Goal: Information Seeking & Learning: Learn about a topic

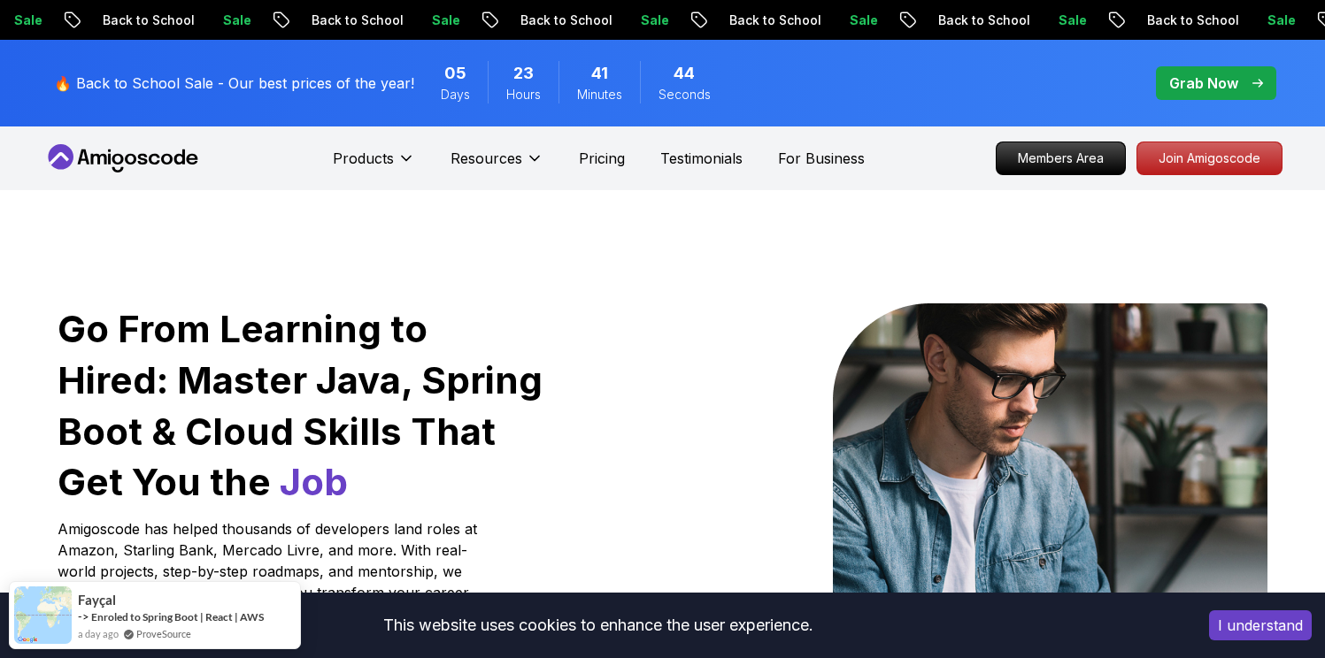
click at [1221, 628] on button "I understand" at bounding box center [1260, 626] width 103 height 30
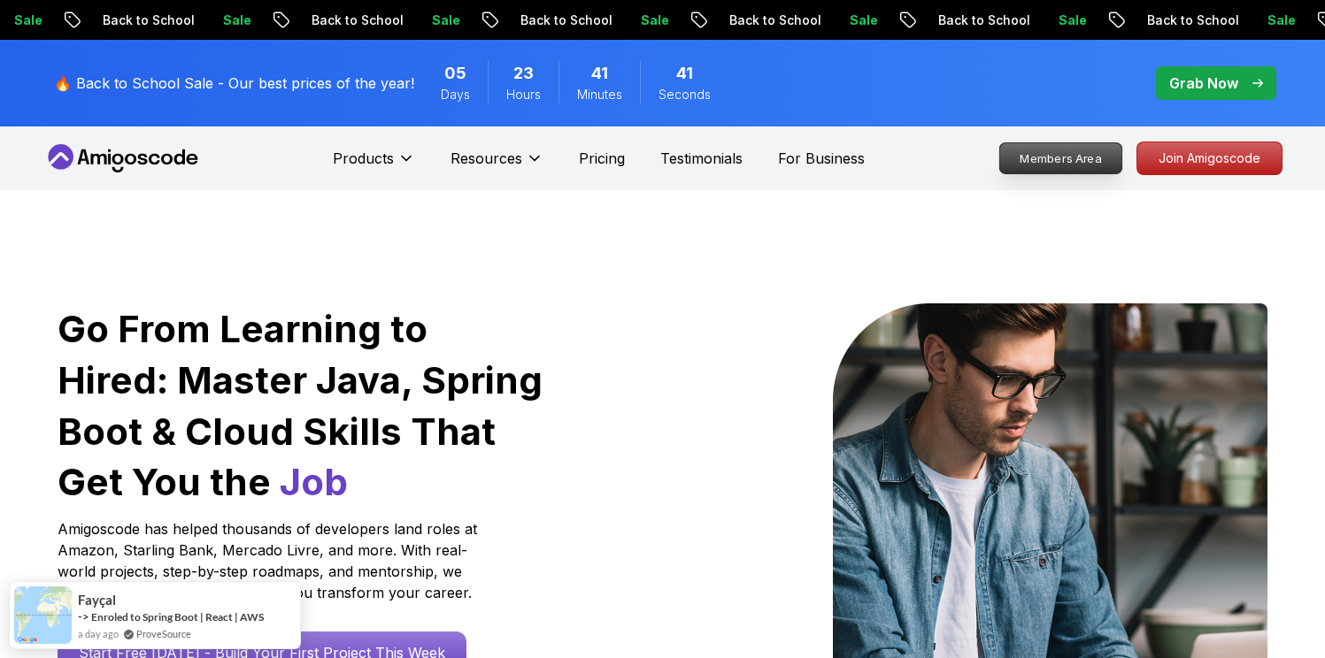
click at [1041, 157] on p "Members Area" at bounding box center [1060, 158] width 122 height 30
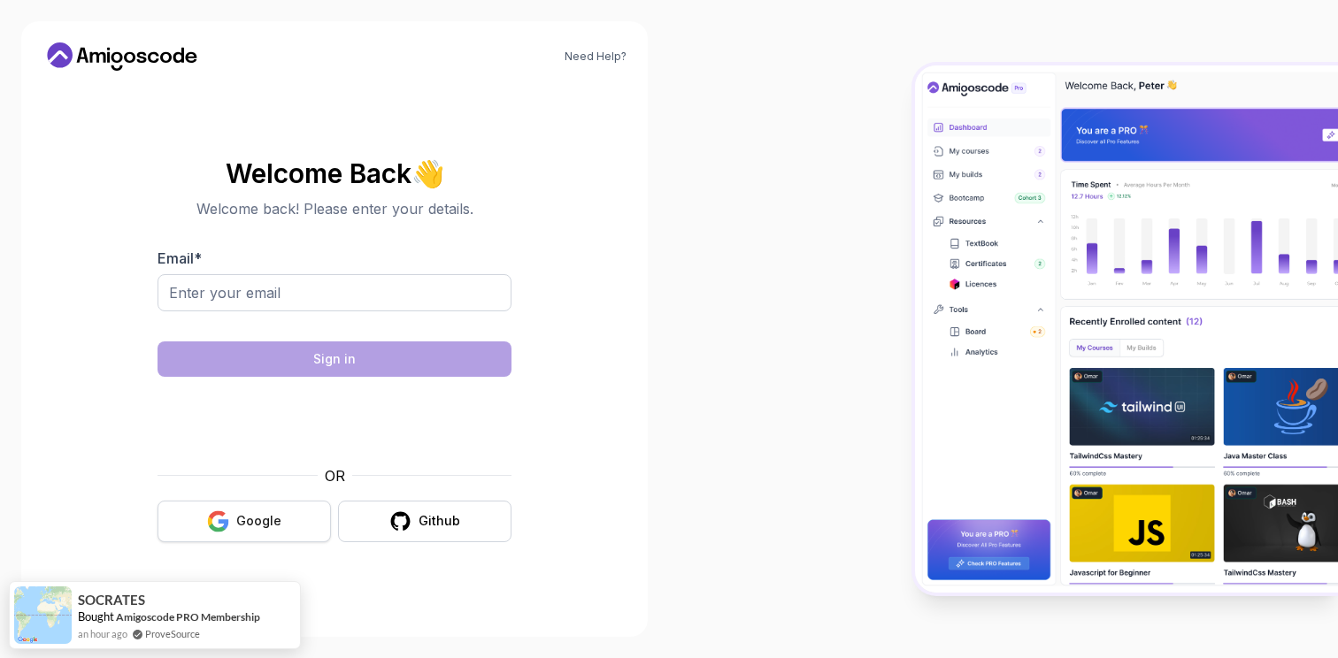
click at [257, 513] on div "Google" at bounding box center [258, 521] width 45 height 18
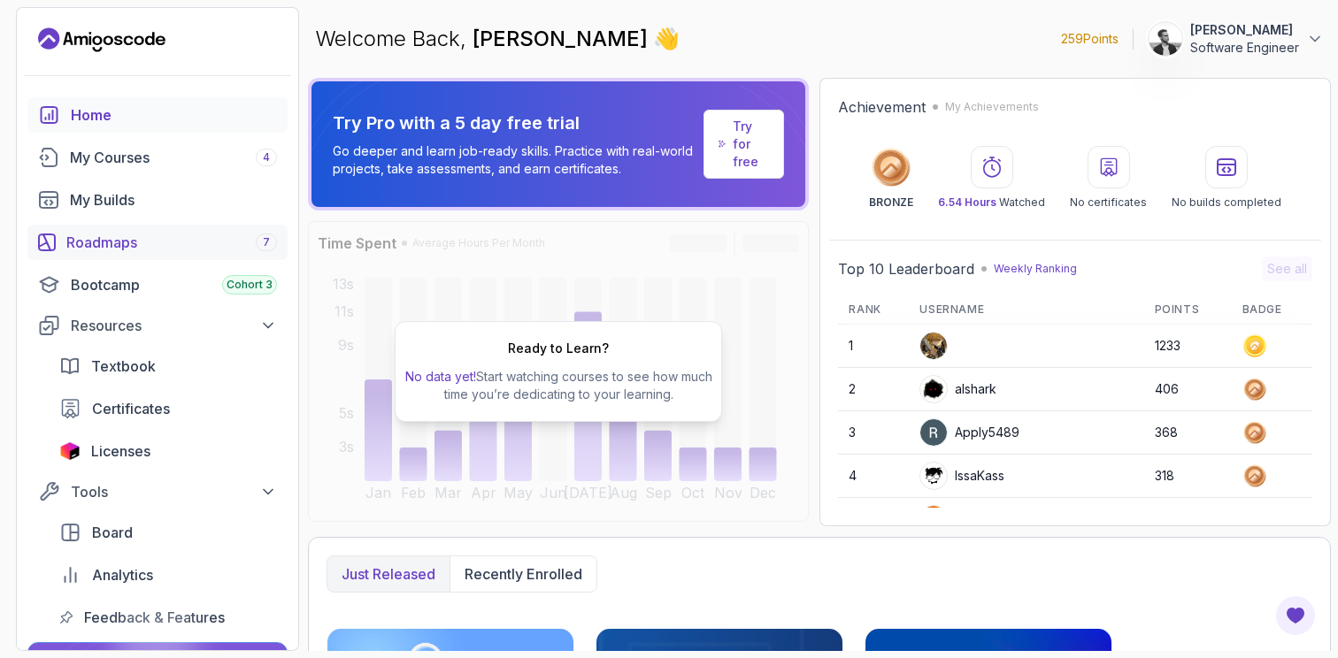
click at [155, 253] on link "Roadmaps 7" at bounding box center [157, 242] width 260 height 35
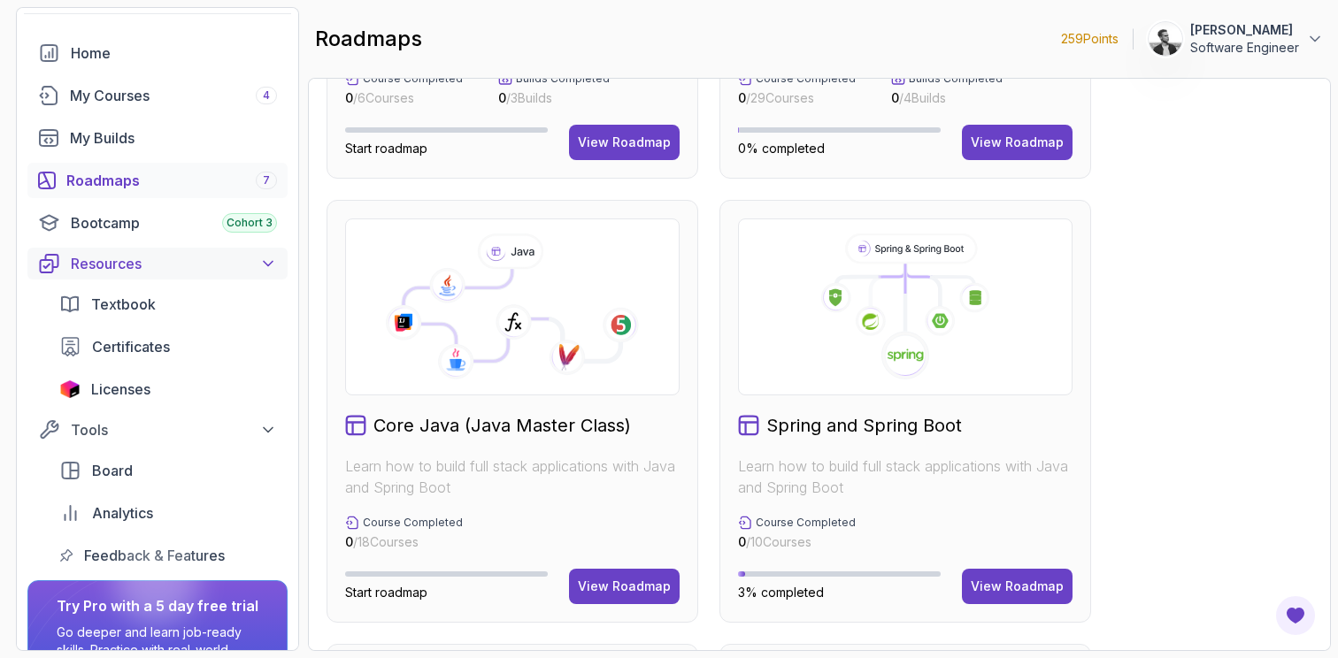
scroll to position [63, 0]
click at [616, 588] on div "View Roadmap" at bounding box center [624, 587] width 93 height 18
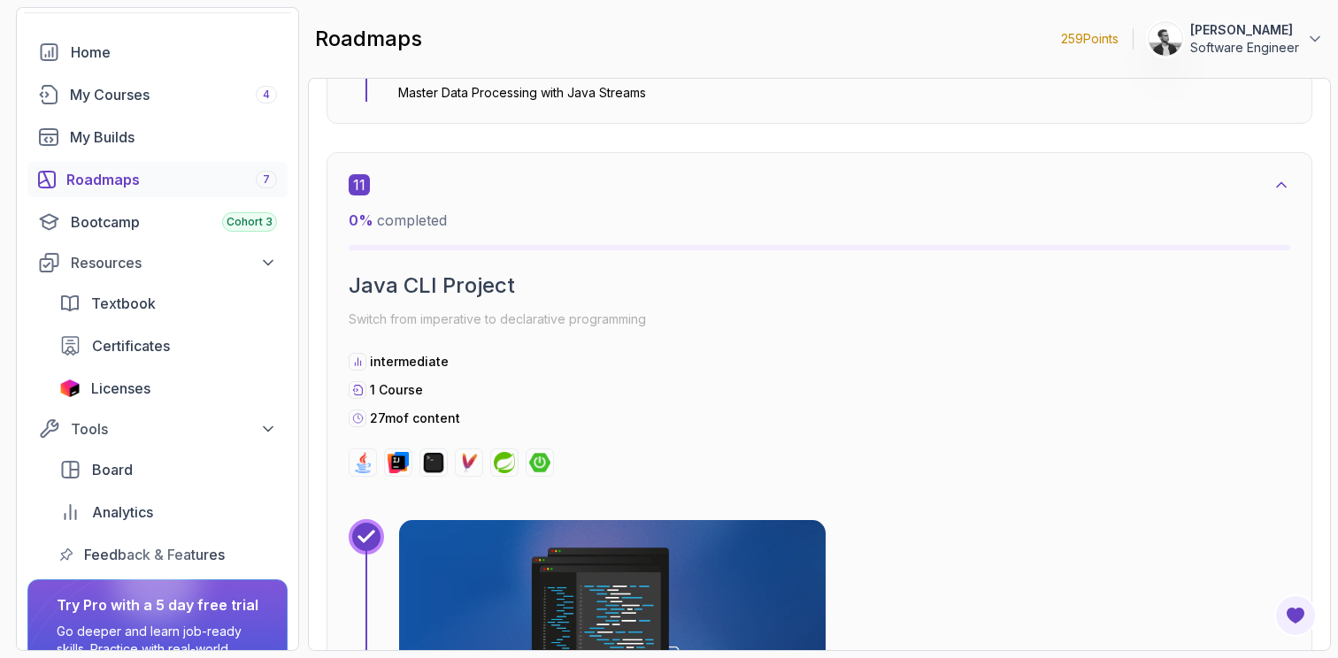
scroll to position [7824, 0]
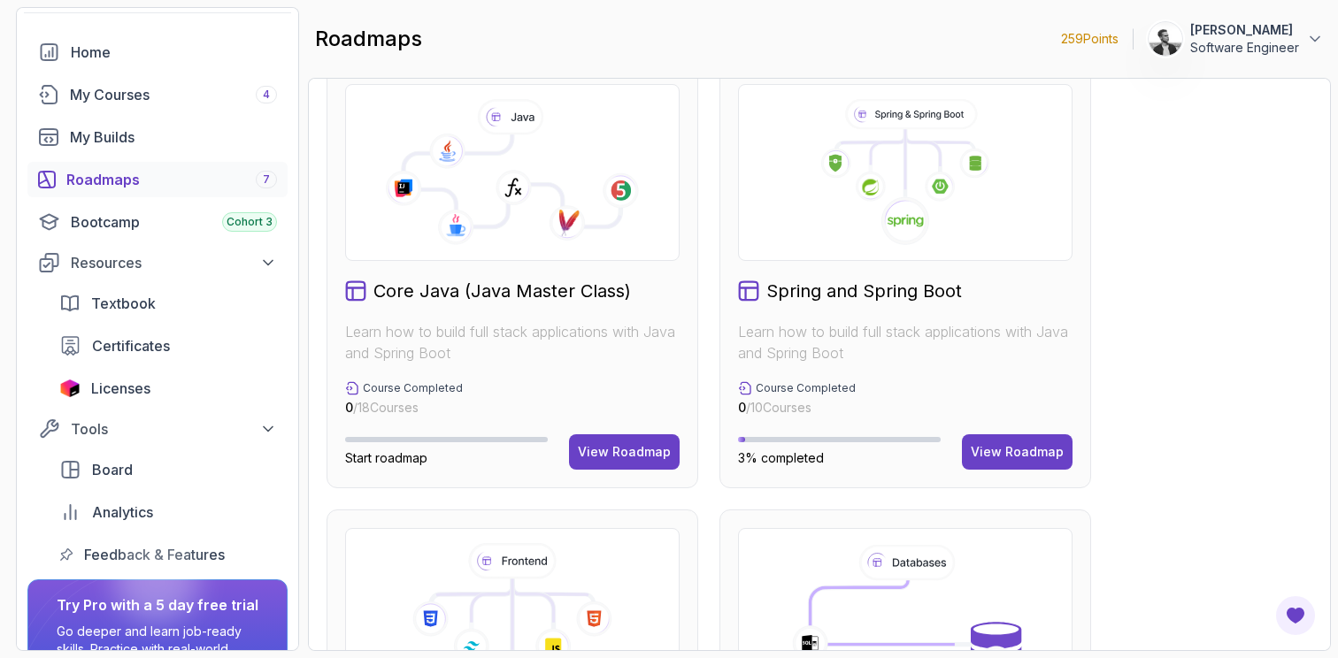
scroll to position [500, 0]
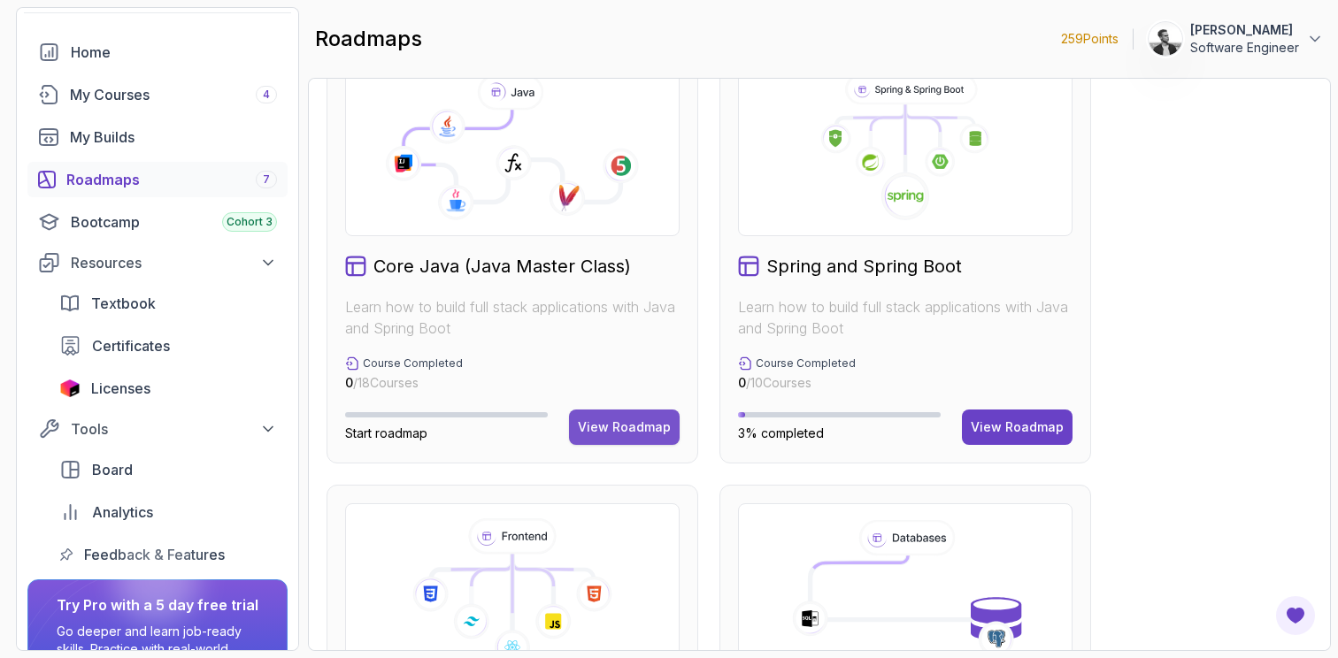
click at [615, 426] on div "View Roadmap" at bounding box center [624, 428] width 93 height 18
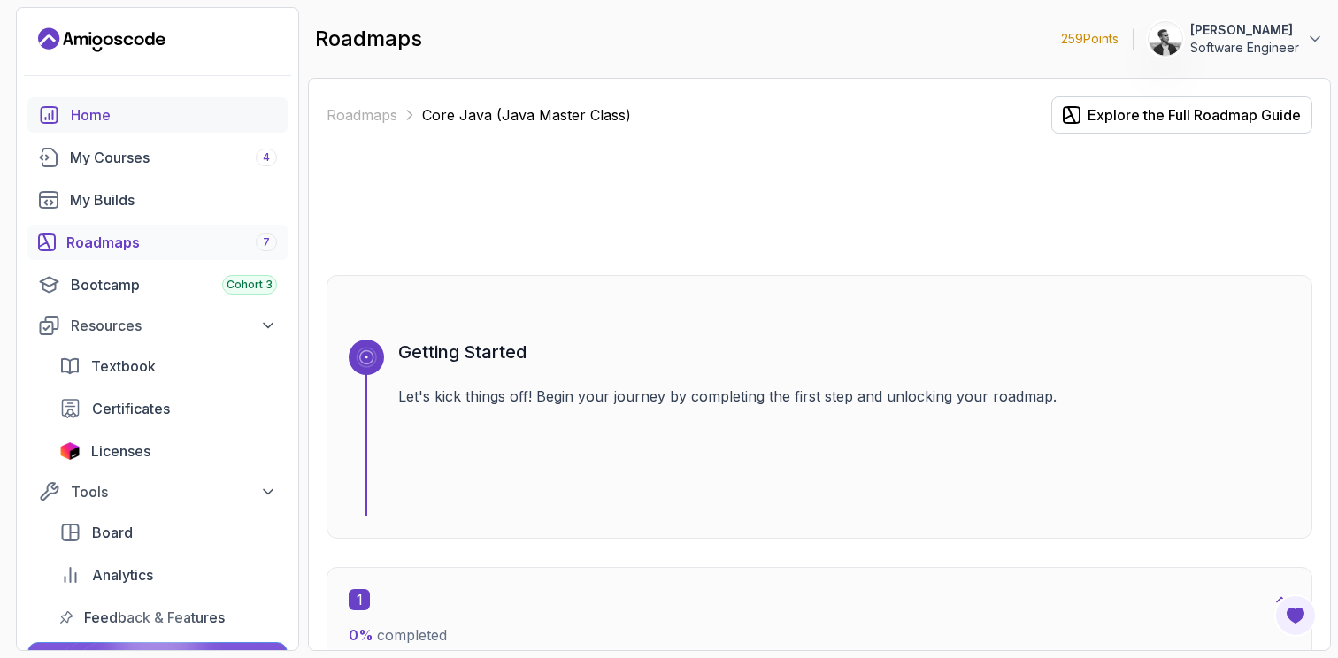
click at [99, 113] on div "Home" at bounding box center [174, 114] width 206 height 21
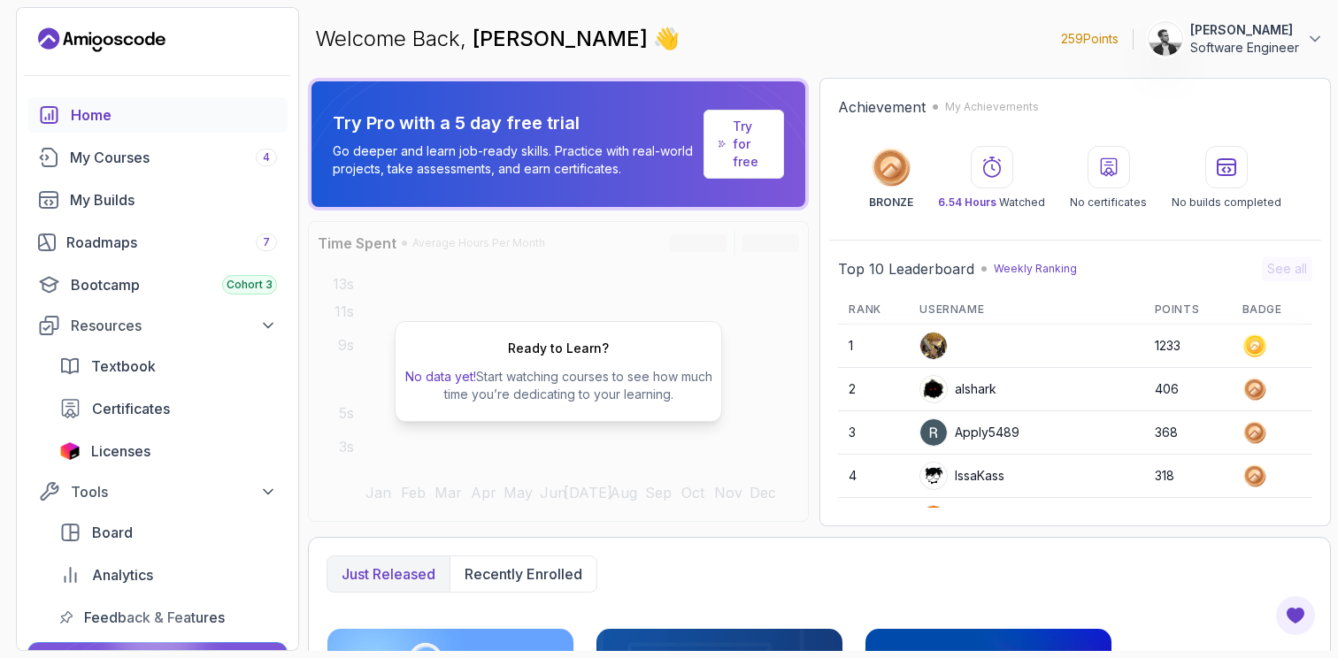
click at [530, 148] on p "Go deeper and learn job-ready skills. Practice with real-world projects, take a…" at bounding box center [515, 159] width 364 height 35
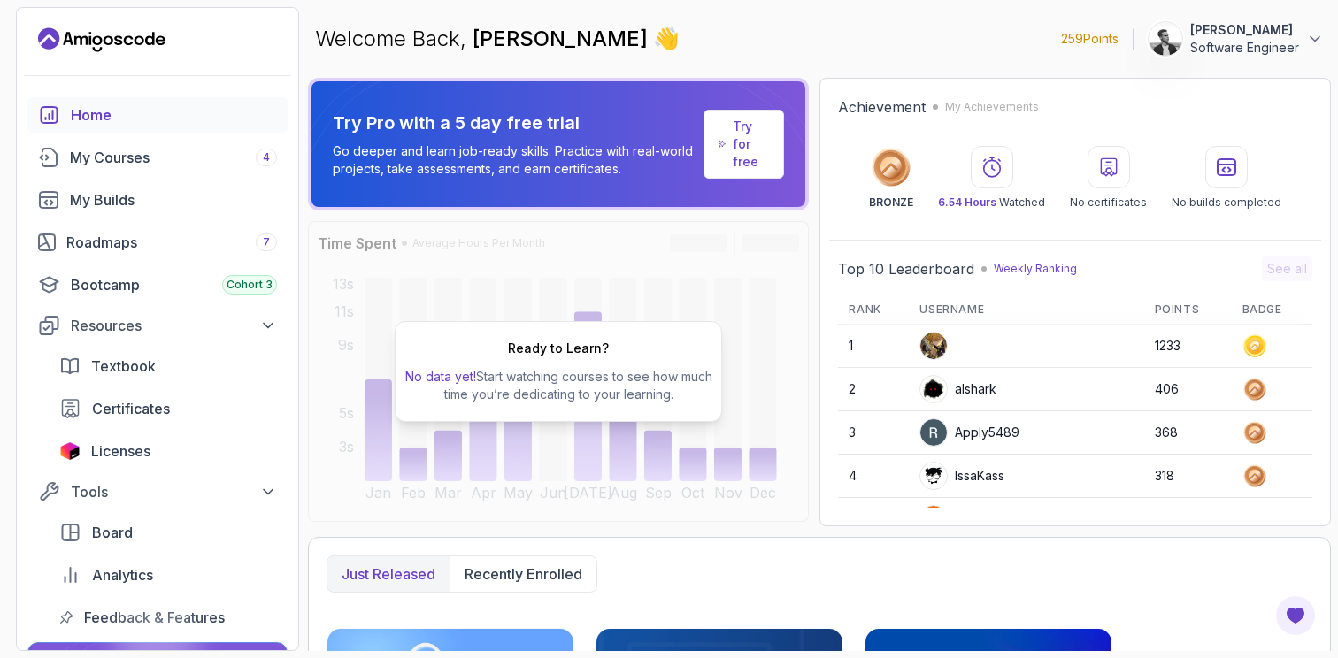
click at [502, 118] on p "Try Pro with a 5 day free trial" at bounding box center [515, 123] width 364 height 25
click at [746, 133] on p "Try for free" at bounding box center [751, 144] width 36 height 53
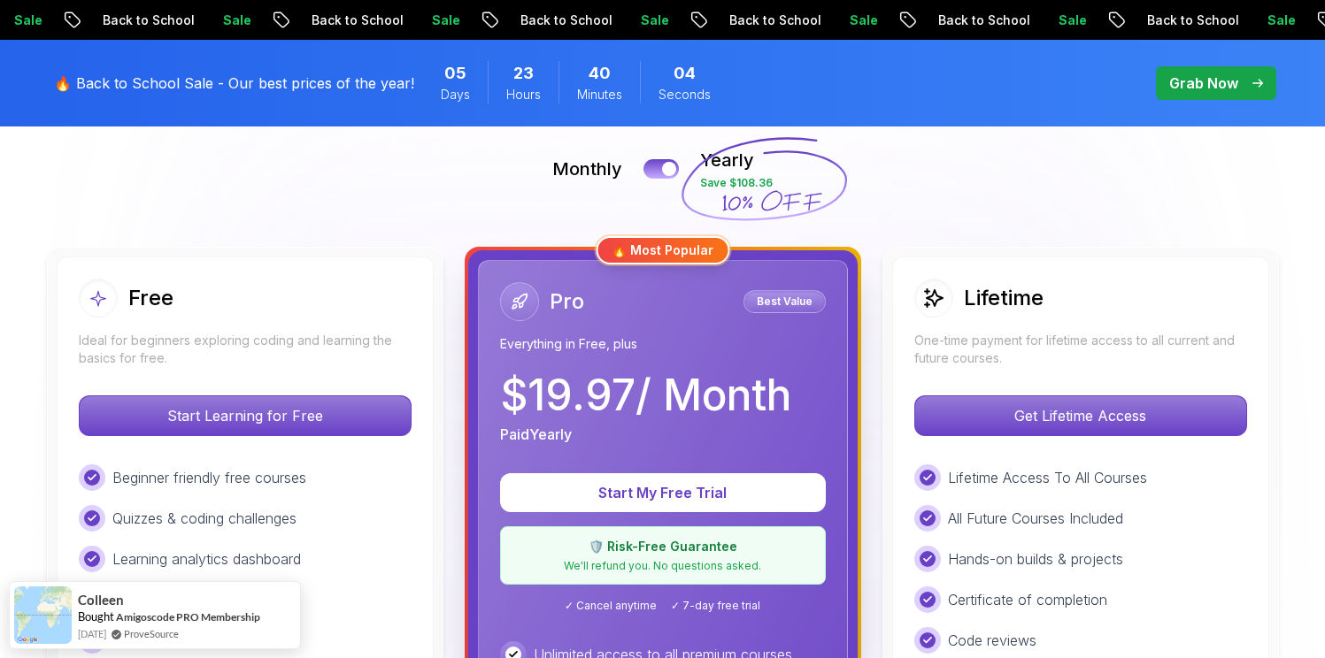
scroll to position [399, 0]
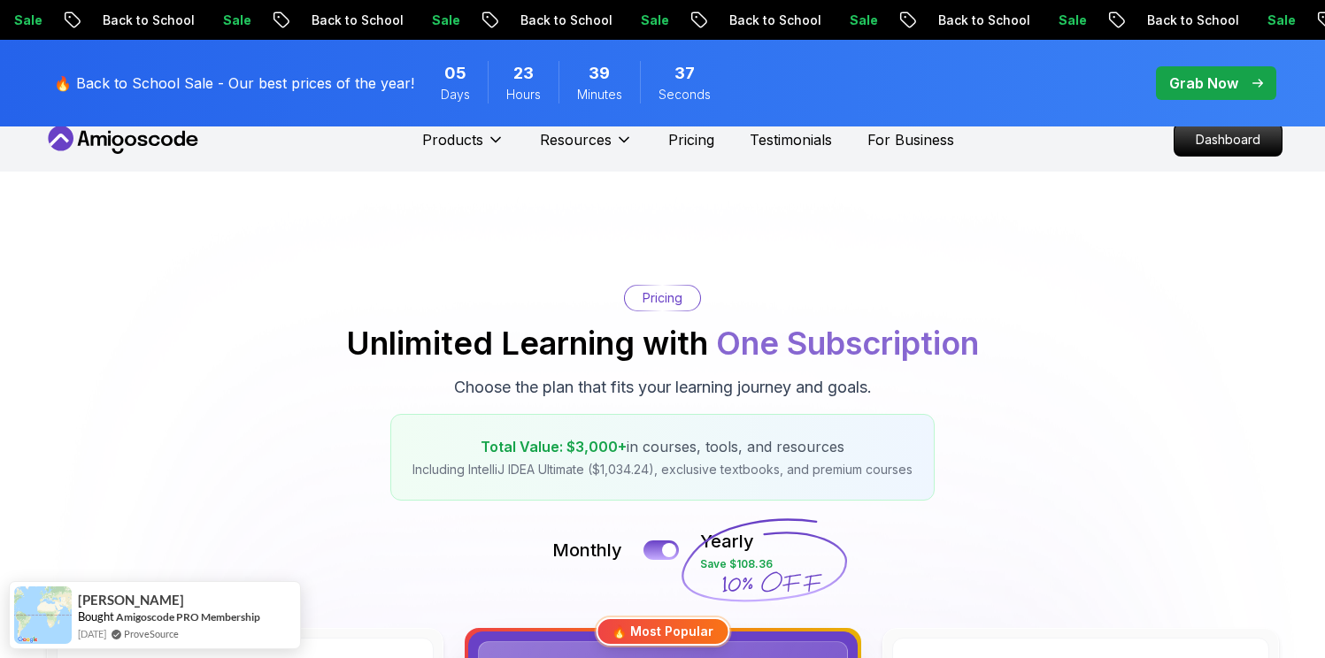
scroll to position [0, 0]
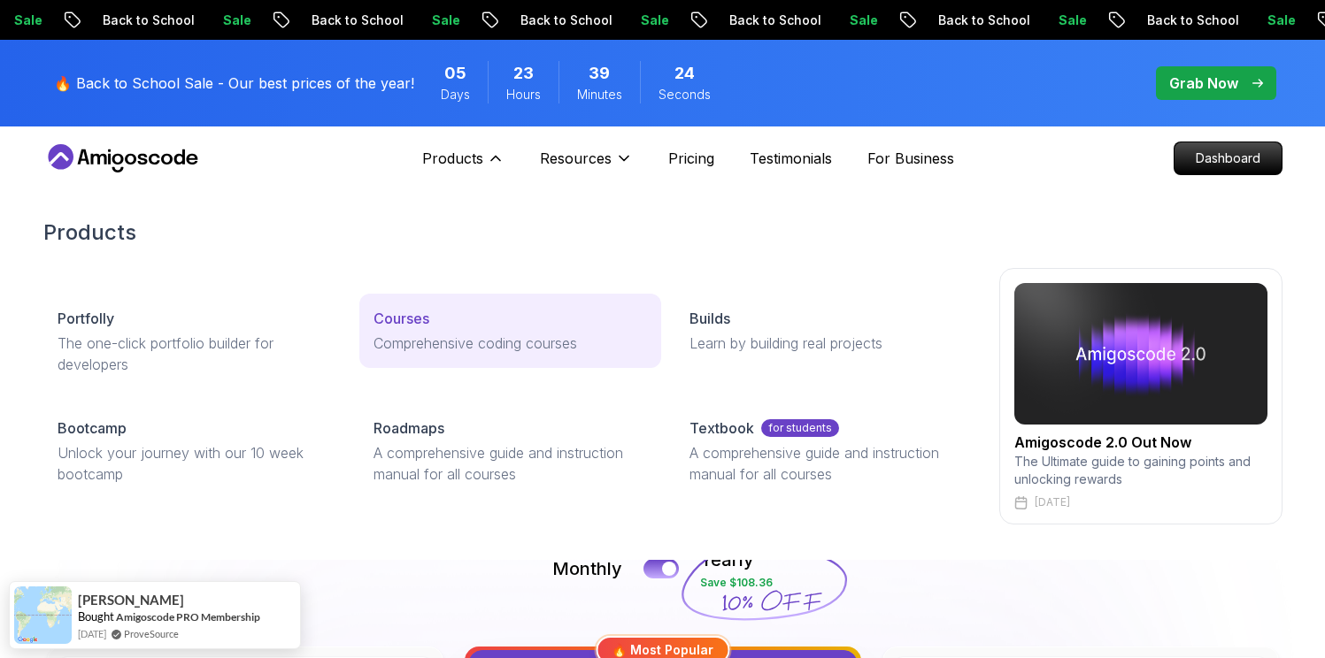
click at [452, 334] on p "Comprehensive coding courses" at bounding box center [509, 343] width 273 height 21
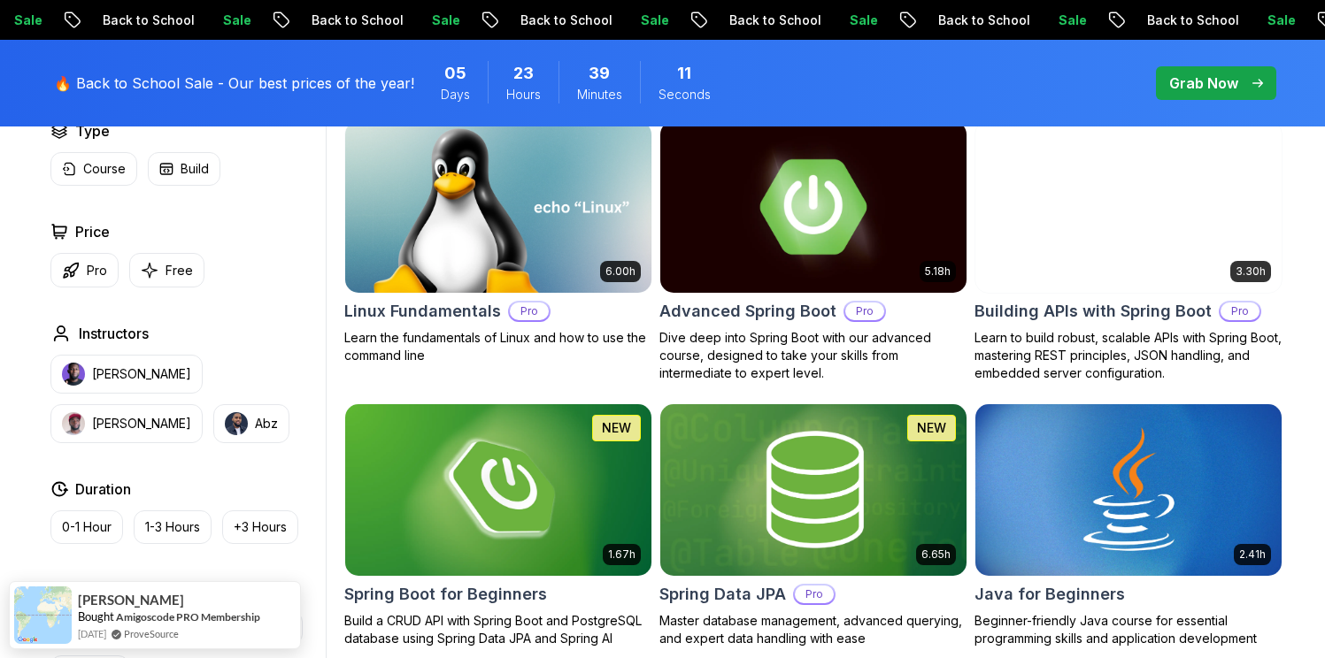
scroll to position [555, 0]
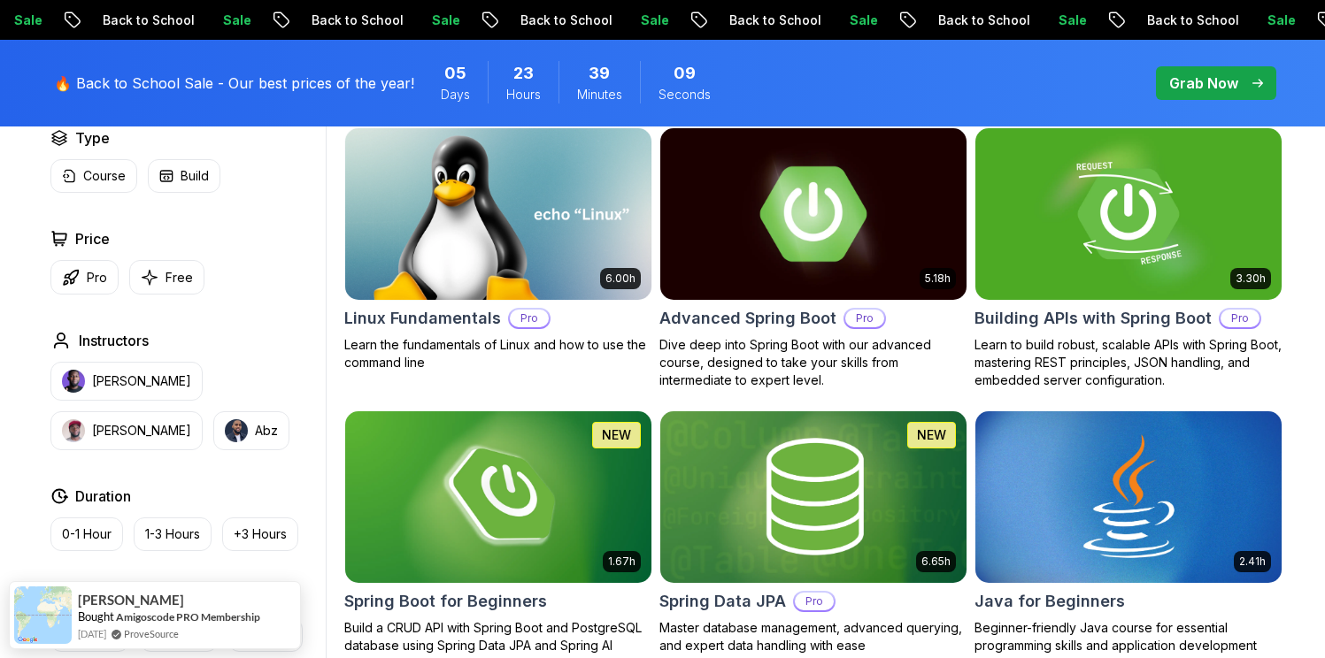
click at [756, 326] on h2 "Advanced Spring Boot" at bounding box center [747, 318] width 177 height 25
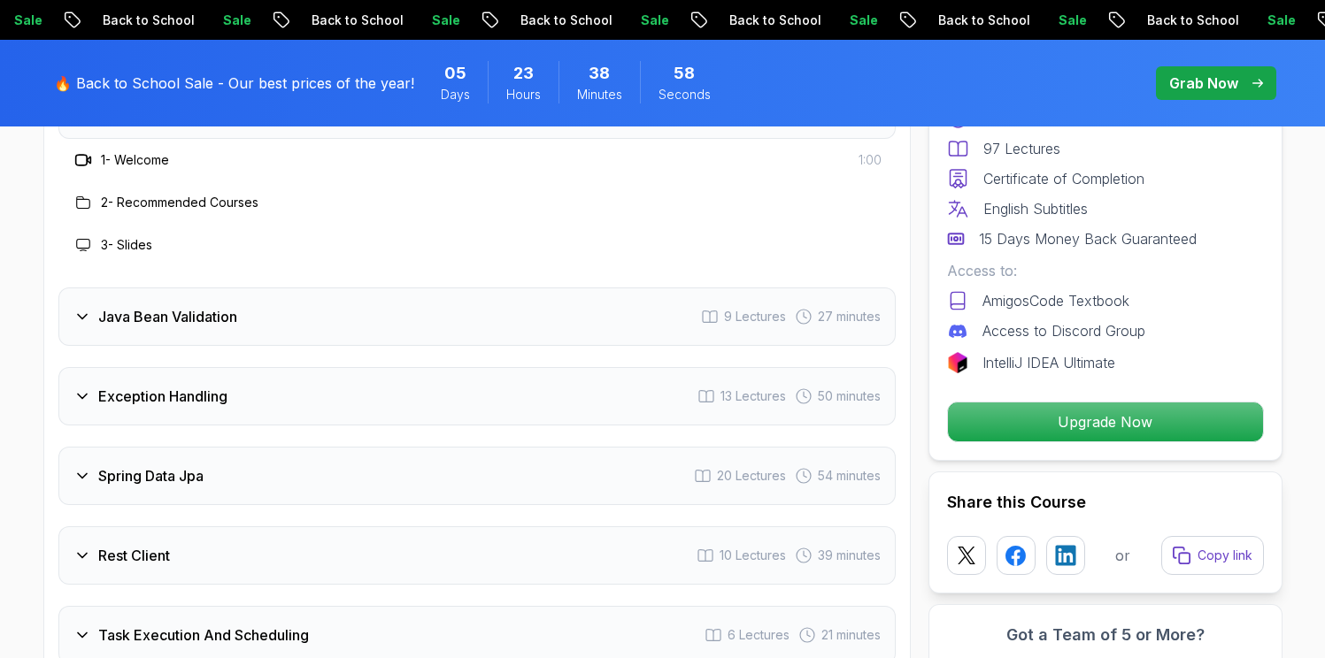
scroll to position [2545, 0]
click at [83, 306] on icon at bounding box center [82, 315] width 18 height 18
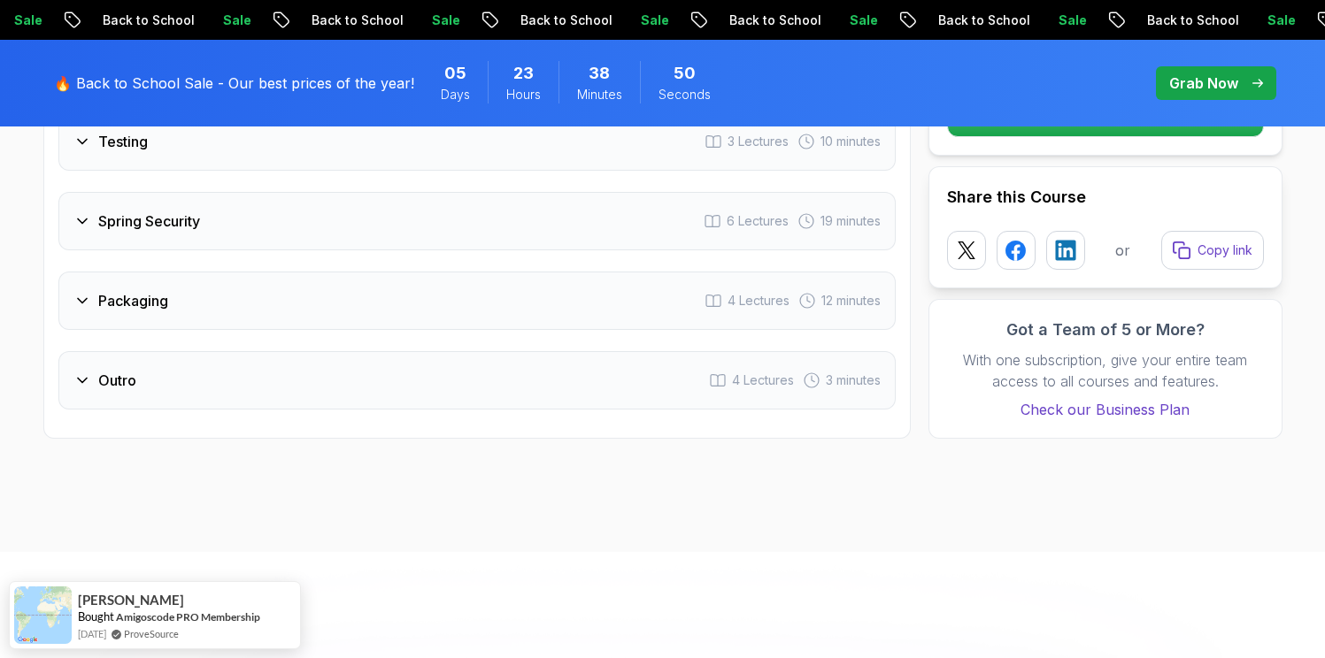
scroll to position [3608, 0]
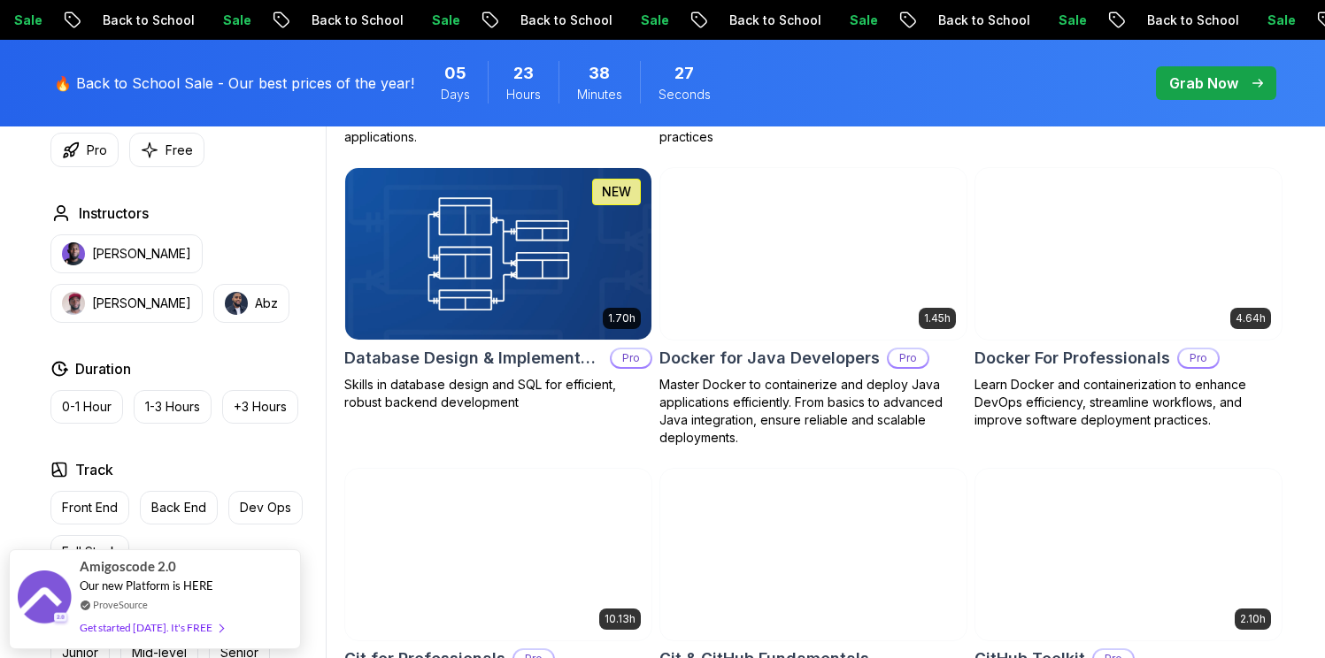
scroll to position [1620, 0]
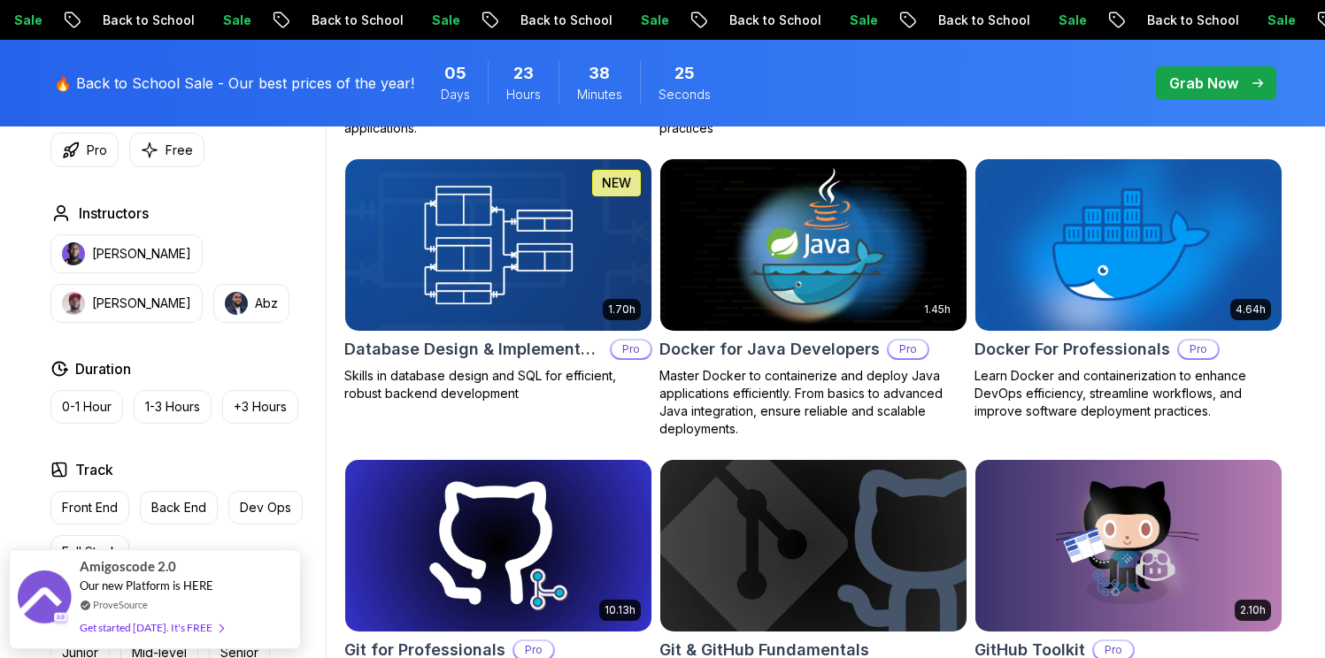
click at [480, 350] on h2 "Database Design & Implementation" at bounding box center [473, 349] width 258 height 25
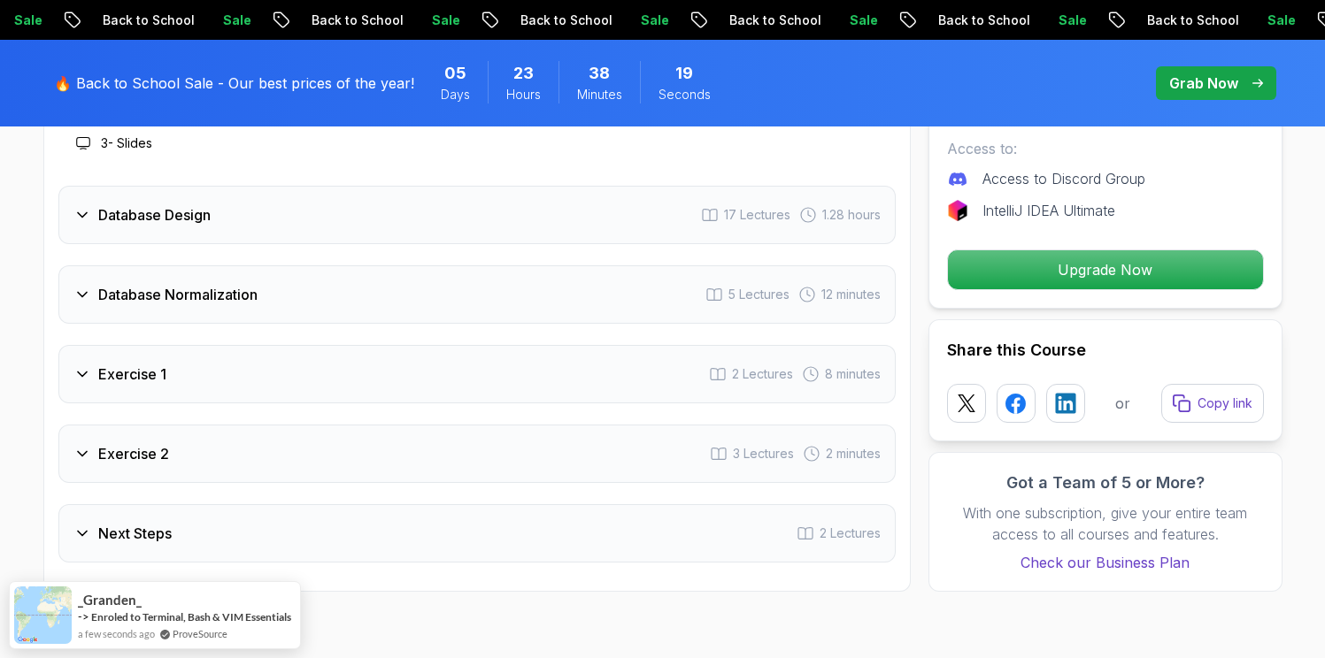
scroll to position [3215, 0]
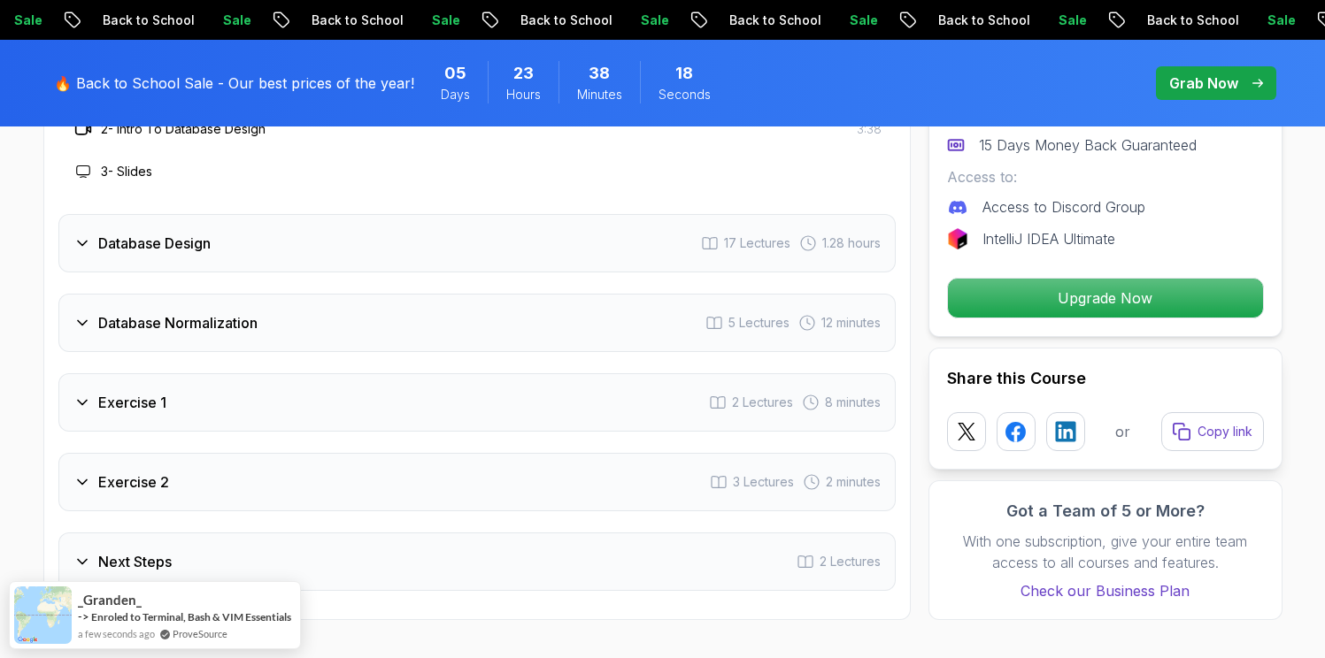
click at [83, 316] on icon at bounding box center [82, 323] width 18 height 18
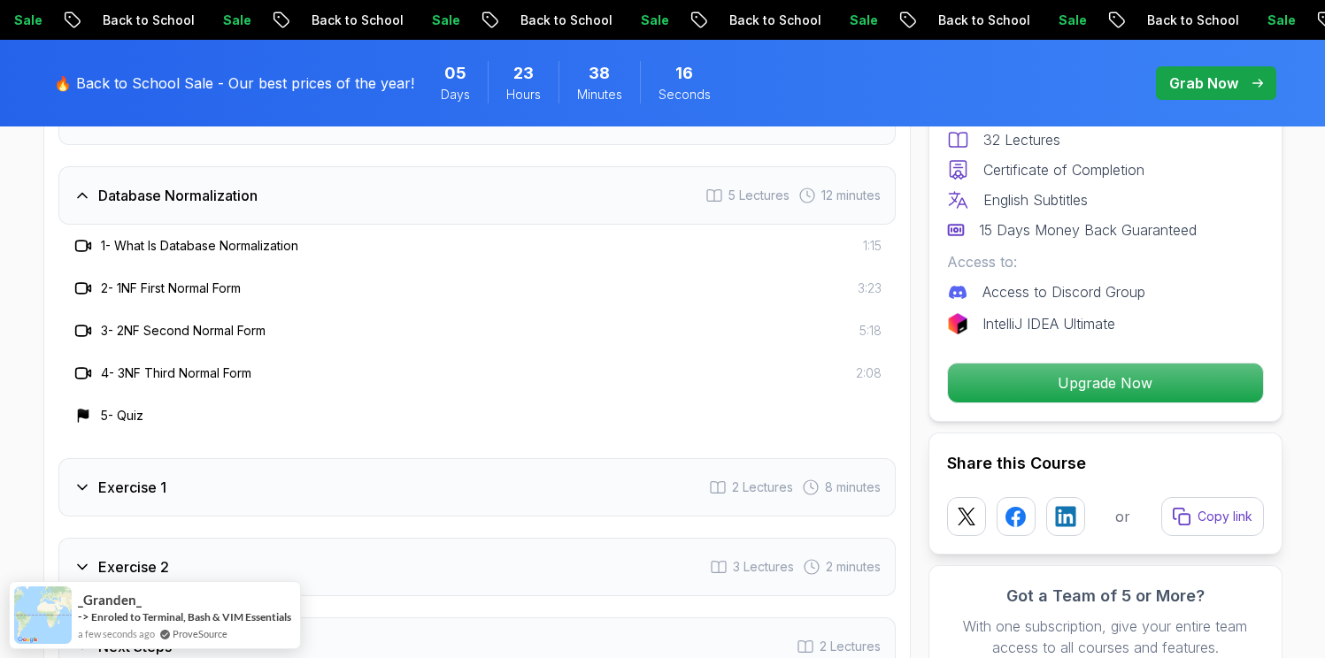
click at [82, 496] on div "Exercise 1" at bounding box center [119, 487] width 93 height 21
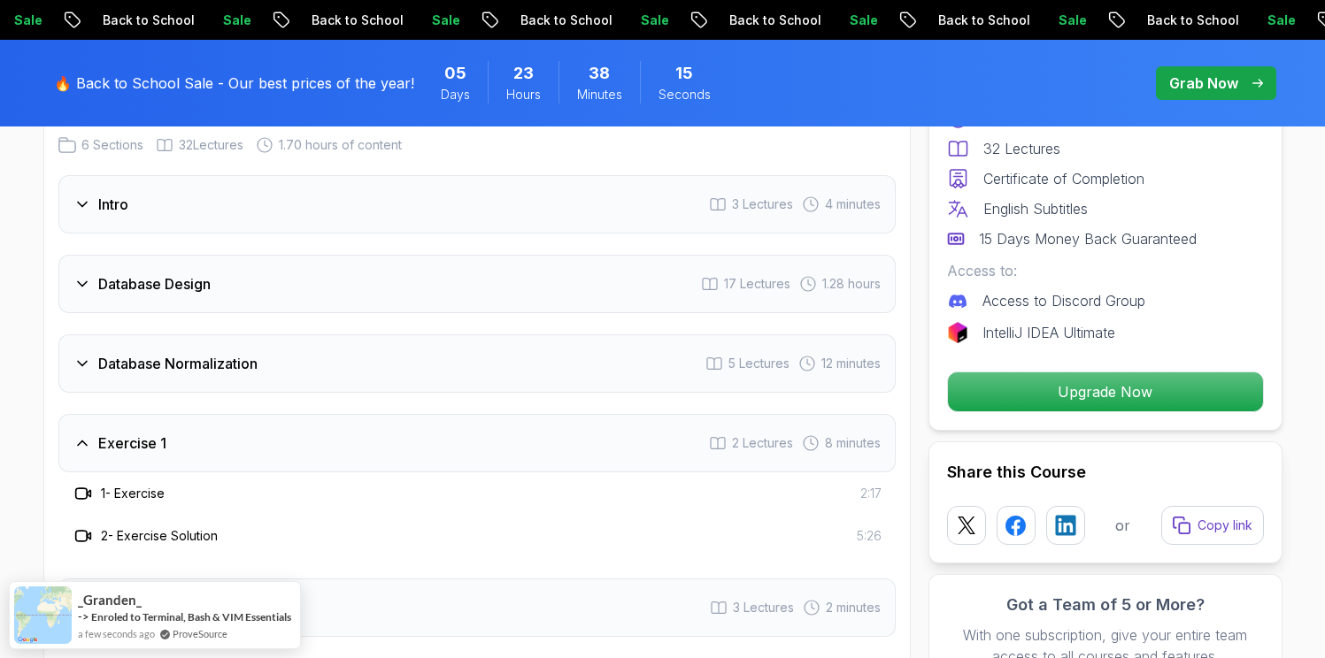
scroll to position [3011, 0]
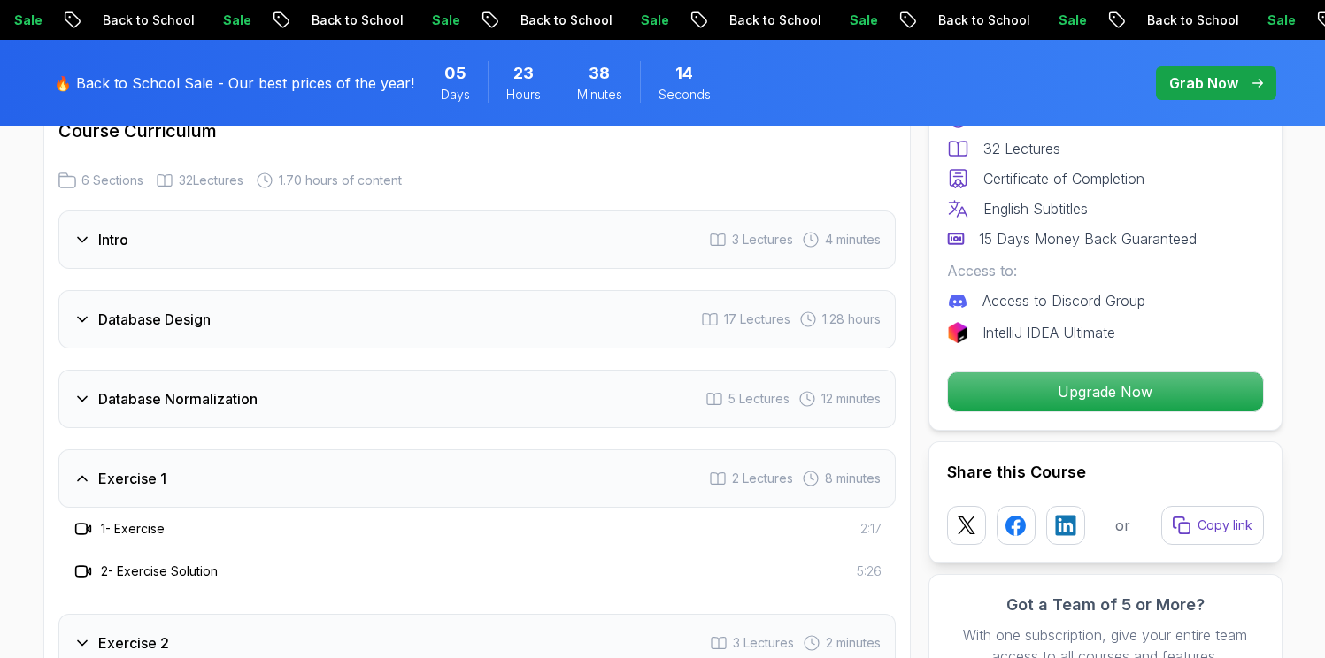
click at [89, 316] on icon at bounding box center [82, 320] width 18 height 18
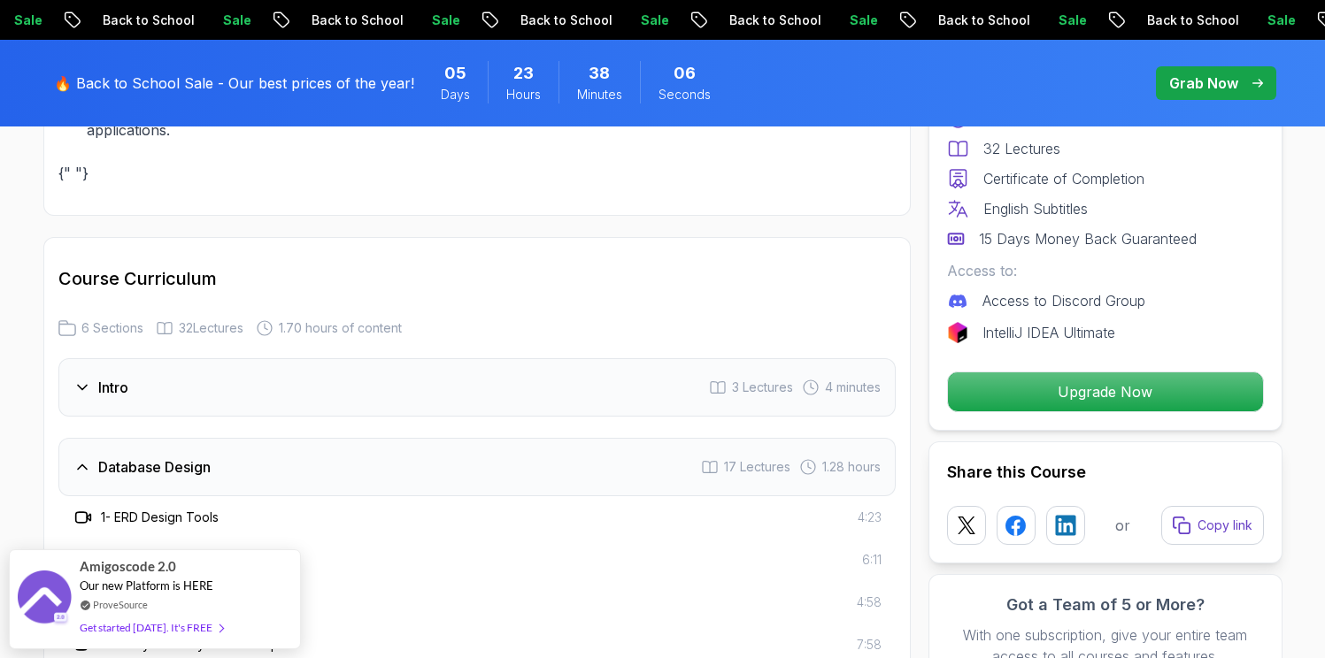
scroll to position [2811, 0]
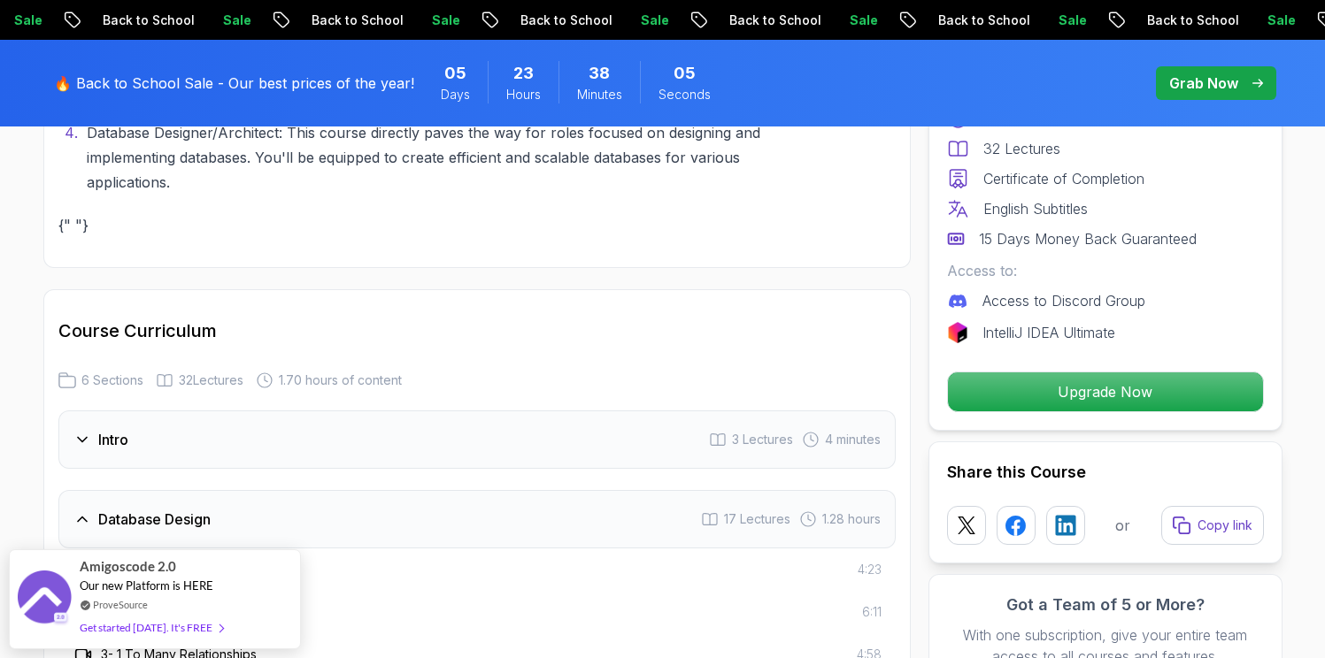
click at [84, 442] on icon at bounding box center [82, 440] width 18 height 18
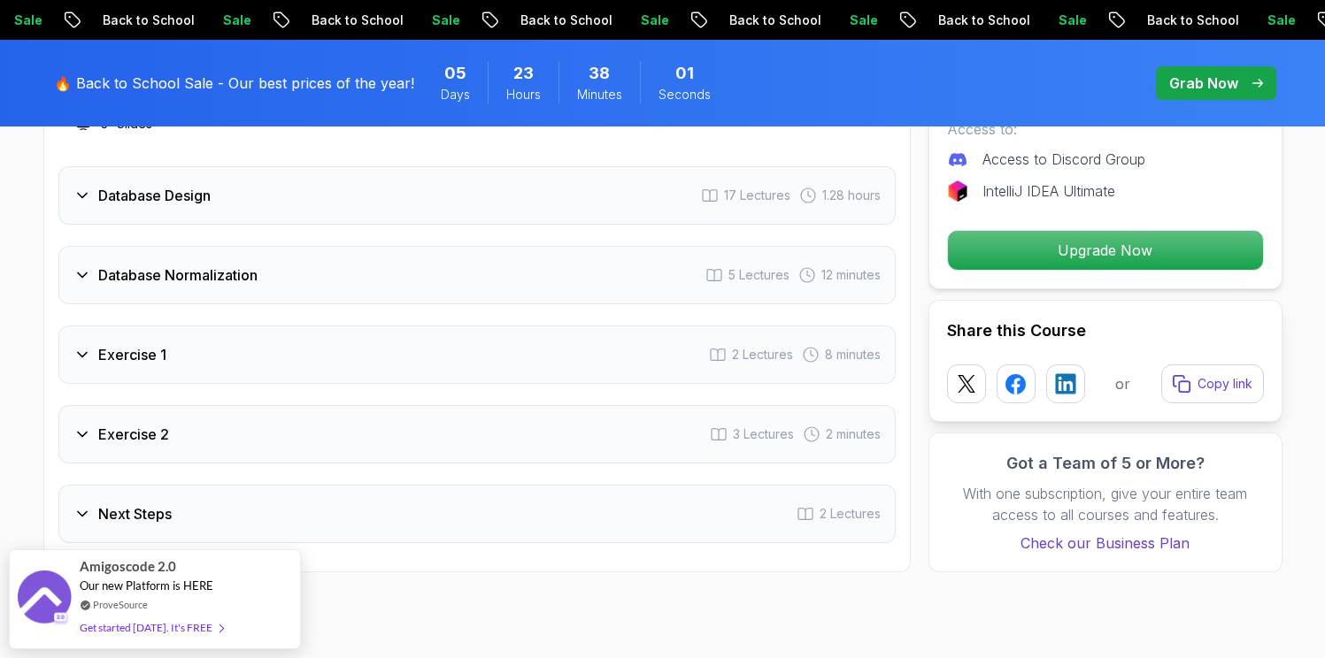
scroll to position [3272, 0]
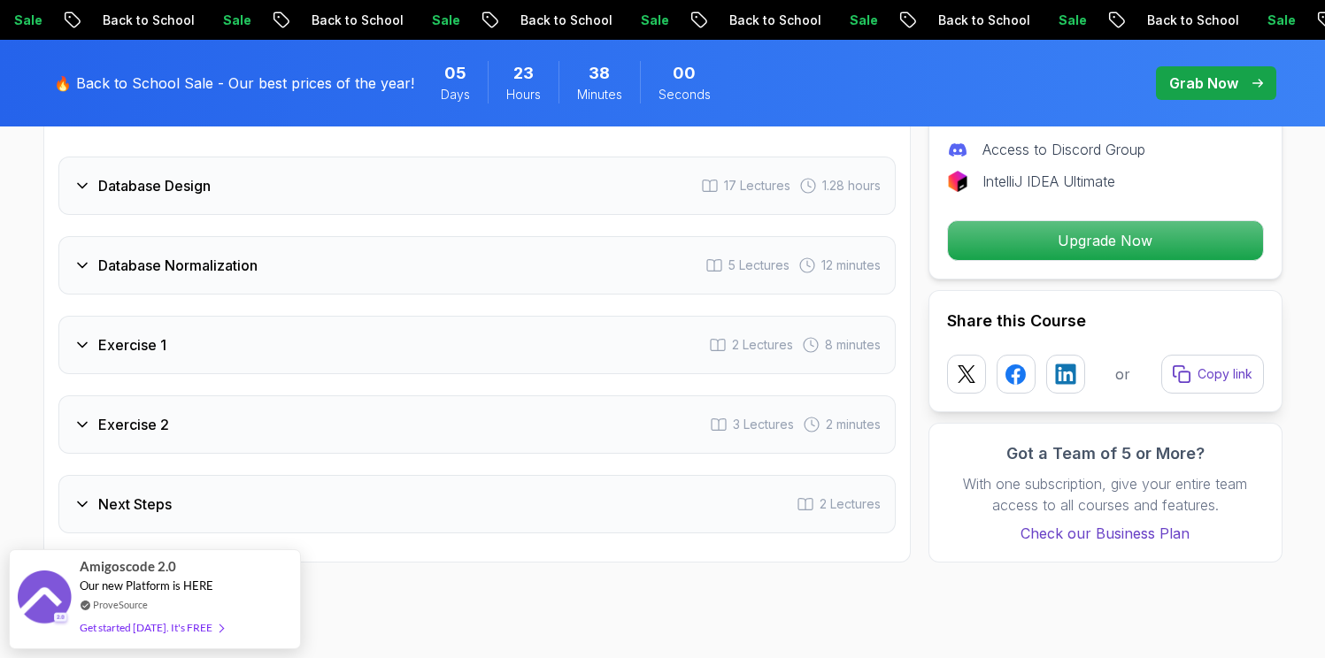
click at [150, 339] on h3 "Exercise 1" at bounding box center [132, 344] width 68 height 21
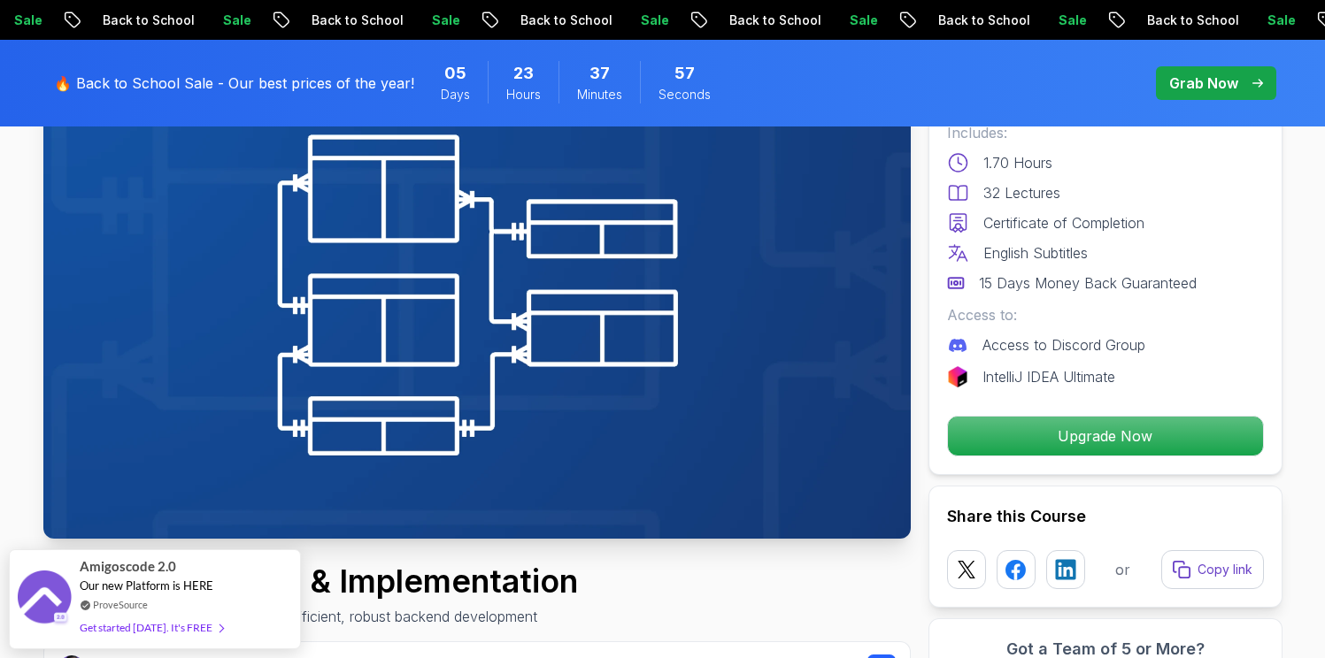
scroll to position [0, 0]
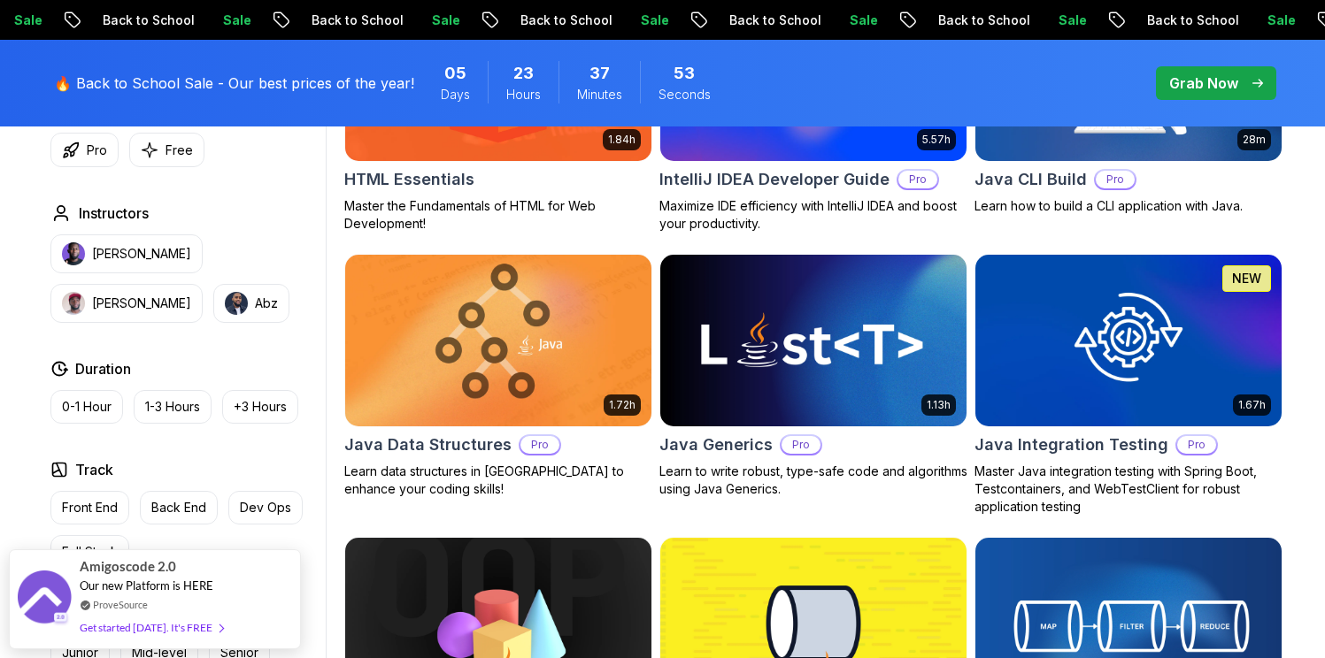
scroll to position [2395, 0]
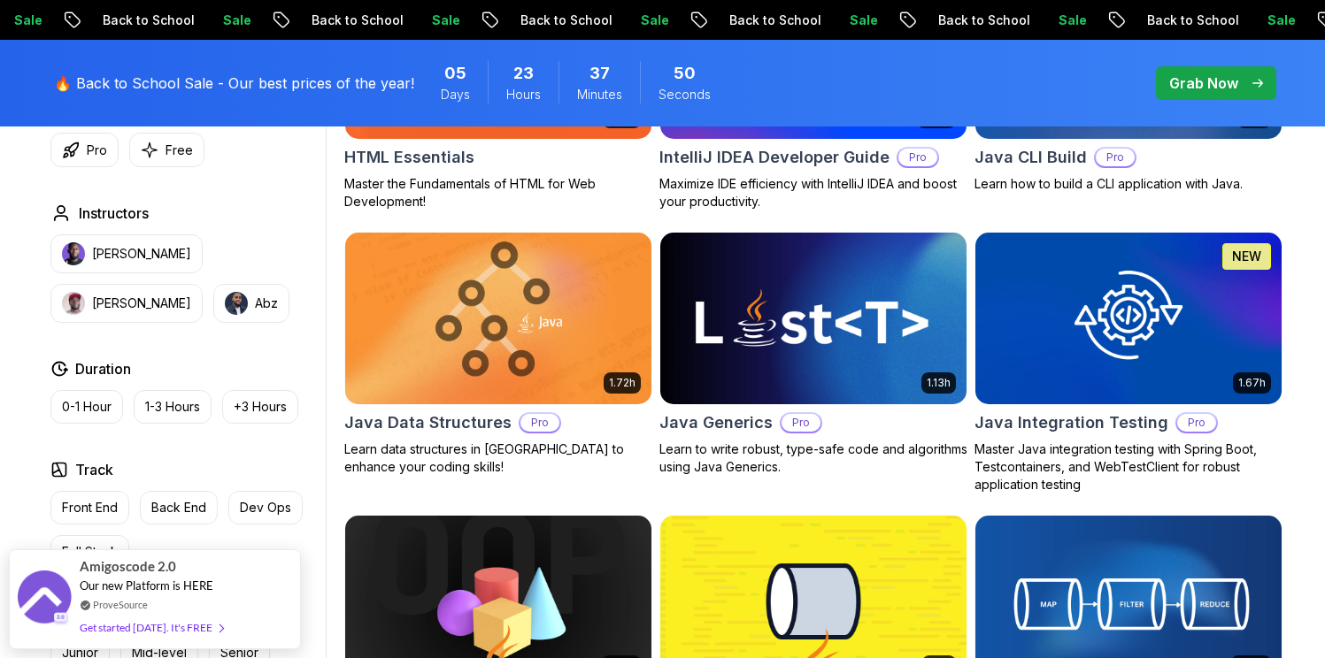
click at [734, 421] on h2 "Java Generics" at bounding box center [715, 423] width 113 height 25
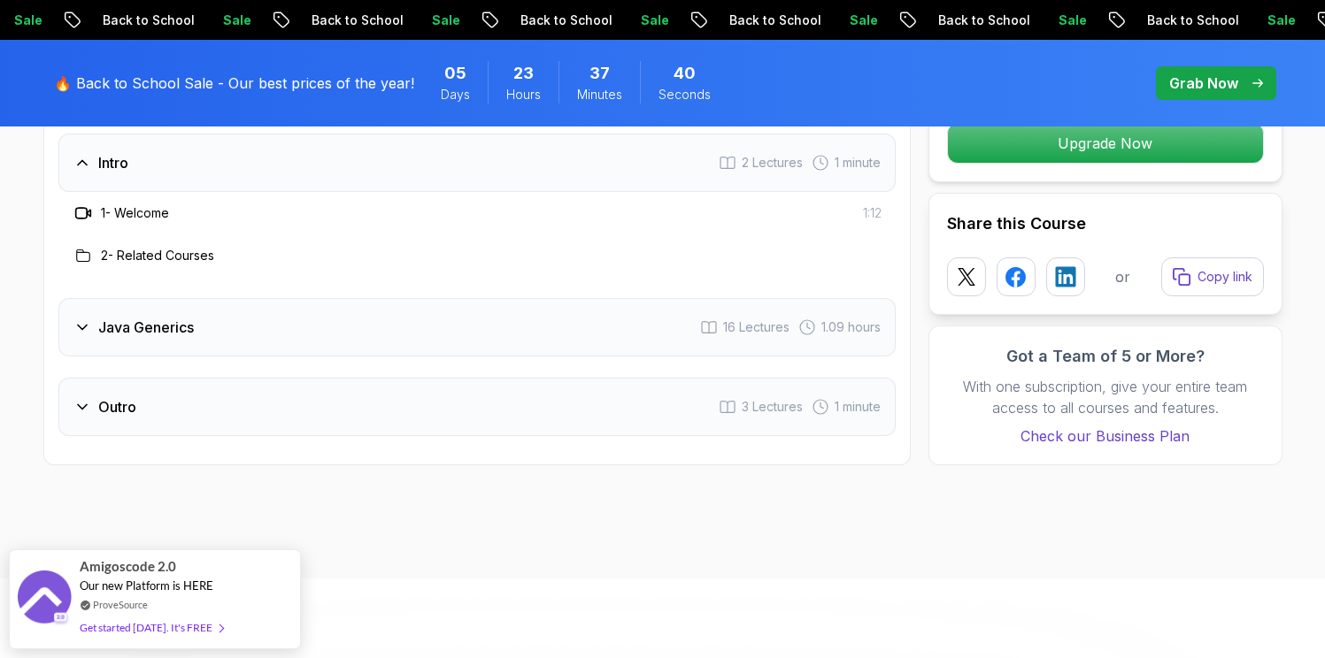
scroll to position [2438, 0]
click at [188, 319] on h3 "Java Generics" at bounding box center [146, 326] width 96 height 21
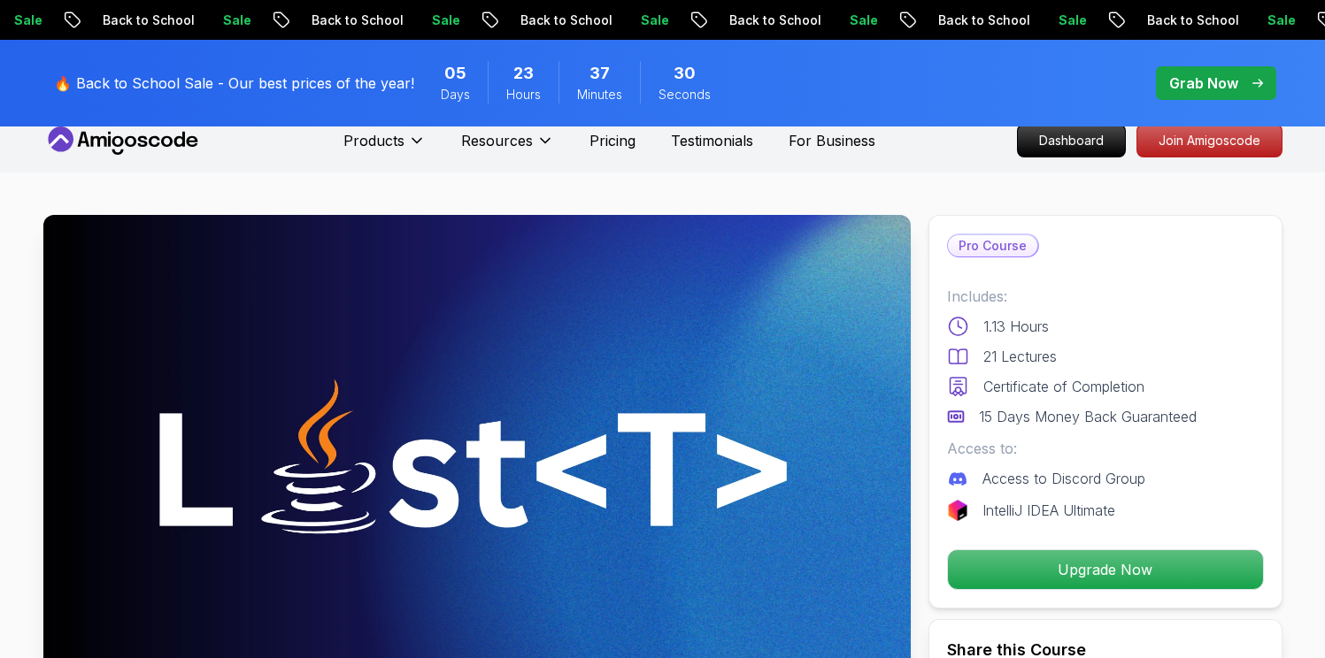
scroll to position [0, 0]
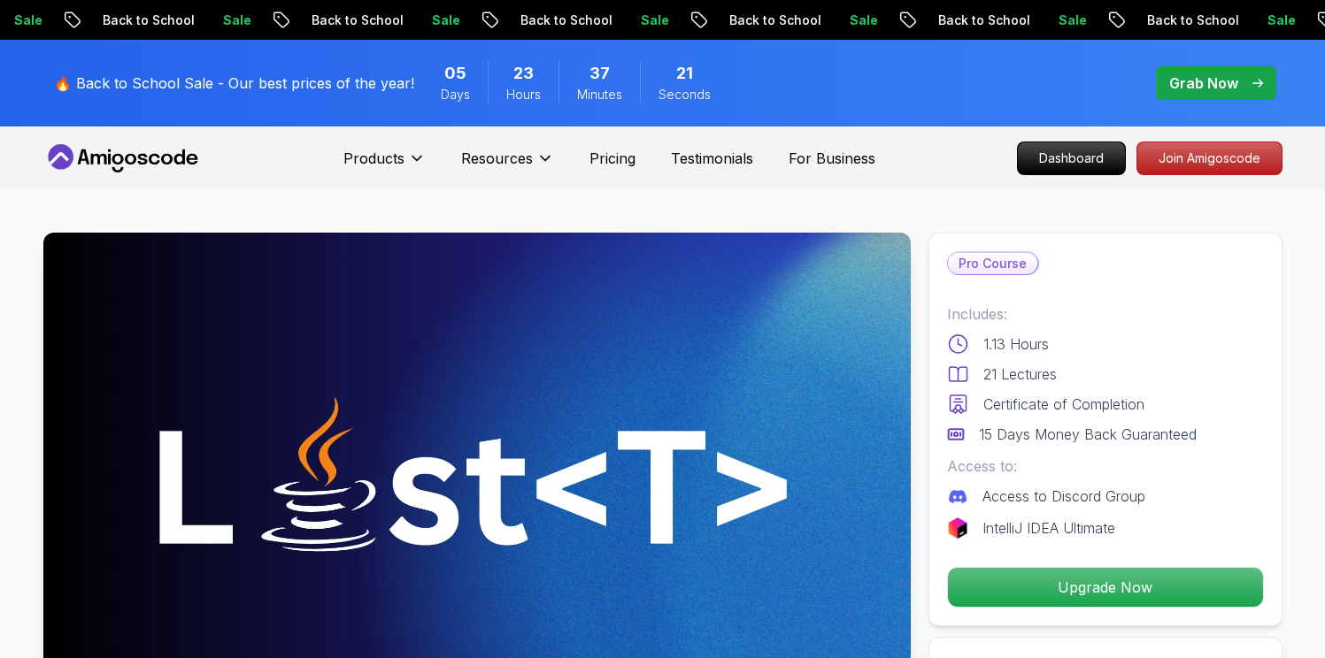
click at [1171, 78] on p "Grab Now" at bounding box center [1203, 83] width 69 height 21
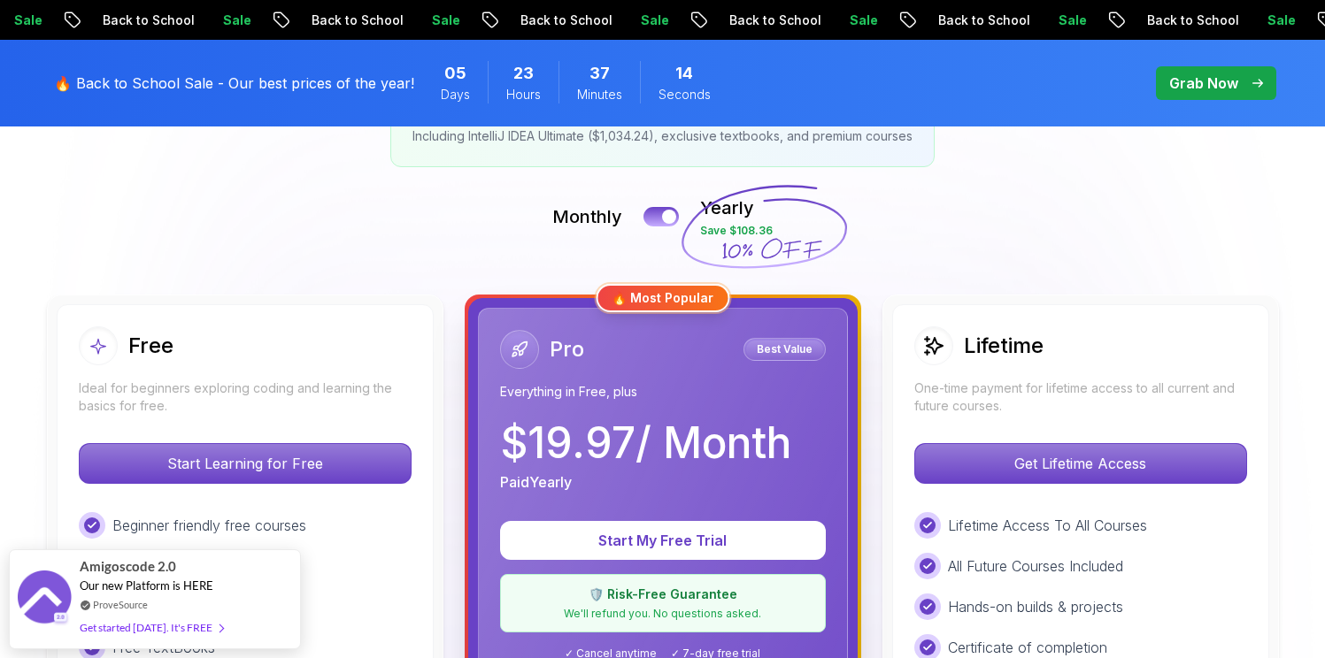
scroll to position [365, 0]
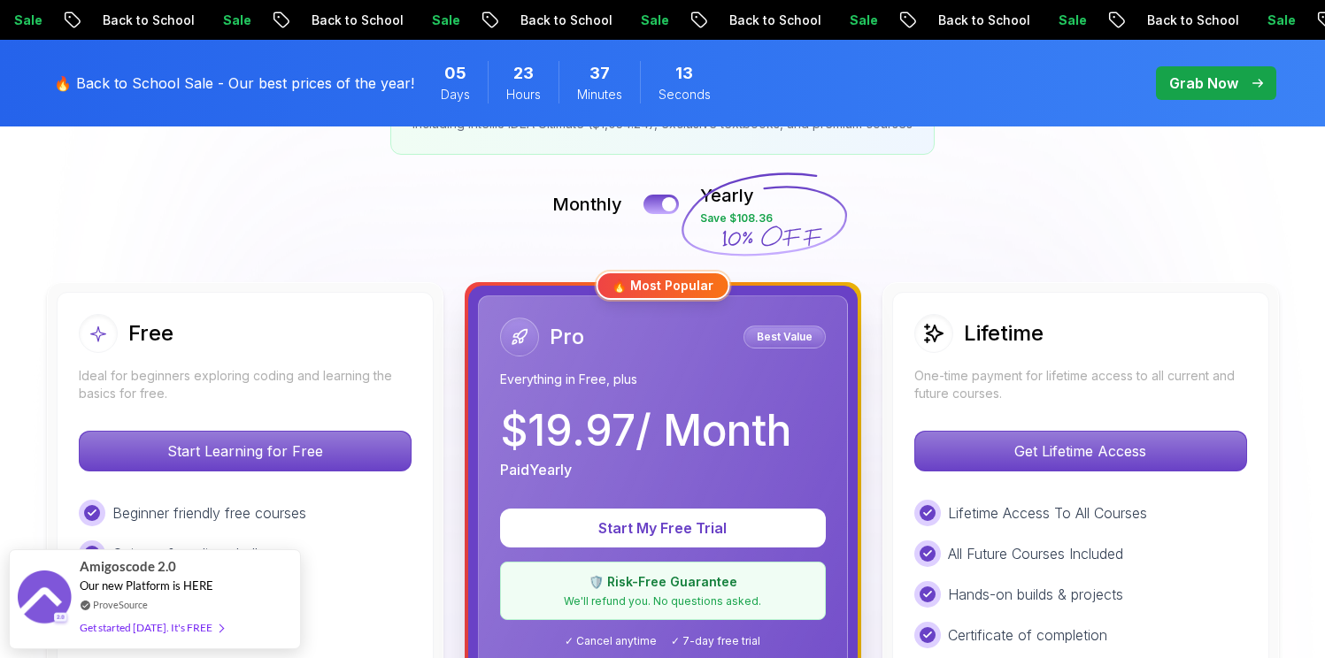
click at [665, 420] on p "$ 19.97 / Month" at bounding box center [645, 431] width 291 height 42
click at [669, 585] on p "🛡️ Risk-Free Guarantee" at bounding box center [662, 582] width 303 height 18
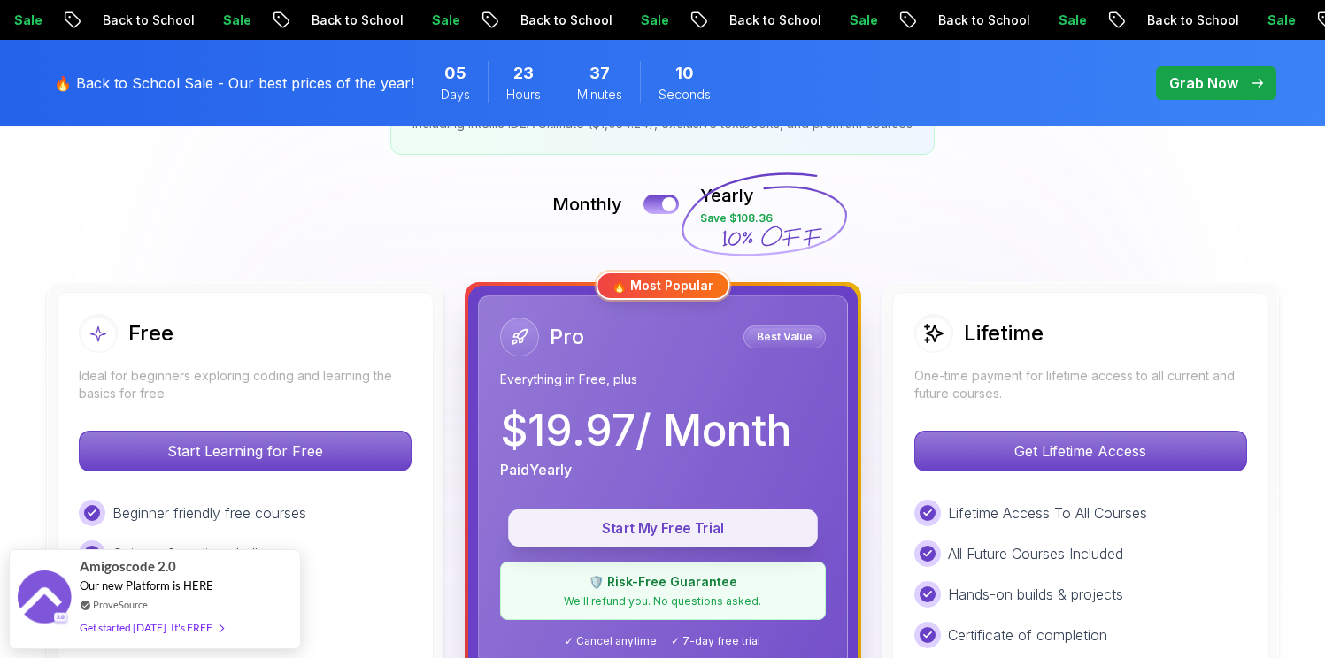
click at [664, 526] on p "Start My Free Trial" at bounding box center [662, 528] width 269 height 20
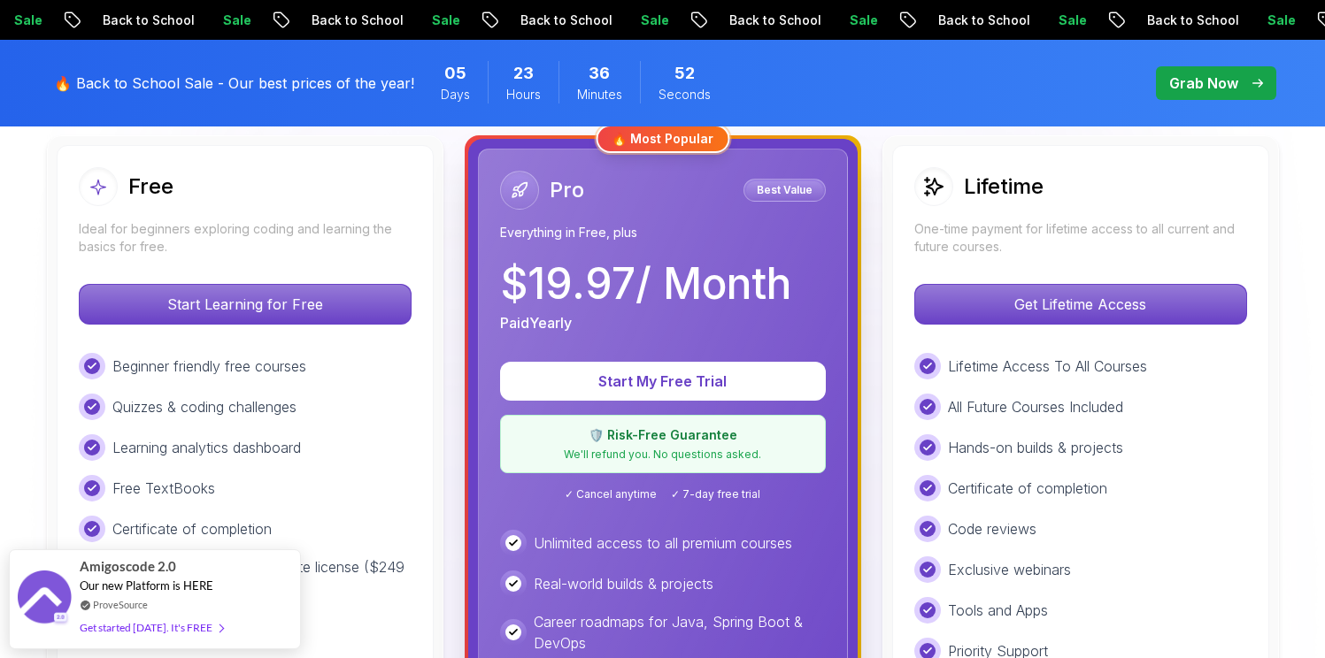
scroll to position [510, 0]
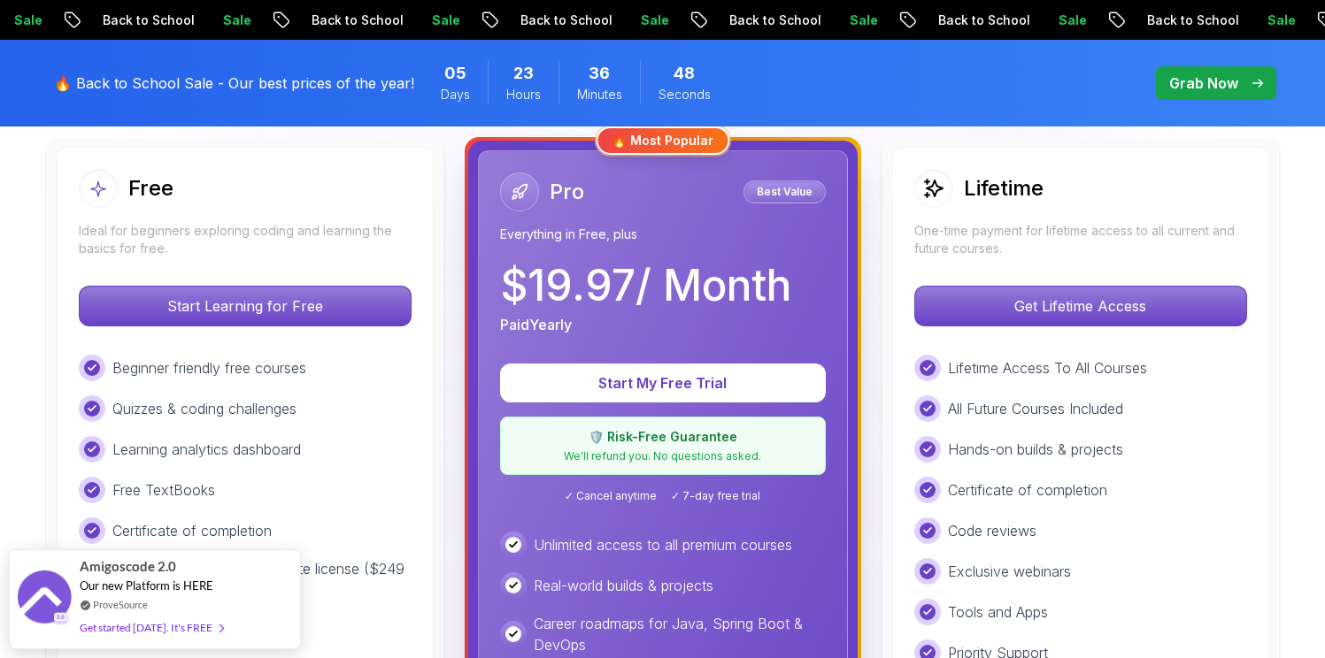
click at [564, 290] on p "$ 19.97 / Month" at bounding box center [645, 286] width 291 height 42
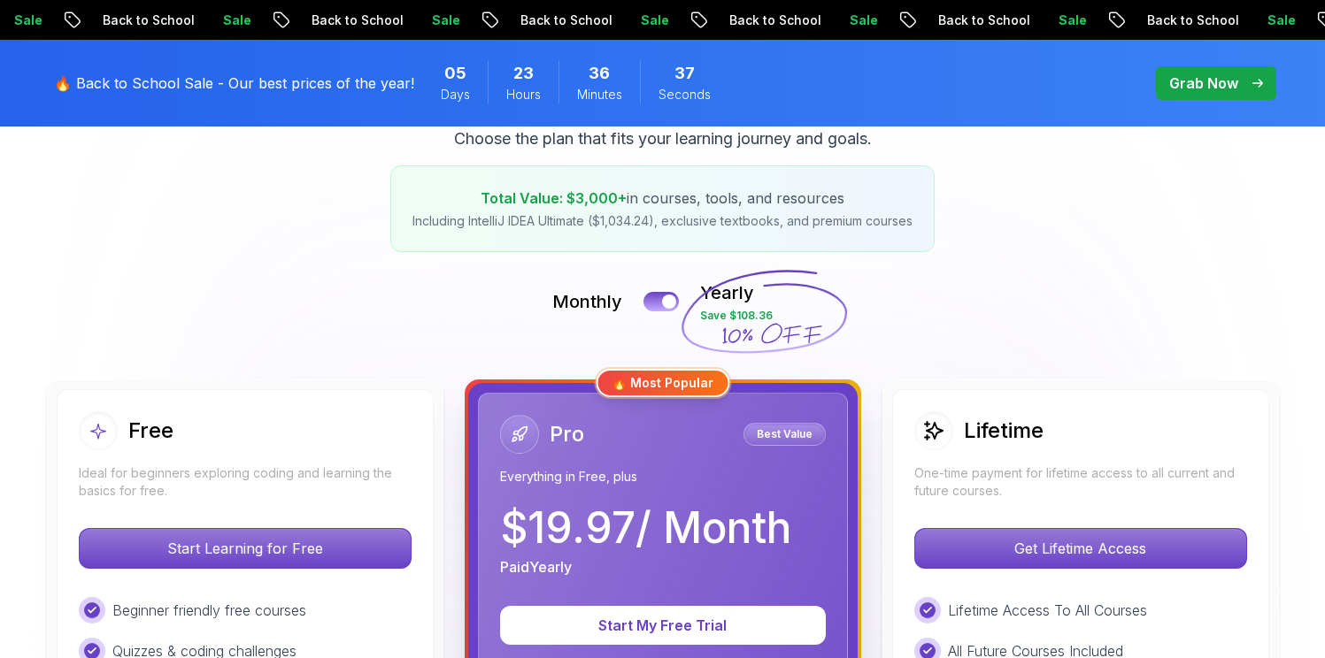
scroll to position [275, 0]
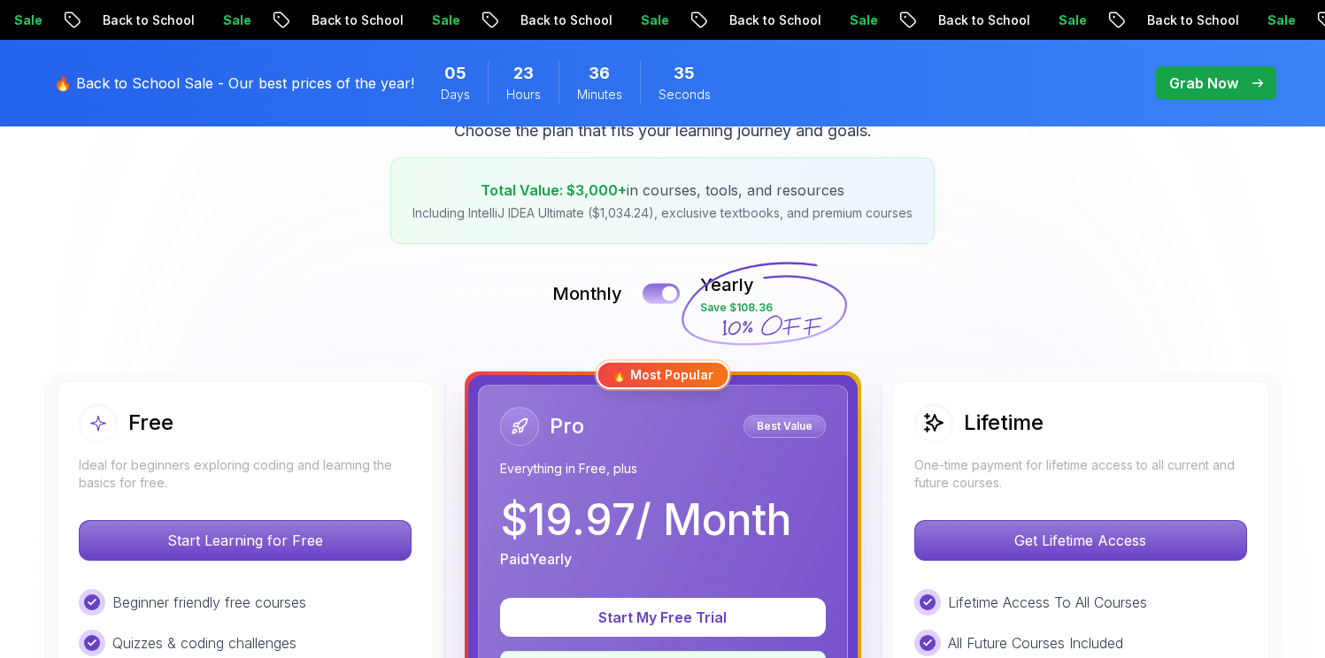
click at [658, 296] on button at bounding box center [660, 293] width 37 height 20
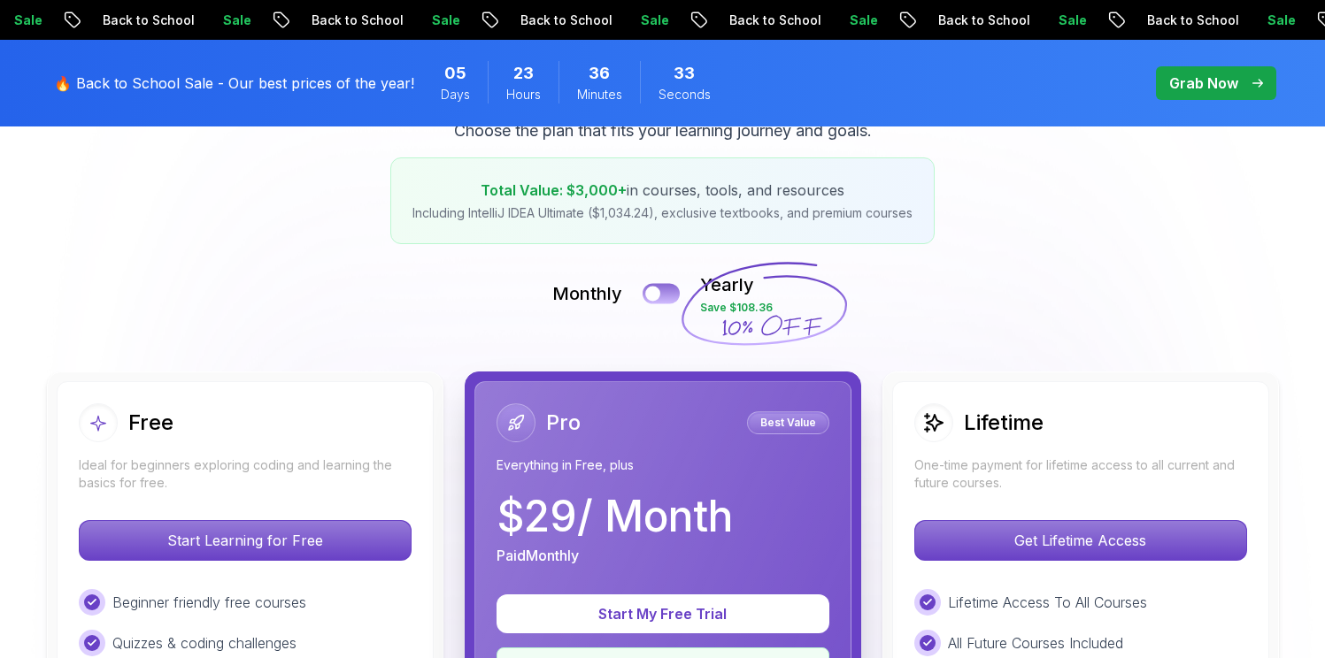
click at [661, 296] on button at bounding box center [660, 293] width 37 height 20
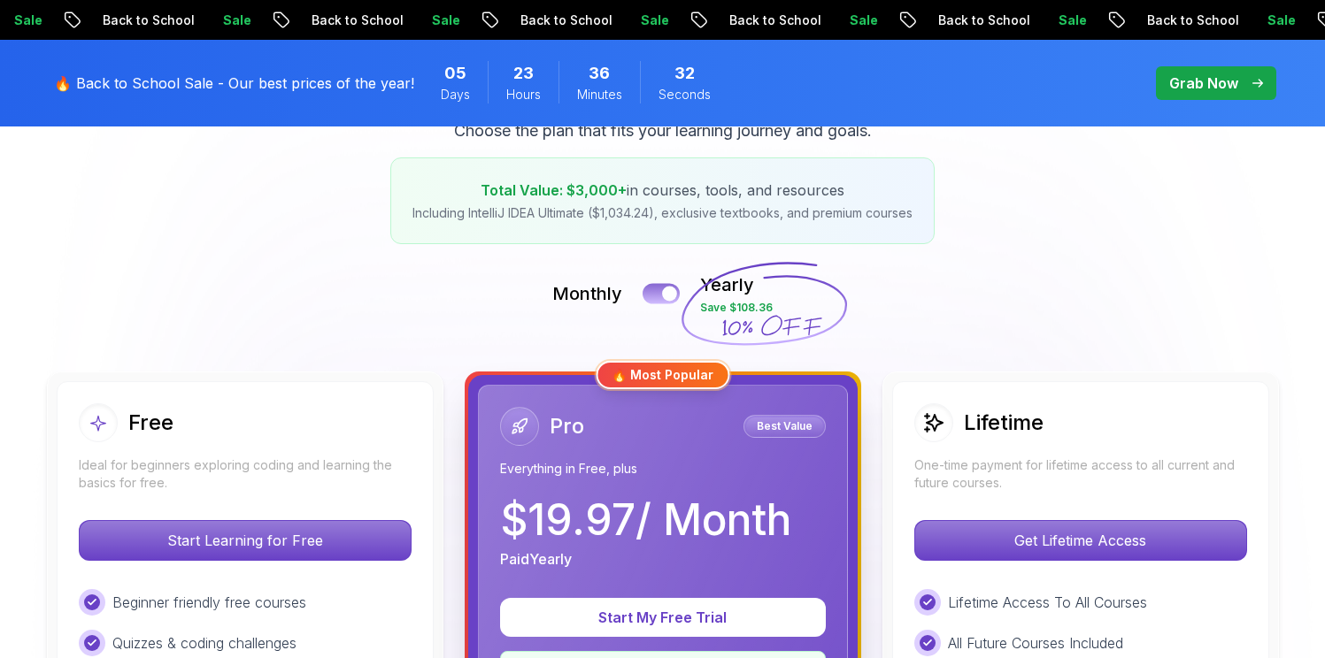
click at [659, 295] on button at bounding box center [660, 293] width 37 height 20
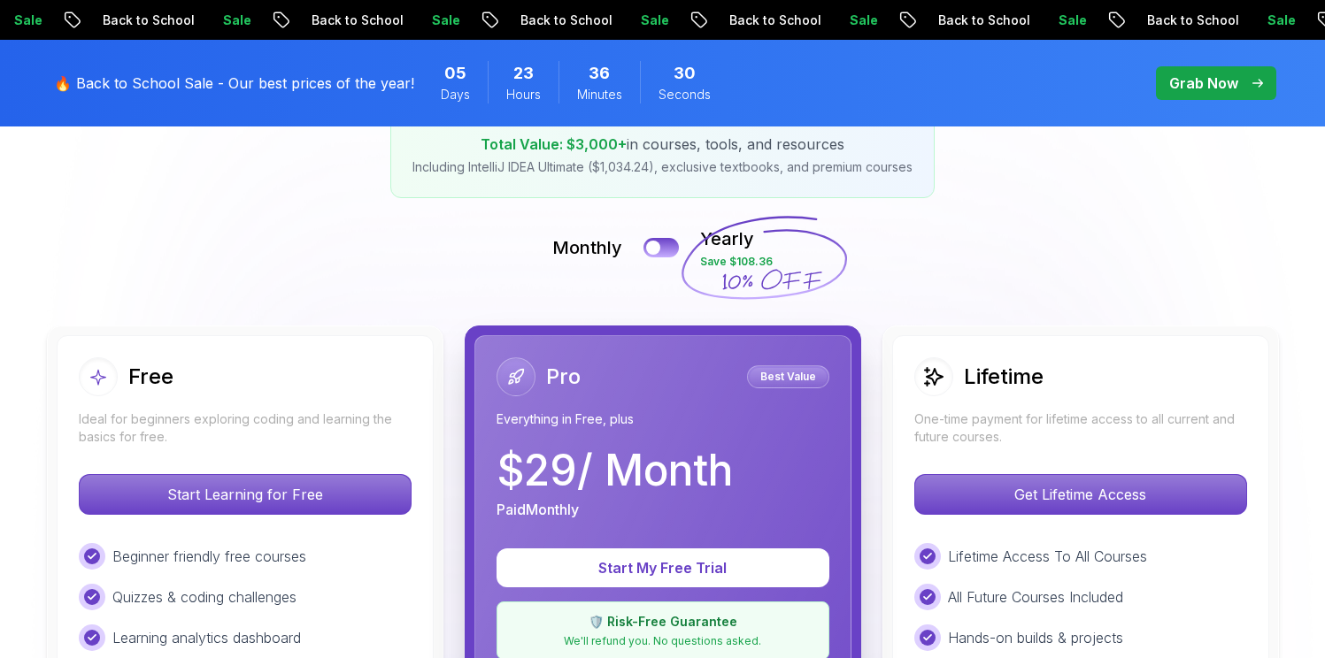
scroll to position [326, 0]
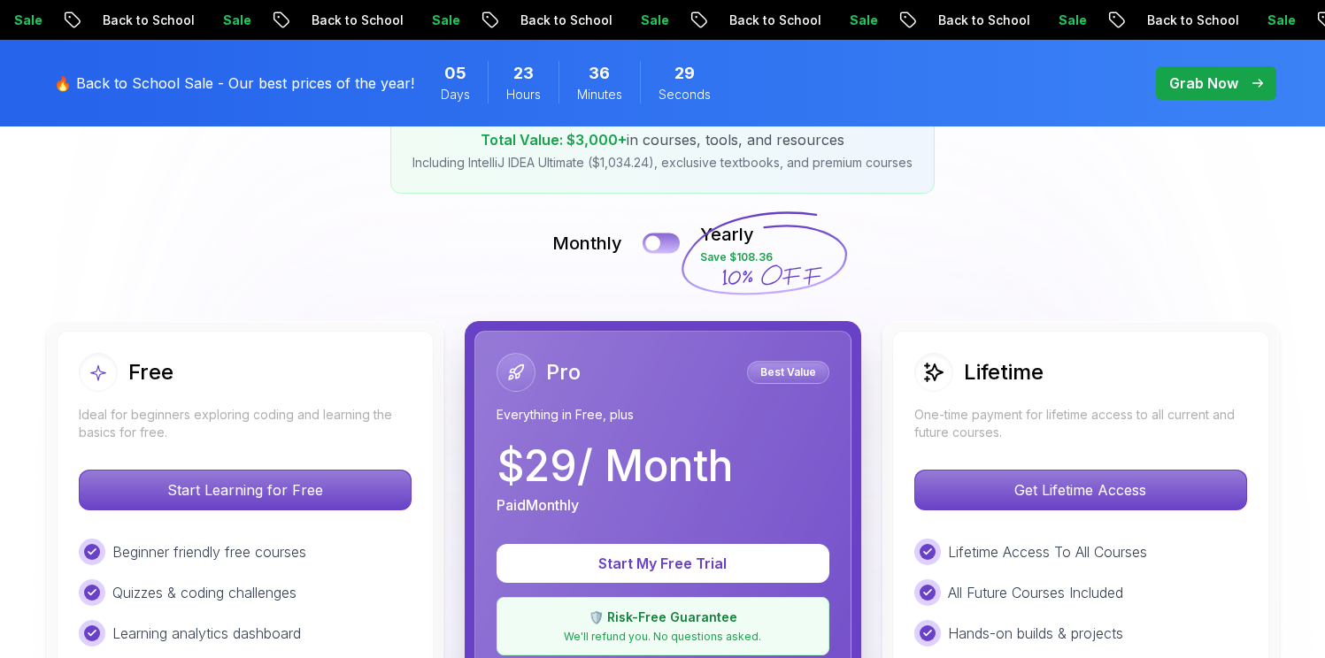
click at [656, 234] on button at bounding box center [660, 243] width 37 height 20
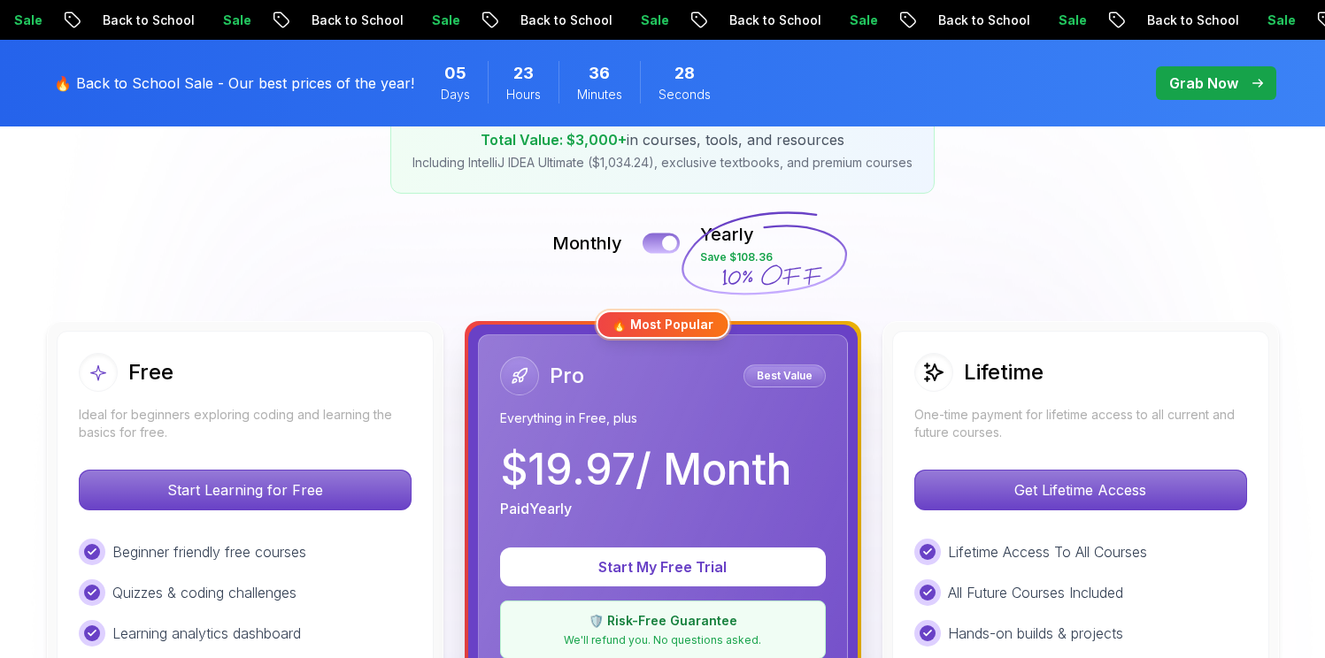
click at [653, 234] on button at bounding box center [660, 243] width 37 height 20
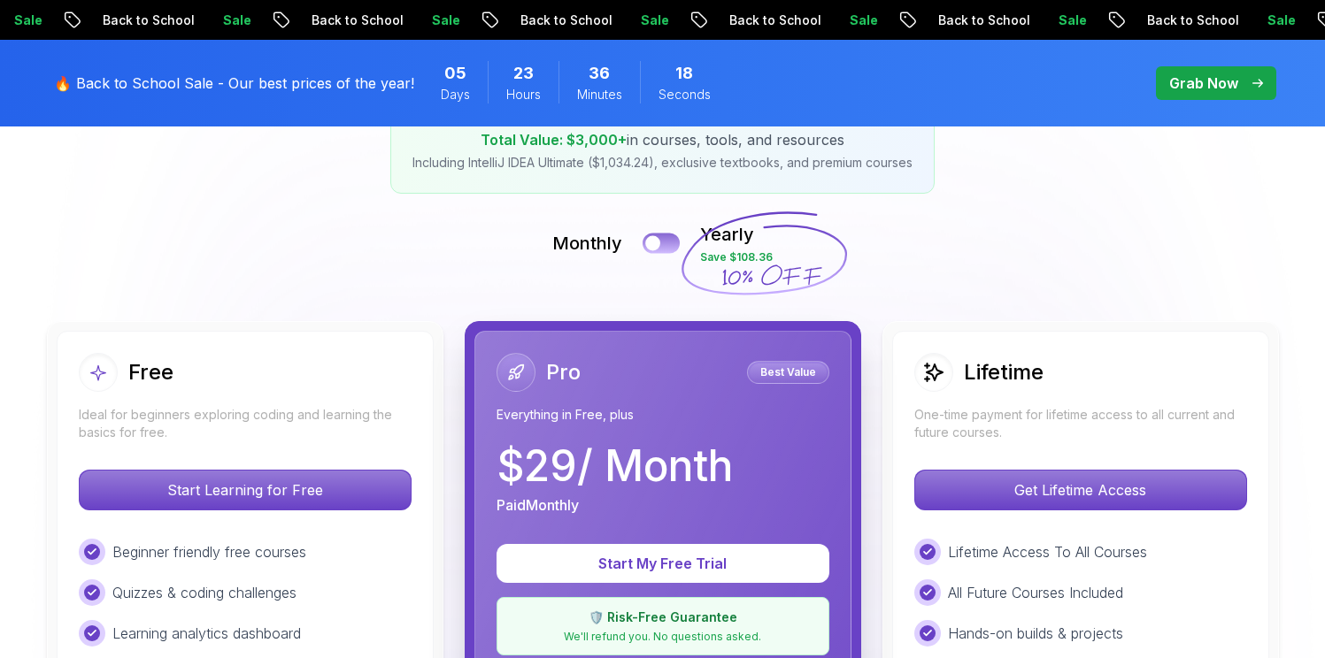
click at [667, 236] on button at bounding box center [660, 243] width 37 height 20
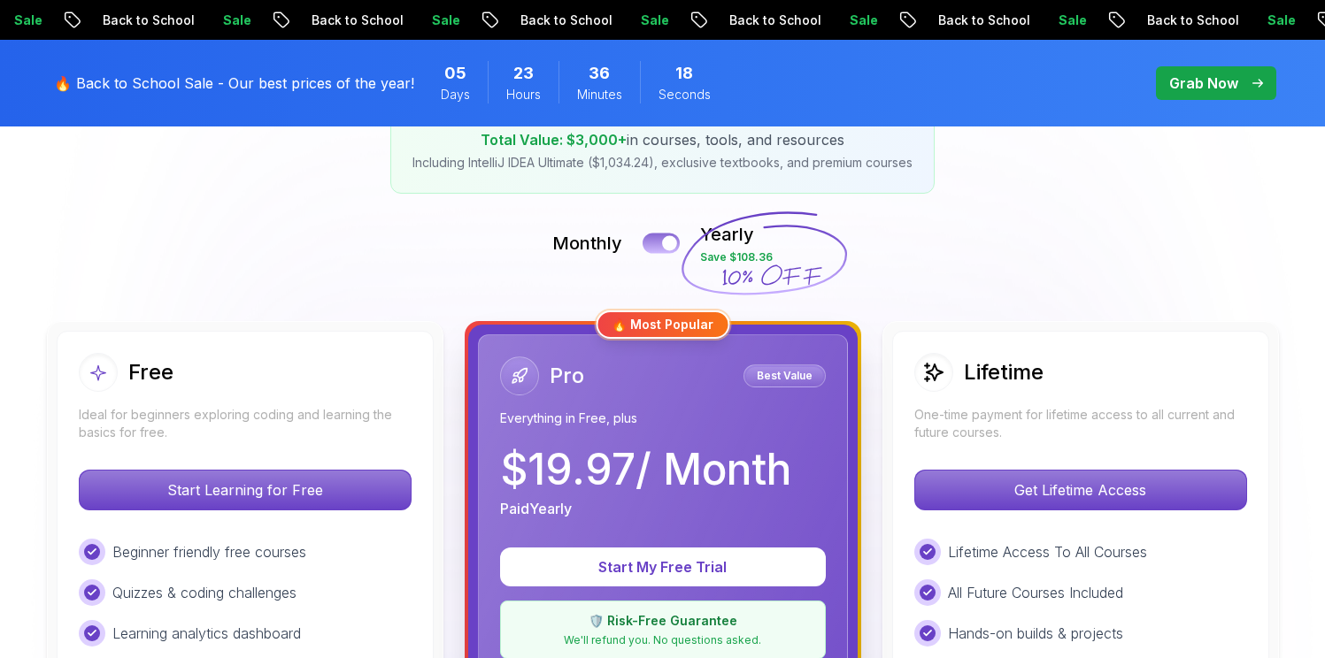
click at [667, 236] on div at bounding box center [669, 243] width 15 height 15
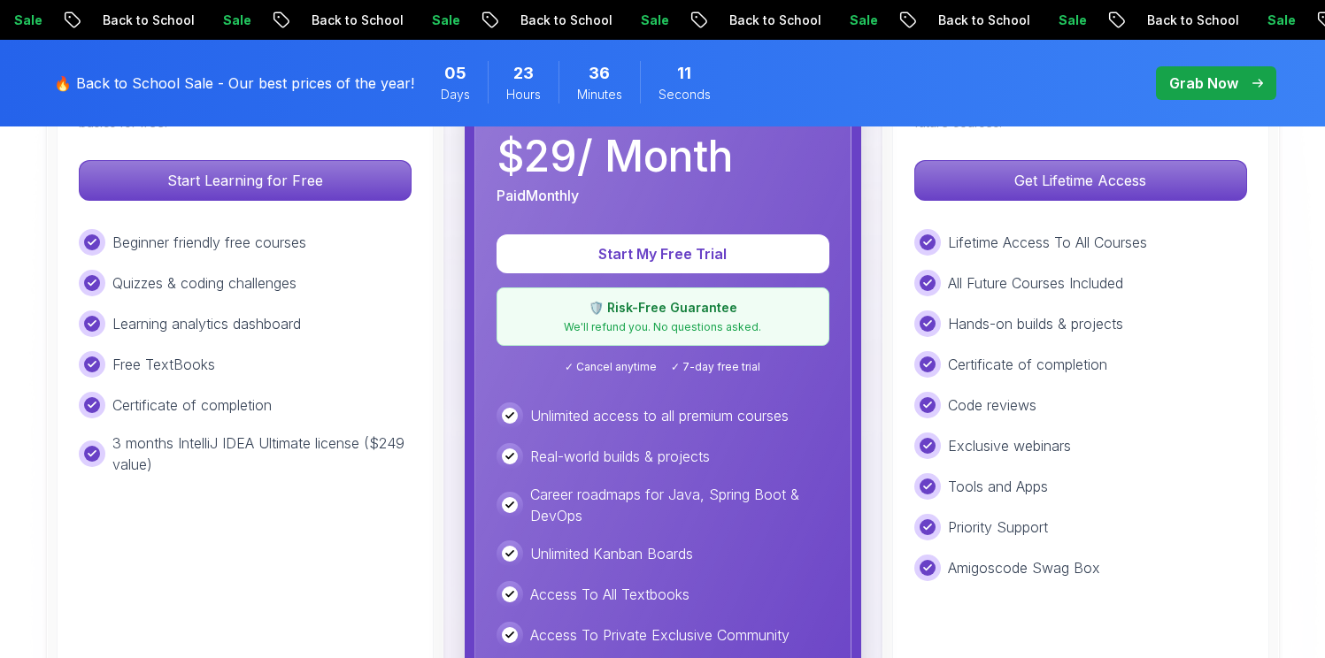
scroll to position [650, 0]
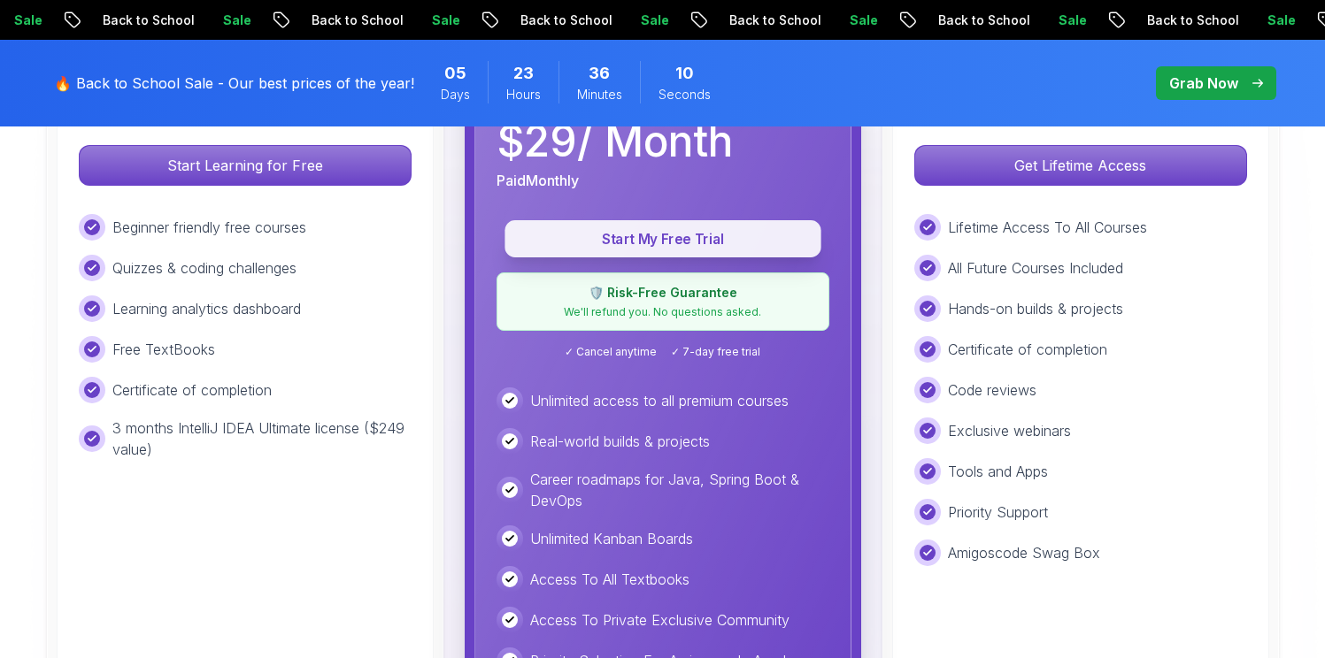
click at [717, 241] on p "Start My Free Trial" at bounding box center [663, 239] width 276 height 20
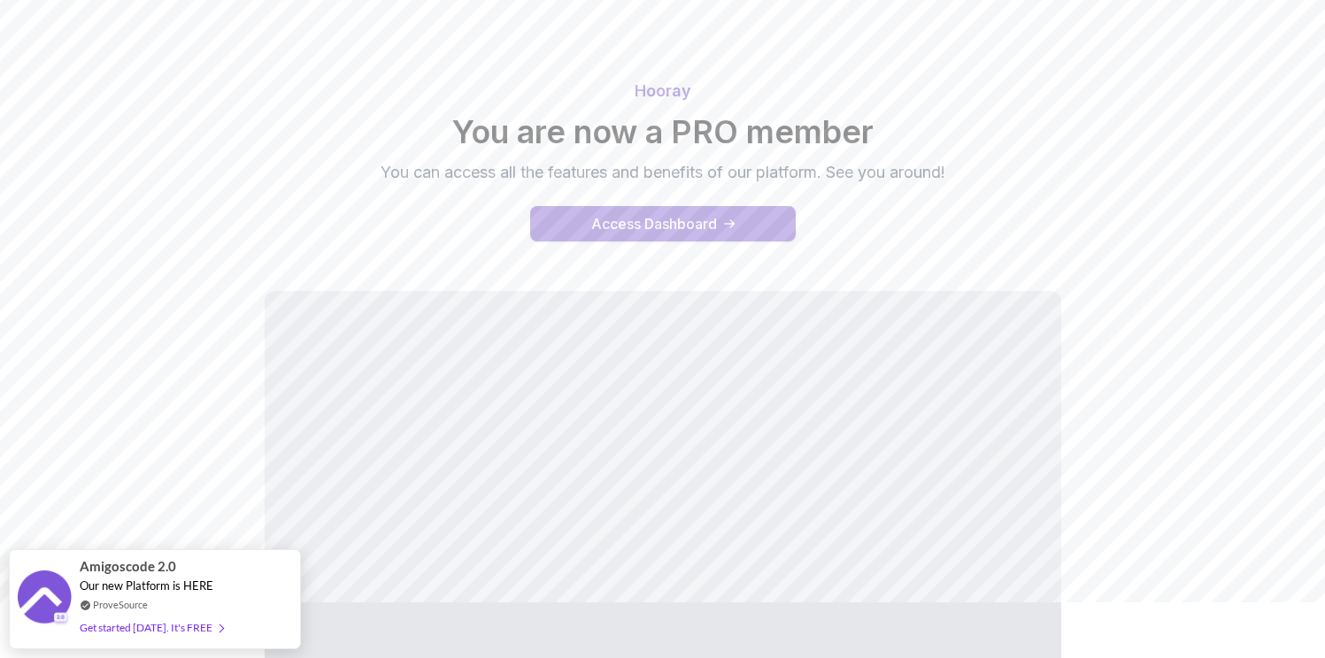
scroll to position [52, 0]
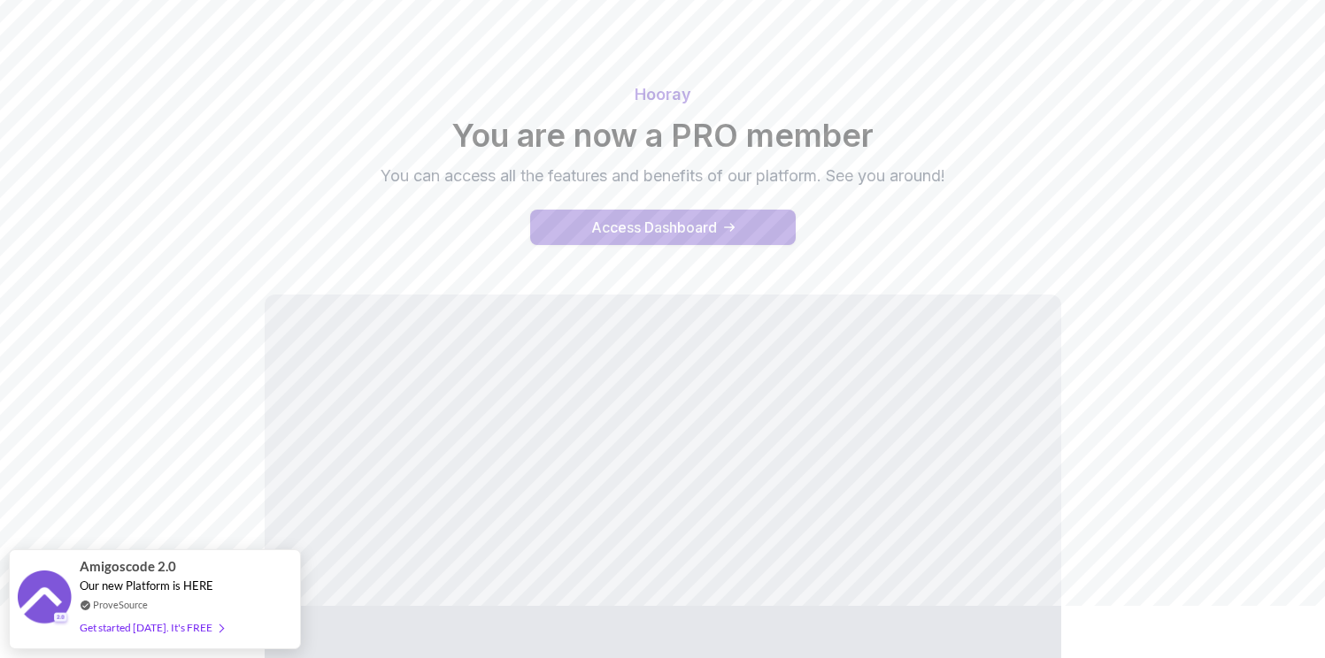
click at [661, 225] on div "Access Dashboard" at bounding box center [654, 227] width 126 height 21
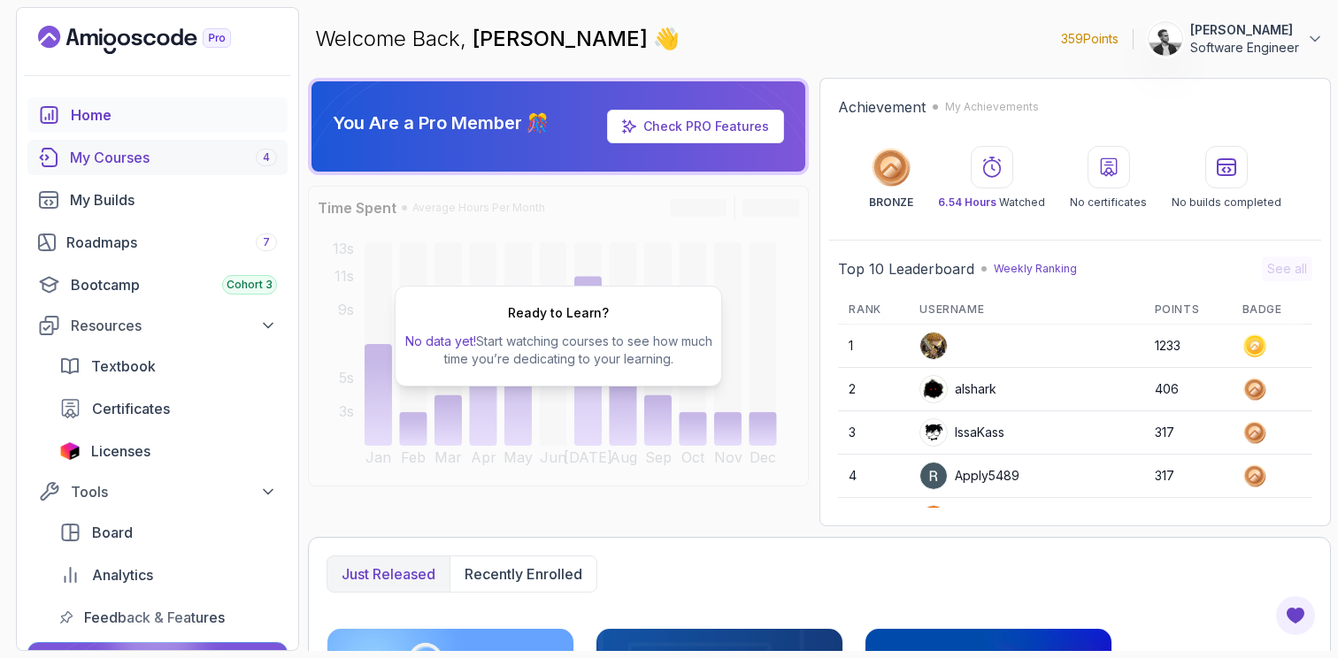
click at [118, 160] on div "My Courses 4" at bounding box center [173, 157] width 207 height 21
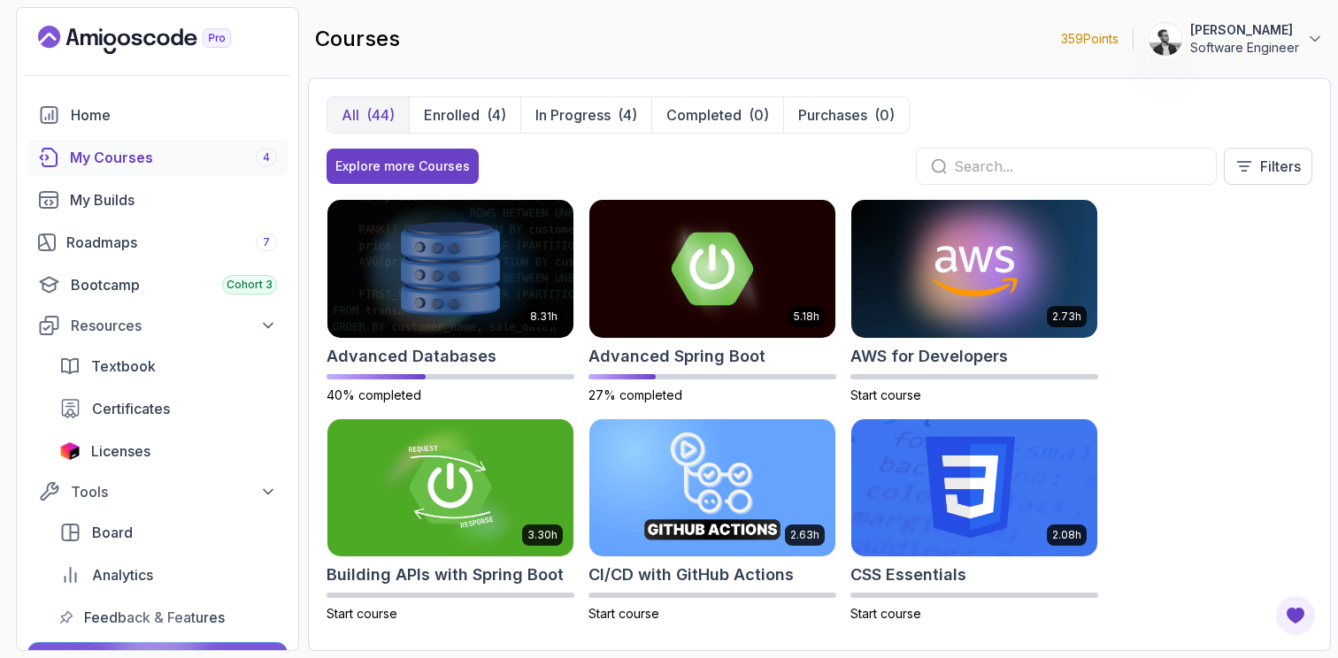
click at [168, 42] on icon "Landing page" at bounding box center [163, 40] width 12 height 12
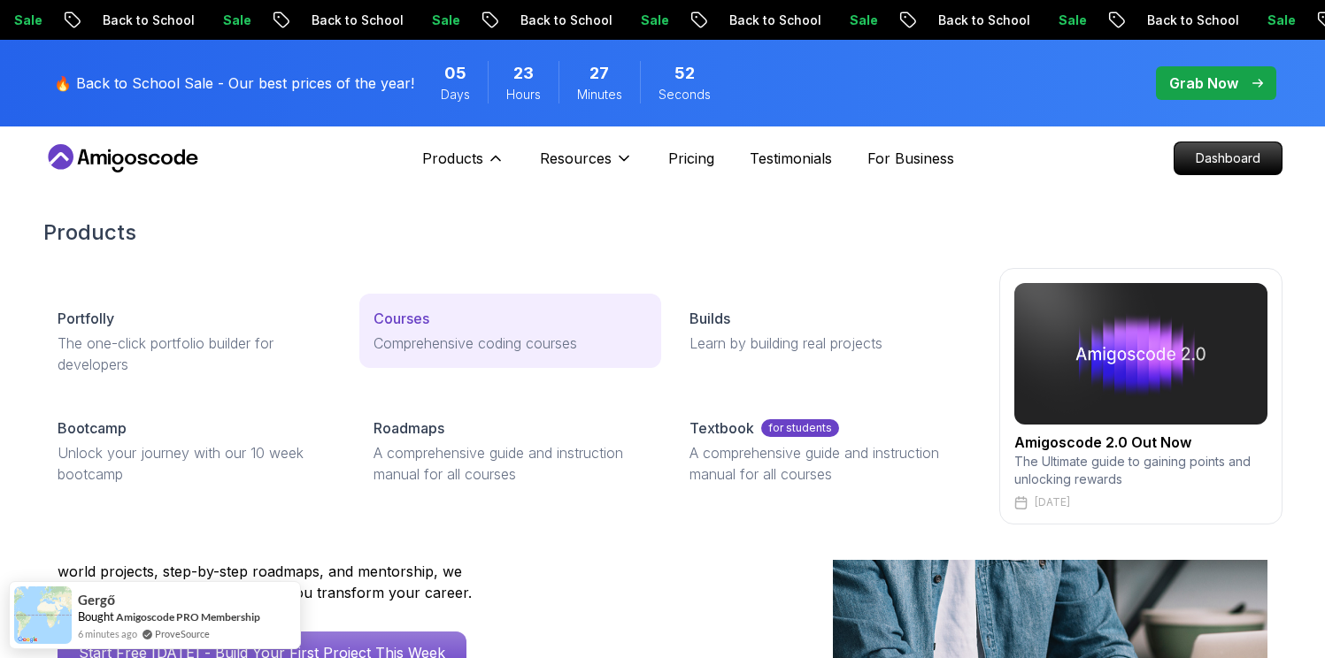
click at [458, 352] on p "Comprehensive coding courses" at bounding box center [509, 343] width 273 height 21
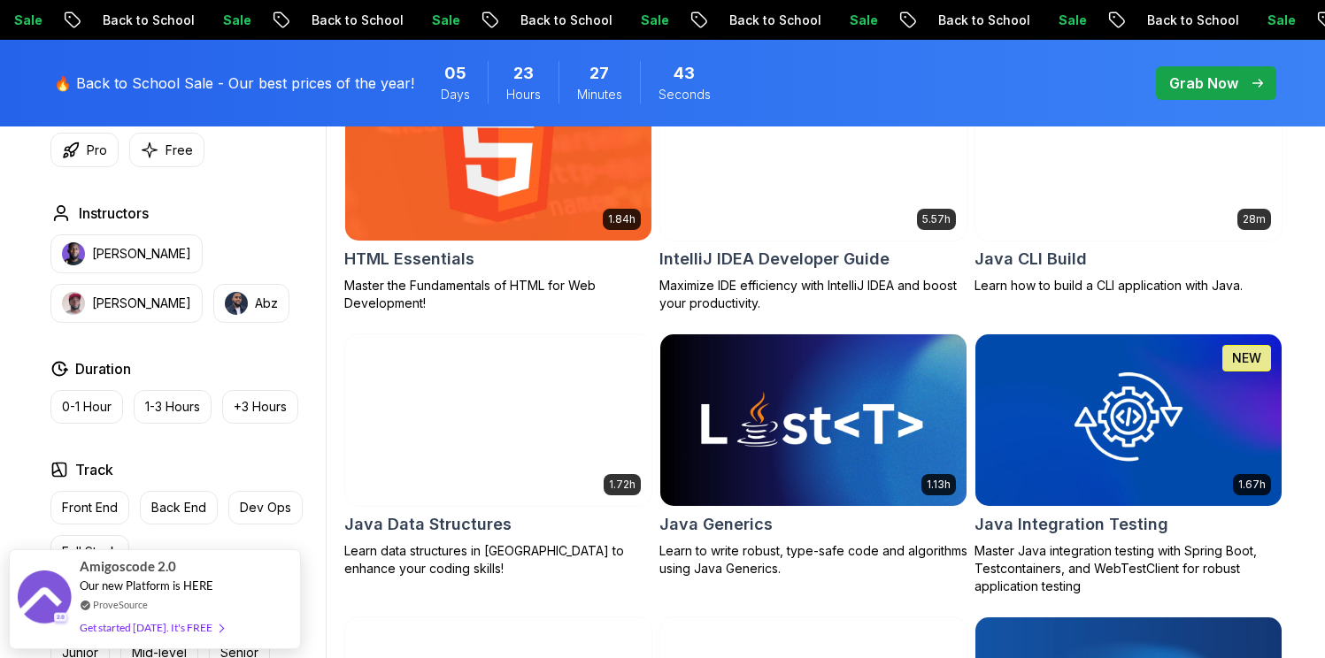
scroll to position [2322, 0]
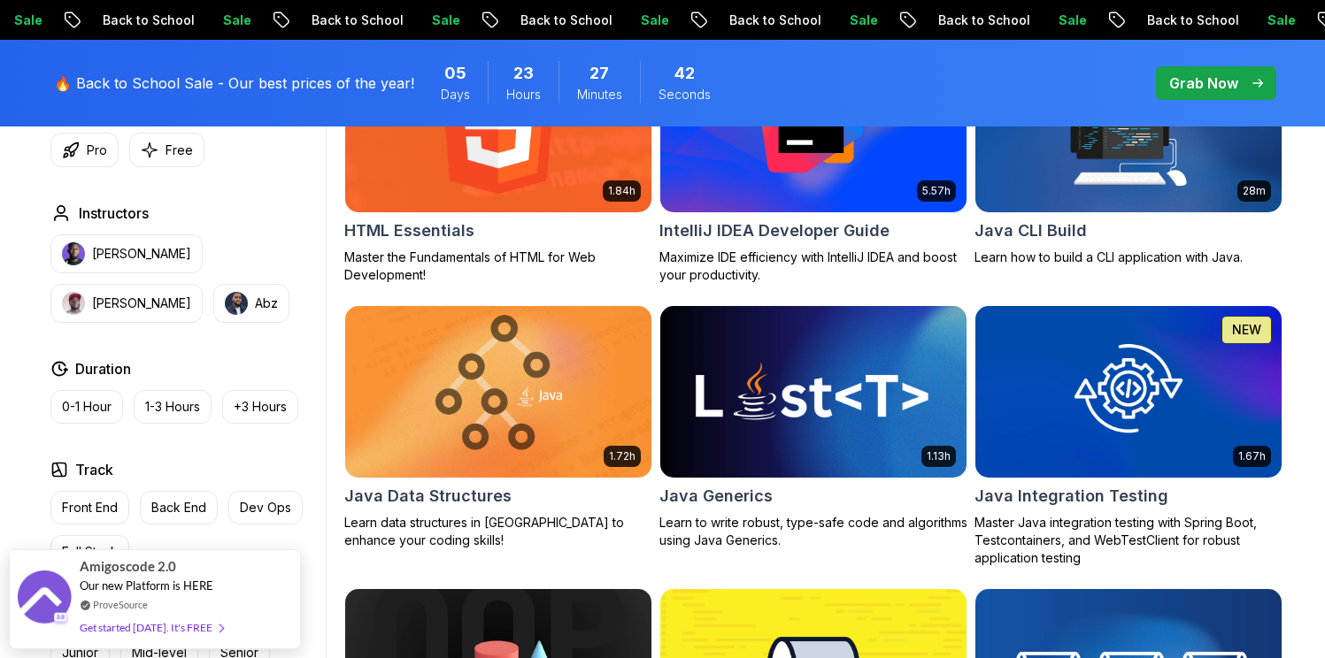
click at [807, 424] on img at bounding box center [812, 392] width 321 height 180
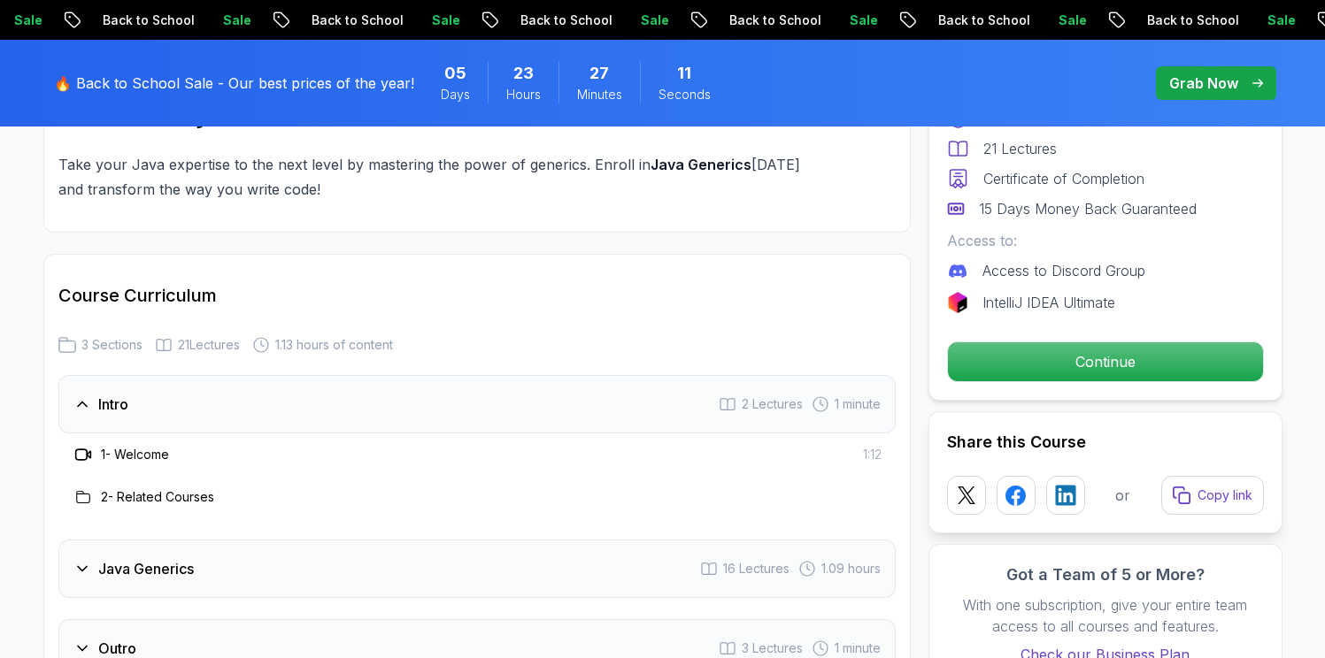
scroll to position [2186, 0]
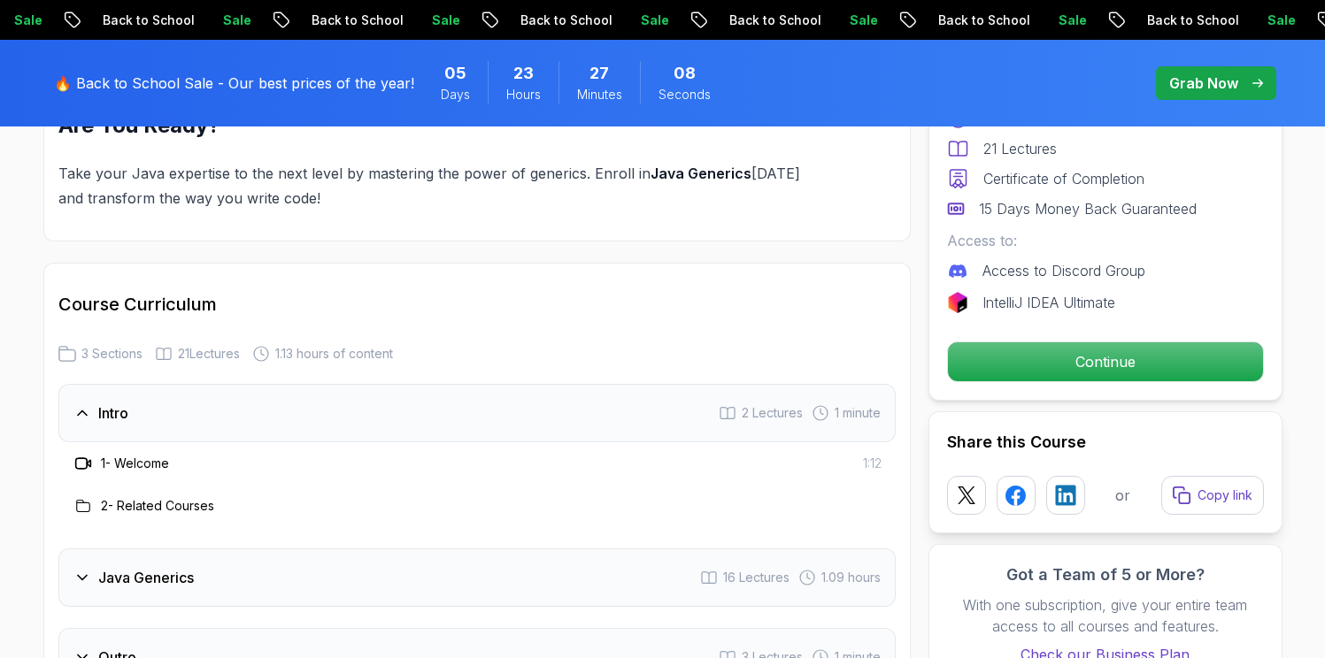
click at [83, 578] on icon at bounding box center [82, 578] width 18 height 18
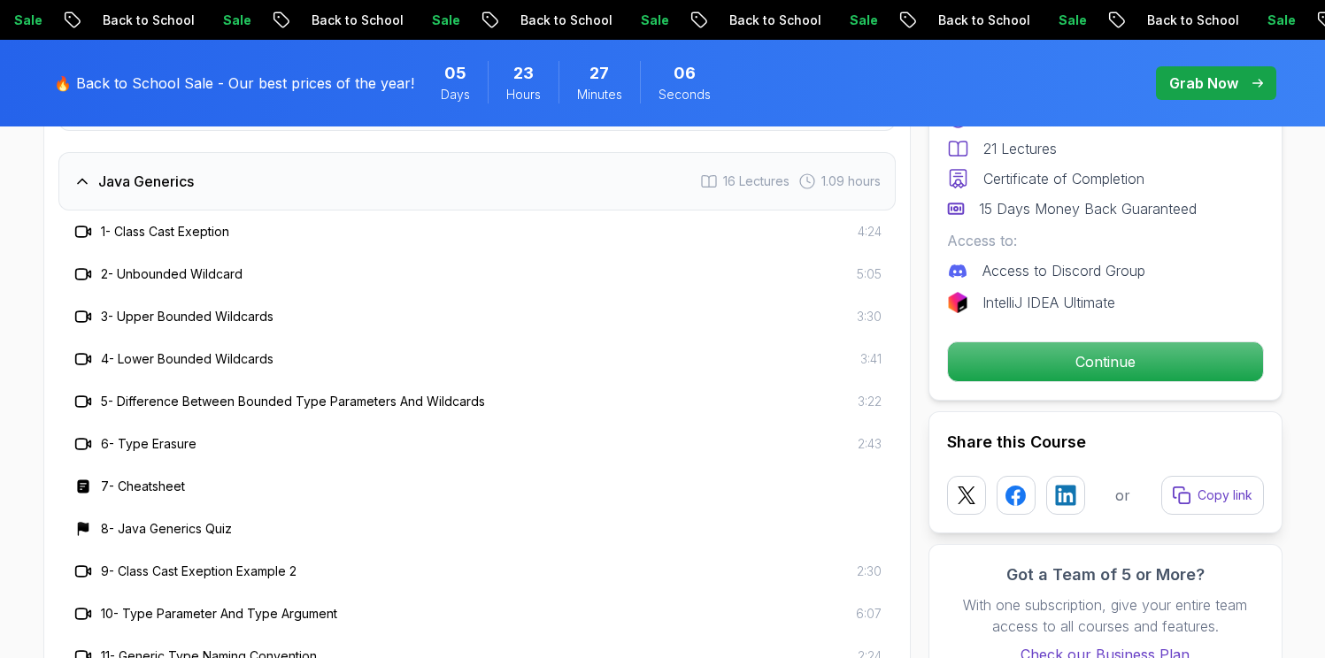
scroll to position [2501, 0]
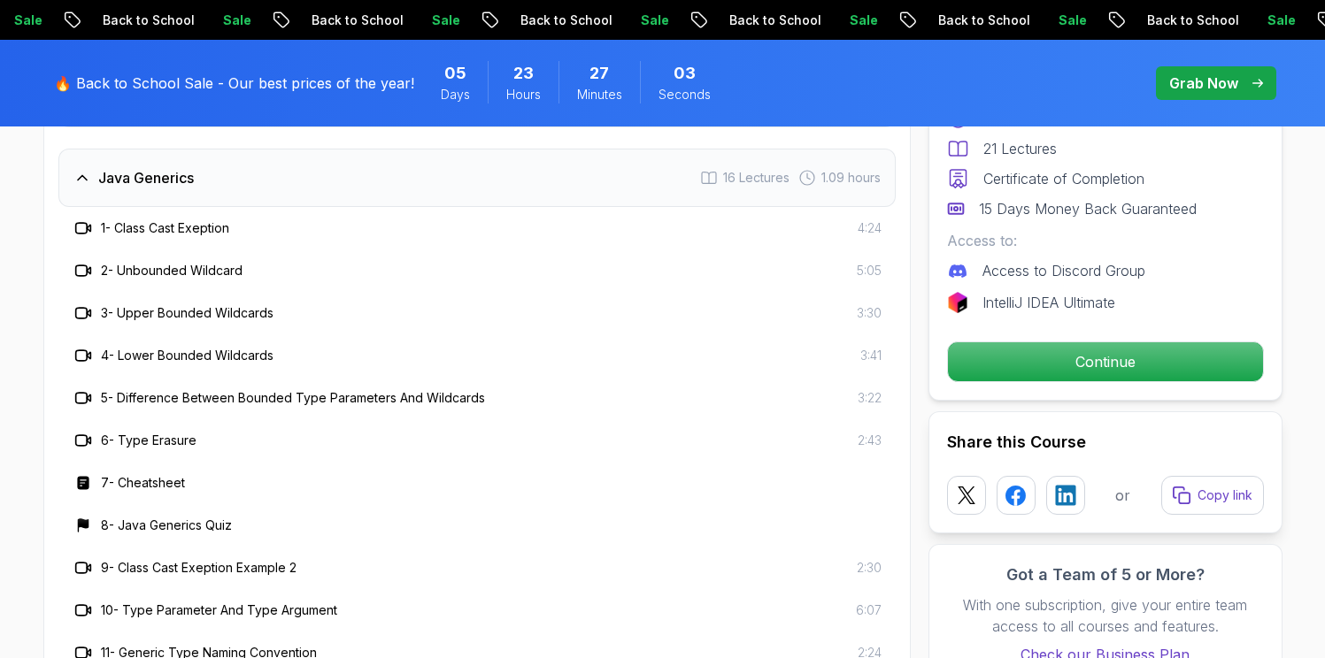
click at [92, 229] on div at bounding box center [83, 228] width 21 height 21
click at [158, 232] on h3 "1 - Class Cast Exeption" at bounding box center [165, 228] width 128 height 18
click at [80, 233] on icon at bounding box center [81, 228] width 12 height 11
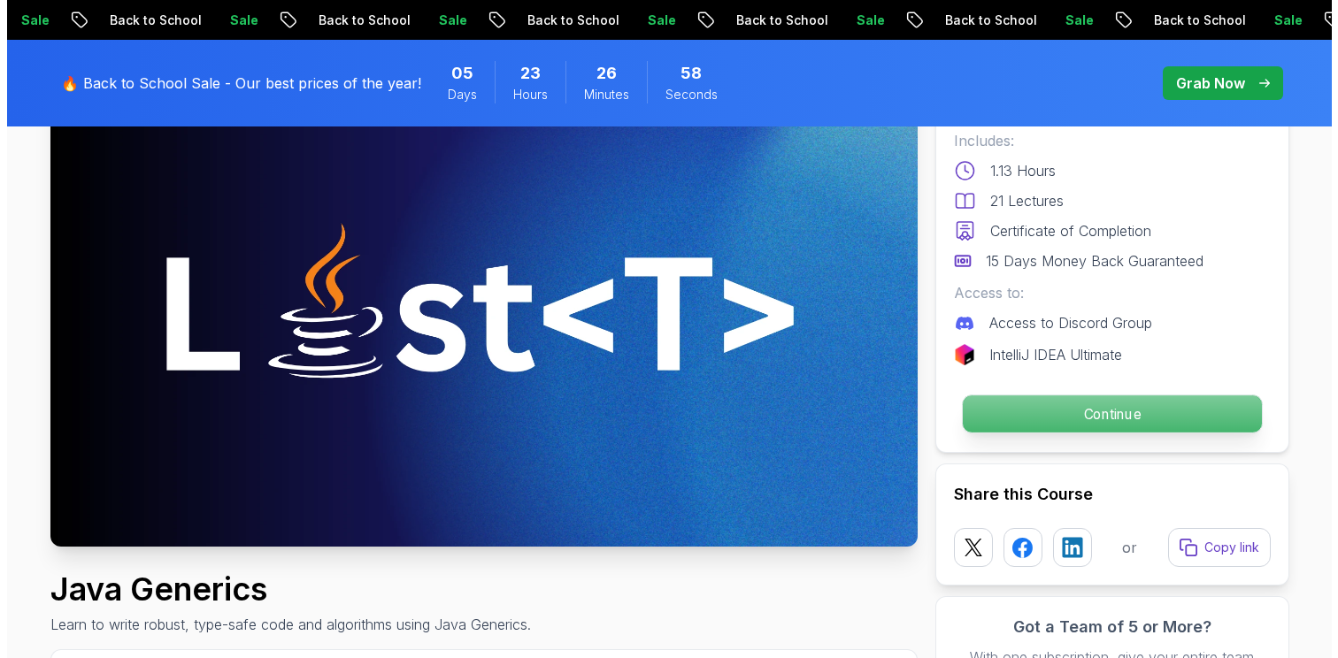
scroll to position [0, 0]
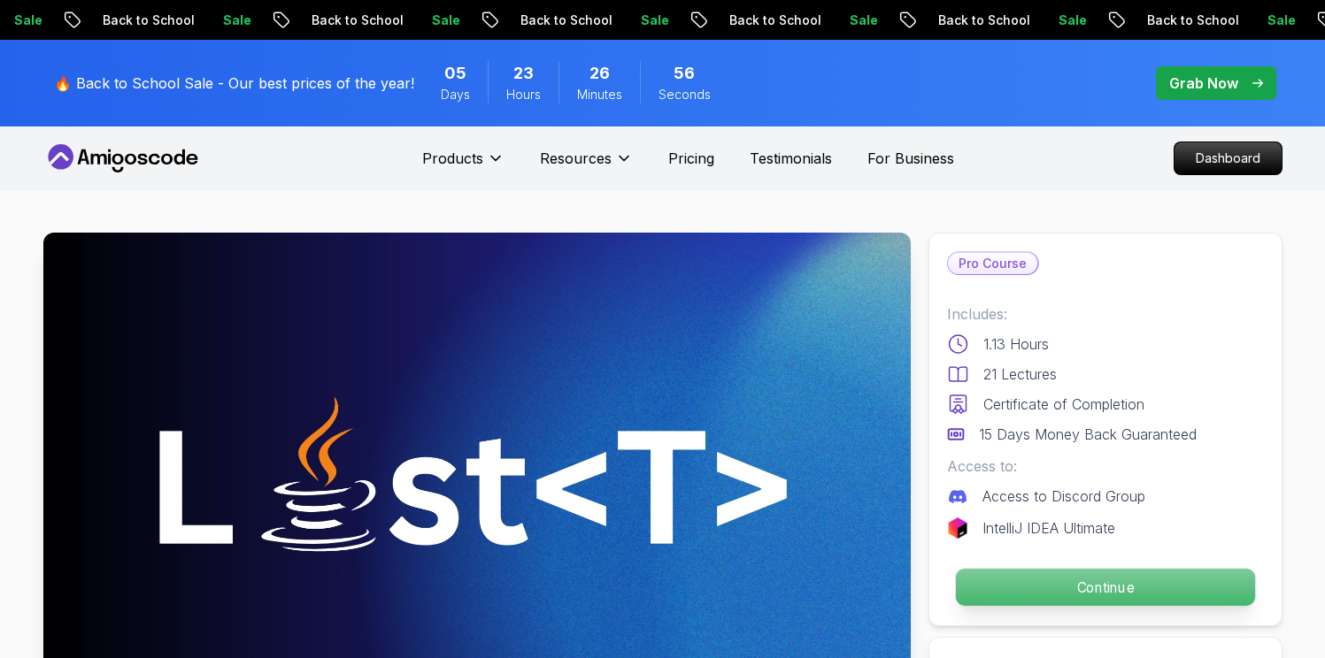
click at [1087, 582] on p "Continue" at bounding box center [1104, 587] width 299 height 37
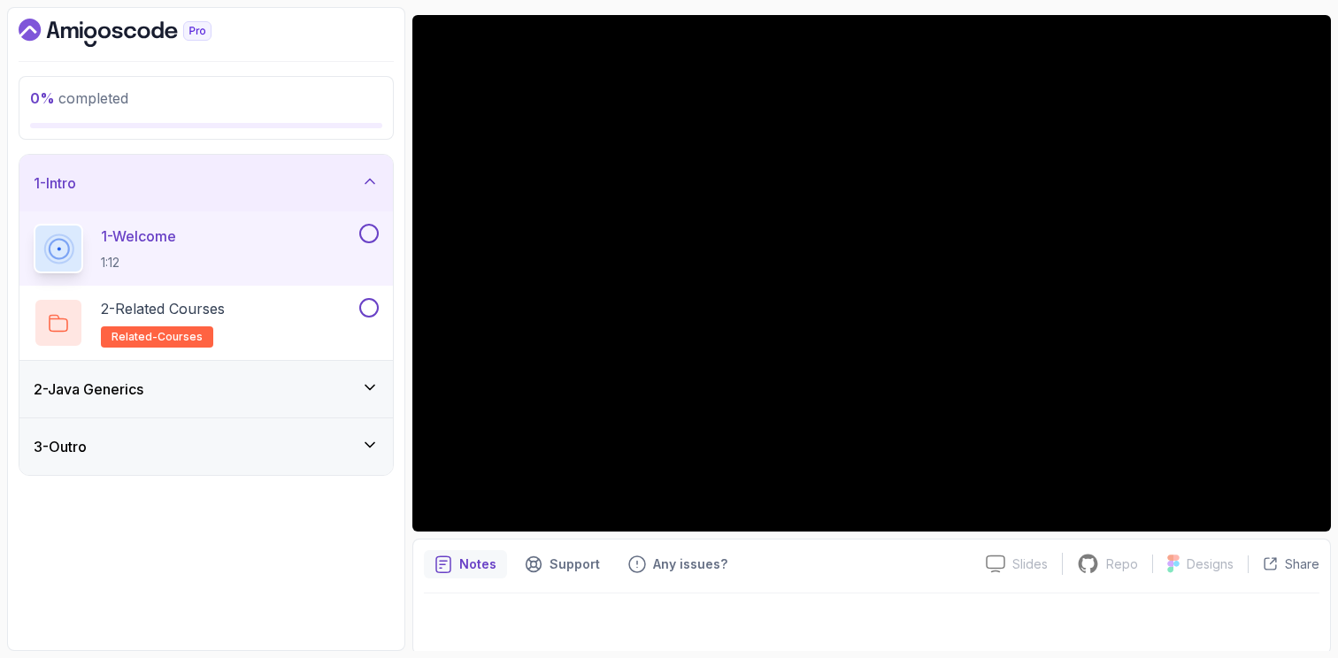
scroll to position [146, 0]
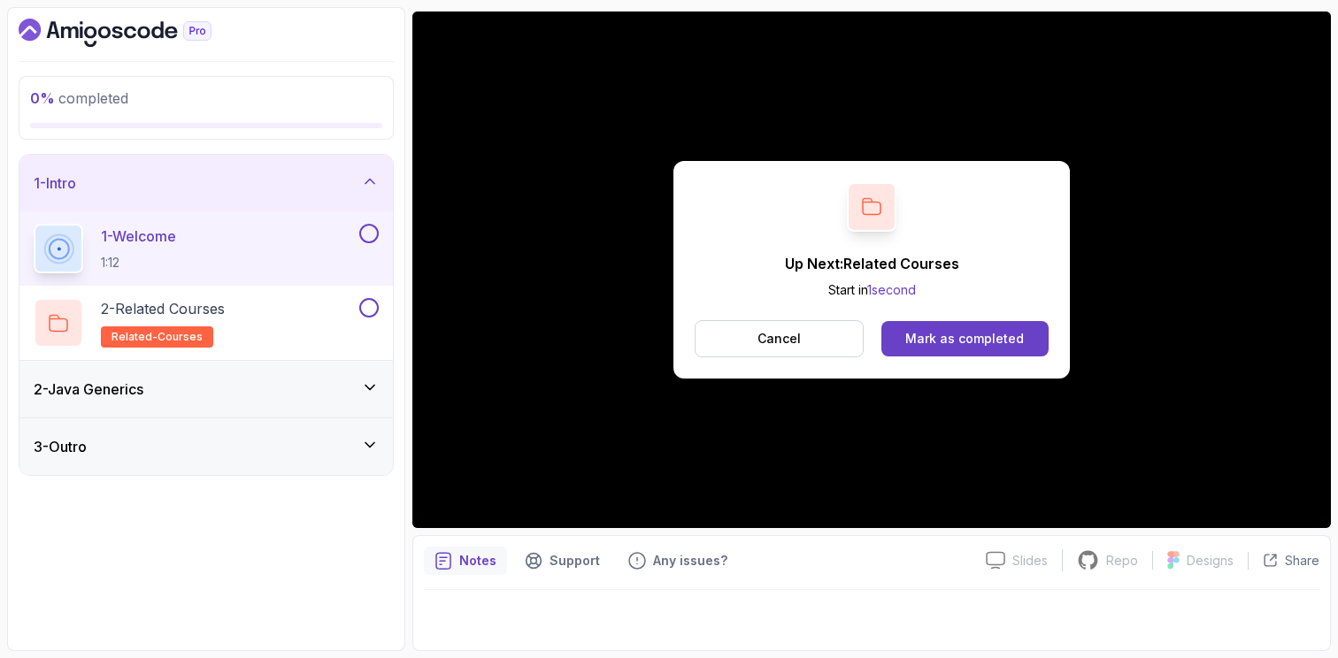
scroll to position [71, 0]
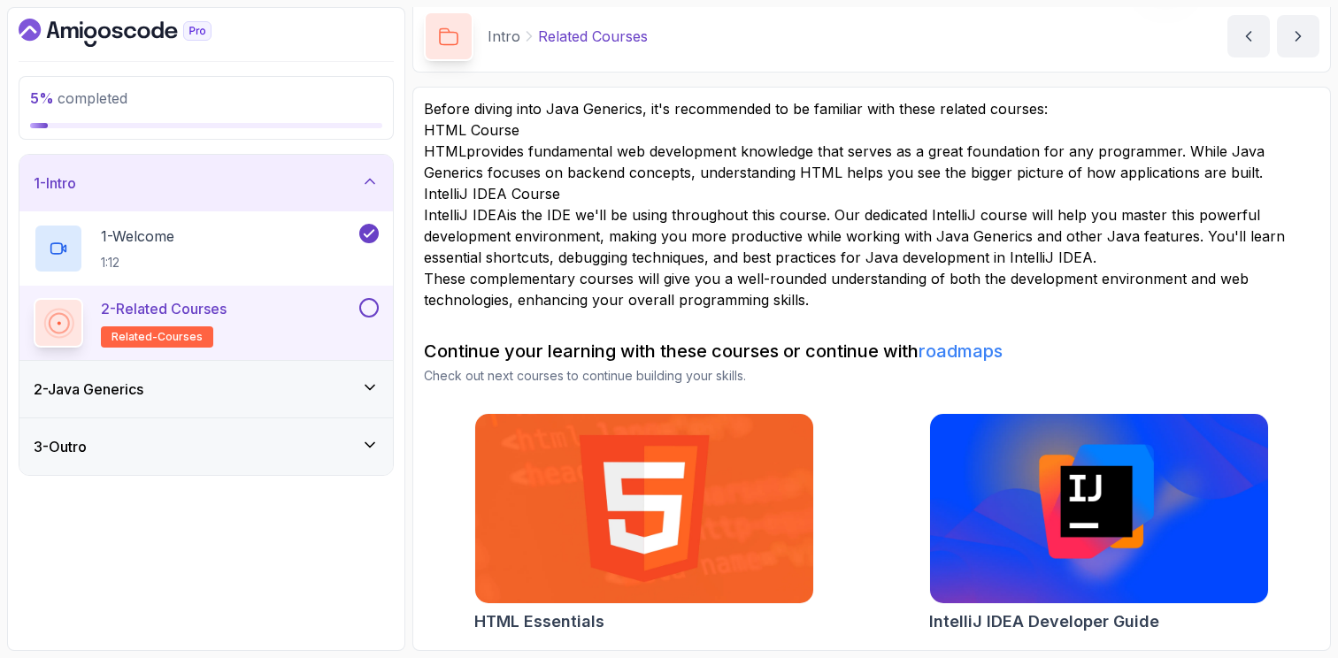
click at [373, 309] on button at bounding box center [368, 307] width 19 height 19
click at [365, 391] on icon at bounding box center [370, 388] width 18 height 18
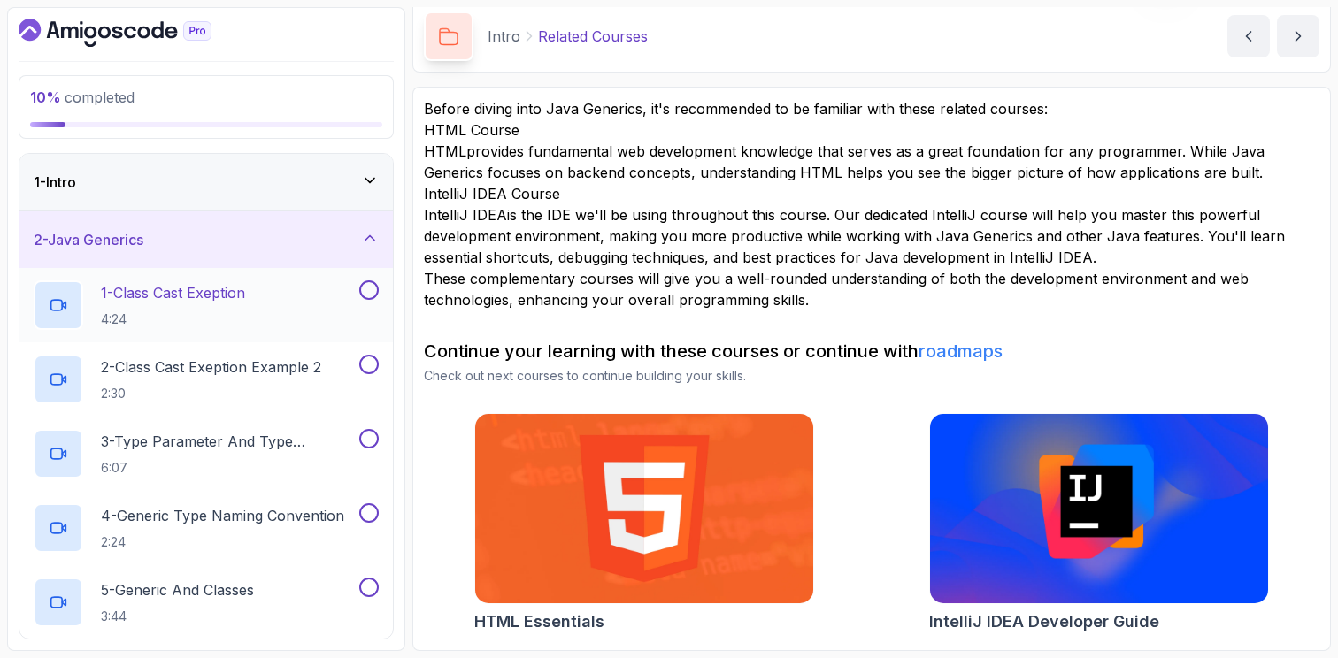
click at [228, 305] on h2 "1 - Class Cast Exeption 4:24" at bounding box center [173, 305] width 144 height 46
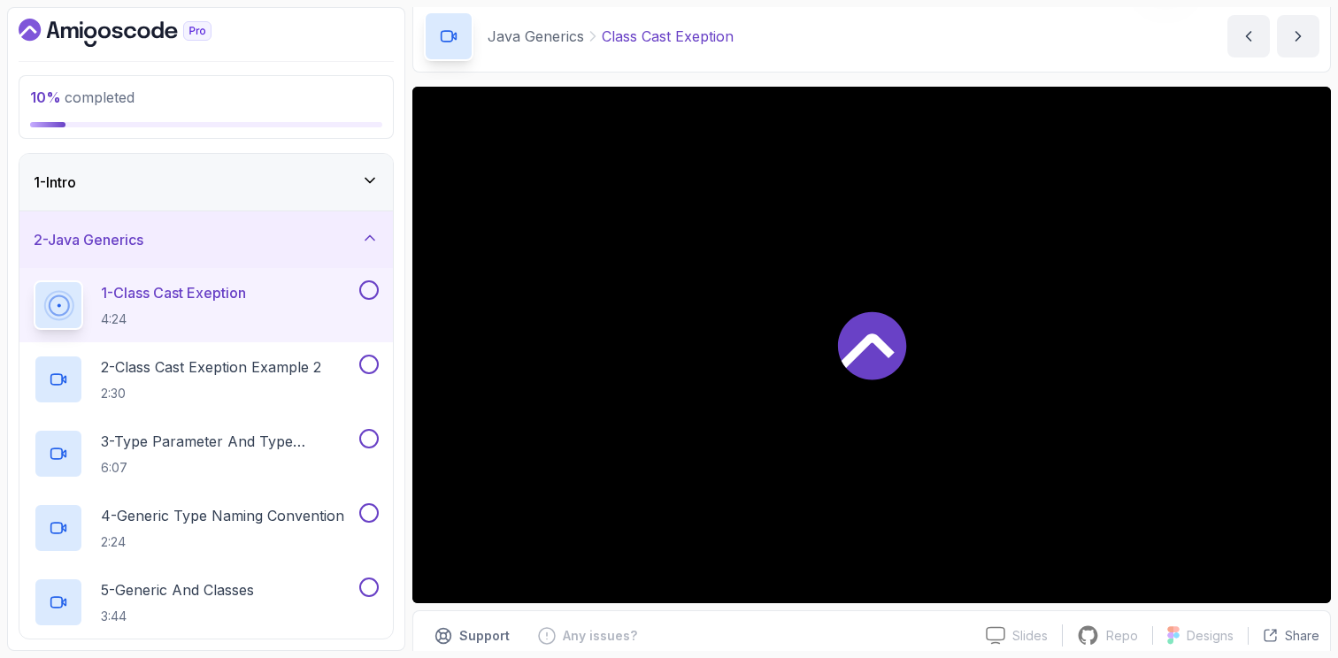
scroll to position [146, 0]
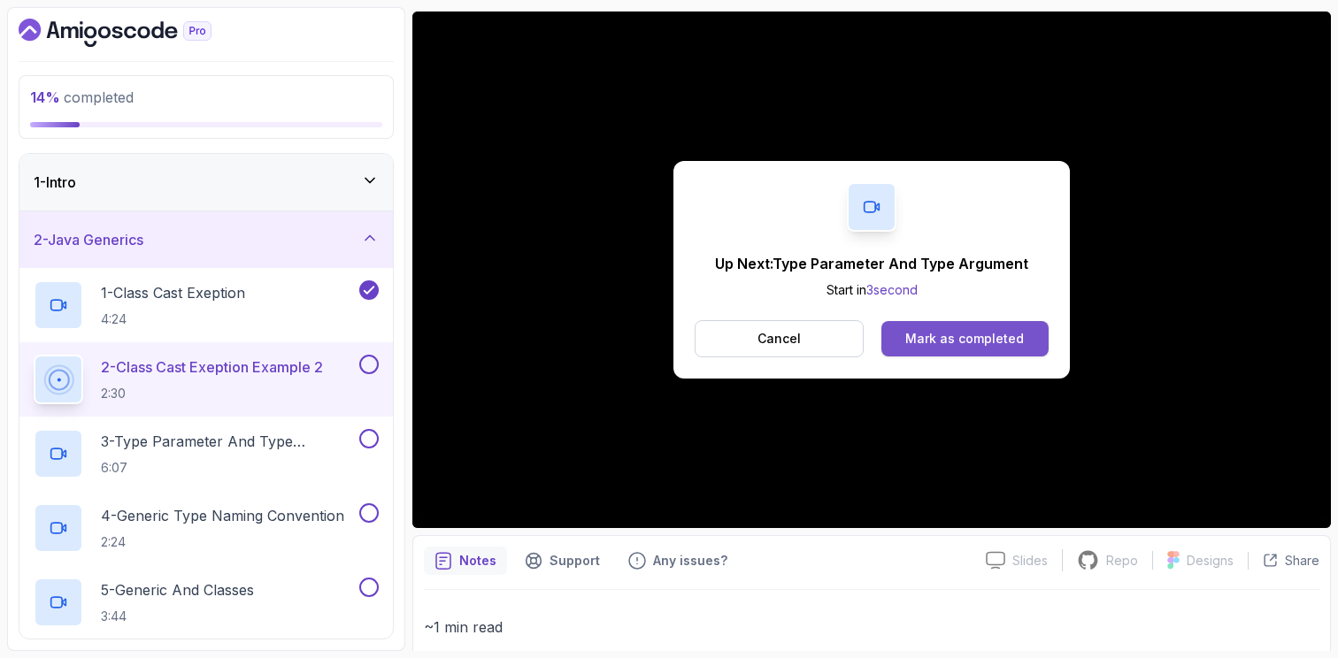
click at [933, 336] on div "Mark as completed" at bounding box center [964, 339] width 119 height 18
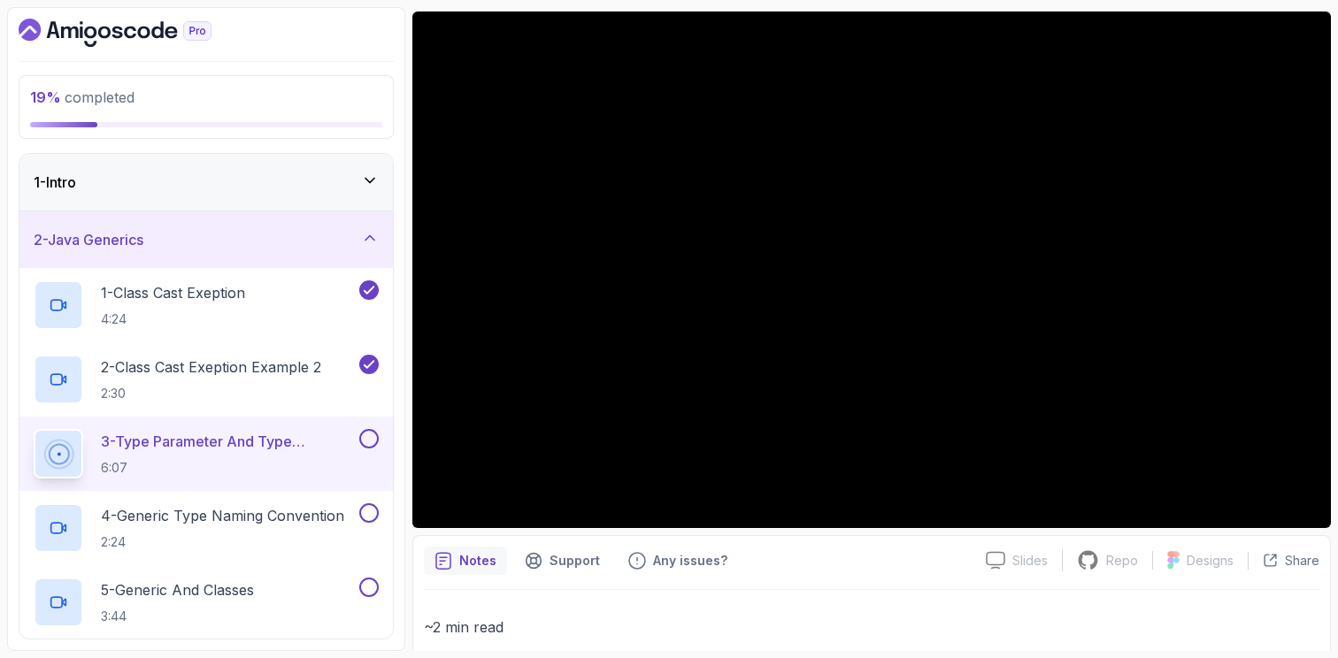
click at [373, 441] on button at bounding box center [368, 438] width 19 height 19
click at [288, 519] on p "4 - Generic Type Naming Convention" at bounding box center [222, 515] width 243 height 21
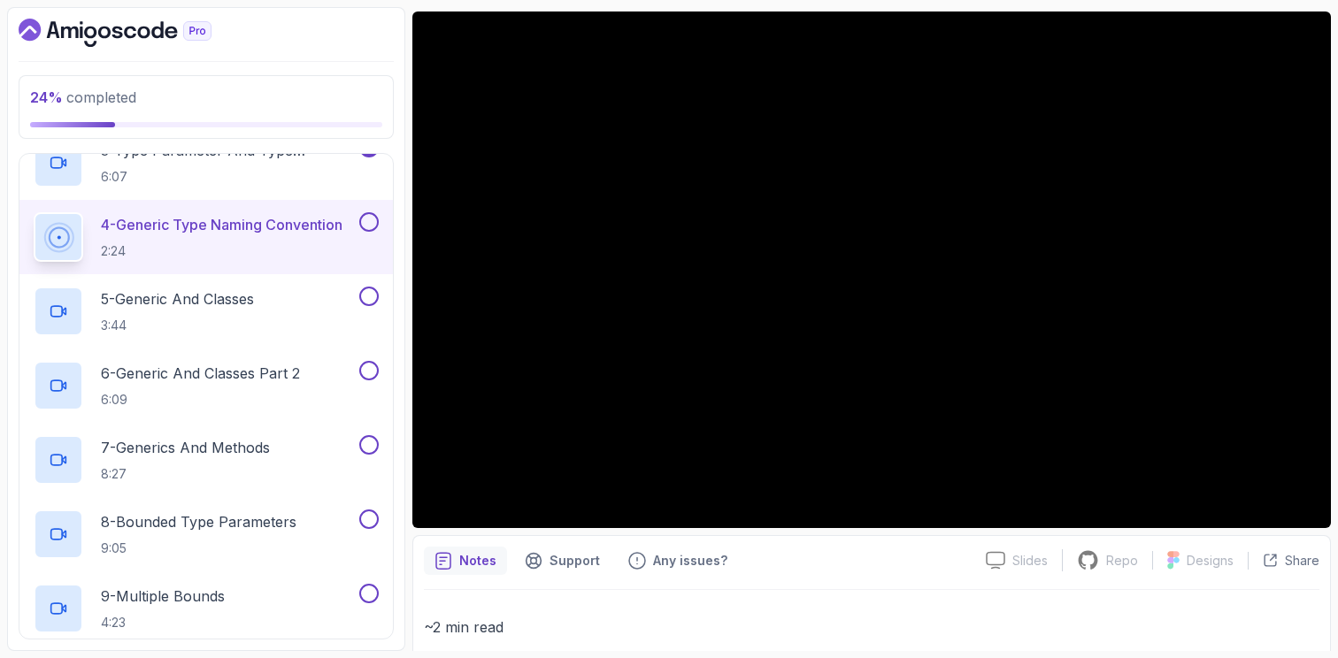
scroll to position [307, 0]
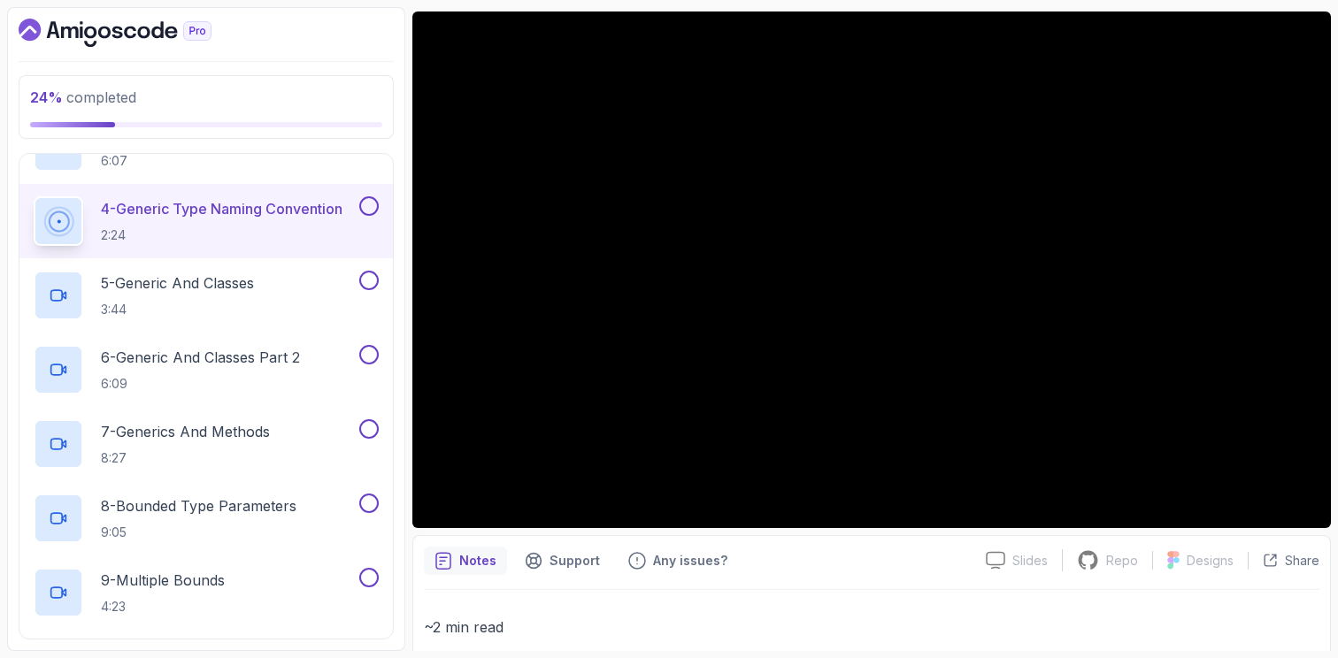
click at [371, 205] on button at bounding box center [368, 205] width 19 height 19
click at [254, 296] on h2 "5 - Generic And Classes 3:44" at bounding box center [177, 296] width 153 height 46
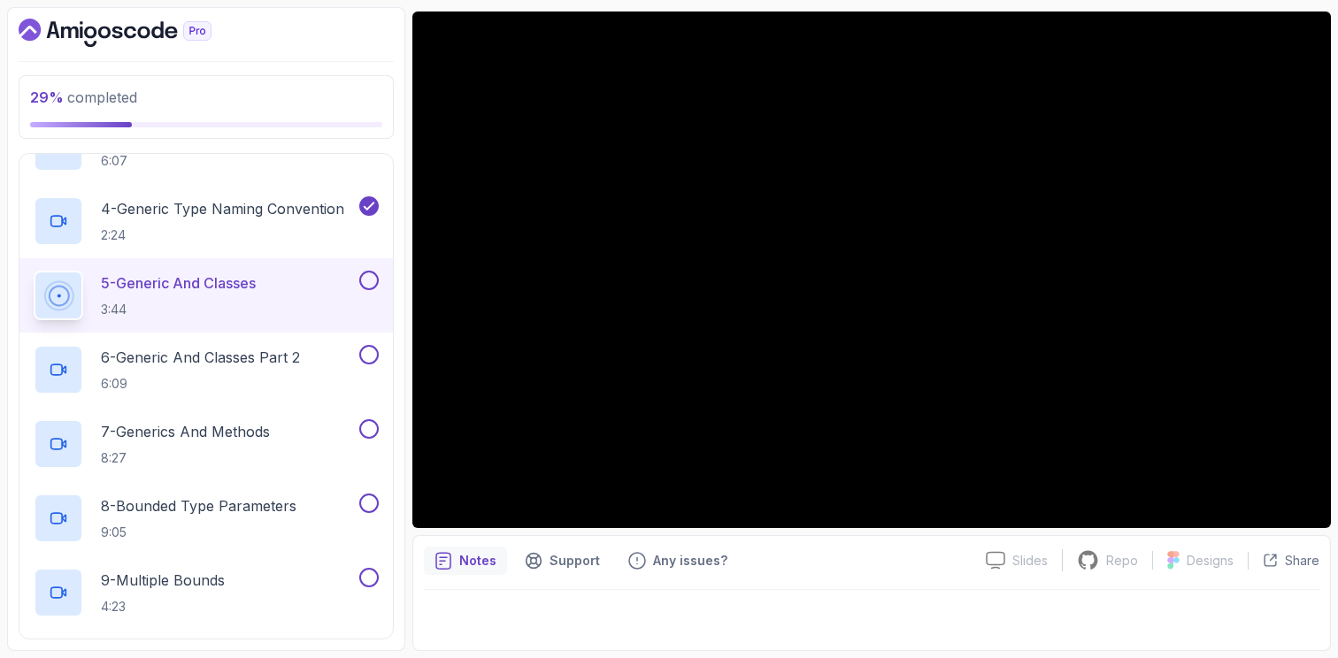
click at [369, 280] on button at bounding box center [368, 280] width 19 height 19
click at [201, 365] on p "6 - Generic And Classes Part 2" at bounding box center [200, 357] width 199 height 21
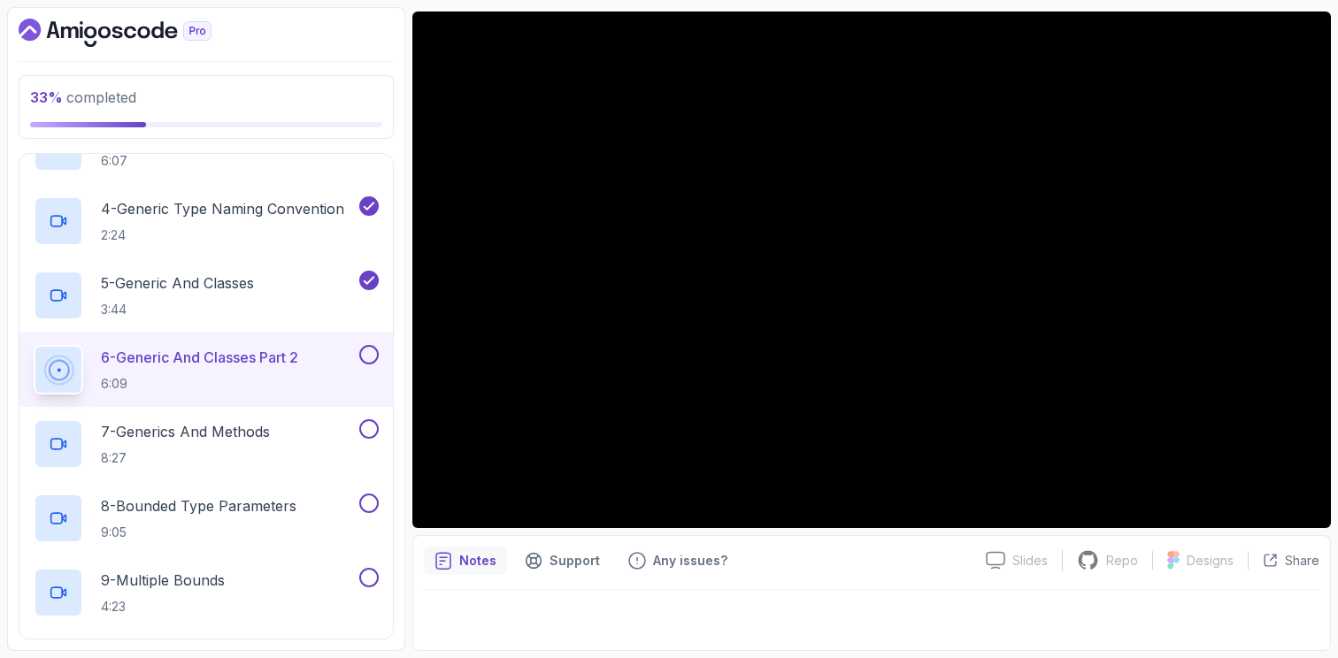
click at [364, 355] on button at bounding box center [368, 354] width 19 height 19
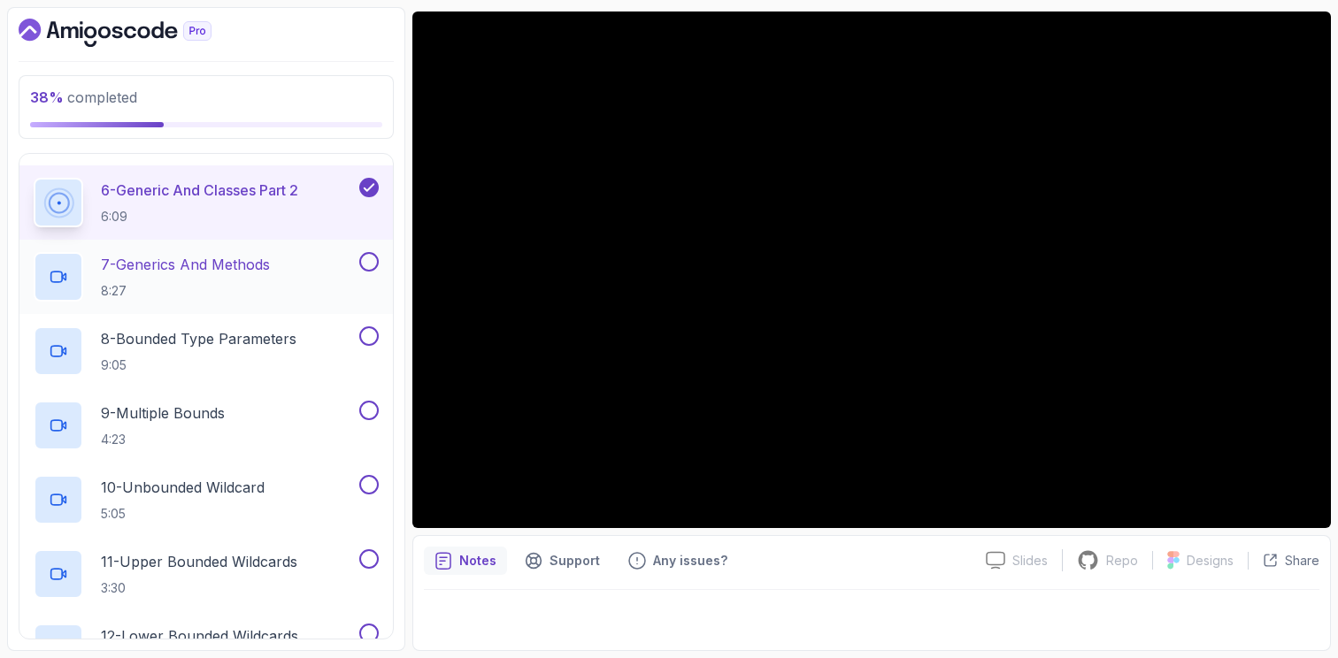
scroll to position [464, 0]
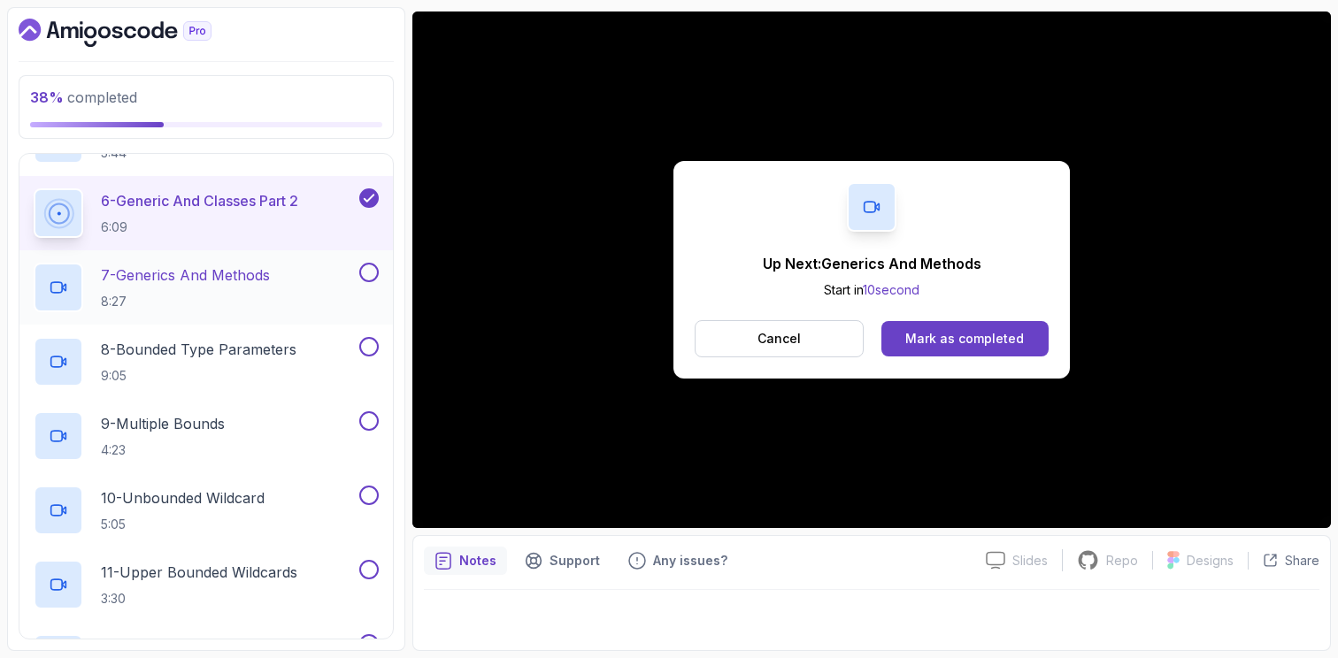
click at [249, 290] on h2 "7 - Generics And Methods 8:27" at bounding box center [185, 288] width 169 height 46
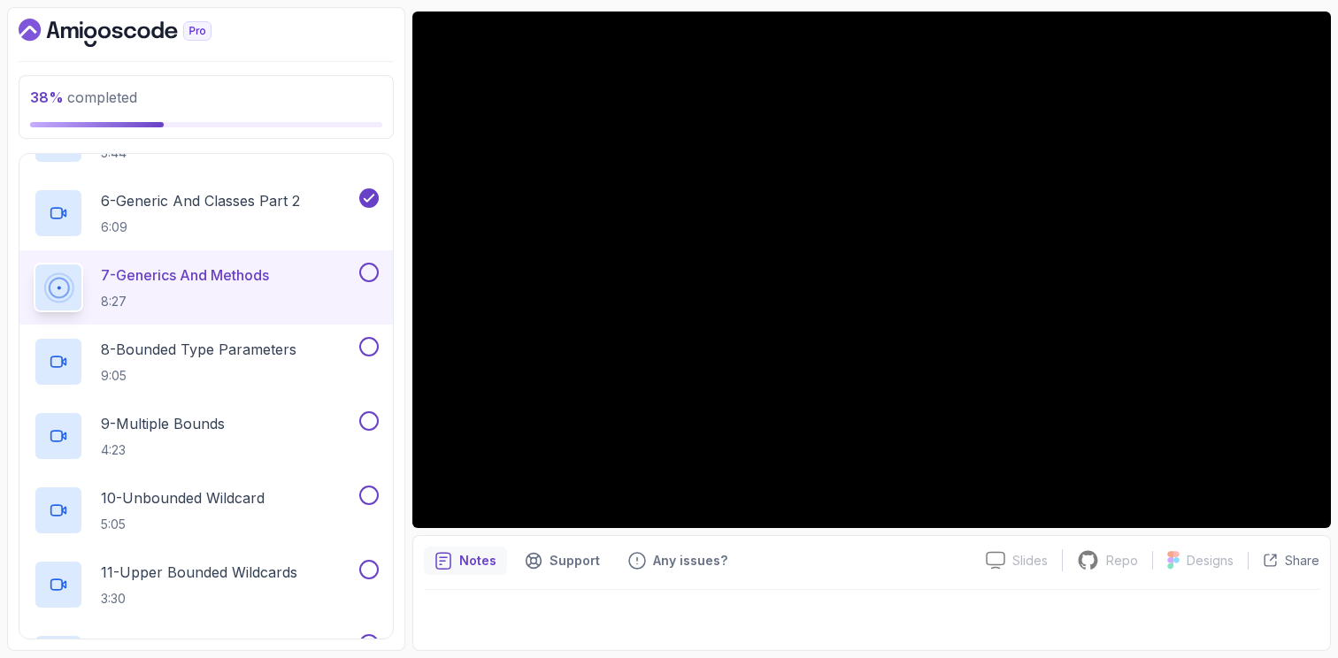
click at [787, 552] on div "Notes Support Any issues?" at bounding box center [698, 561] width 548 height 28
click at [371, 269] on button at bounding box center [368, 272] width 19 height 19
click at [287, 361] on h2 "8 - Bounded Type Parameters 9:05" at bounding box center [199, 362] width 196 height 46
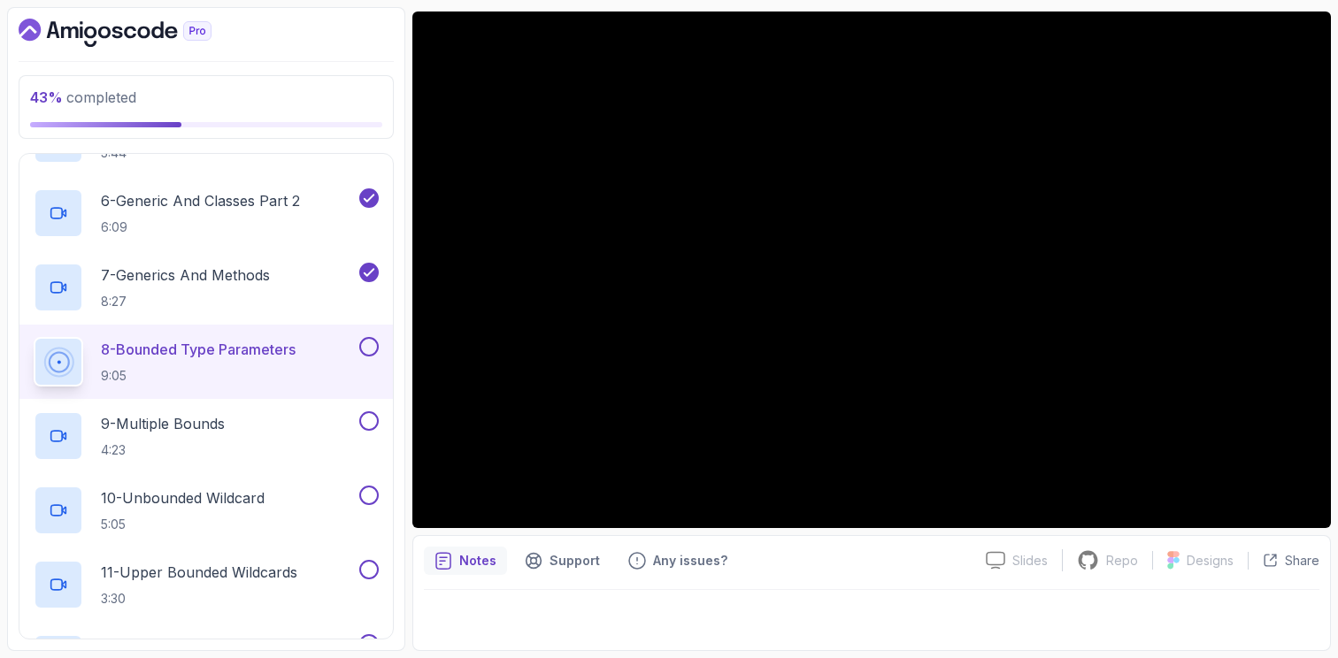
click at [369, 344] on button at bounding box center [368, 346] width 19 height 19
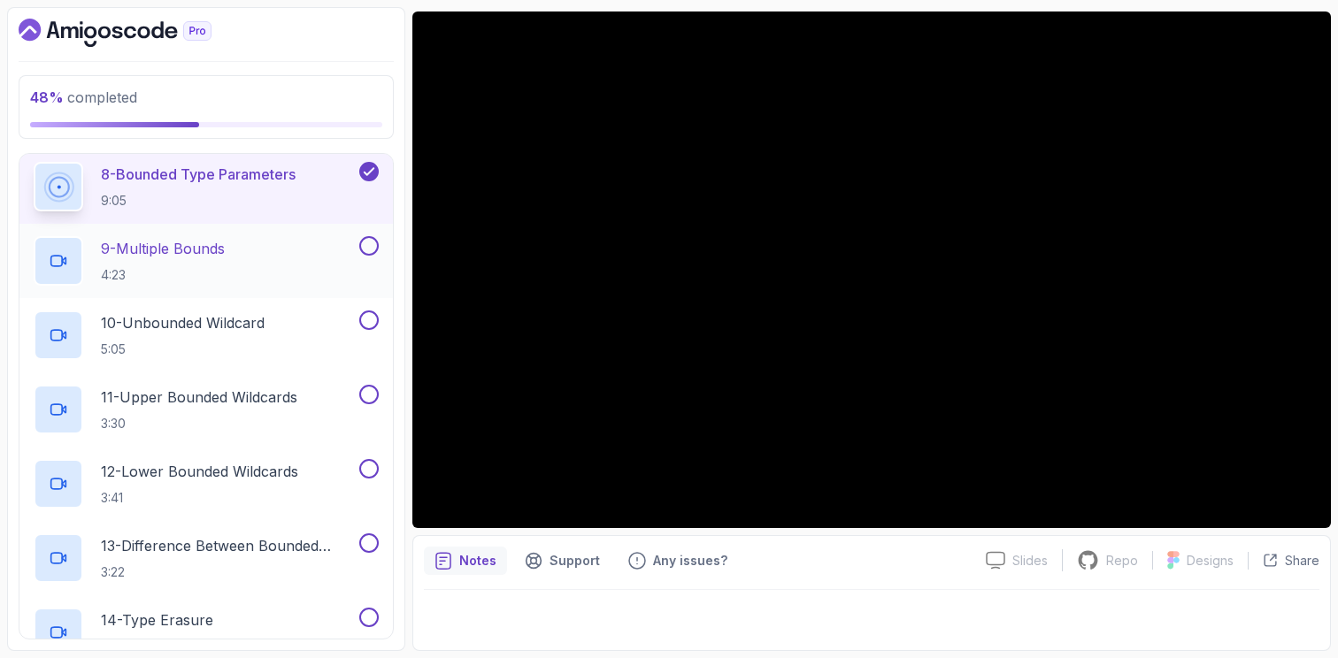
scroll to position [650, 0]
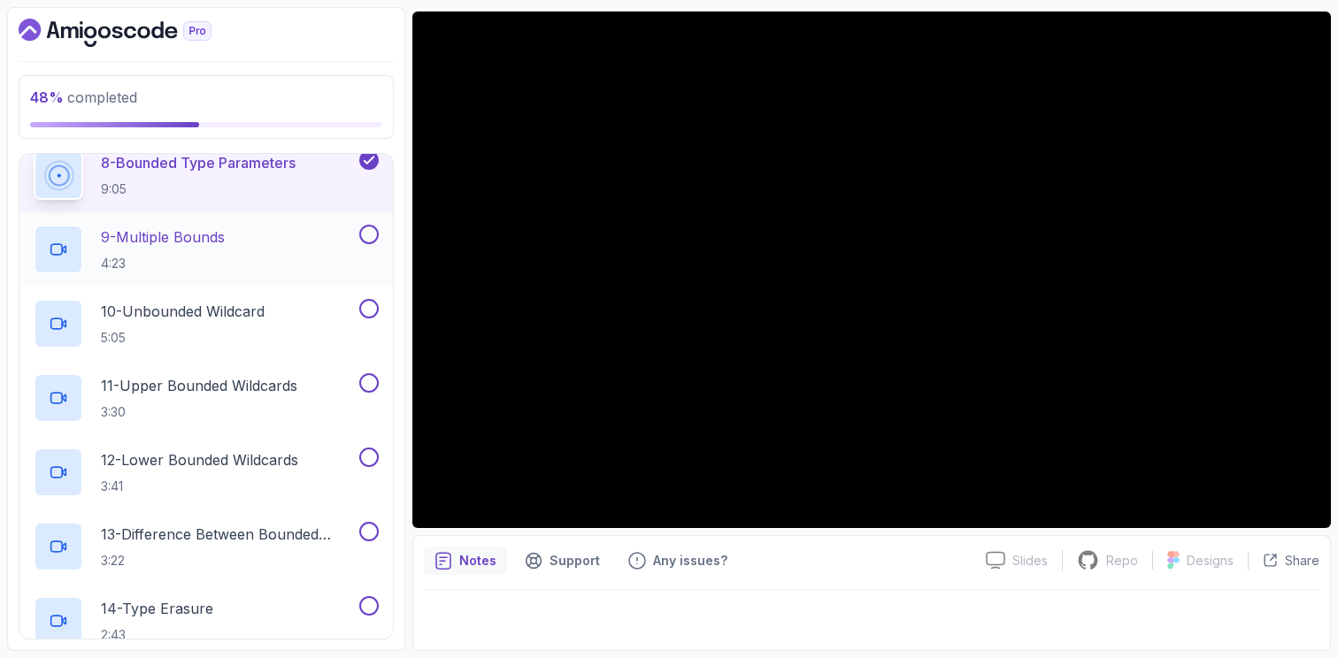
click at [272, 249] on div "9 - Multiple Bounds 4:23" at bounding box center [195, 250] width 322 height 50
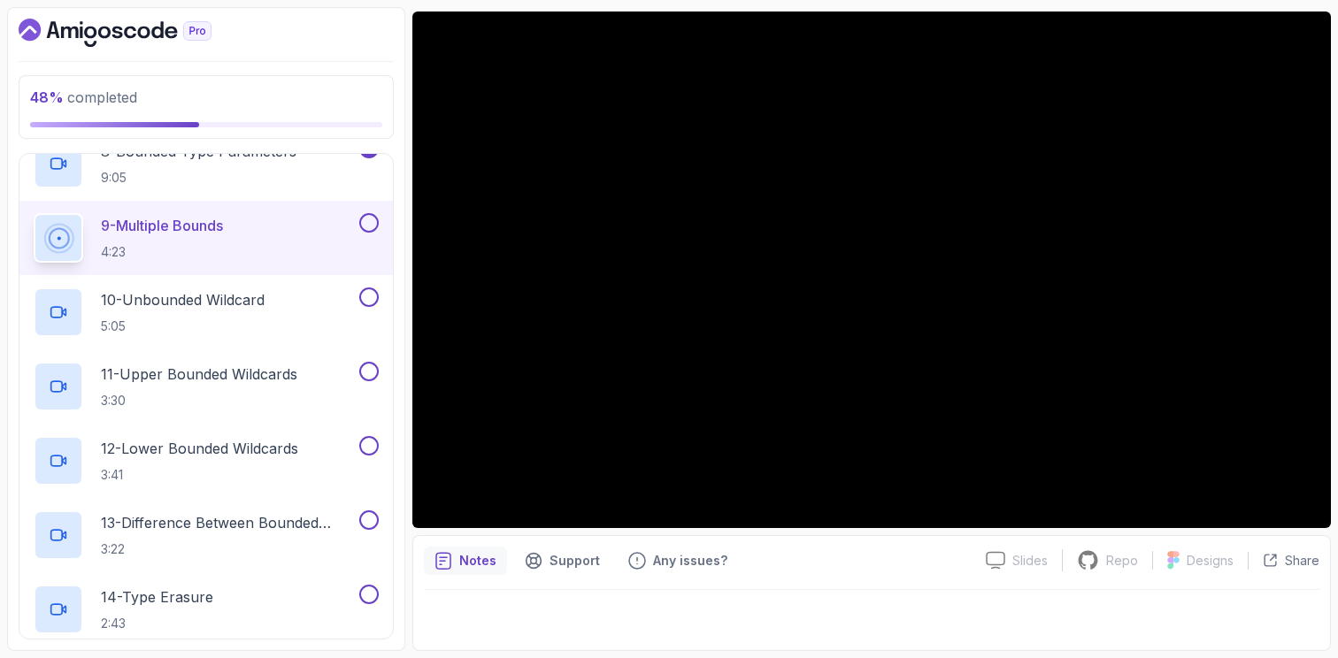
click at [920, 539] on div "Notes Support Any issues? Slides Slides not available Repo Repository not avail…" at bounding box center [871, 593] width 918 height 116
click at [366, 229] on button at bounding box center [368, 222] width 19 height 19
click at [244, 304] on p "10 - Unbounded Wildcard" at bounding box center [183, 299] width 164 height 21
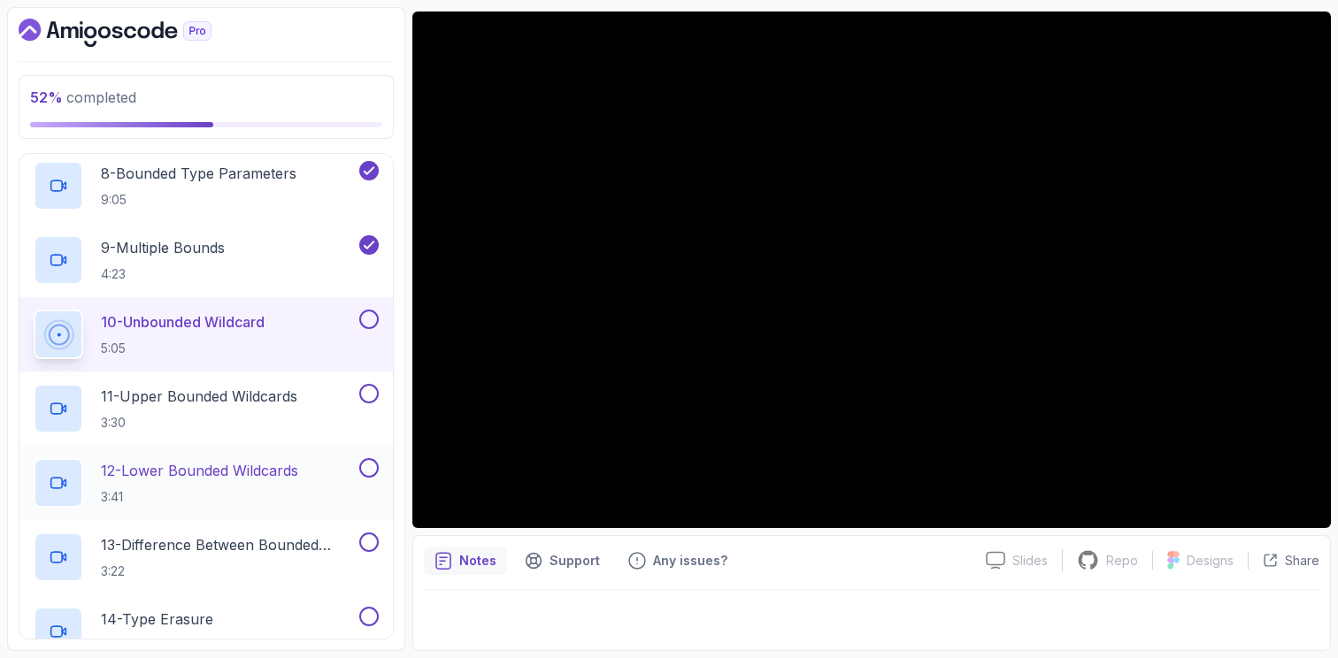
scroll to position [633, 0]
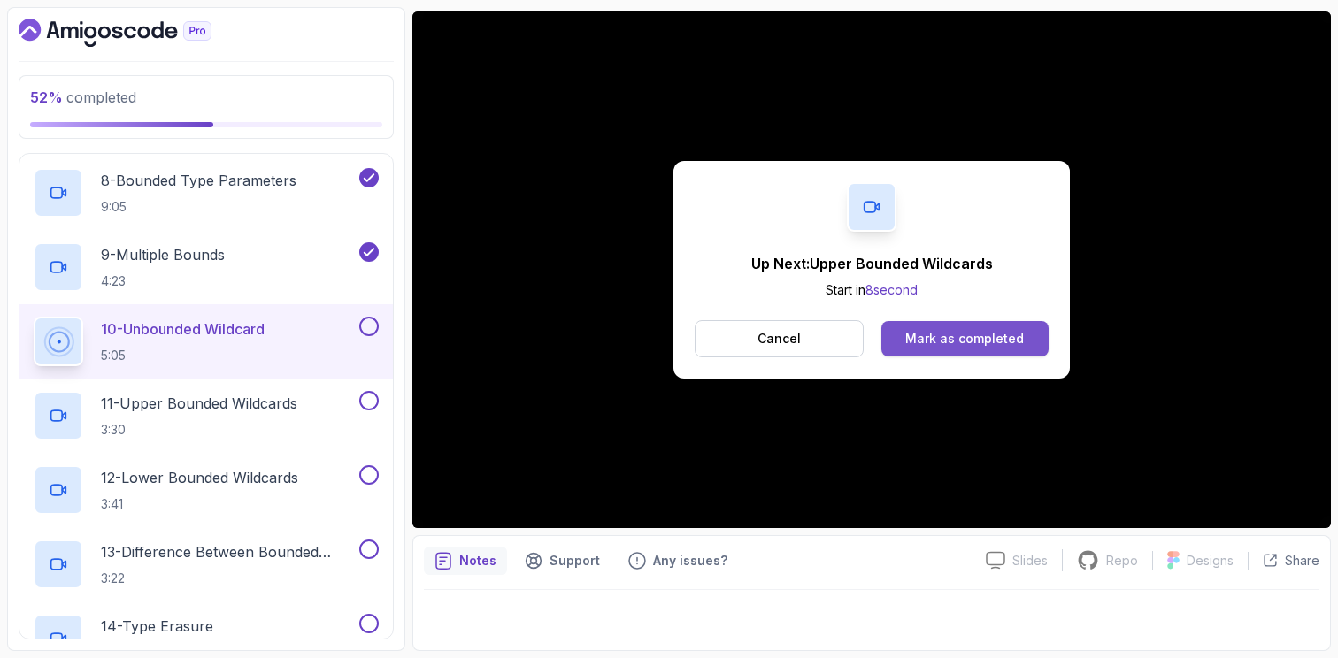
click at [995, 351] on button "Mark as completed" at bounding box center [964, 338] width 167 height 35
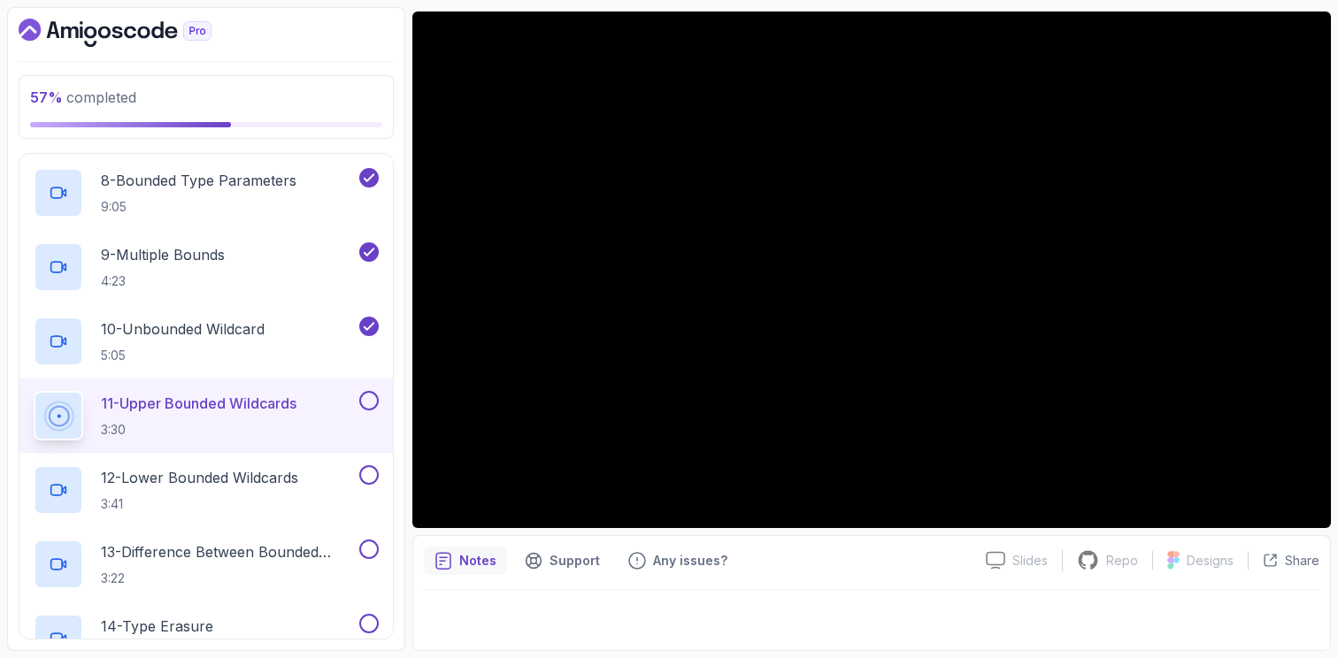
click at [370, 402] on button at bounding box center [368, 400] width 19 height 19
click at [250, 482] on p "12 - Lower Bounded Wildcards" at bounding box center [199, 477] width 197 height 21
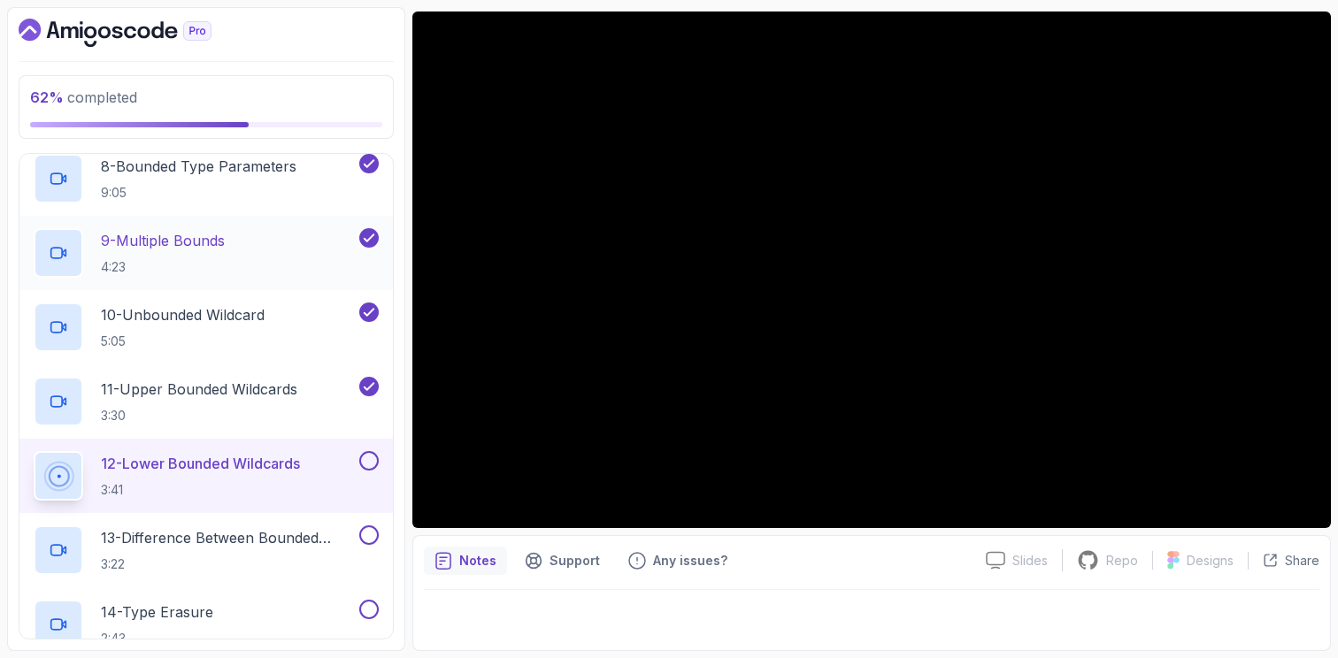
scroll to position [682, 0]
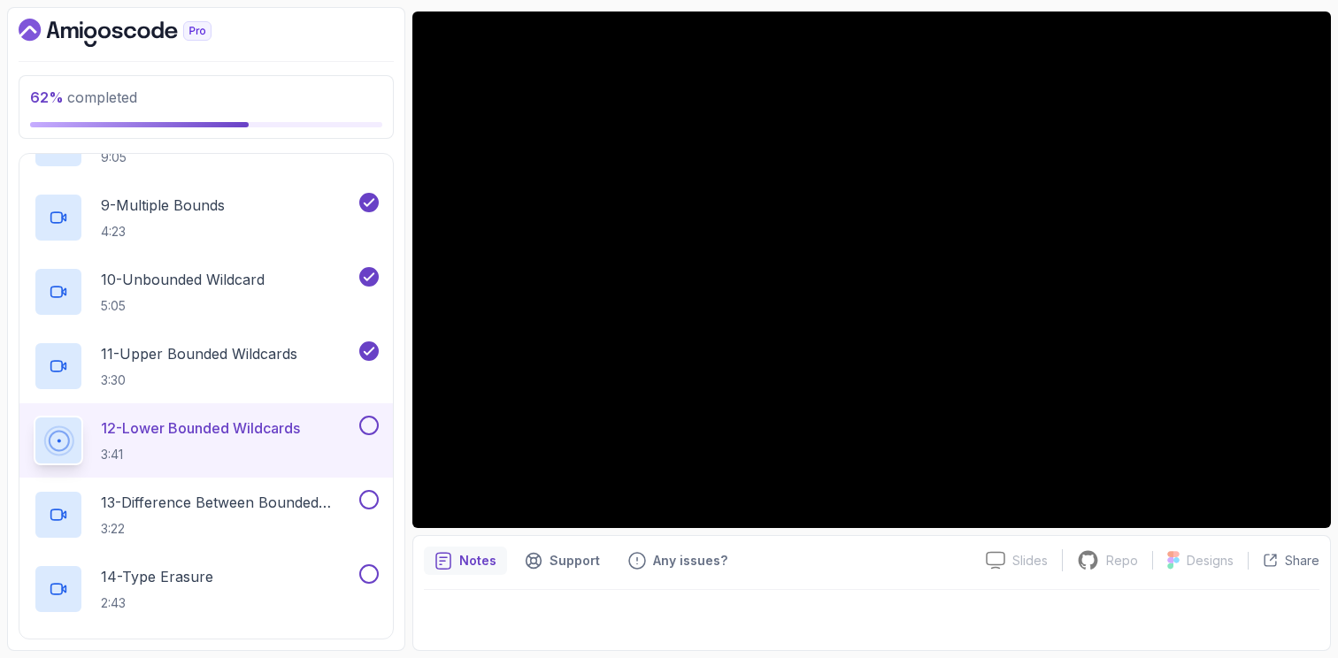
click at [373, 431] on button at bounding box center [368, 425] width 19 height 19
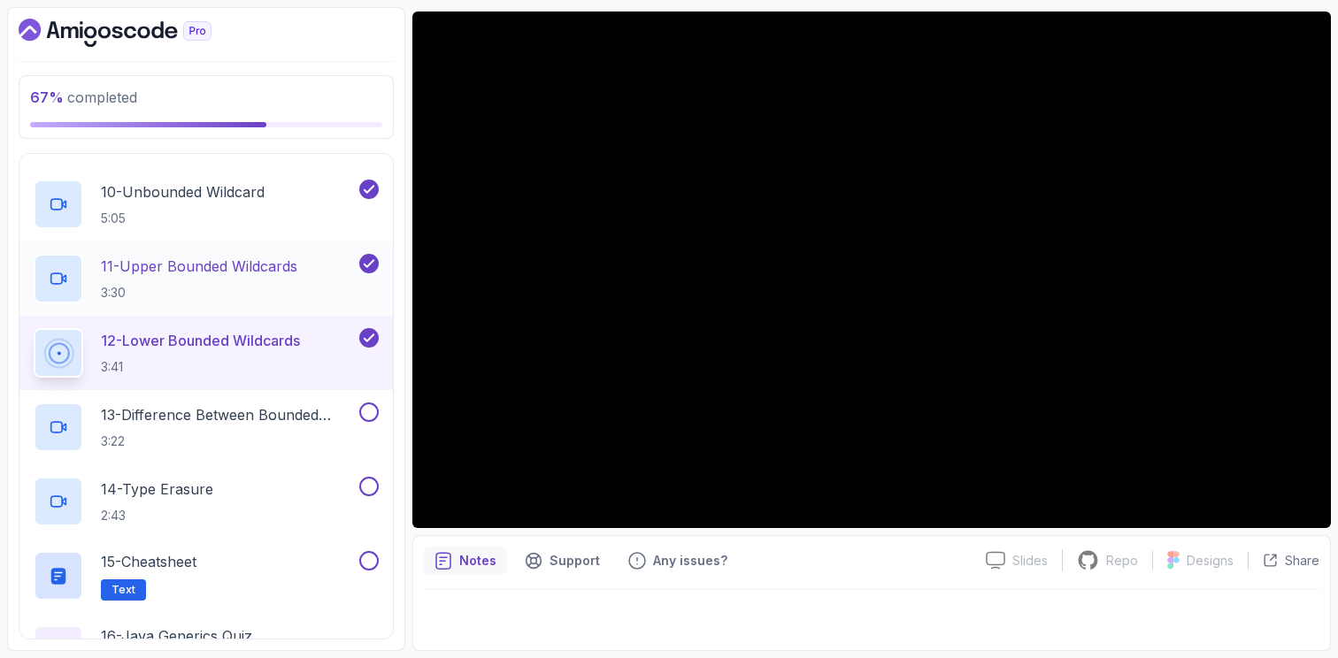
scroll to position [772, 0]
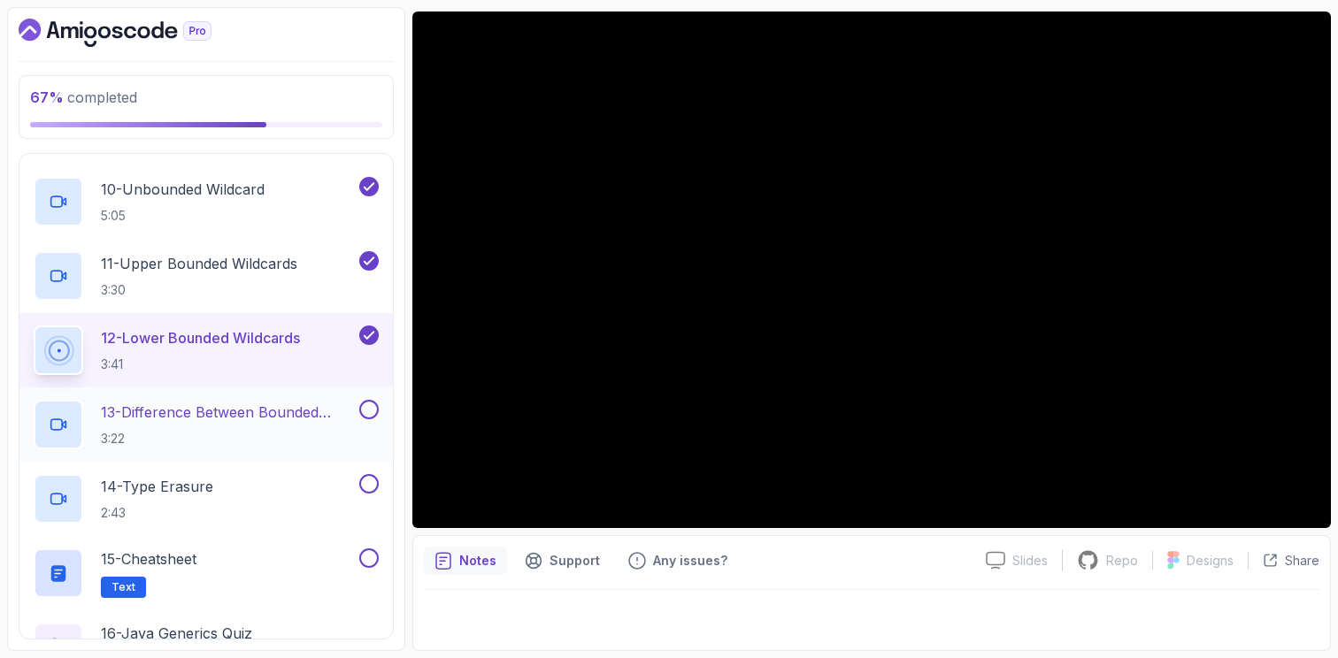
click at [213, 422] on h2 "13 - Difference Between Bounded Type Parameters And Wildcards 3:22" at bounding box center [228, 425] width 255 height 46
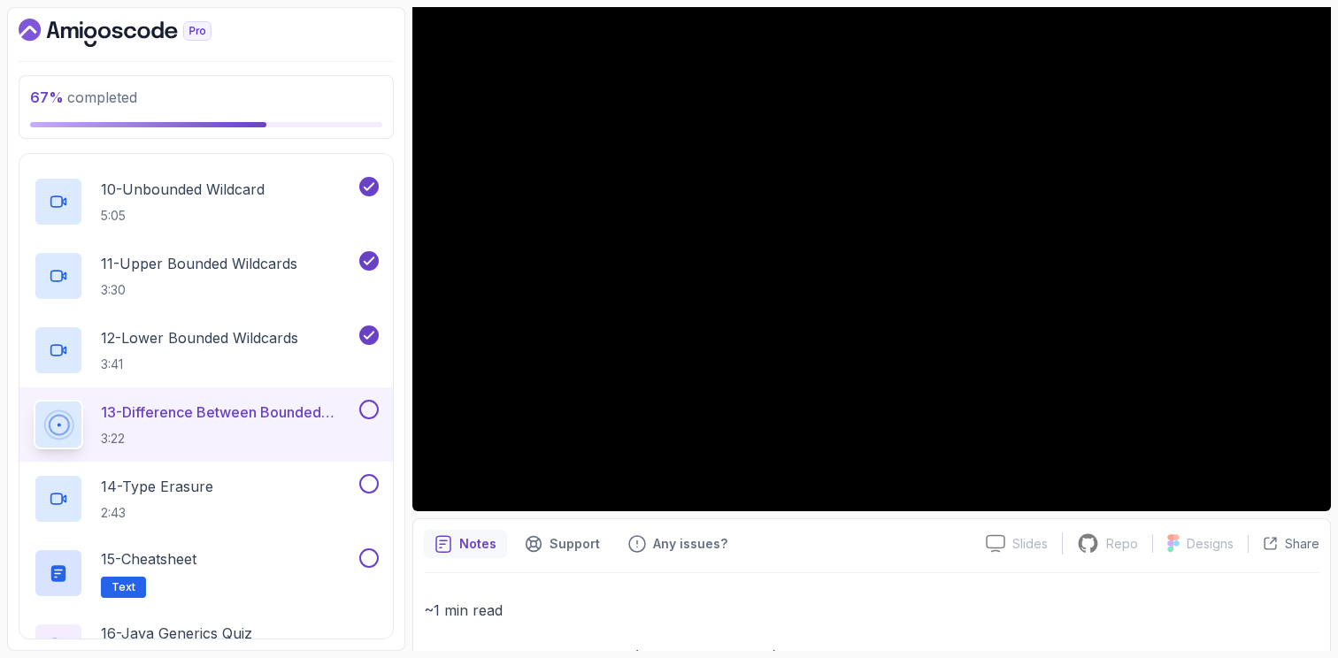
scroll to position [157, 0]
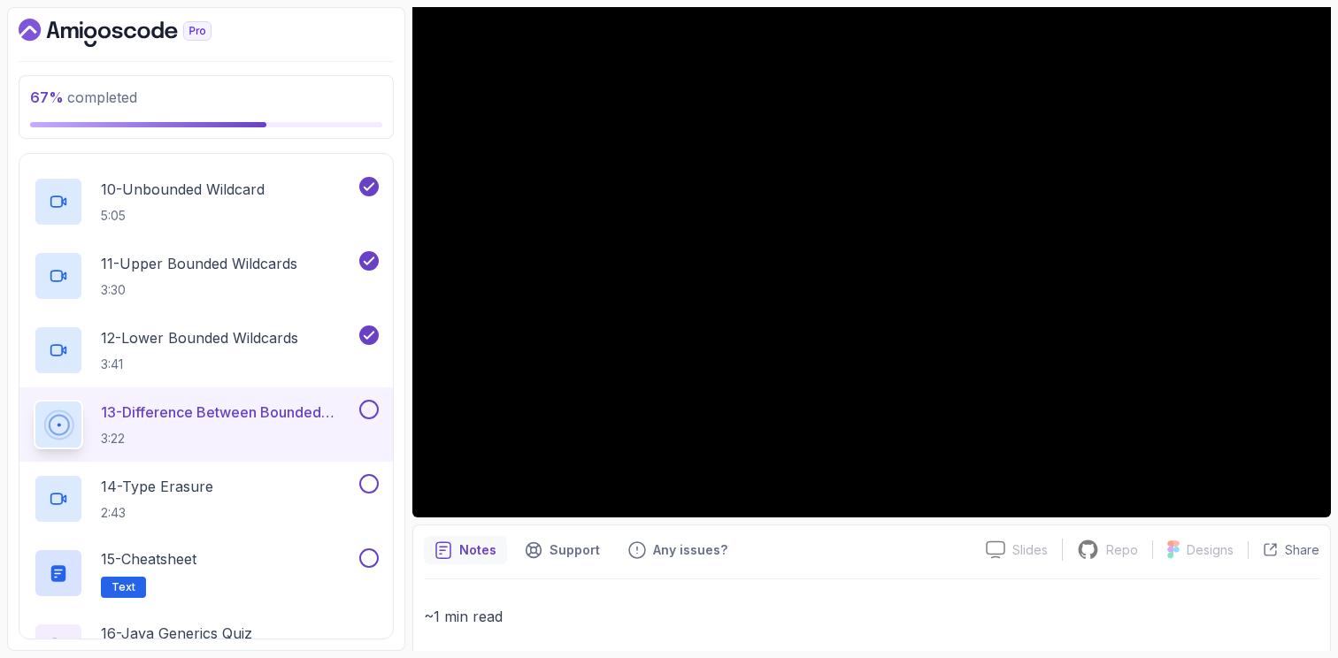
click at [807, 538] on div "Notes Support Any issues?" at bounding box center [698, 550] width 548 height 28
click at [742, 534] on div "Notes Support Any issues? Slides Slides not available Repo Repository not avail…" at bounding box center [871, 643] width 918 height 237
click at [941, 559] on div "Notes Support Any issues?" at bounding box center [698, 550] width 548 height 28
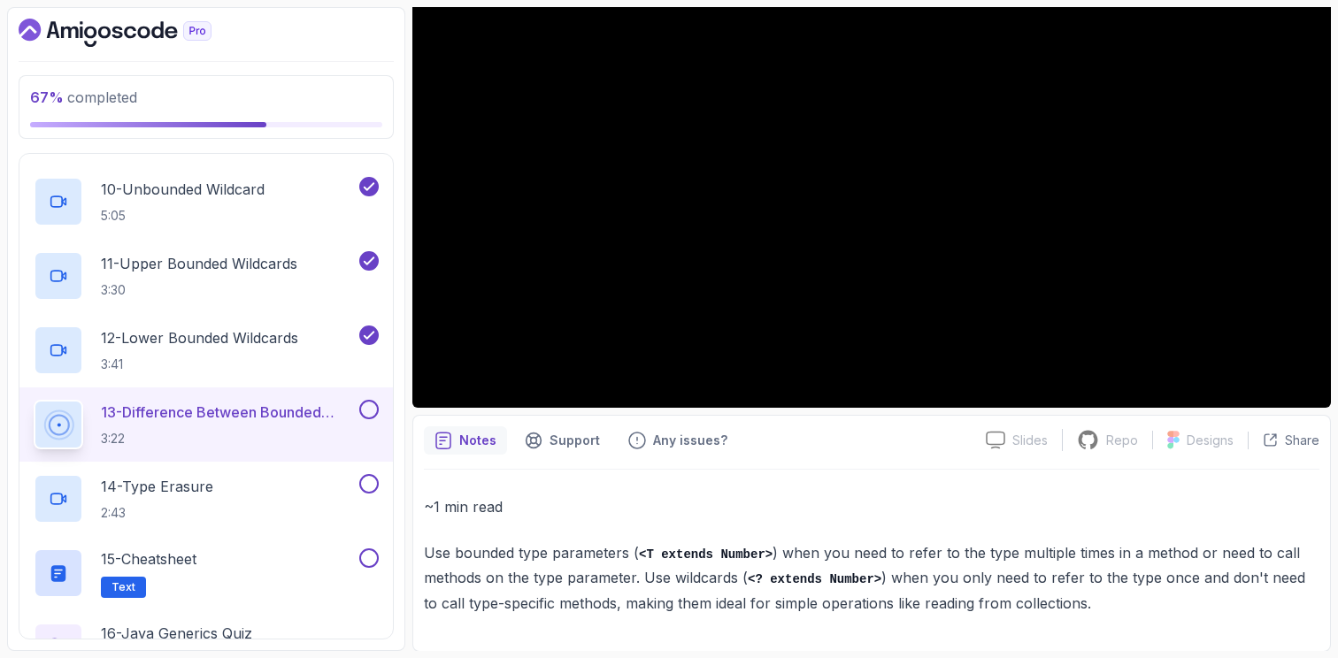
click at [375, 411] on button at bounding box center [368, 409] width 19 height 19
click at [266, 503] on div "14 - Type Erasure 2:43" at bounding box center [195, 499] width 322 height 50
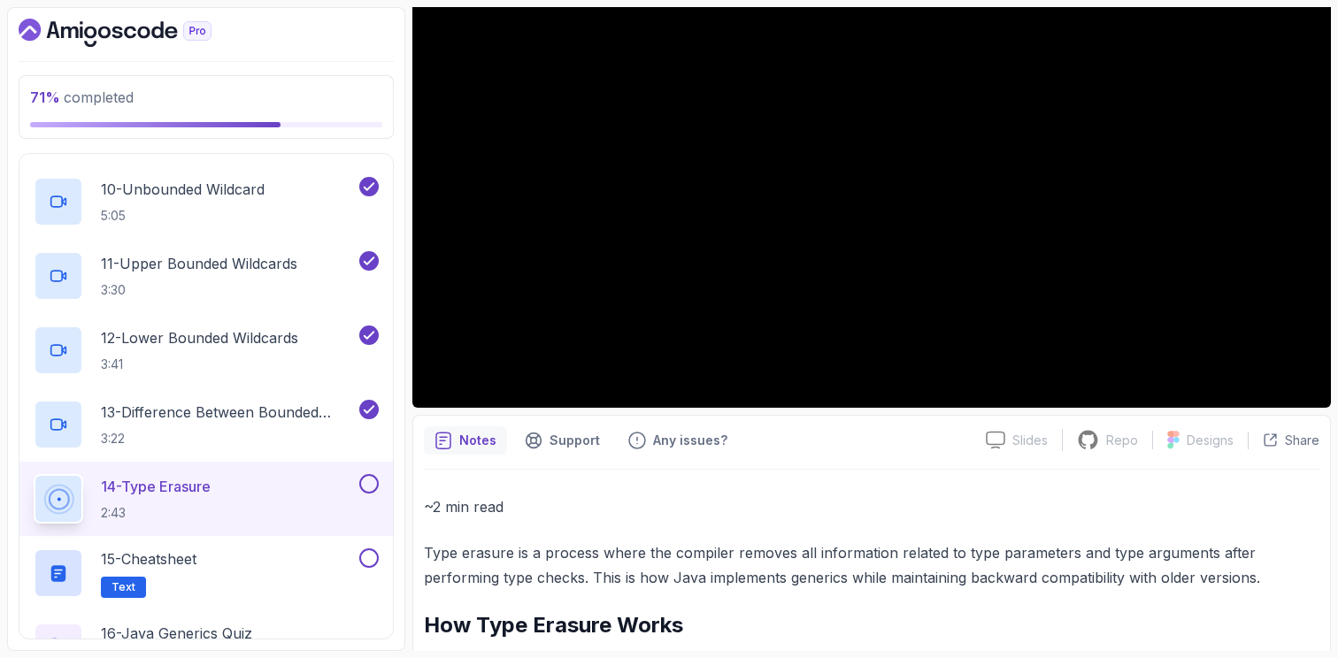
click at [364, 487] on button at bounding box center [368, 483] width 19 height 19
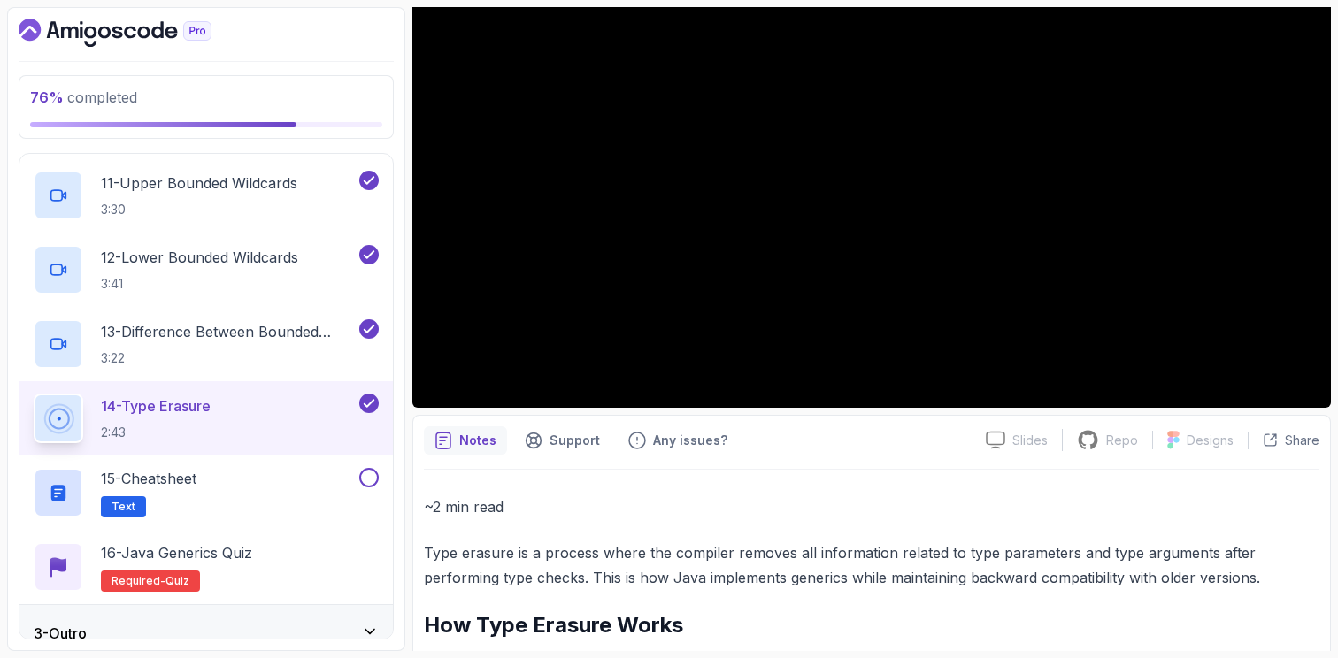
scroll to position [862, 0]
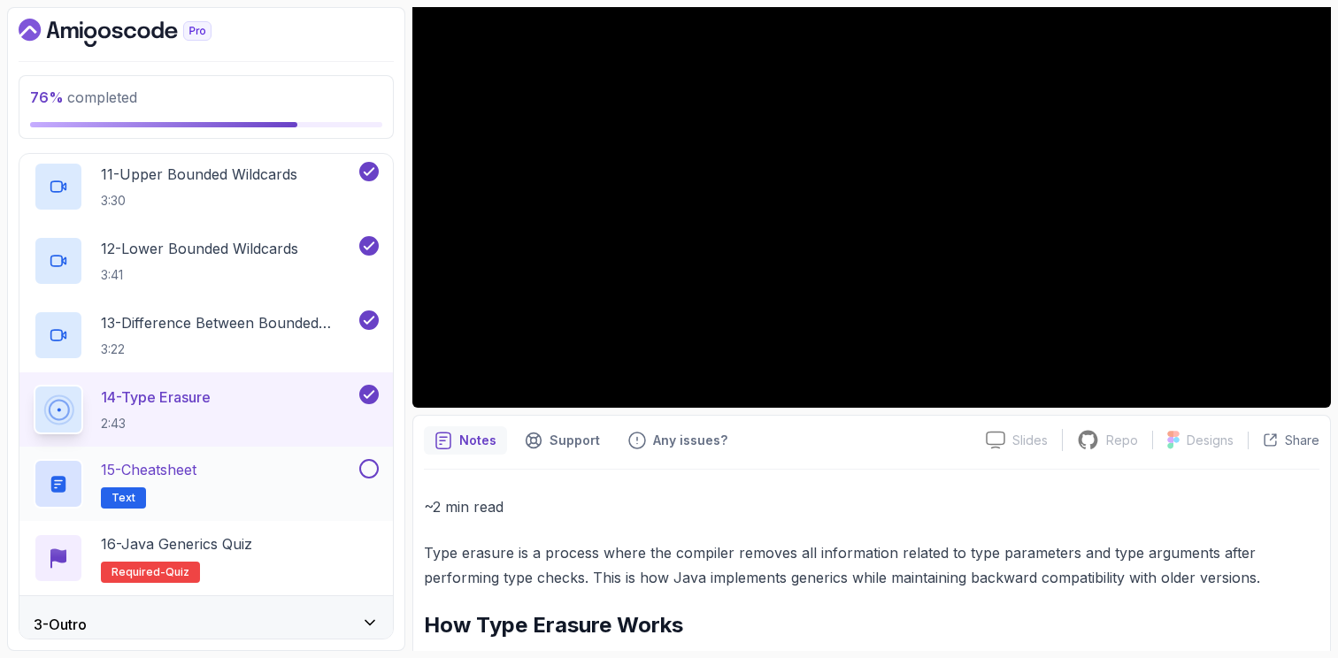
click at [248, 463] on div "15 - Cheatsheet Text" at bounding box center [195, 484] width 322 height 50
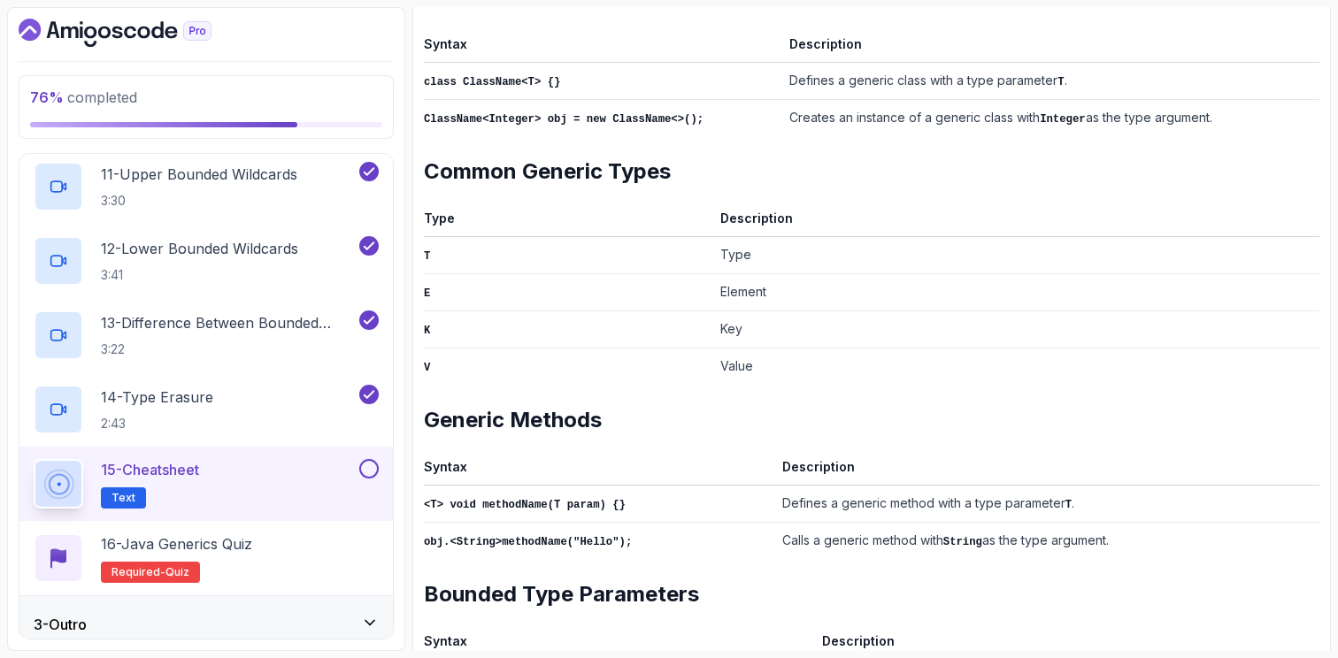
scroll to position [303, 0]
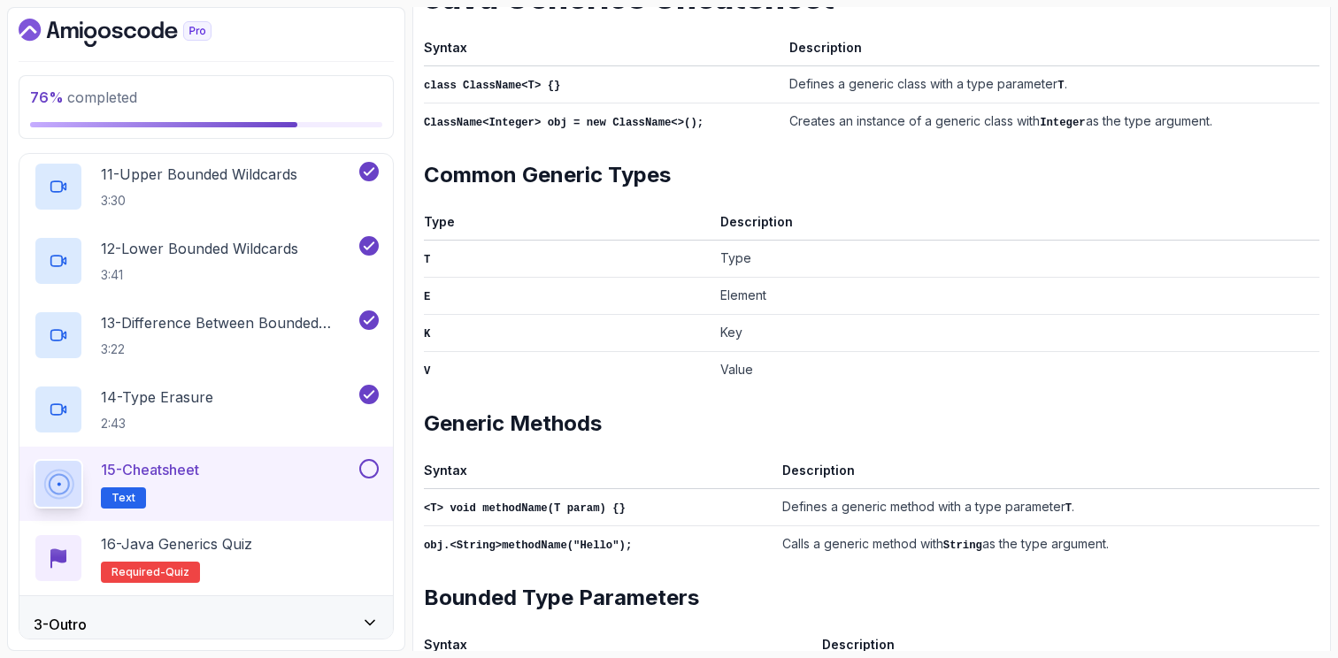
click at [372, 472] on button at bounding box center [368, 468] width 19 height 19
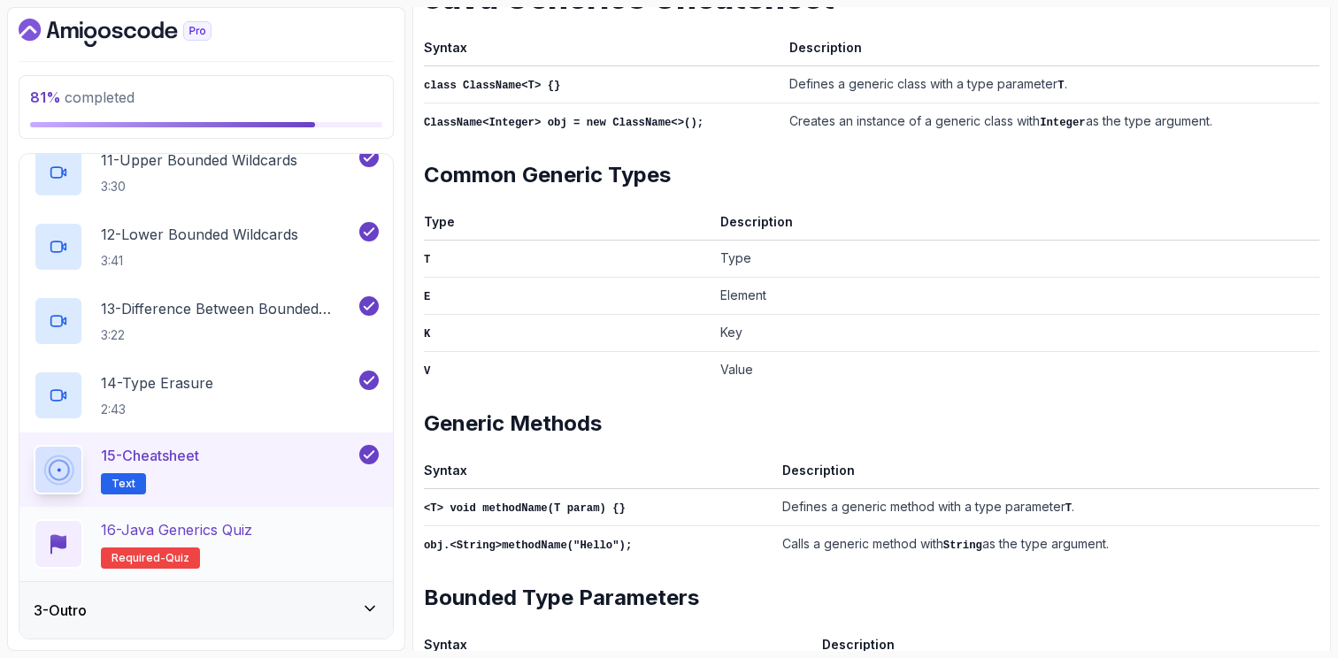
click at [275, 526] on div "16 - Java Generics Quiz Required- quiz" at bounding box center [206, 544] width 345 height 50
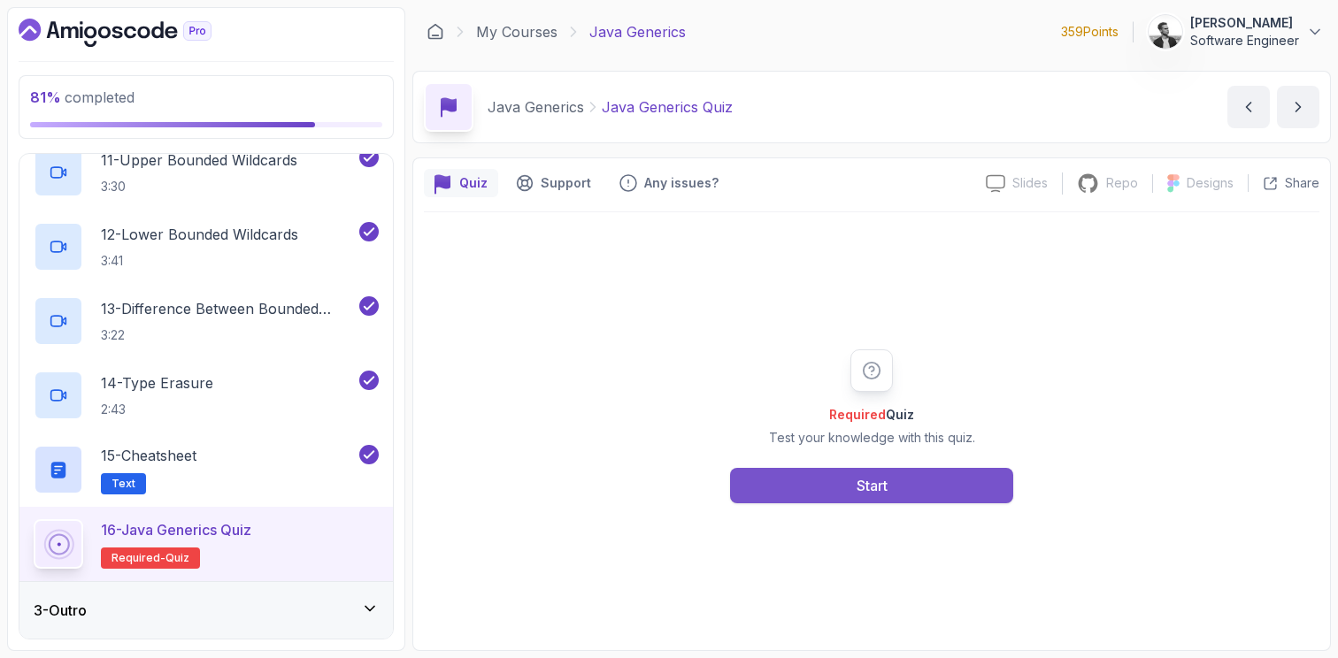
click at [837, 474] on button "Start" at bounding box center [871, 485] width 283 height 35
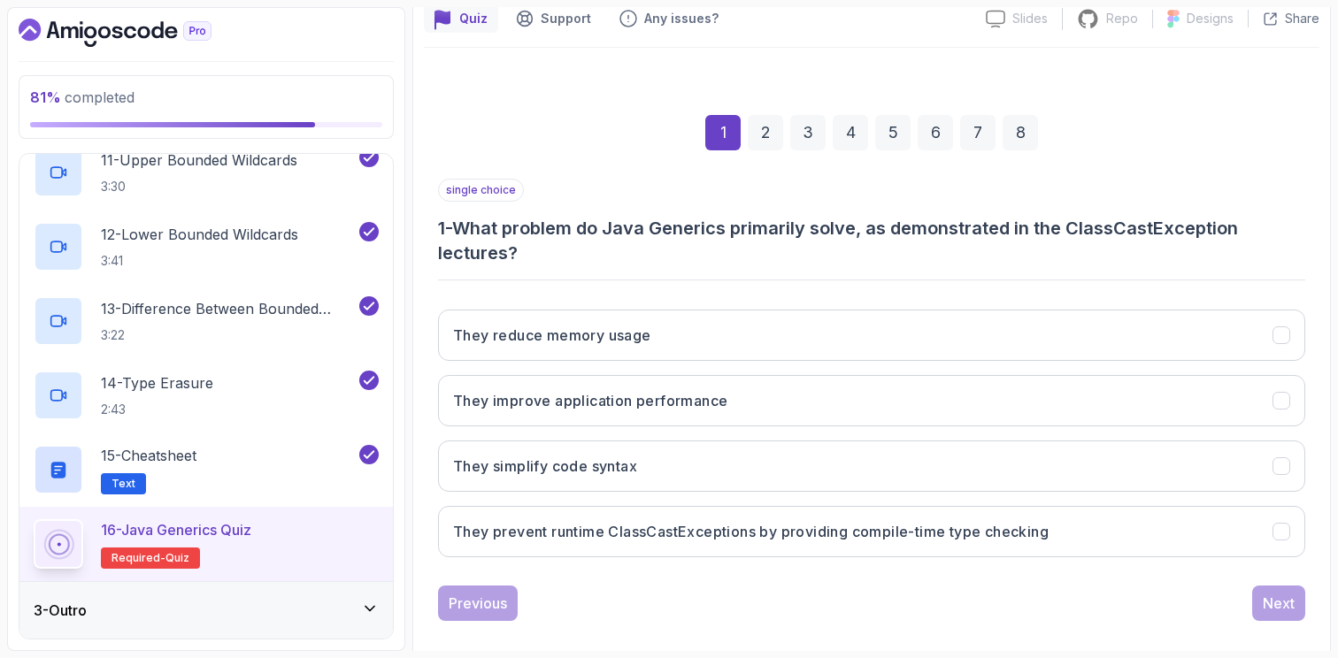
scroll to position [185, 0]
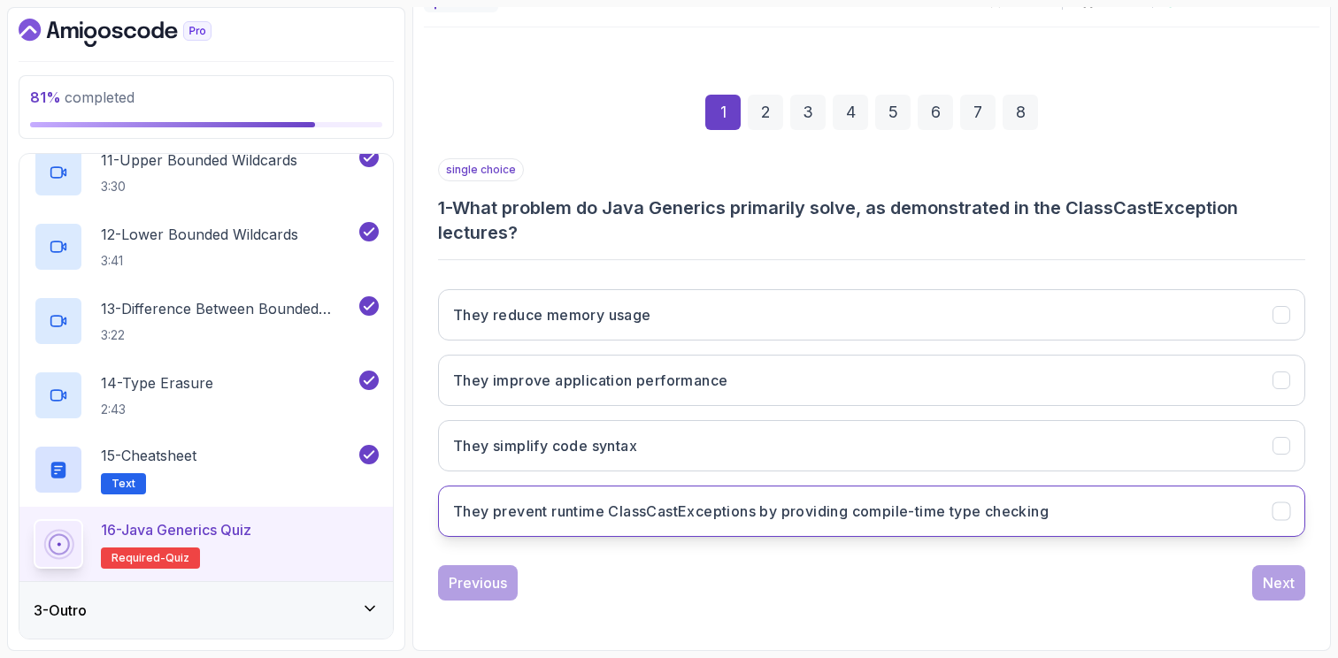
click at [749, 503] on h3 "They prevent runtime ClassCastExceptions by providing compile-time type checking" at bounding box center [750, 511] width 595 height 21
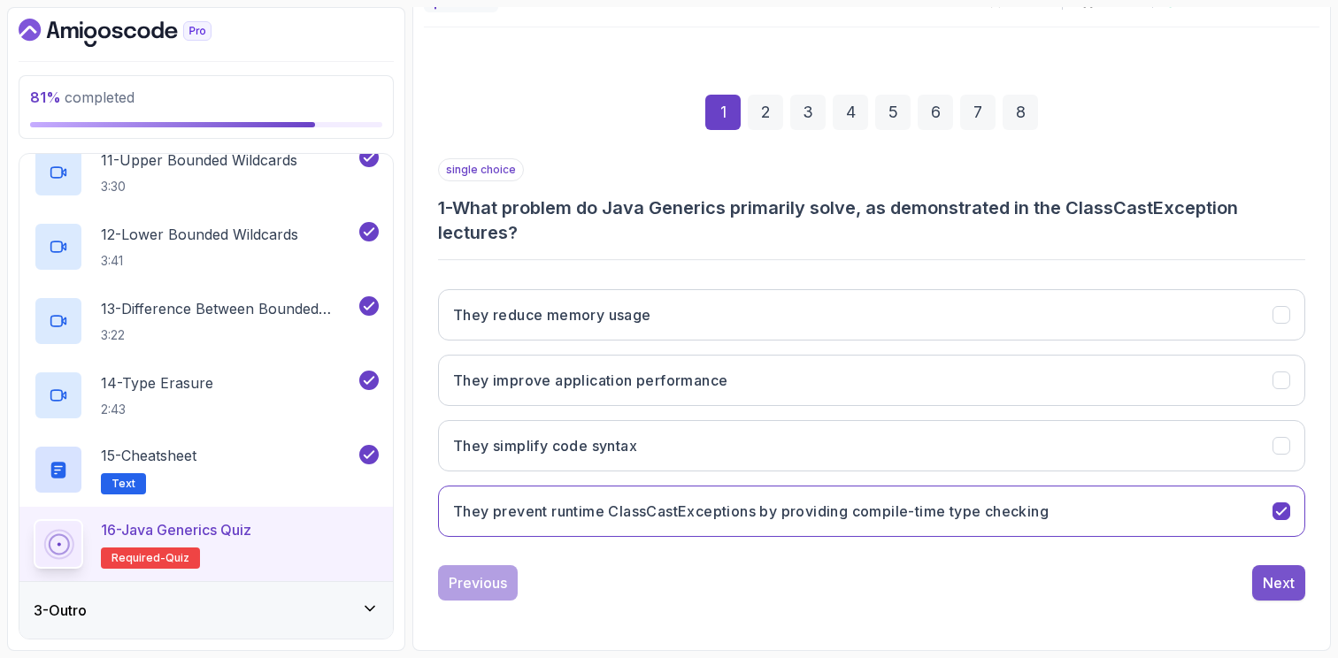
click at [1284, 593] on div "Next" at bounding box center [1279, 582] width 32 height 21
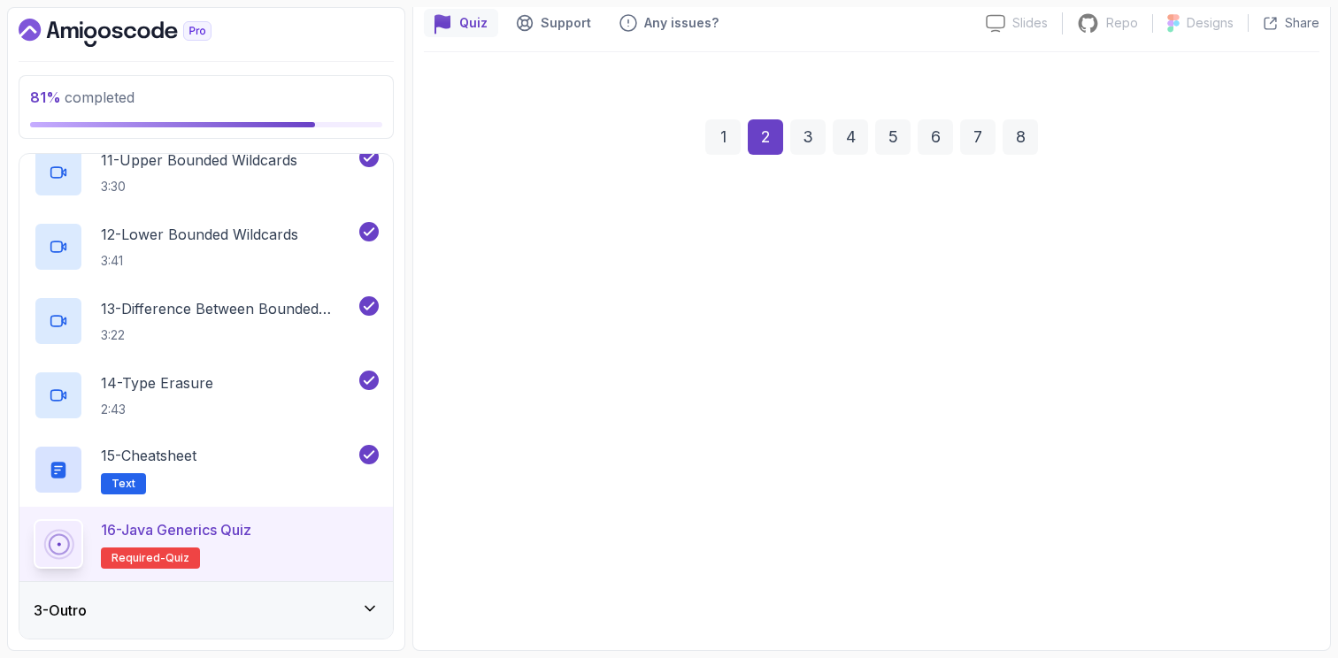
scroll to position [160, 0]
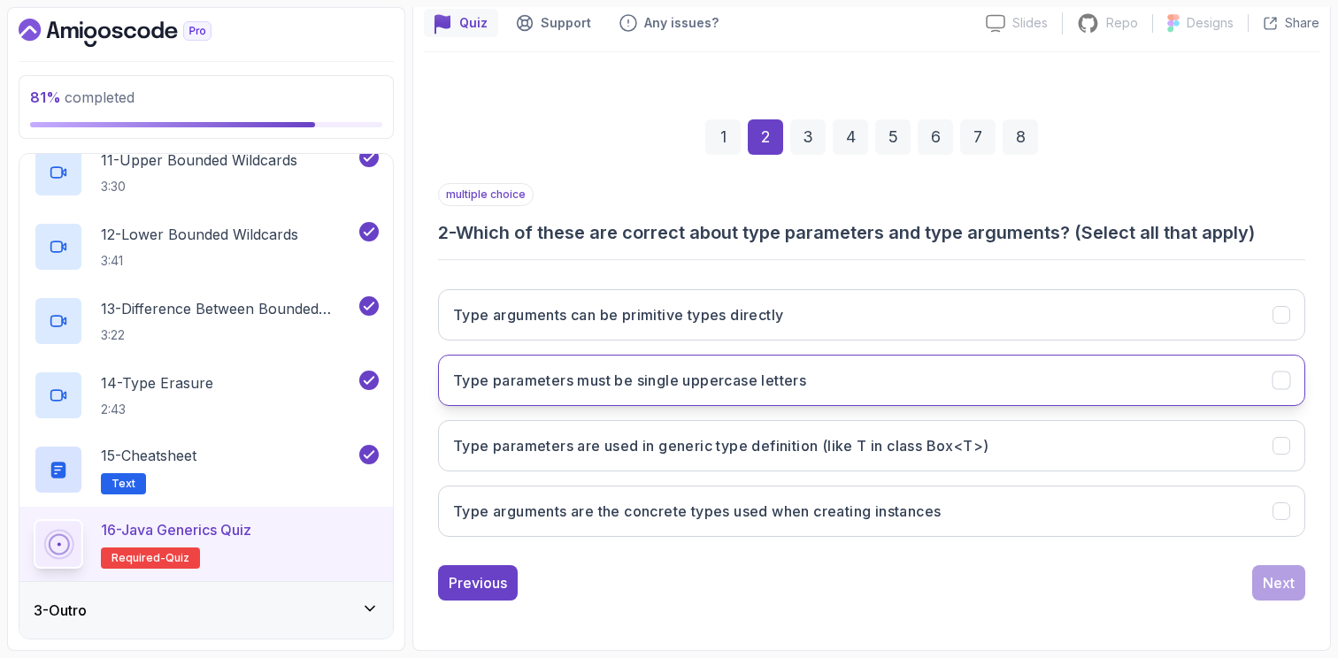
click at [1283, 383] on icon "Type parameters must be single uppercase letters" at bounding box center [1281, 381] width 17 height 17
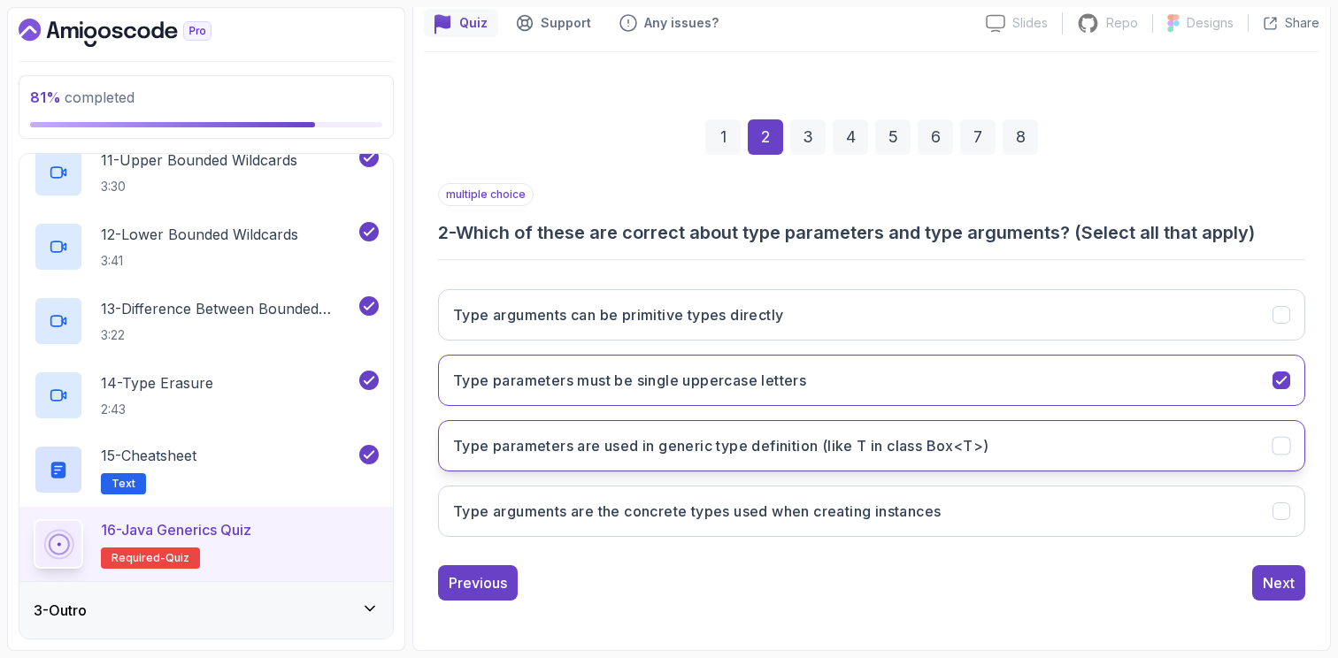
click at [1288, 440] on icon "Type parameters are used in generic type definition (like T in class Box<T>)" at bounding box center [1281, 446] width 17 height 17
click at [1271, 588] on div "Next" at bounding box center [1279, 582] width 32 height 21
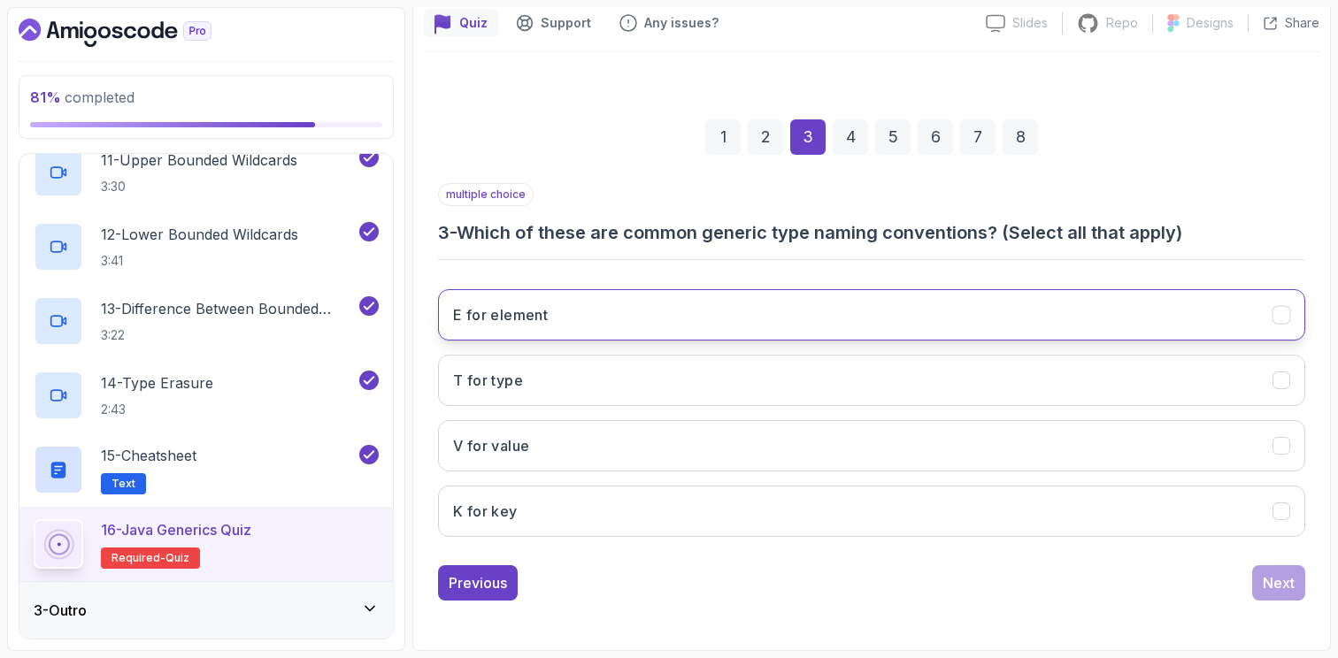
click at [1279, 311] on icon "E for element" at bounding box center [1281, 315] width 17 height 17
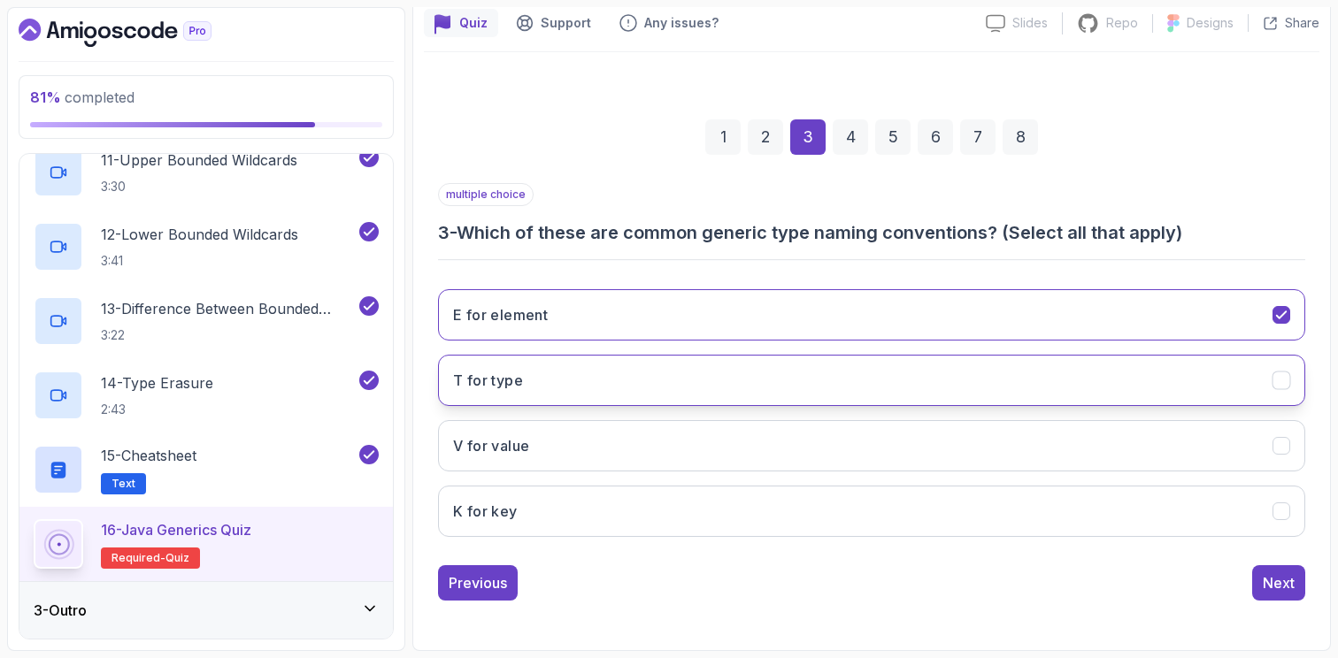
click at [1282, 383] on icon "T for type" at bounding box center [1281, 381] width 17 height 17
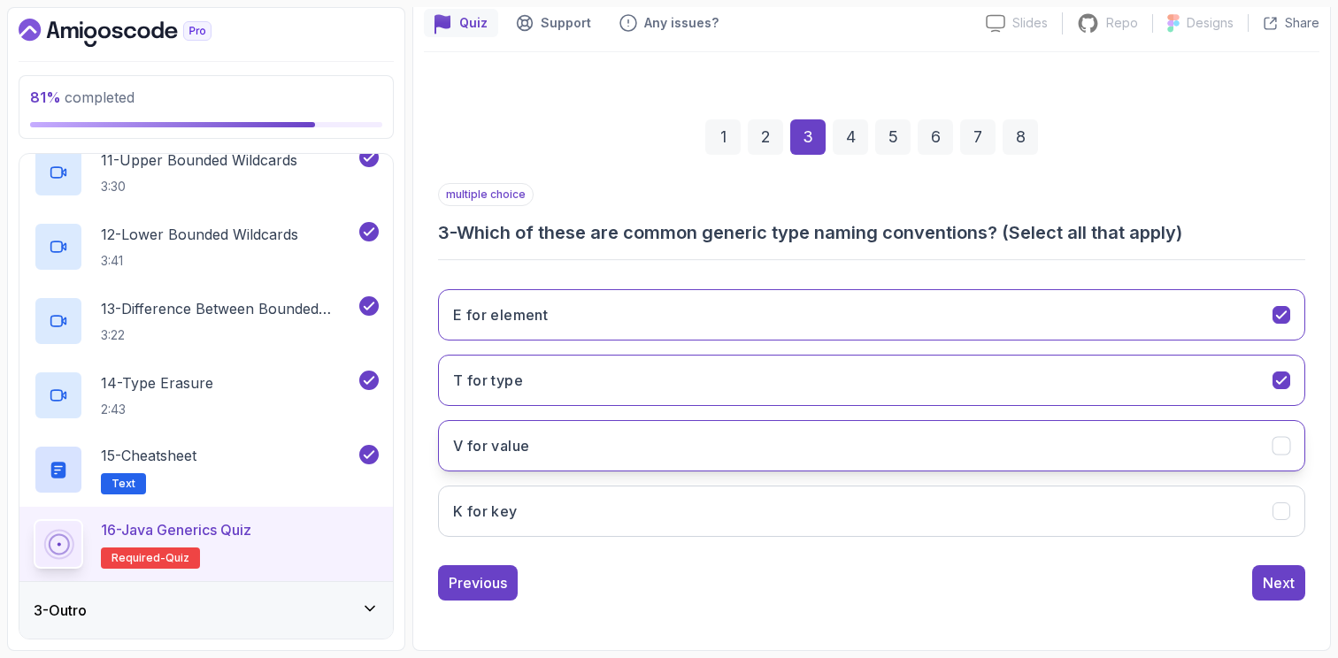
click at [1285, 435] on button "V for value" at bounding box center [871, 445] width 867 height 51
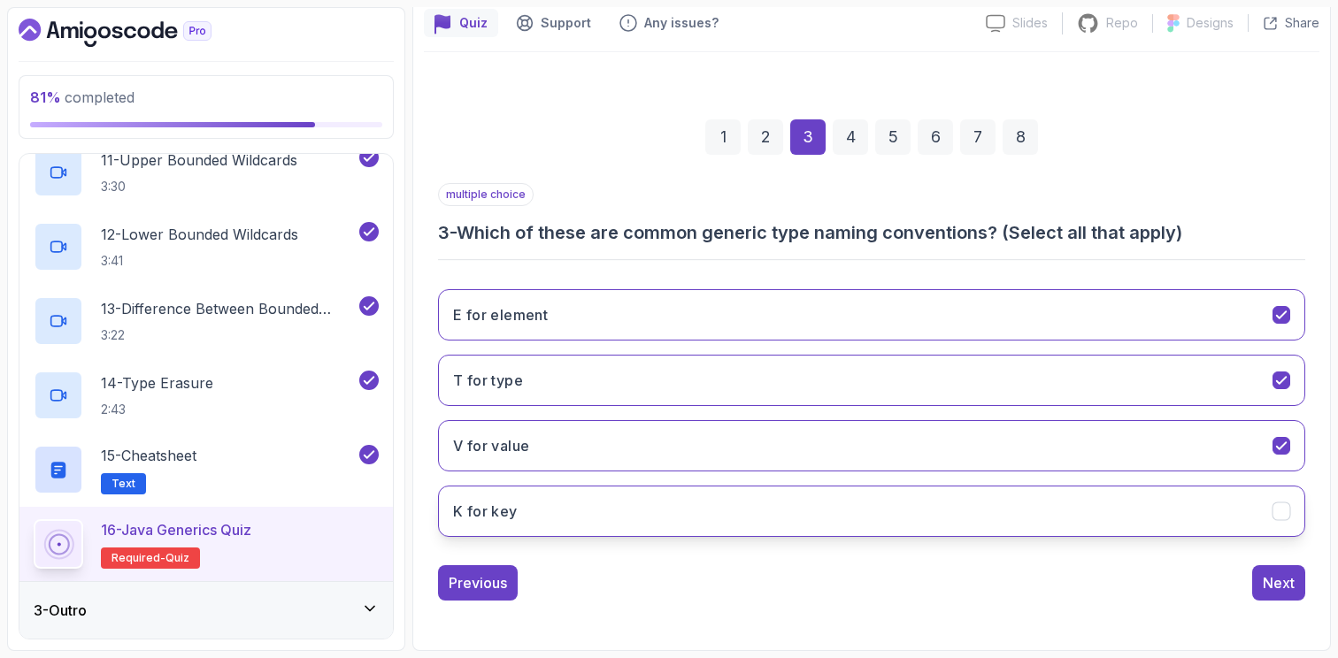
click at [1285, 514] on icon "K for key" at bounding box center [1281, 511] width 17 height 17
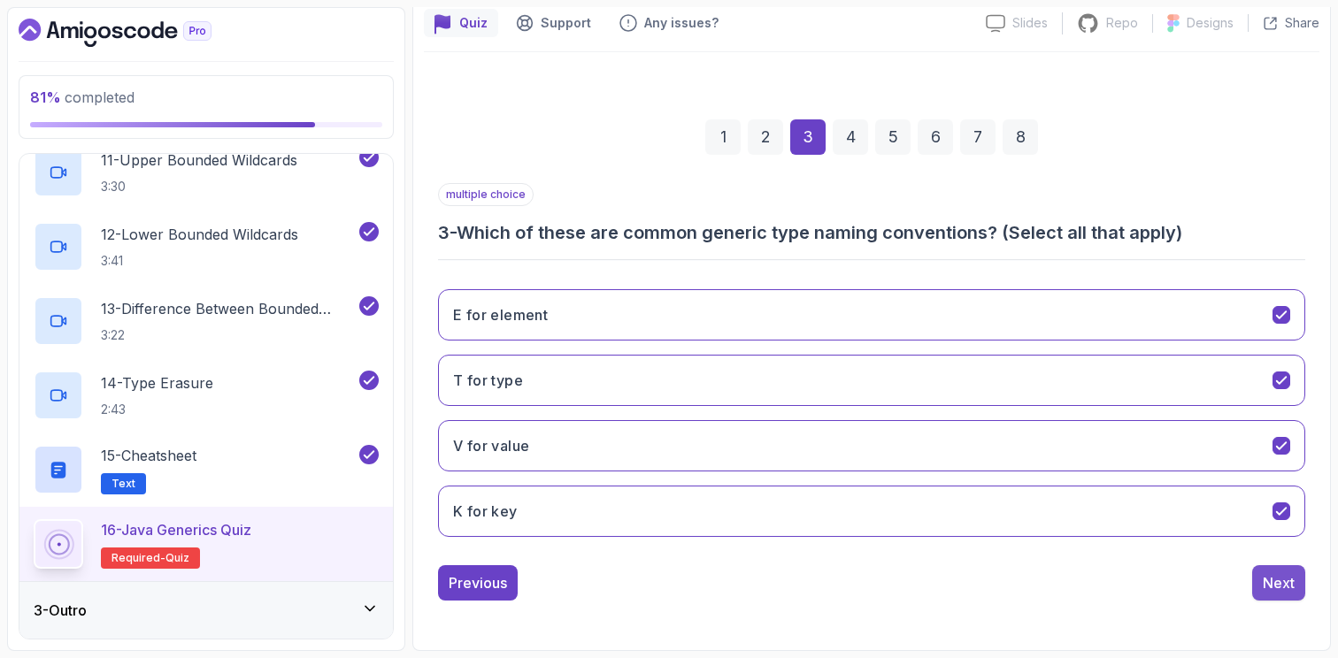
click at [1295, 588] on button "Next" at bounding box center [1278, 582] width 53 height 35
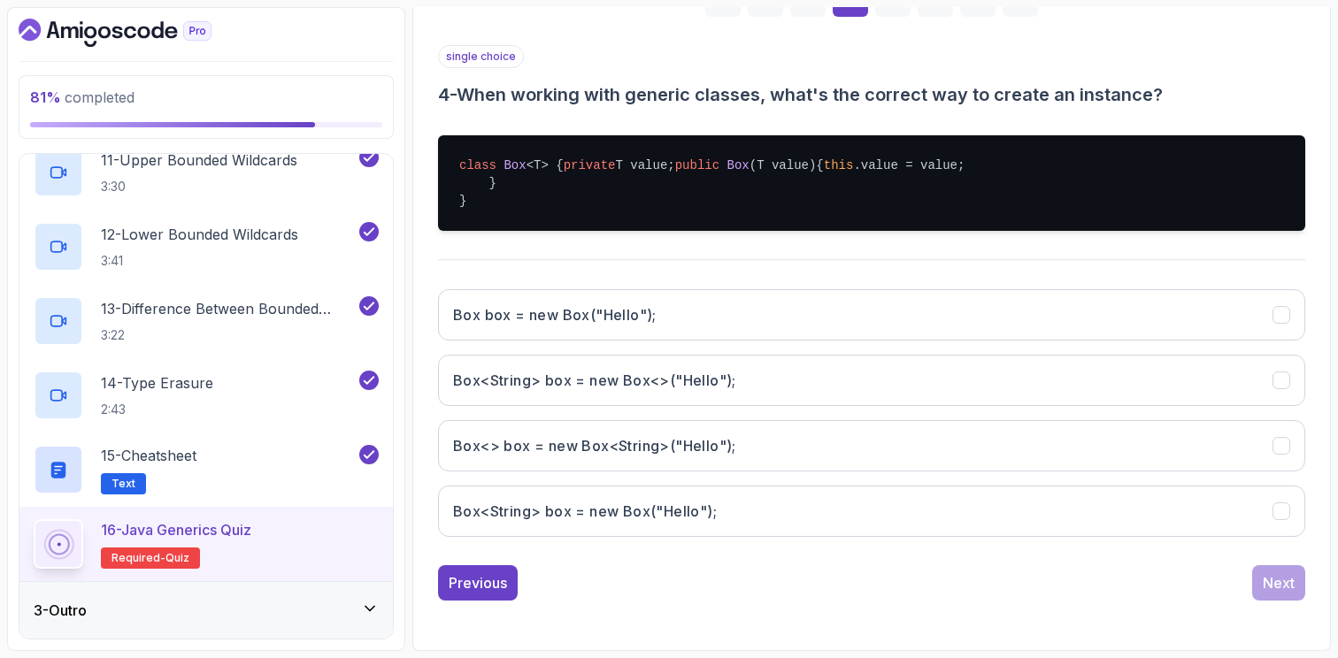
scroll to position [347, 0]
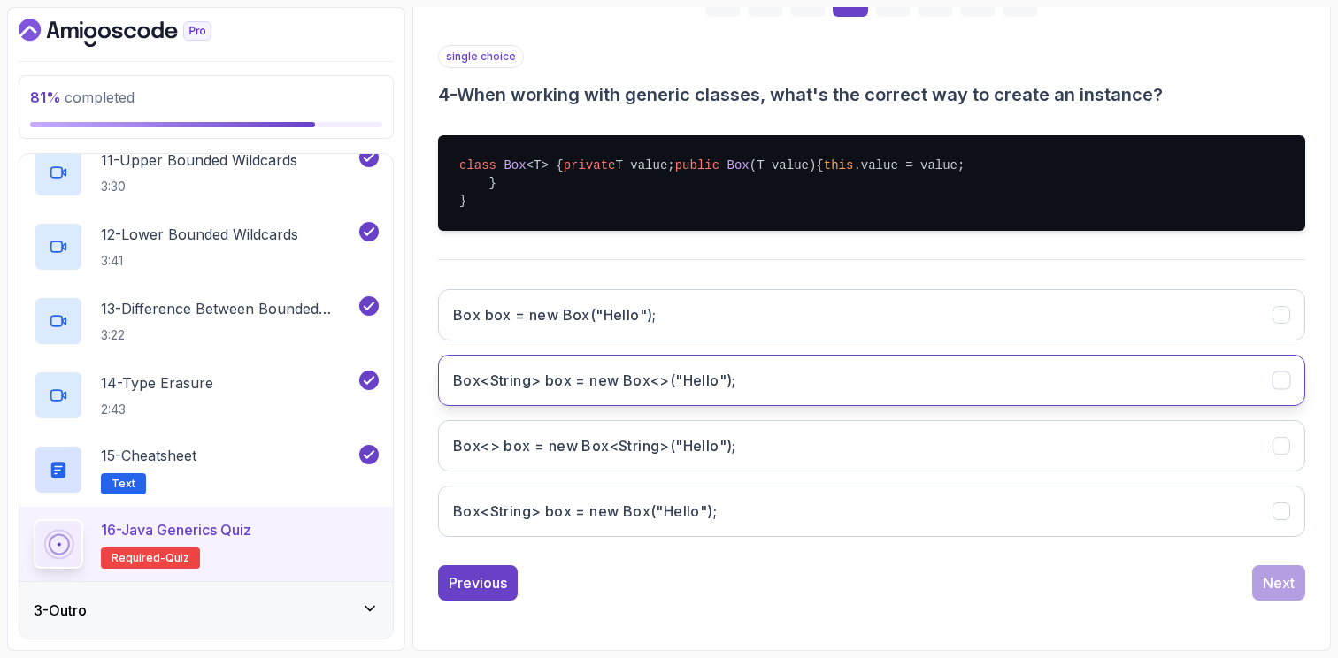
click at [619, 386] on h3 "Box<String> box = new Box<>("Hello");" at bounding box center [594, 380] width 283 height 21
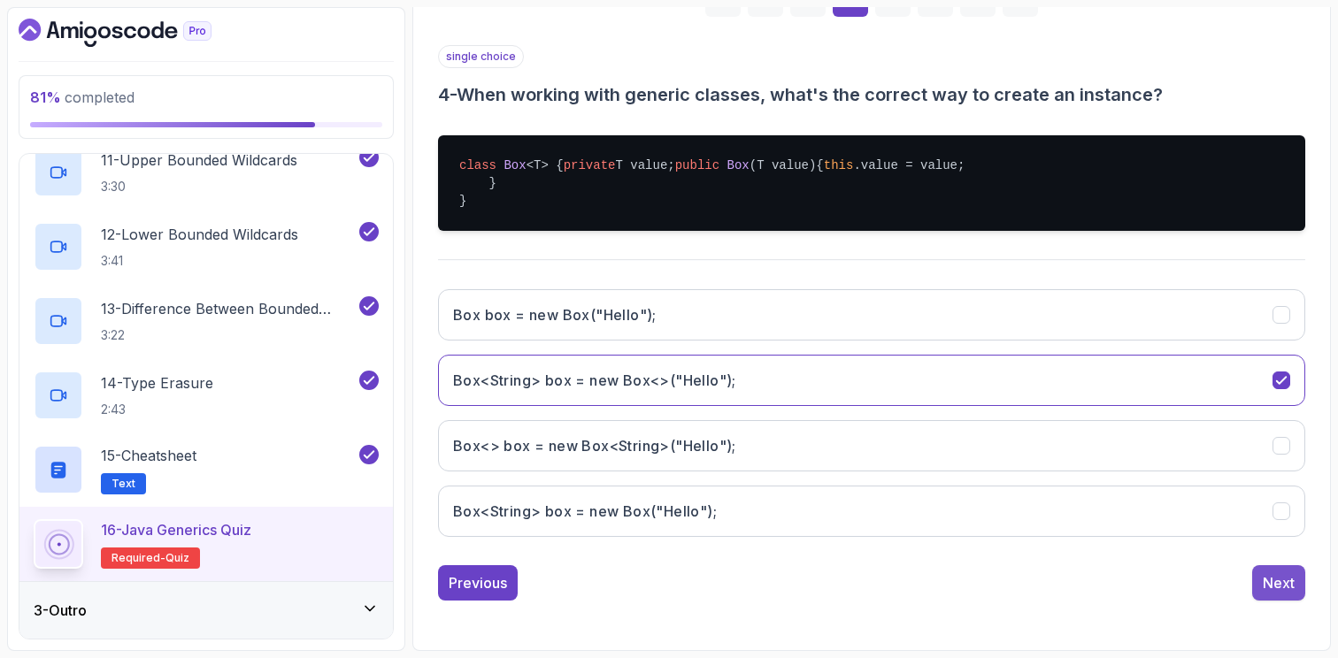
click at [1282, 589] on div "Next" at bounding box center [1279, 582] width 32 height 21
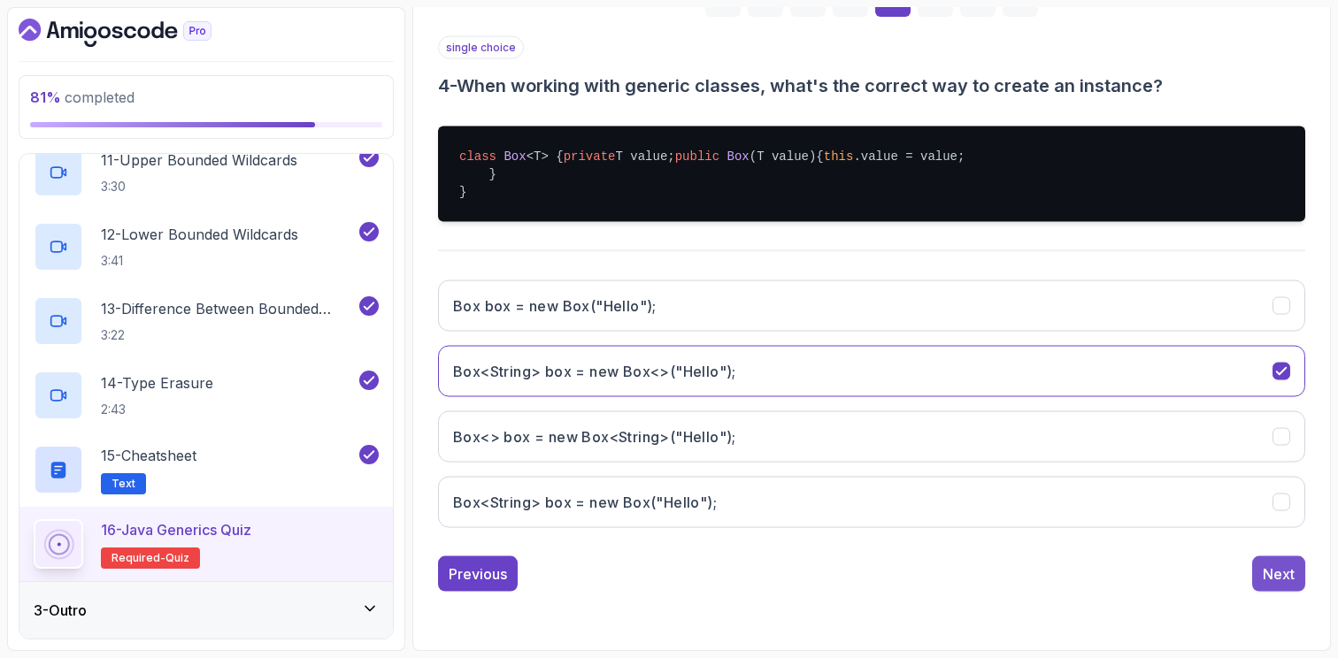
scroll to position [160, 0]
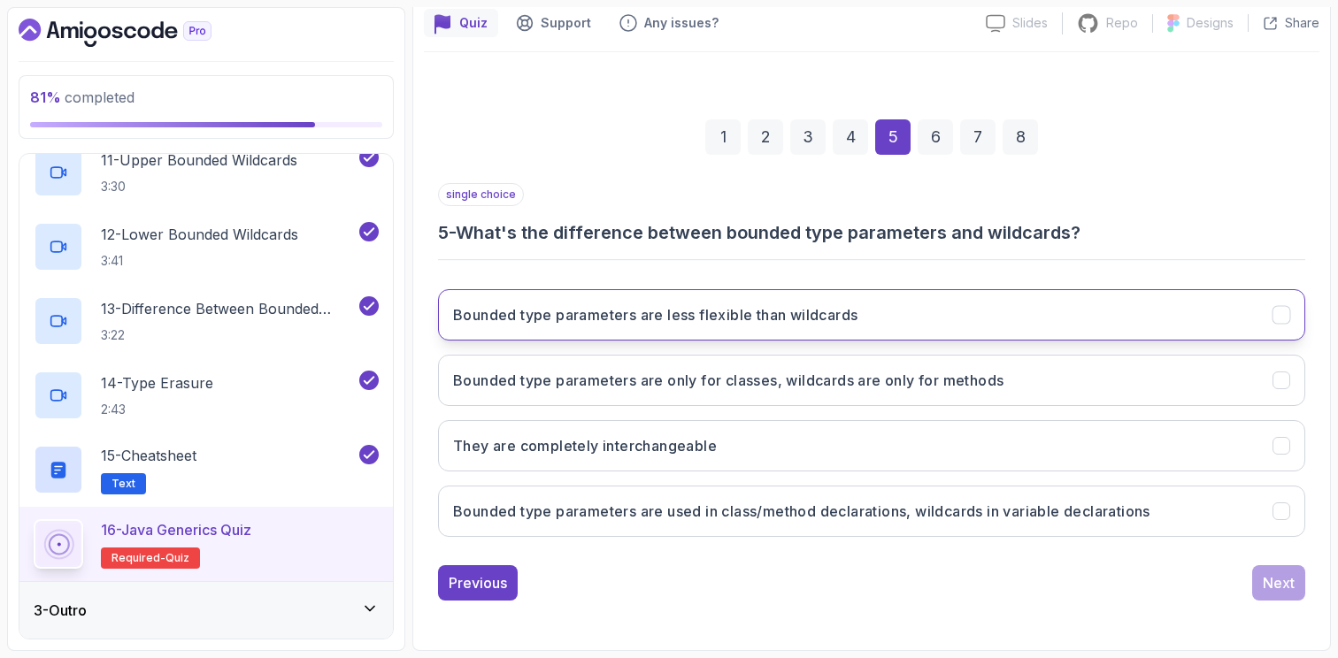
click at [1281, 319] on icon "Bounded type parameters are less flexible than wildcards" at bounding box center [1281, 315] width 17 height 17
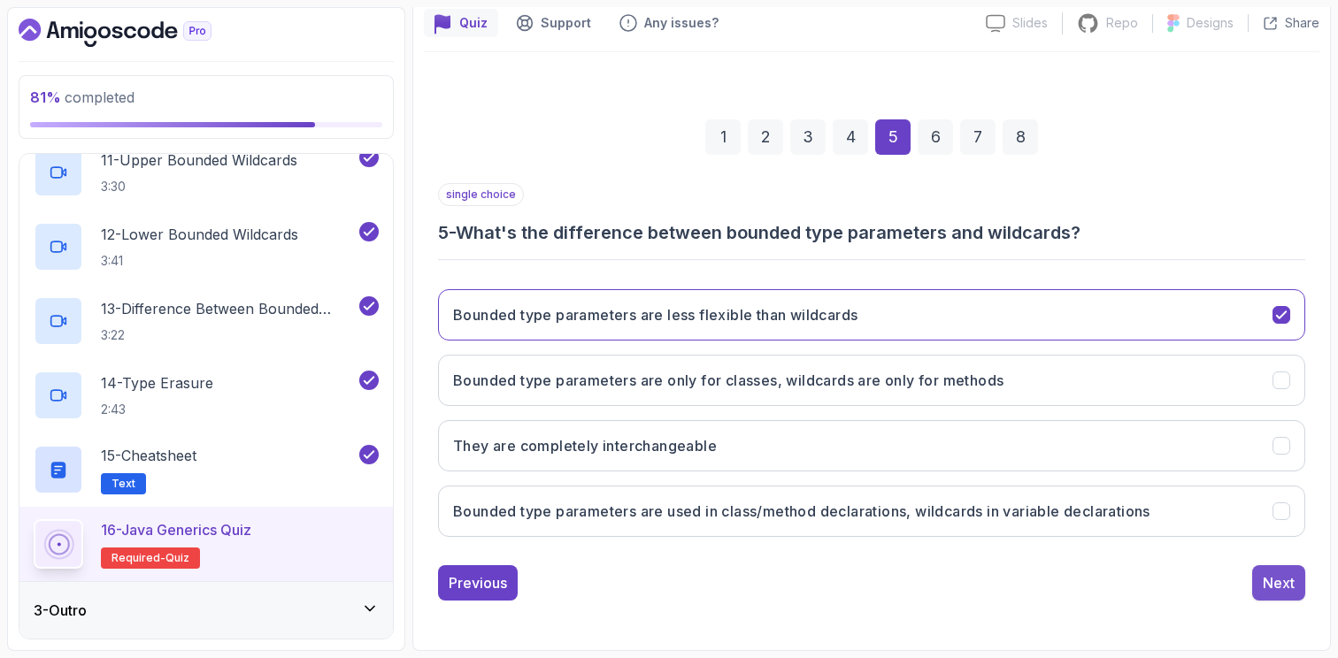
click at [1267, 587] on div "Next" at bounding box center [1279, 582] width 32 height 21
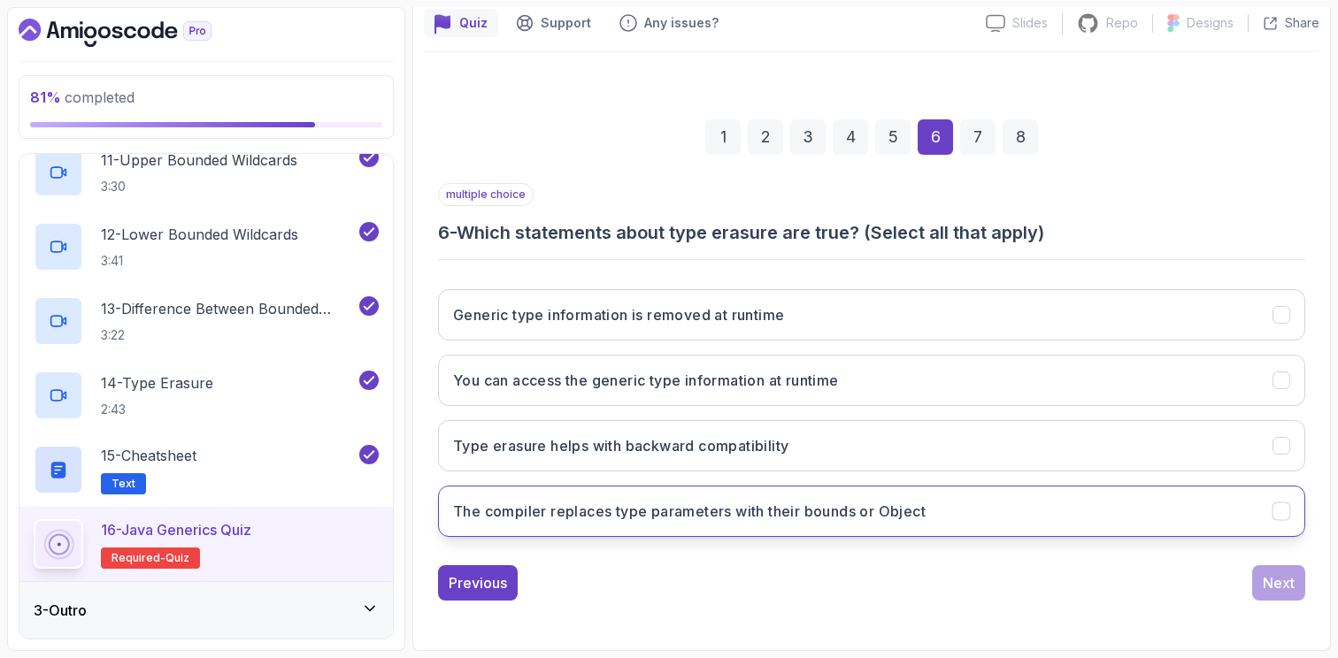
click at [1288, 513] on icon "The compiler replaces type parameters with their bounds or Object" at bounding box center [1281, 511] width 17 height 17
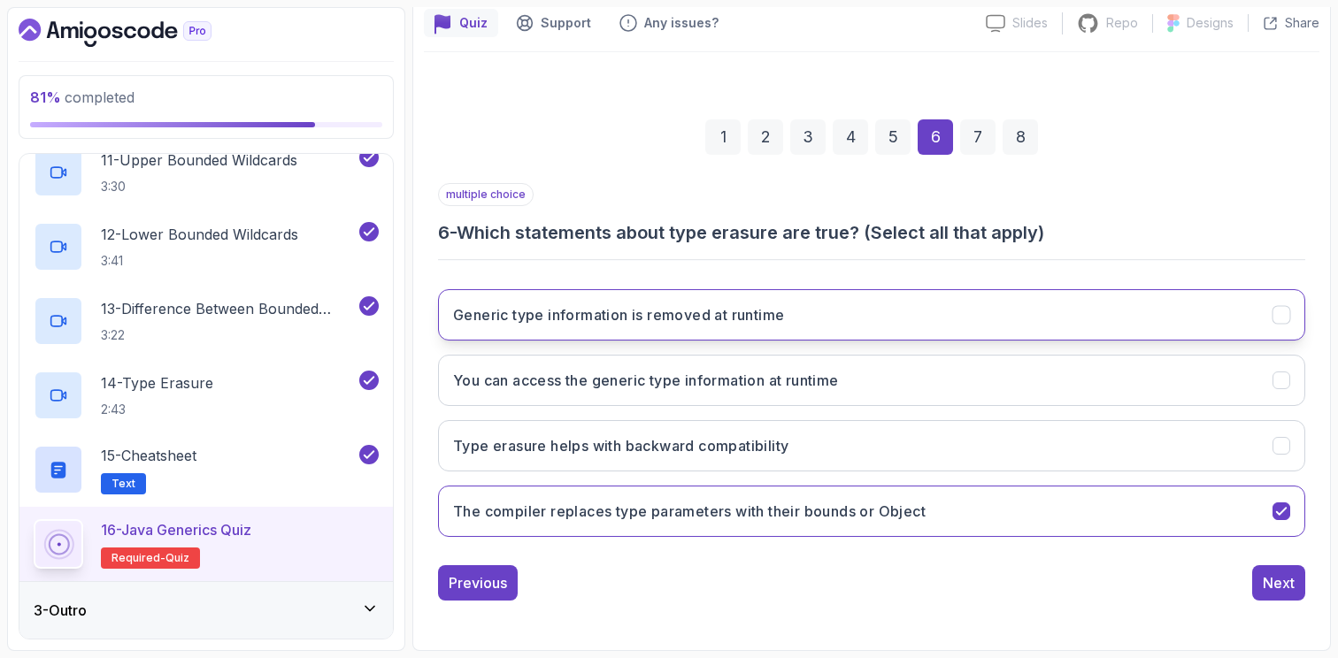
click at [1280, 316] on icon "Generic type information is removed at runtime" at bounding box center [1281, 315] width 17 height 17
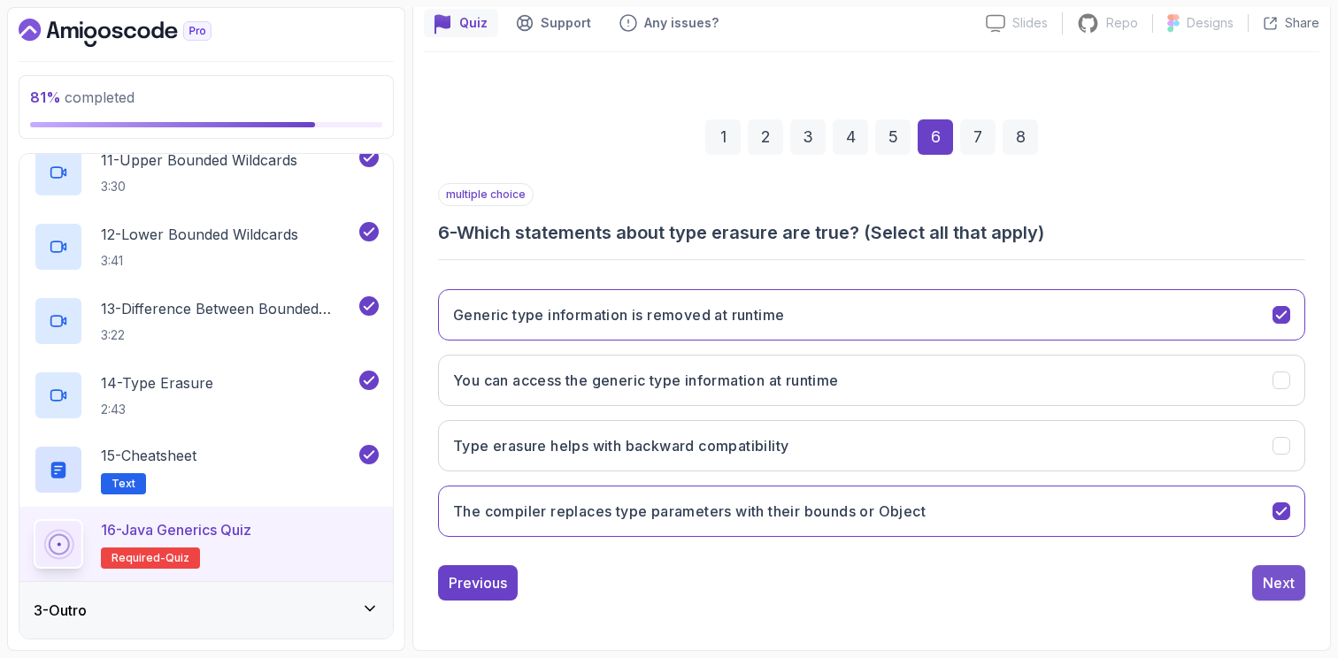
click at [1279, 580] on div "Next" at bounding box center [1279, 582] width 32 height 21
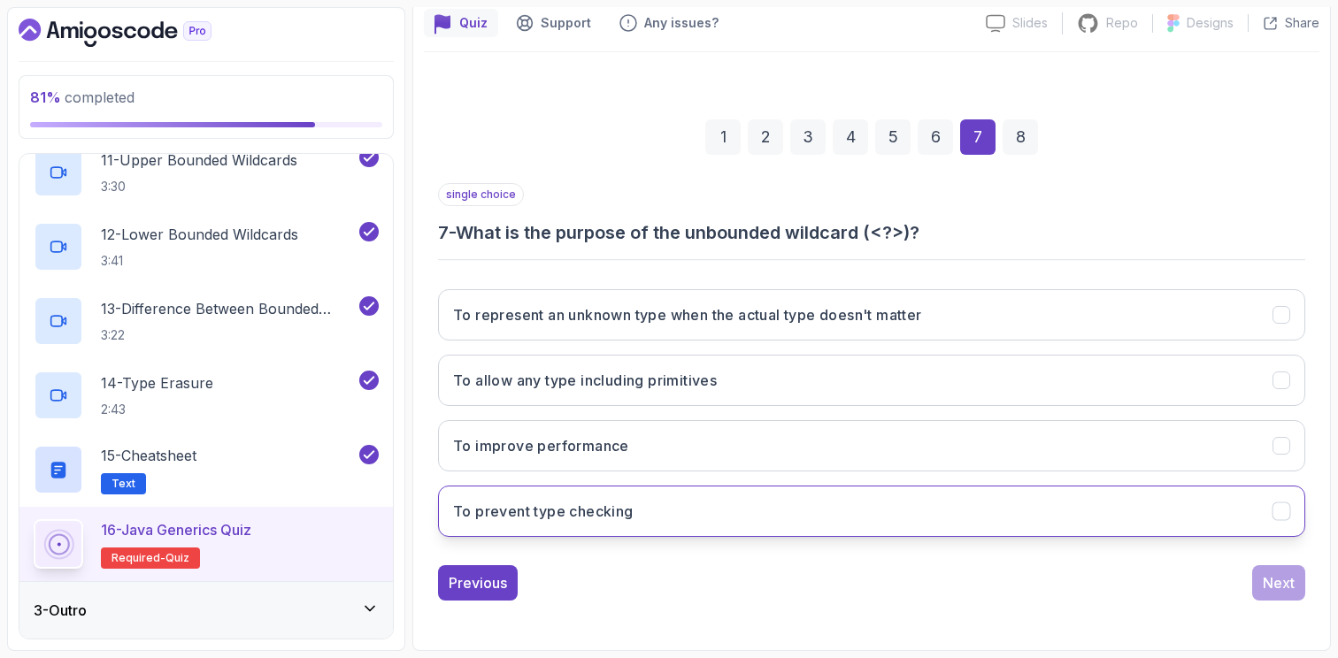
click at [1278, 515] on icon "To prevent type checking" at bounding box center [1281, 511] width 10 height 7
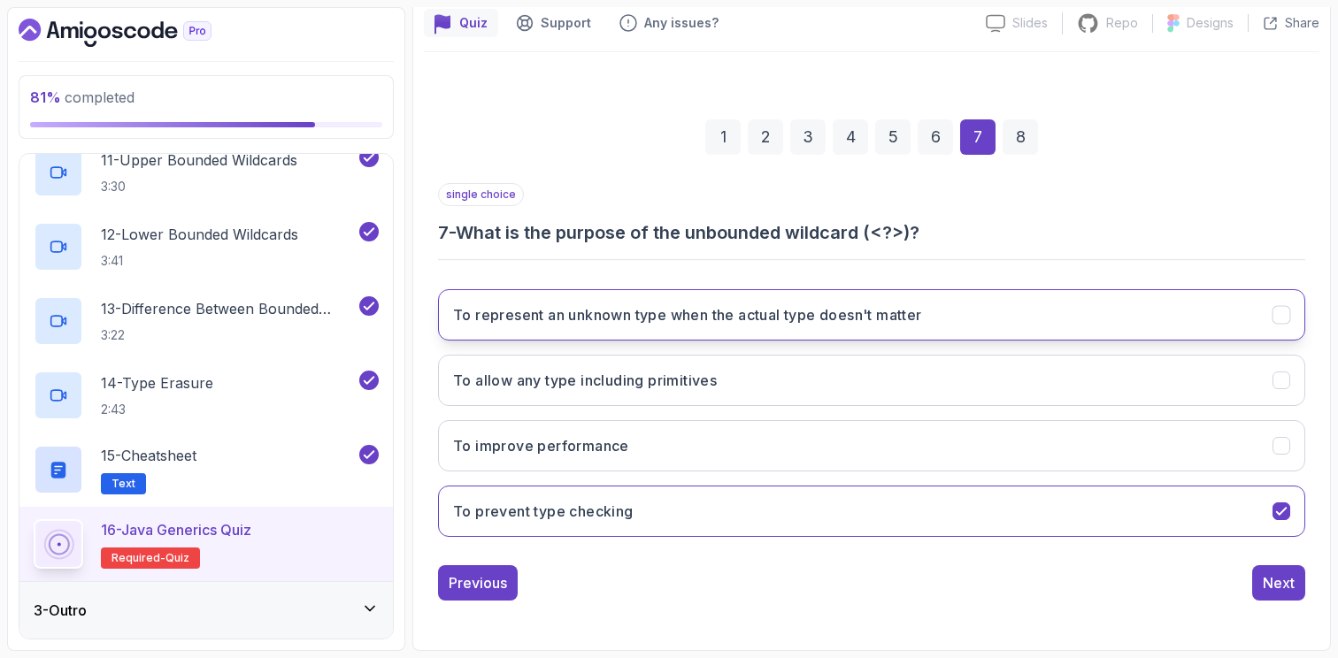
click at [1279, 318] on icon "To represent an unknown type when the actual type doesn't matter" at bounding box center [1281, 314] width 10 height 7
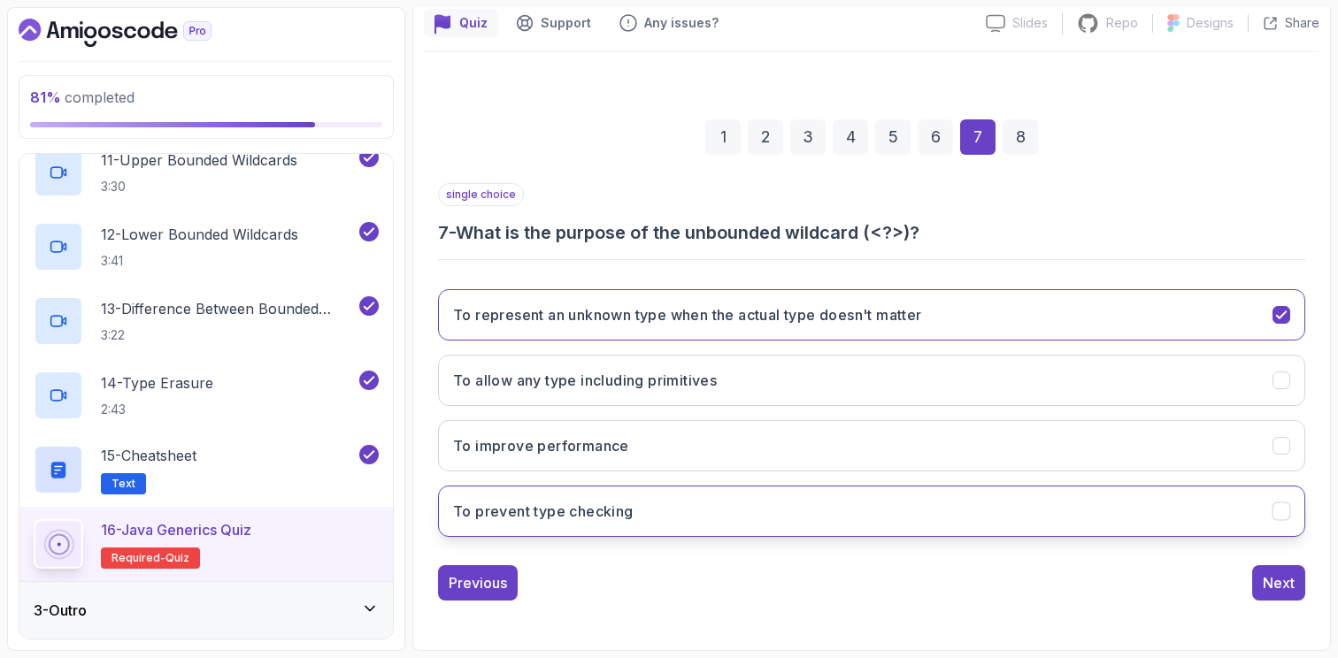
click at [1280, 516] on icon "To prevent type checking" at bounding box center [1281, 511] width 17 height 17
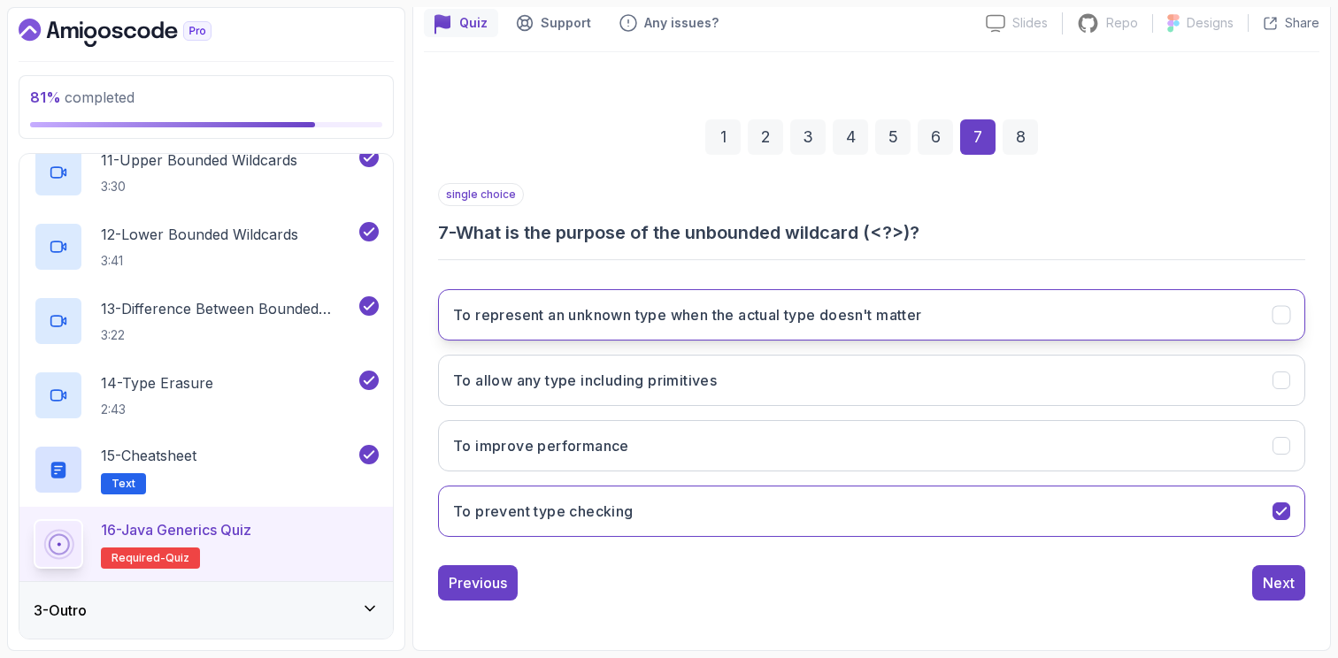
click at [1281, 313] on icon "To represent an unknown type when the actual type doesn't matter" at bounding box center [1281, 315] width 17 height 17
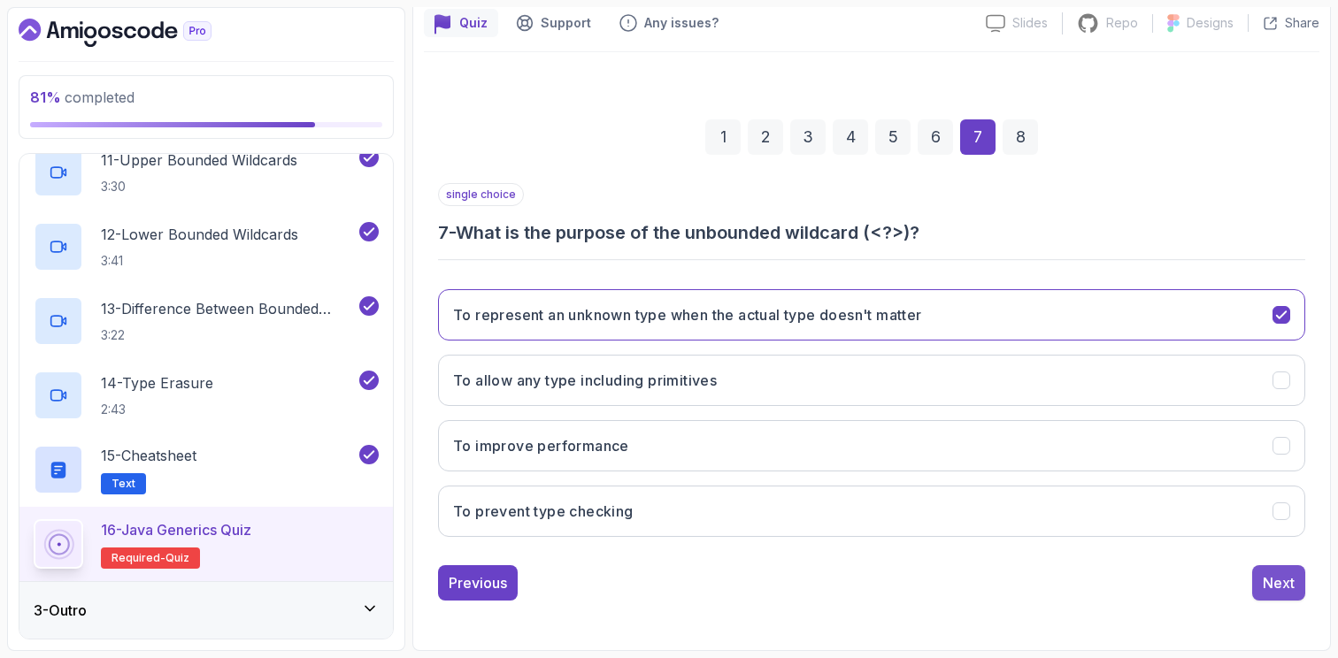
click at [1271, 582] on div "Next" at bounding box center [1279, 582] width 32 height 21
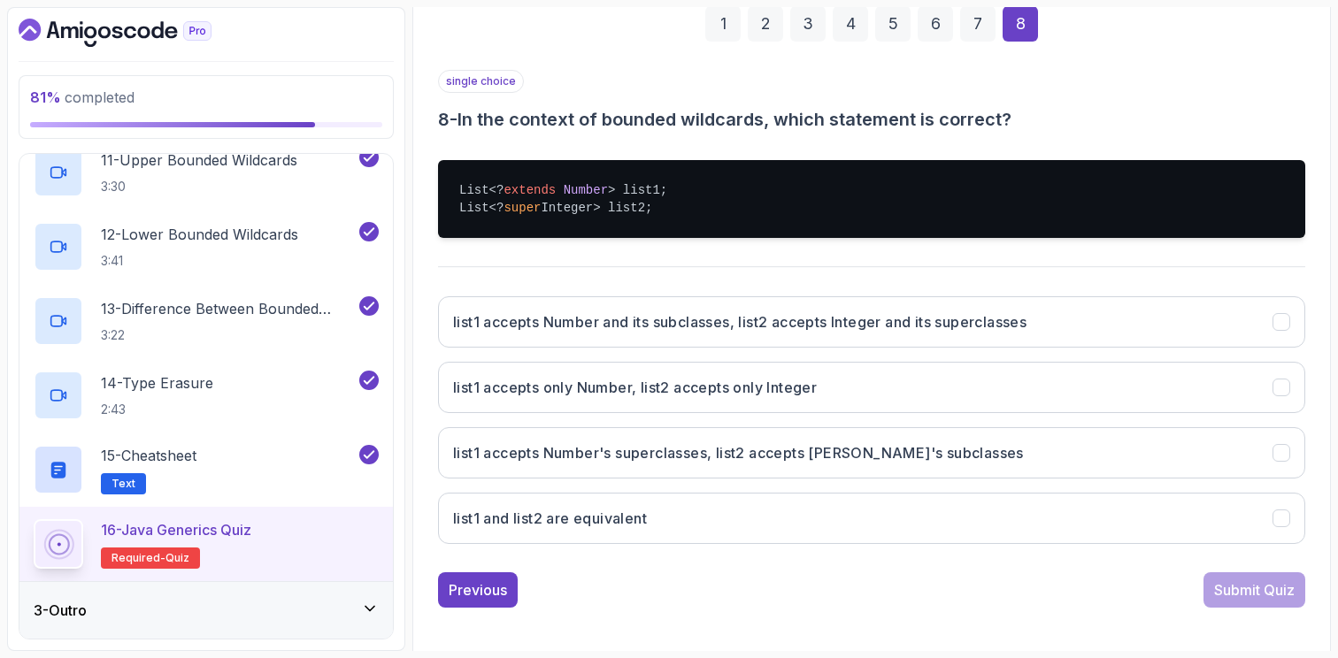
scroll to position [280, 0]
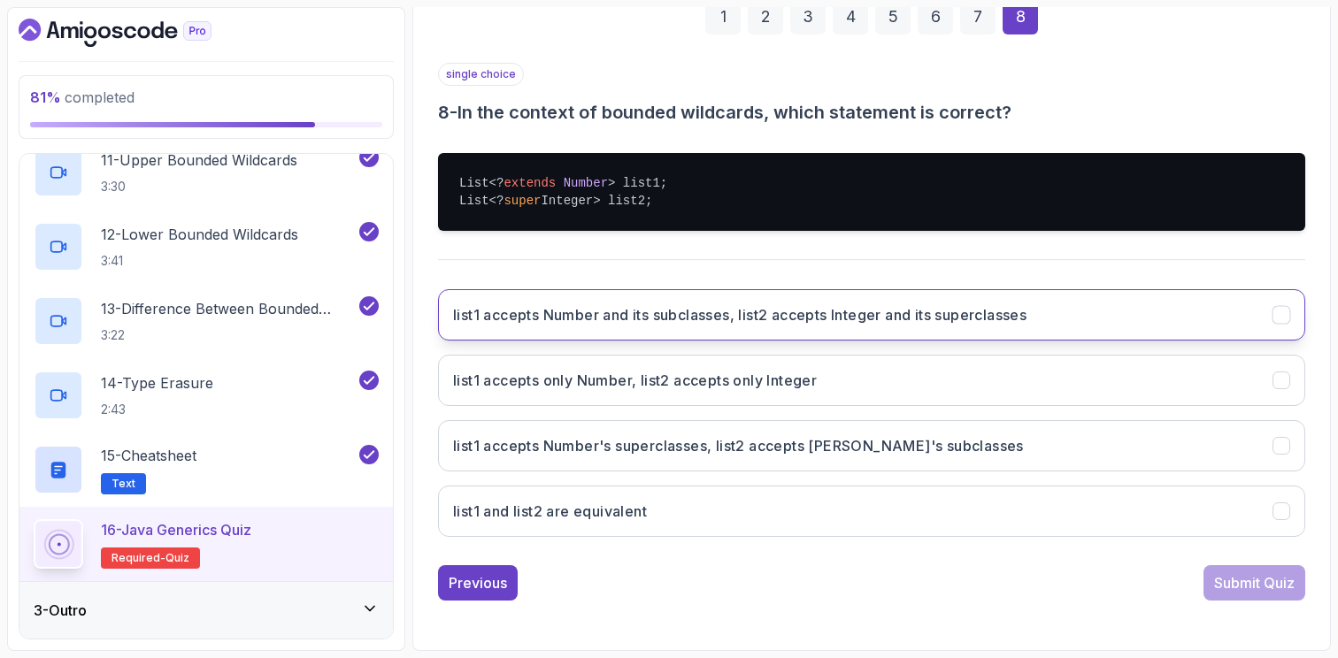
click at [1026, 314] on h3 "list1 accepts Number and its subclasses, list2 accepts Integer and its supercla…" at bounding box center [739, 314] width 573 height 21
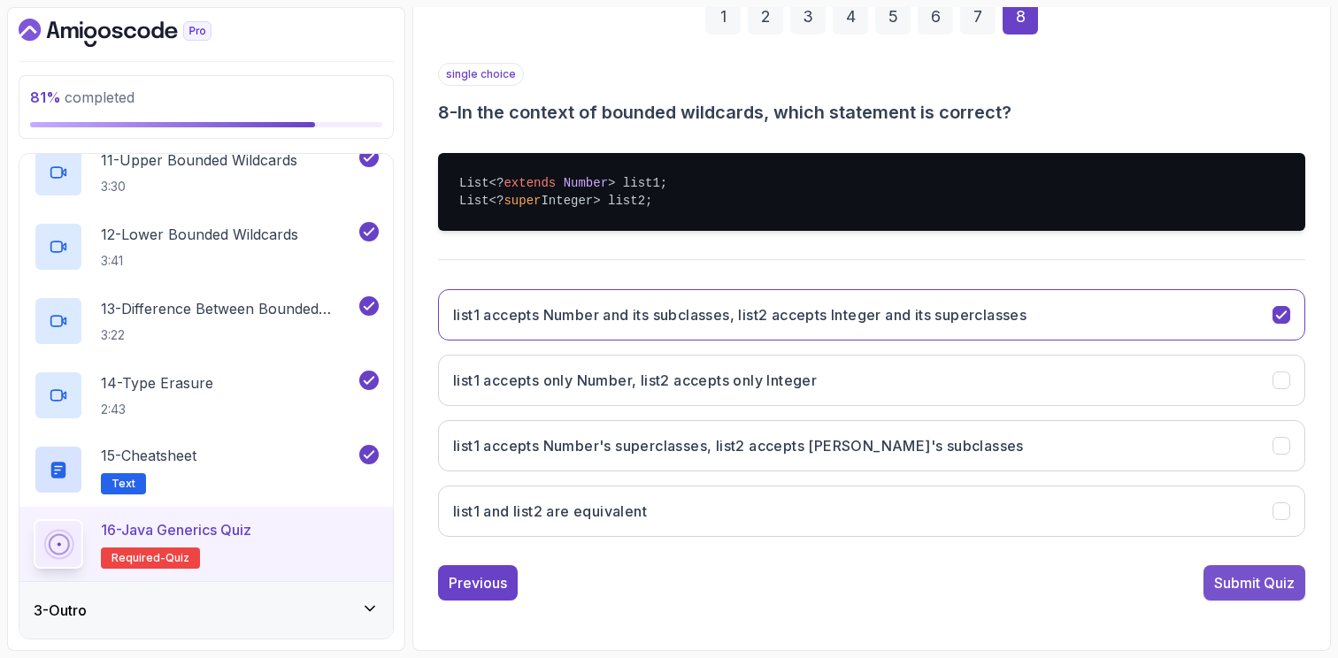
click at [1257, 582] on div "Submit Quiz" at bounding box center [1254, 582] width 81 height 21
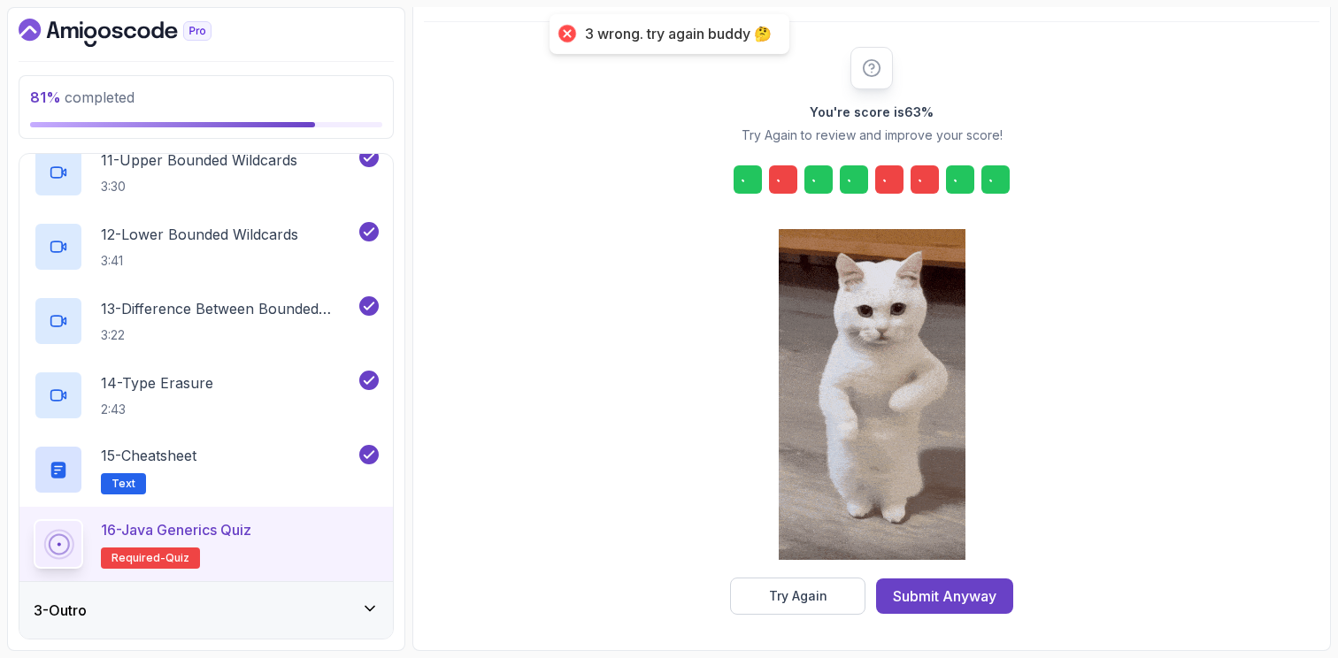
scroll to position [190, 0]
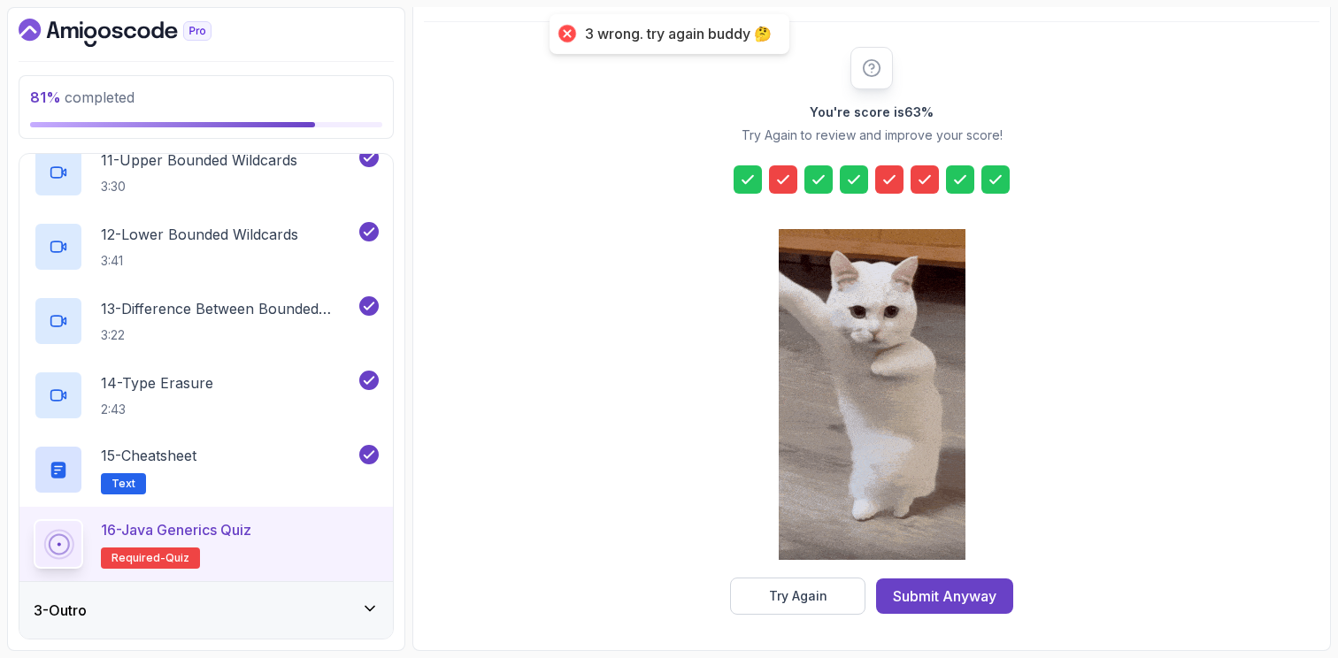
click at [919, 180] on icon at bounding box center [924, 179] width 11 height 7
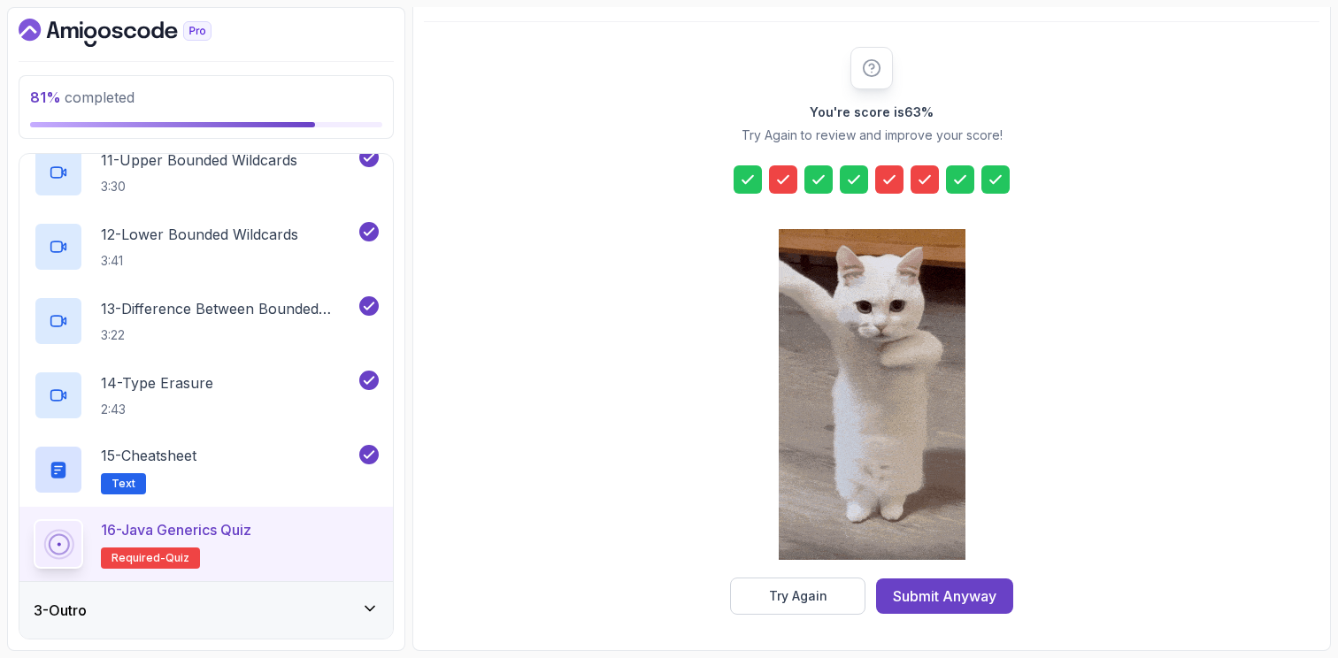
click at [926, 181] on icon at bounding box center [924, 179] width 11 height 7
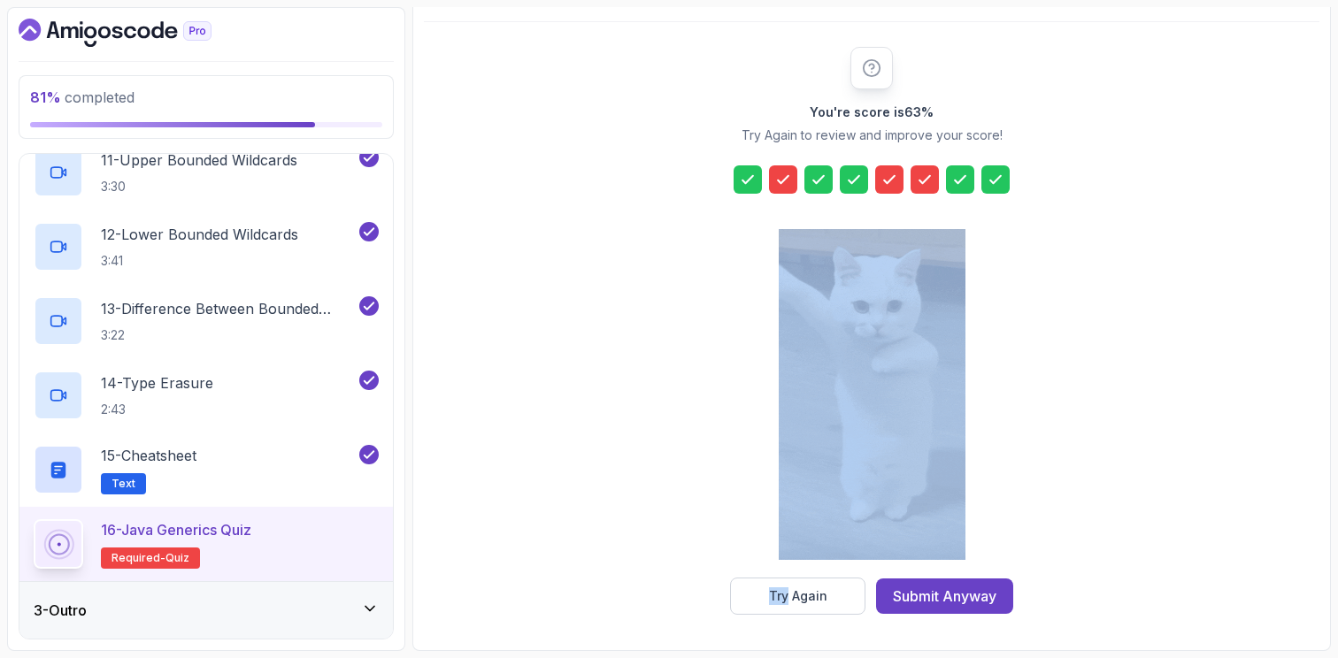
click at [926, 181] on icon at bounding box center [924, 179] width 11 height 7
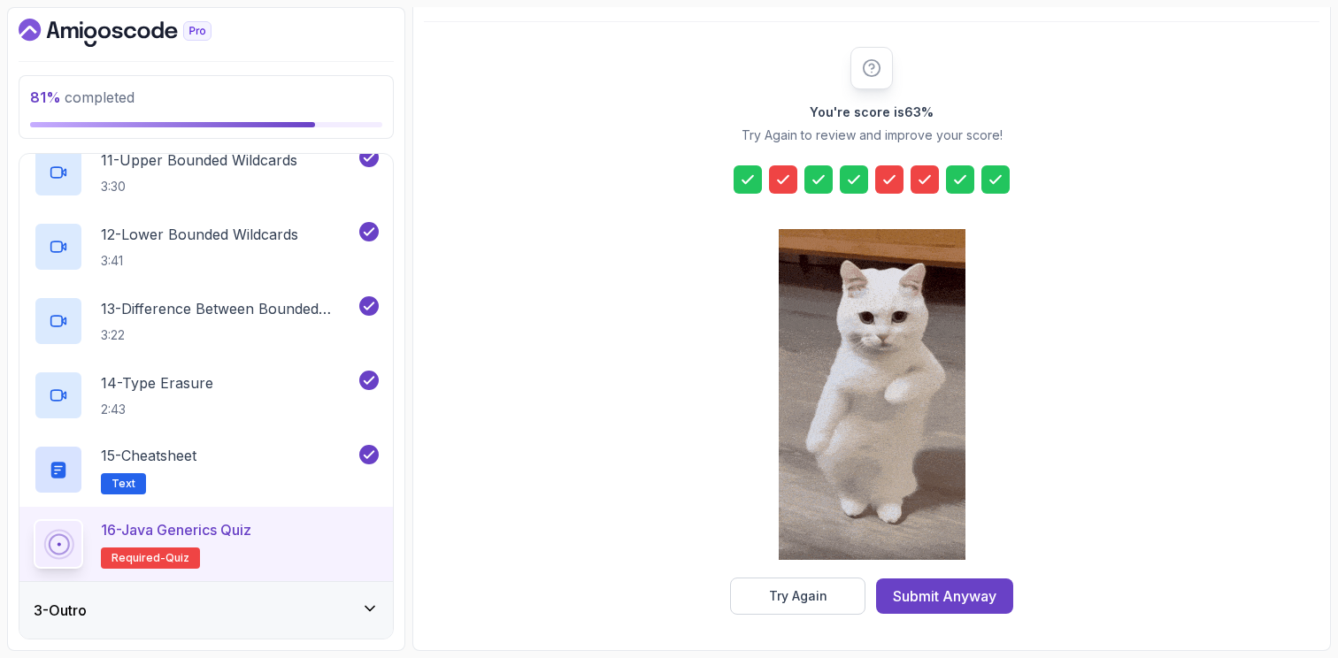
click at [1004, 114] on div "You're score is 63 % Try Again to review and improve your score! Try Again Subm…" at bounding box center [872, 331] width 340 height 568
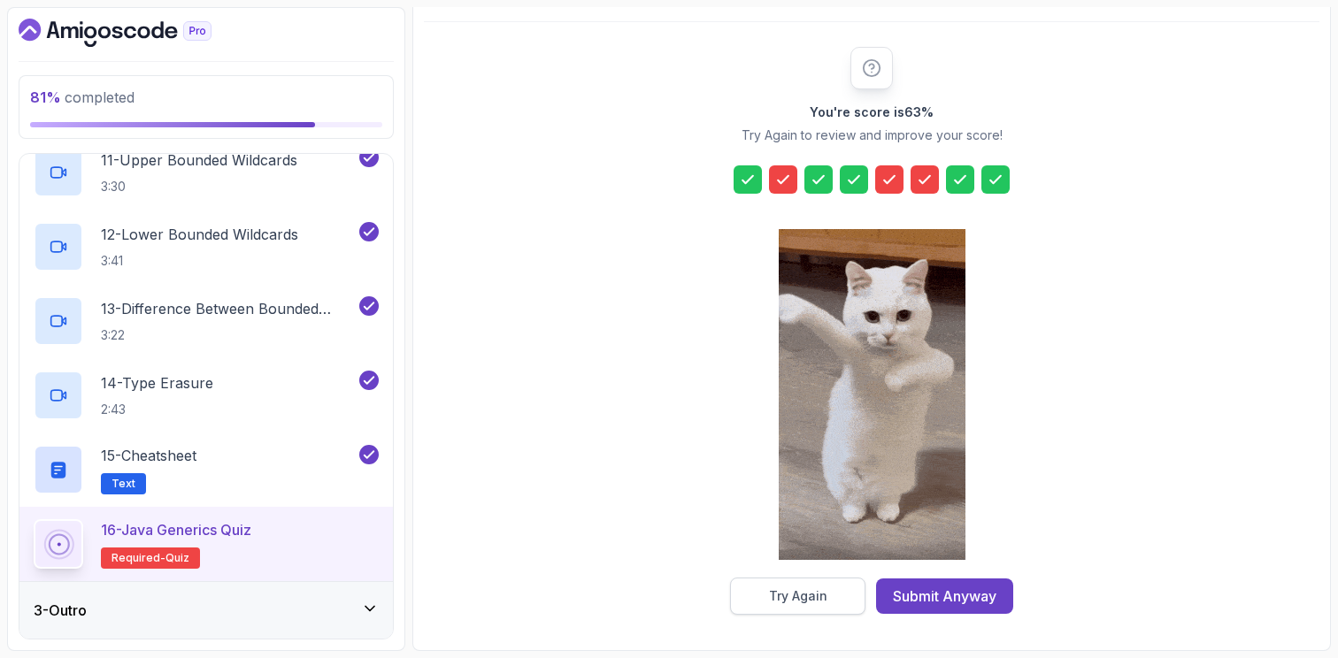
click at [771, 595] on div "Try Again" at bounding box center [798, 597] width 58 height 18
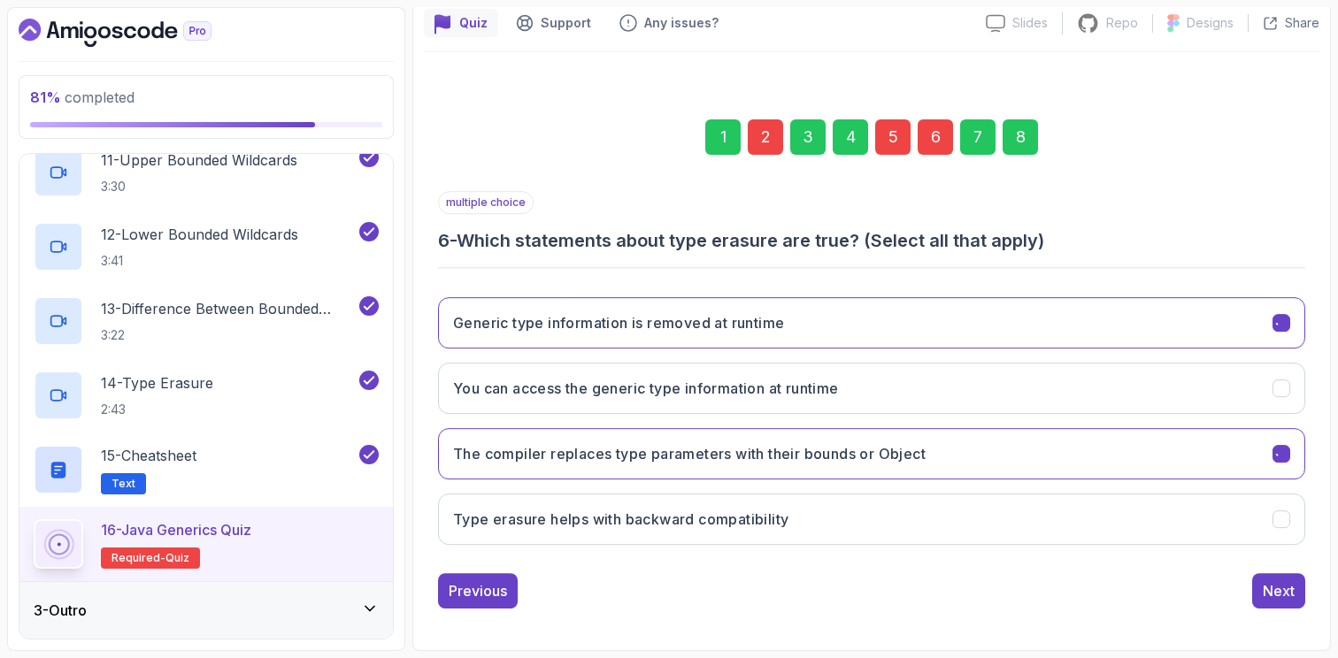
scroll to position [160, 0]
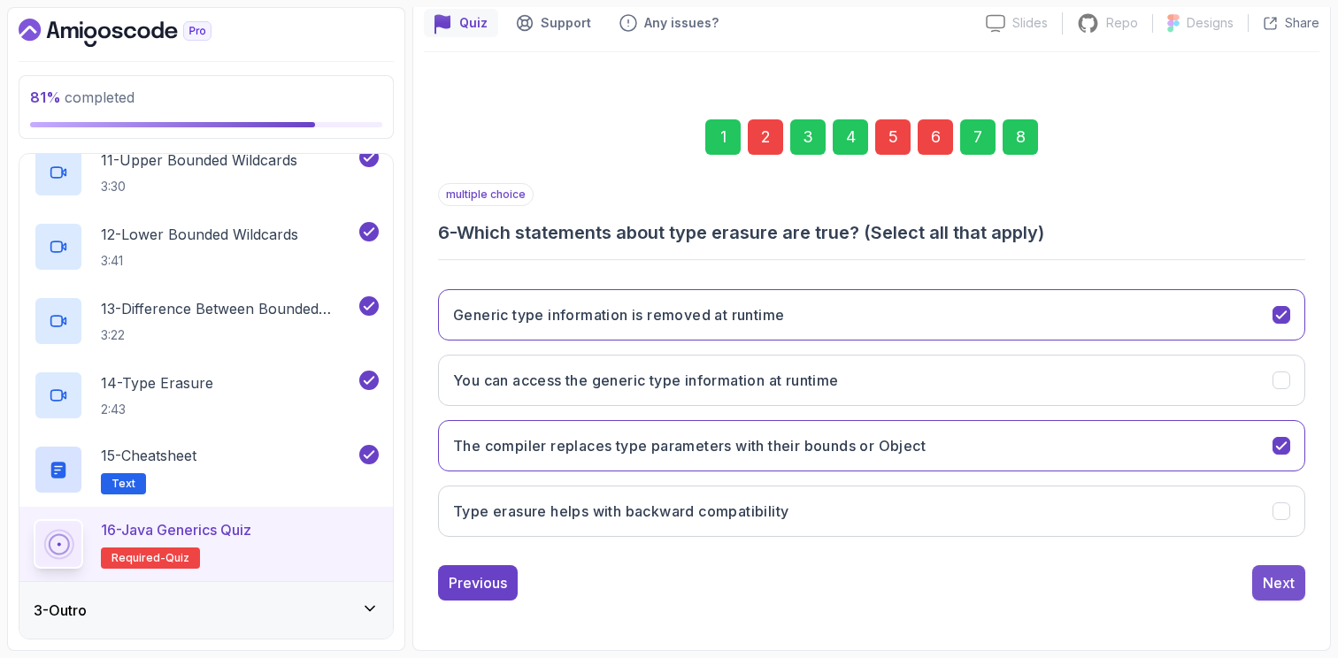
click at [1278, 594] on button "Next" at bounding box center [1278, 582] width 53 height 35
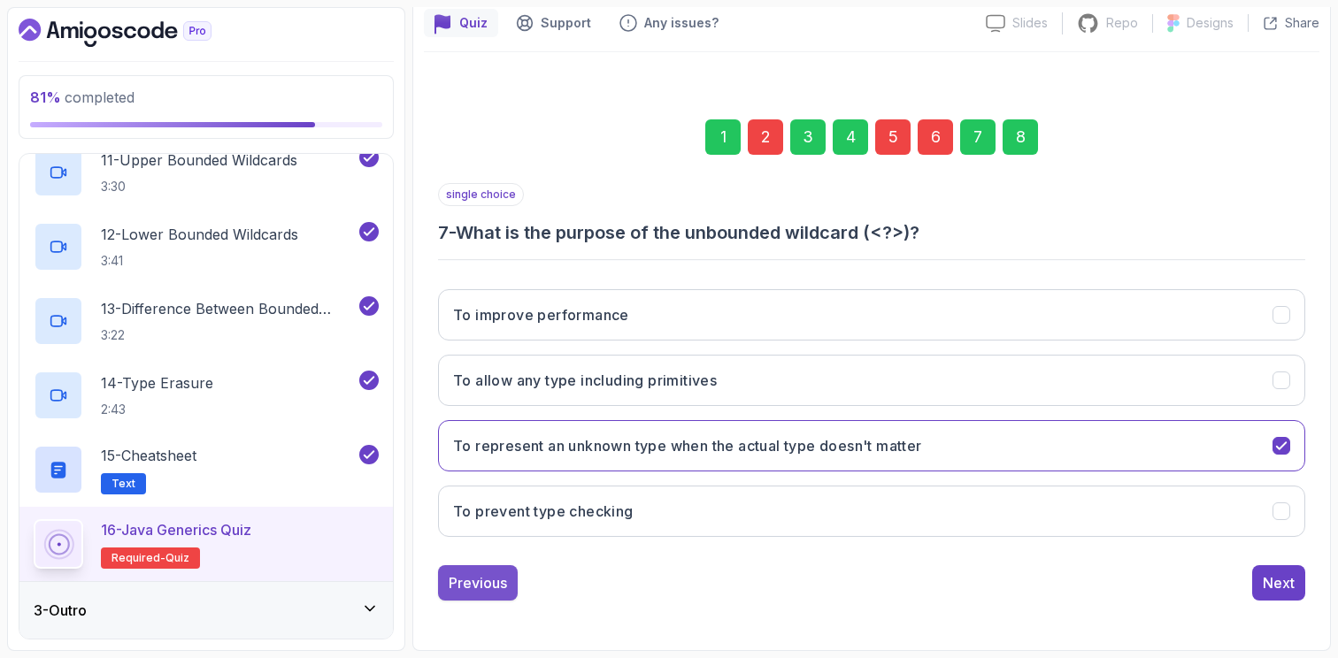
click at [496, 580] on div "Previous" at bounding box center [478, 582] width 58 height 21
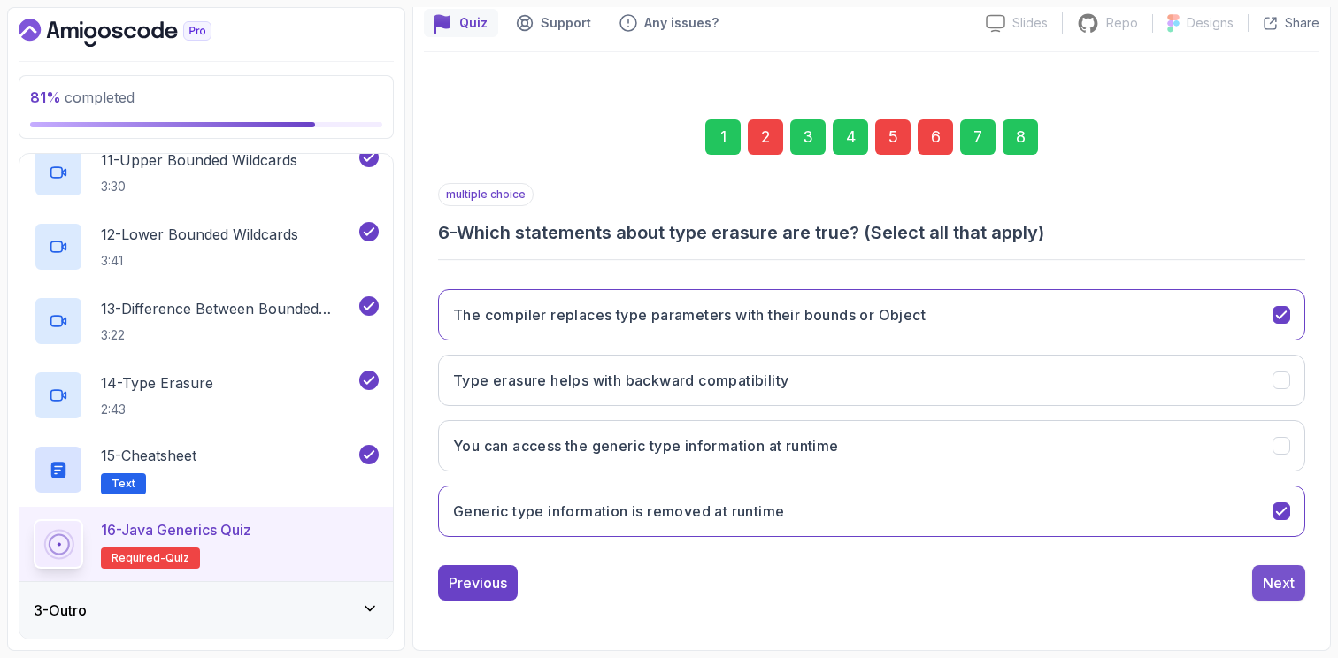
click at [1282, 584] on div "Next" at bounding box center [1279, 582] width 32 height 21
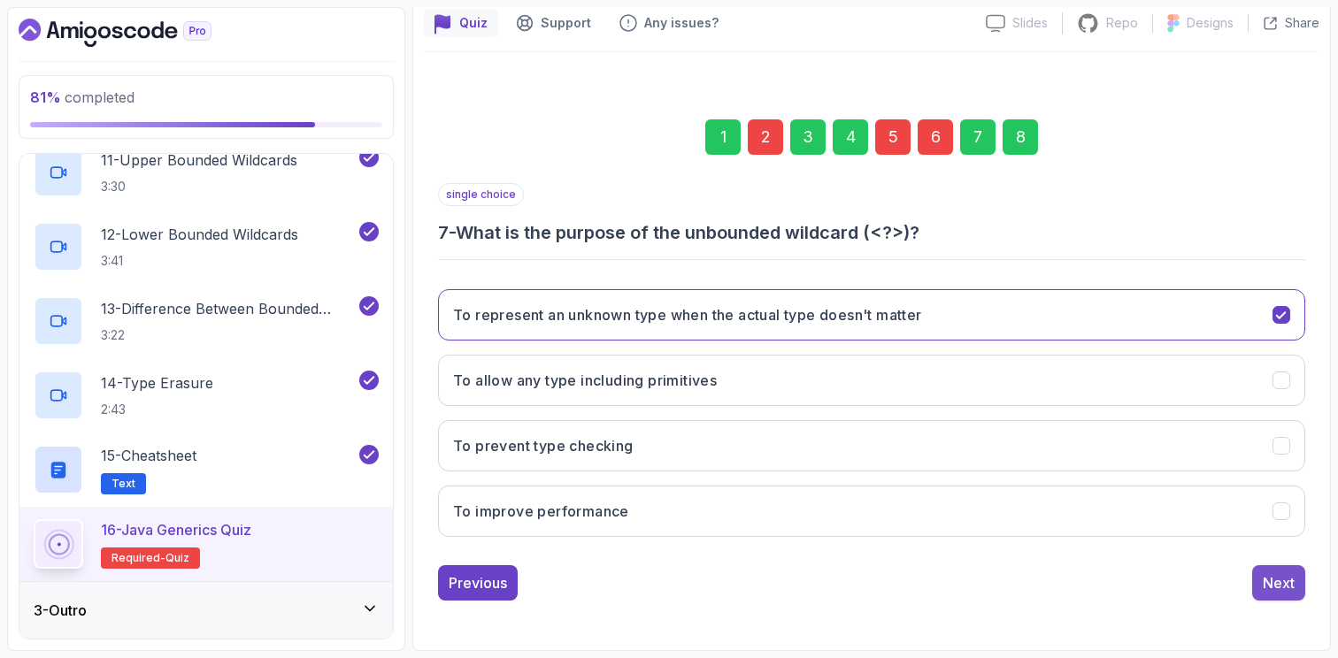
click at [1282, 585] on div "Next" at bounding box center [1279, 582] width 32 height 21
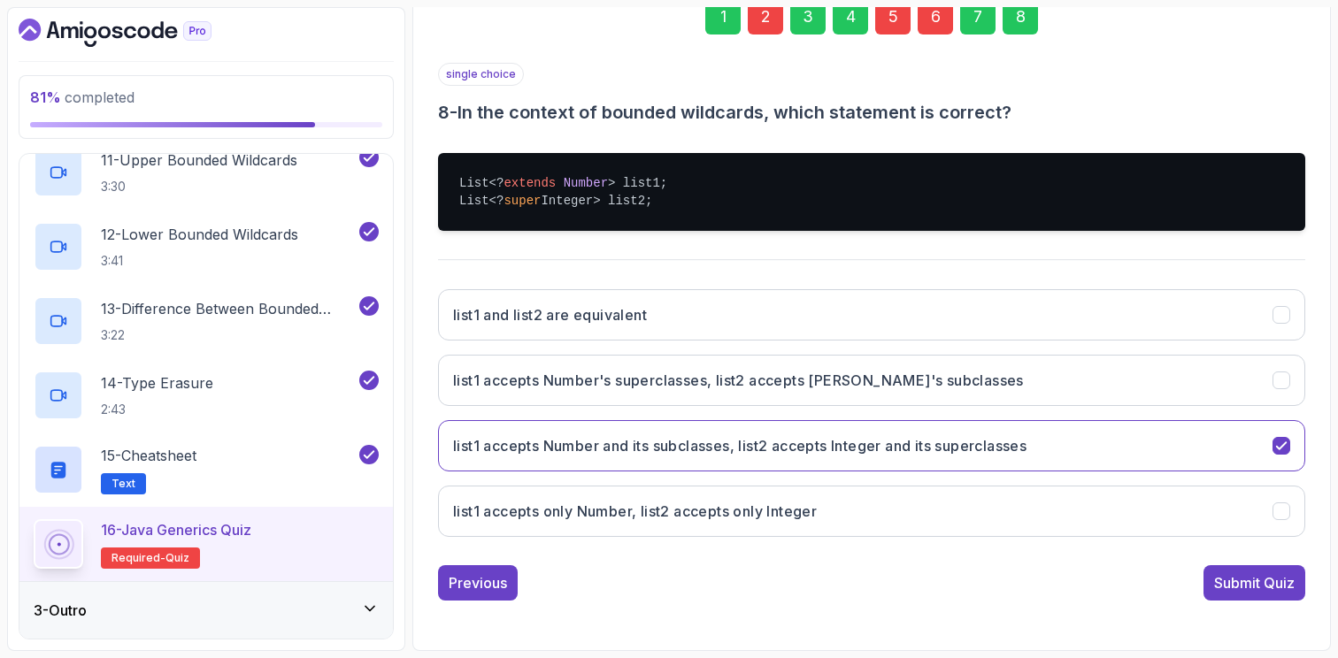
scroll to position [279, 0]
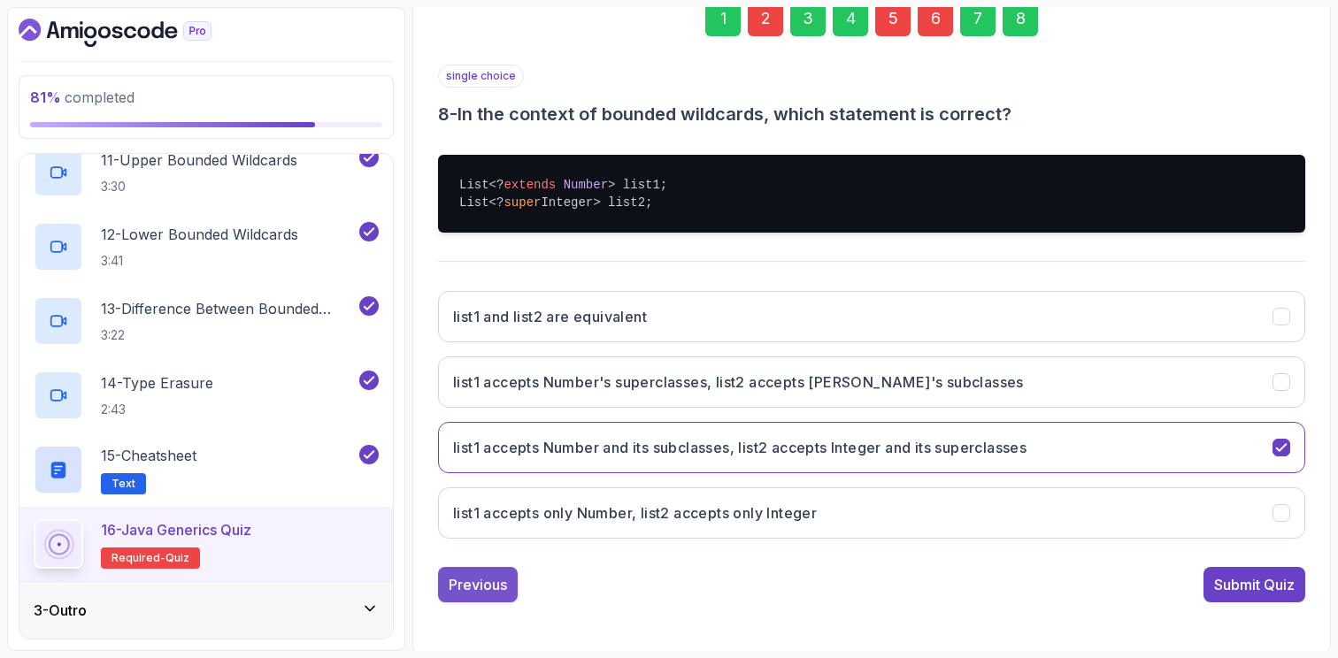
click at [480, 579] on div "Previous" at bounding box center [478, 584] width 58 height 21
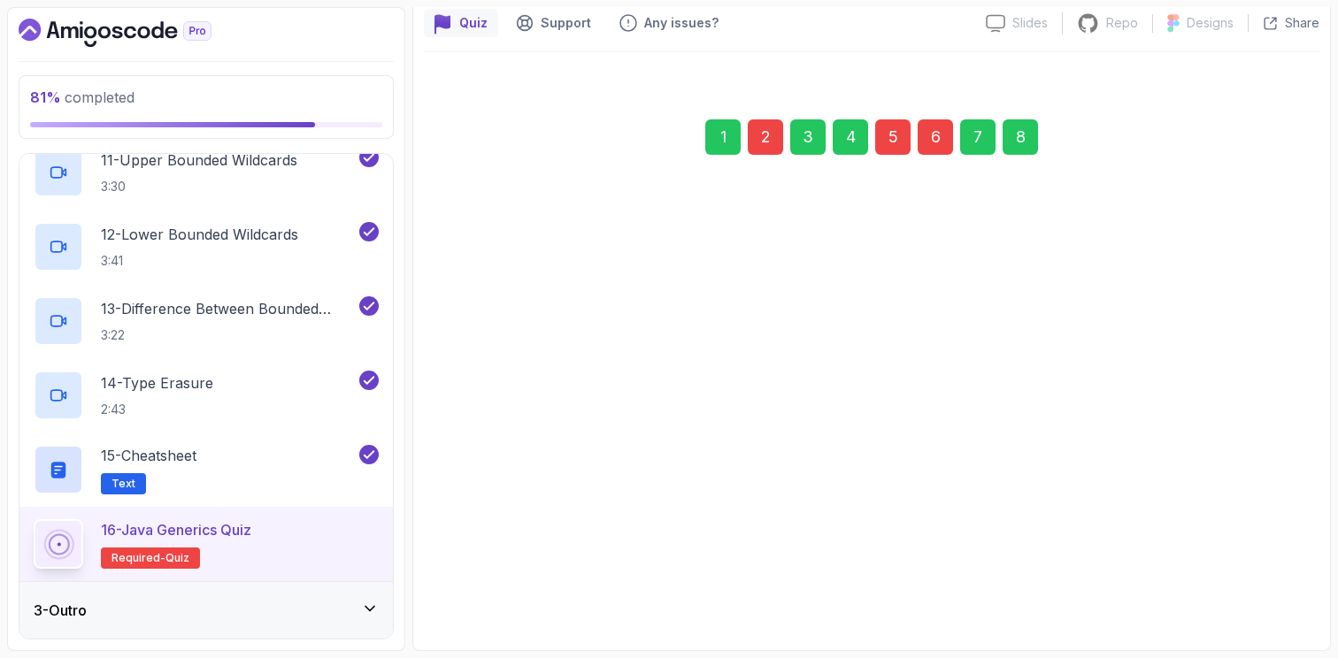
scroll to position [160, 0]
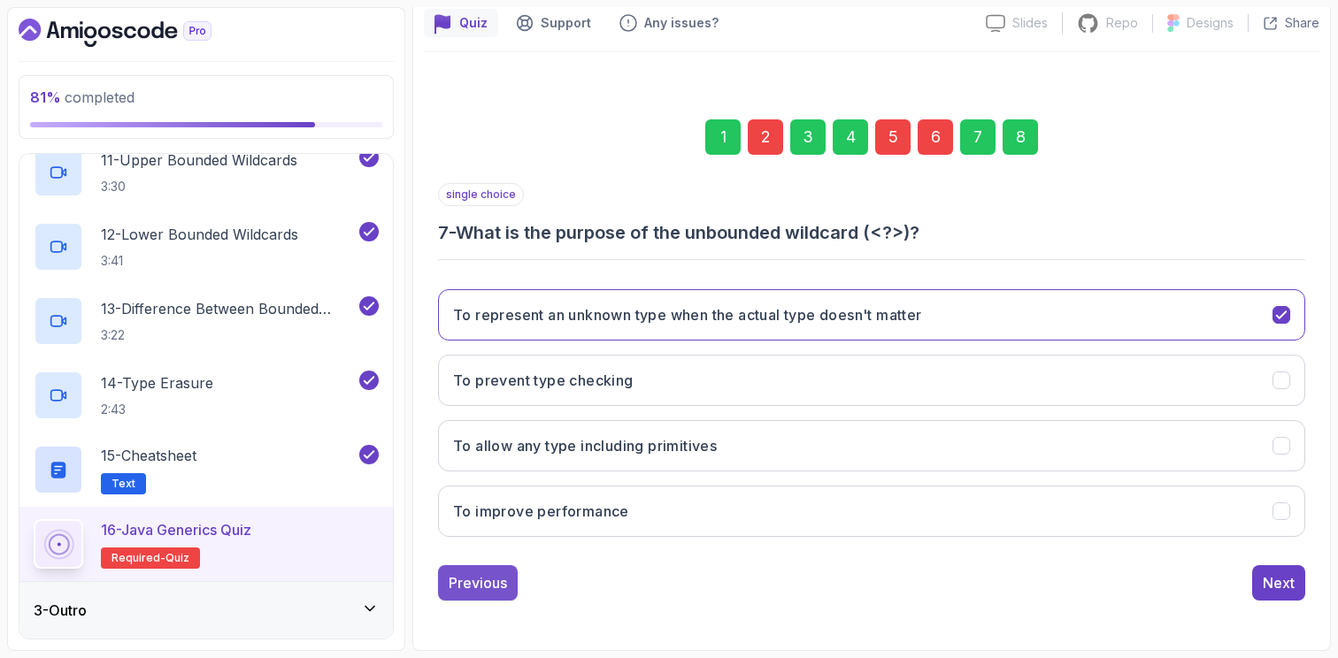
click at [480, 583] on div "Previous" at bounding box center [478, 582] width 58 height 21
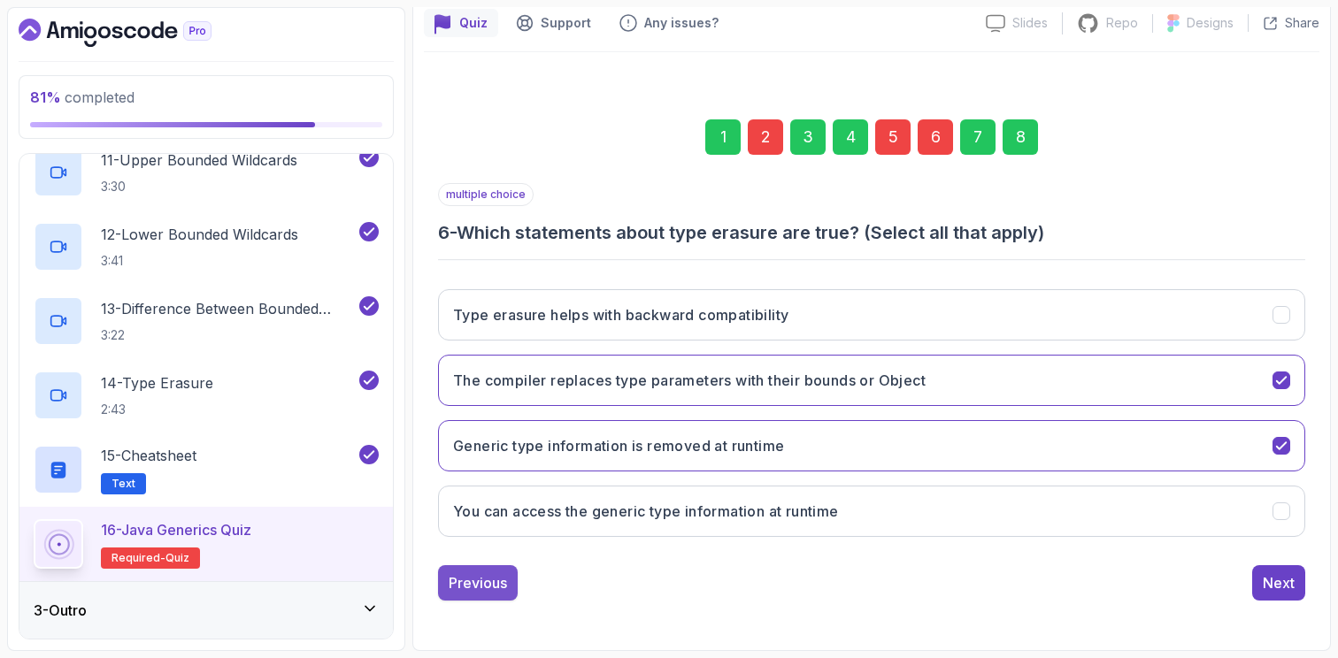
click at [499, 586] on div "Previous" at bounding box center [478, 582] width 58 height 21
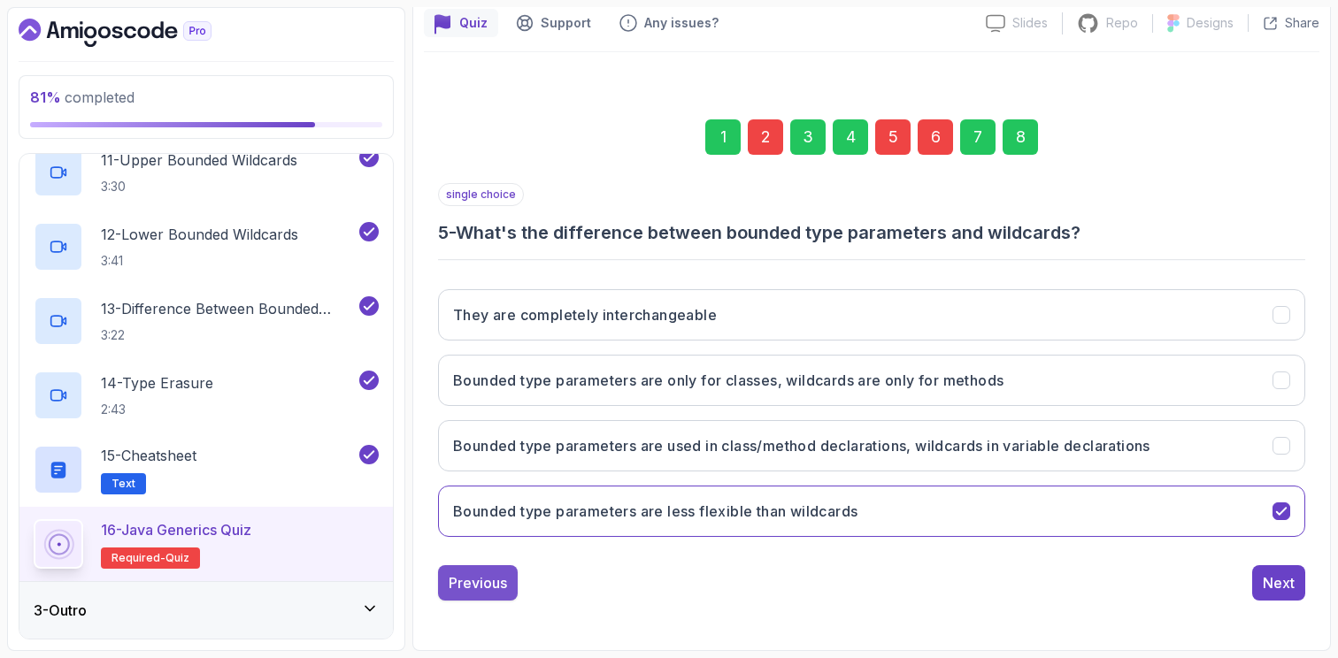
click at [495, 585] on div "Previous" at bounding box center [478, 582] width 58 height 21
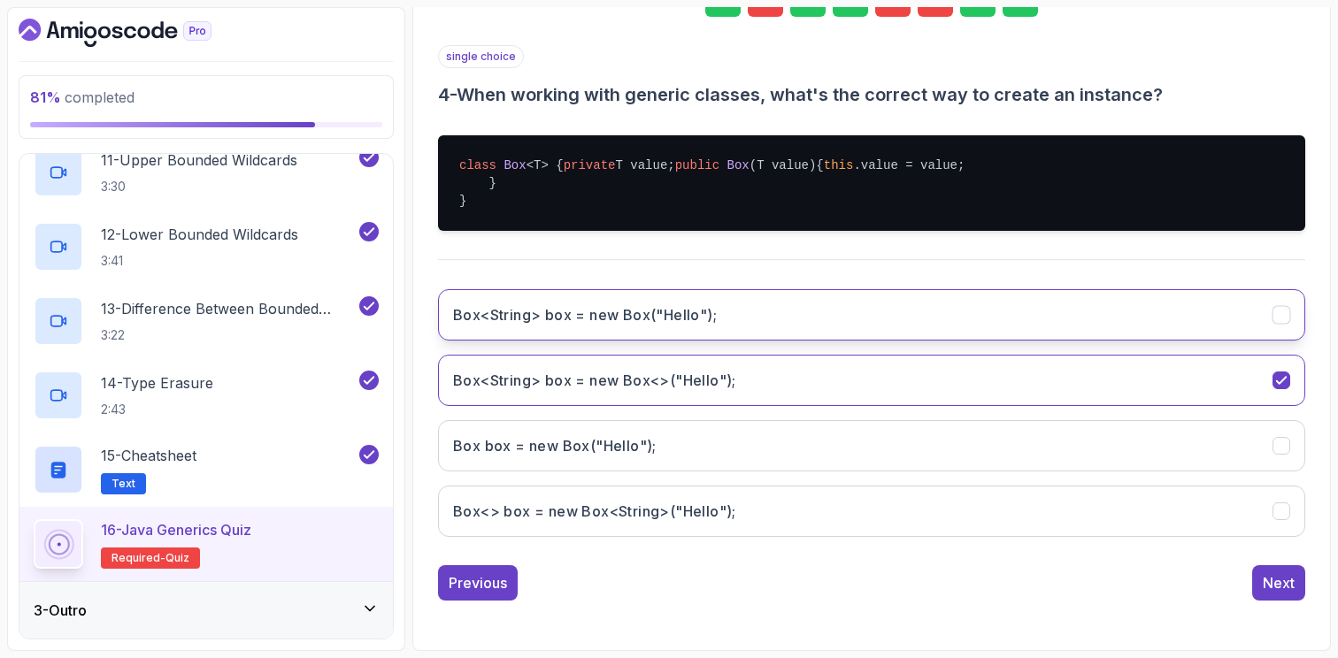
scroll to position [351, 0]
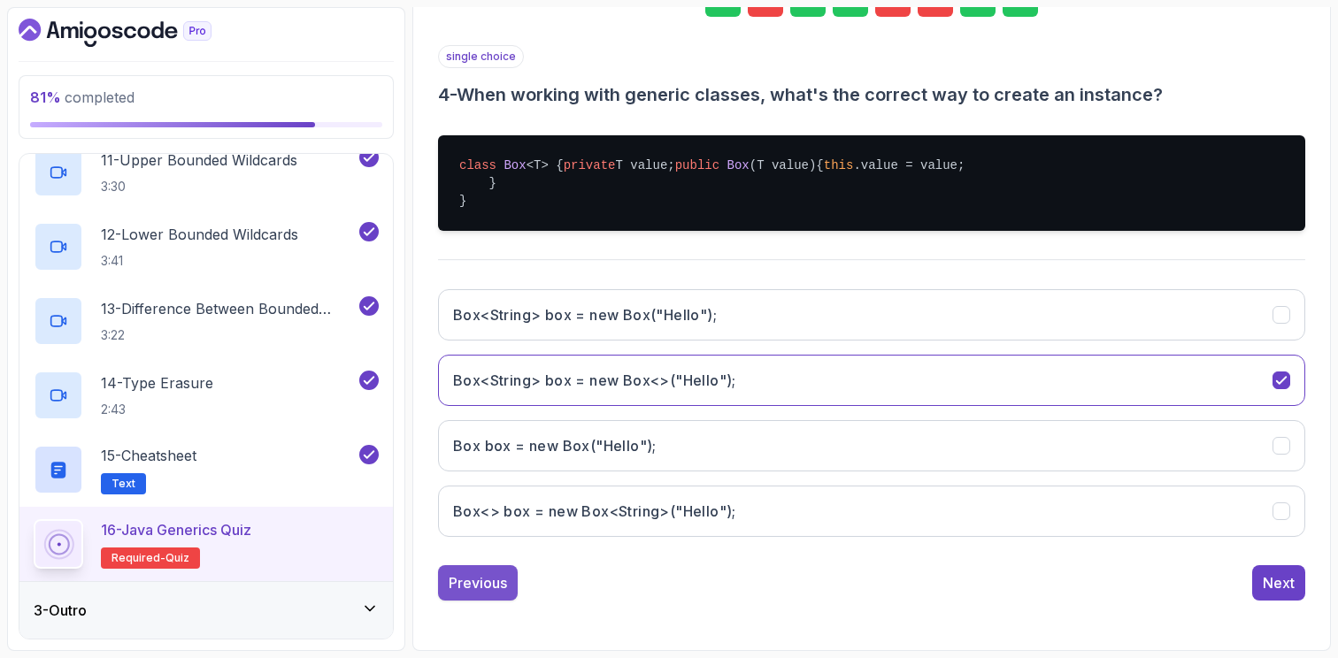
click at [482, 577] on div "Previous" at bounding box center [478, 582] width 58 height 21
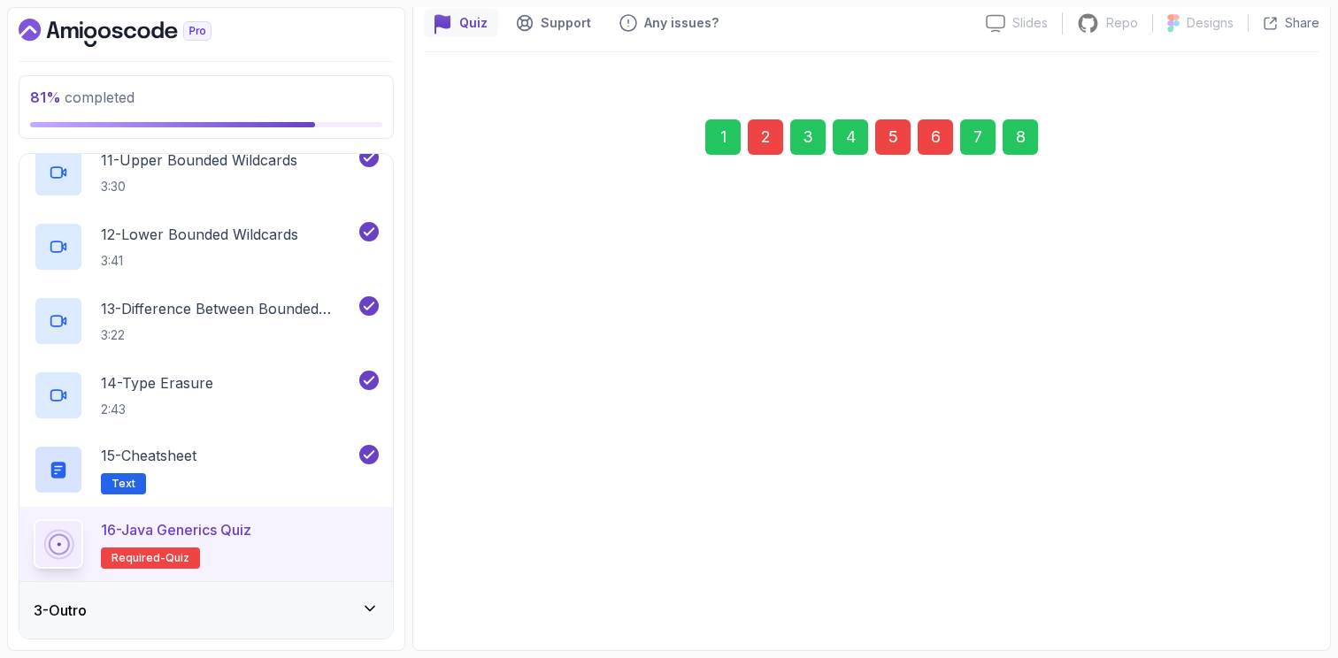
scroll to position [160, 0]
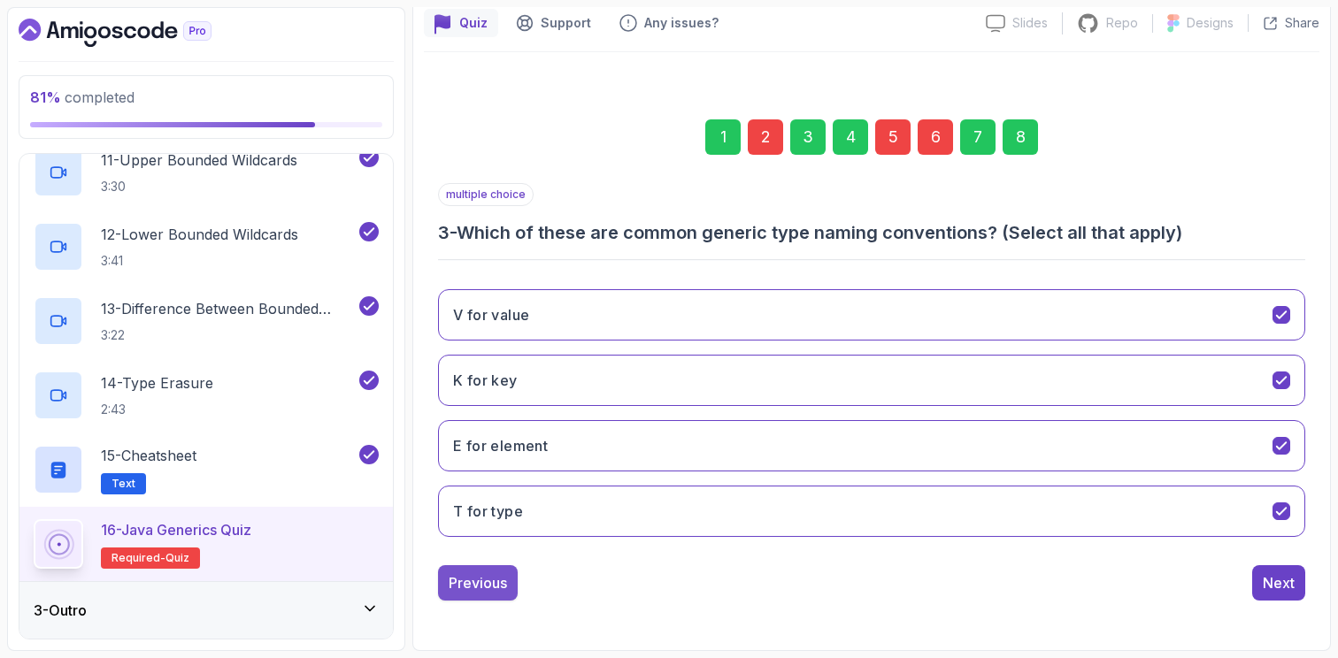
click at [482, 589] on div "Previous" at bounding box center [478, 582] width 58 height 21
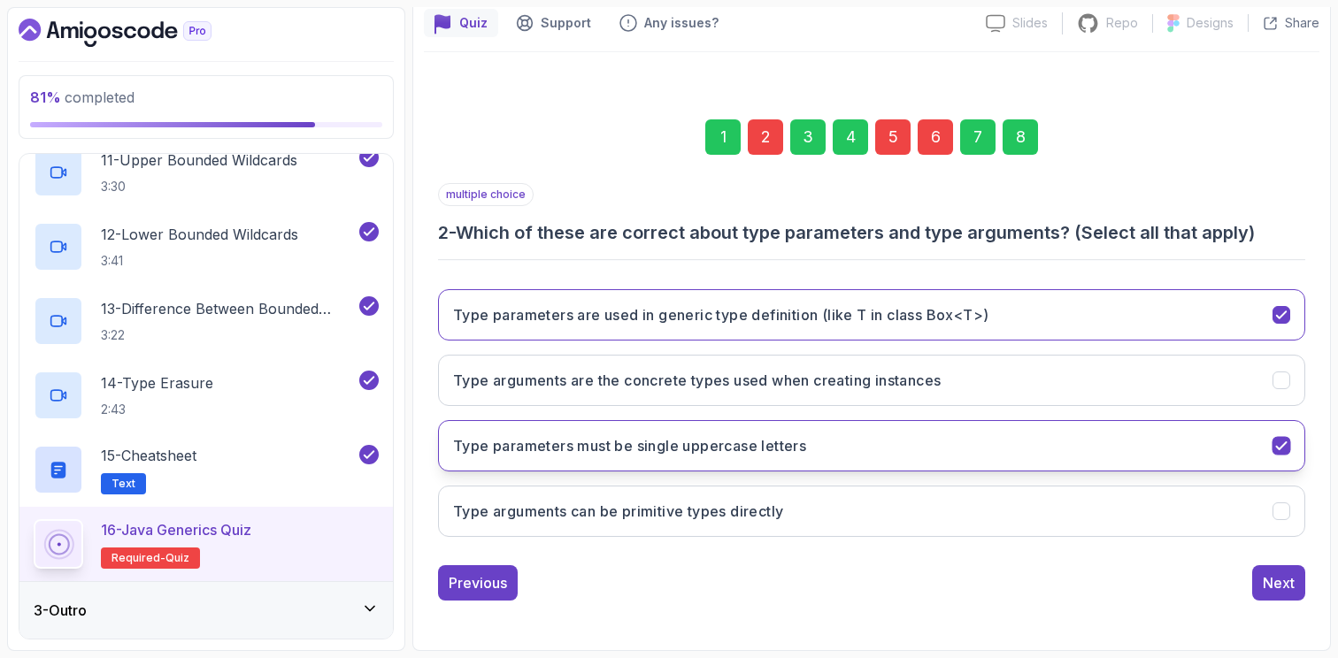
click at [1272, 442] on div "Type parameters must be single uppercase letters" at bounding box center [1281, 446] width 19 height 19
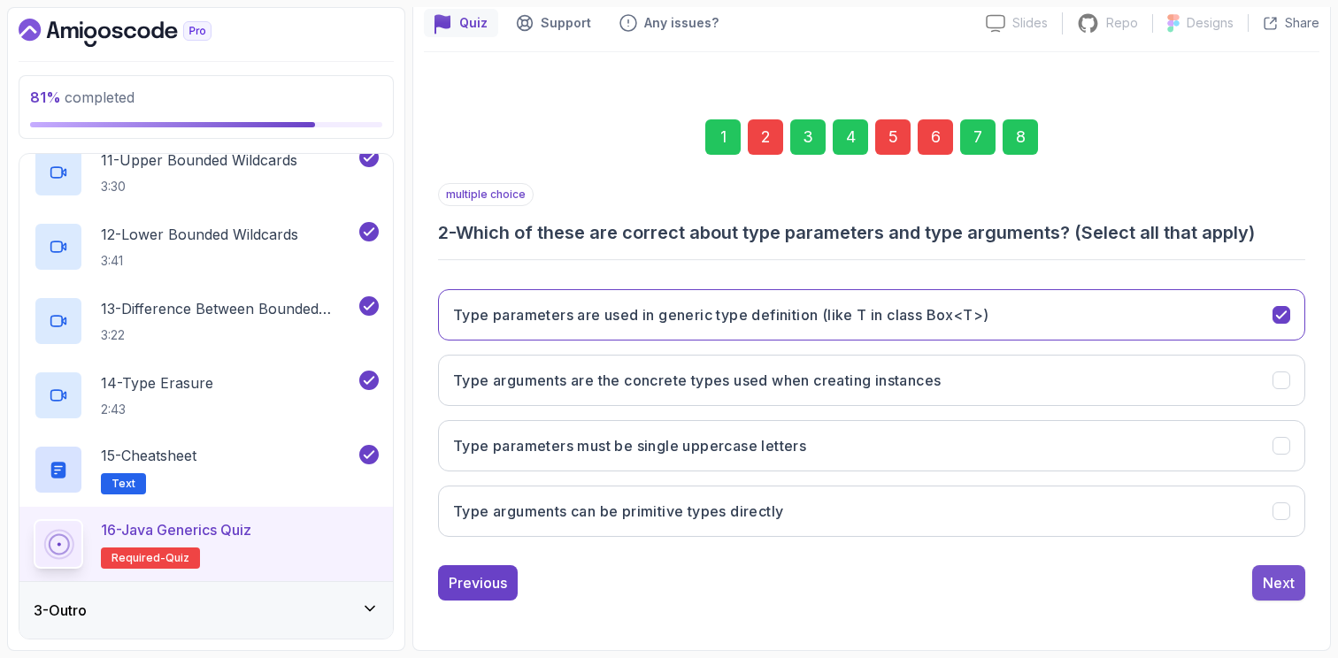
click at [1282, 580] on div "Next" at bounding box center [1279, 582] width 32 height 21
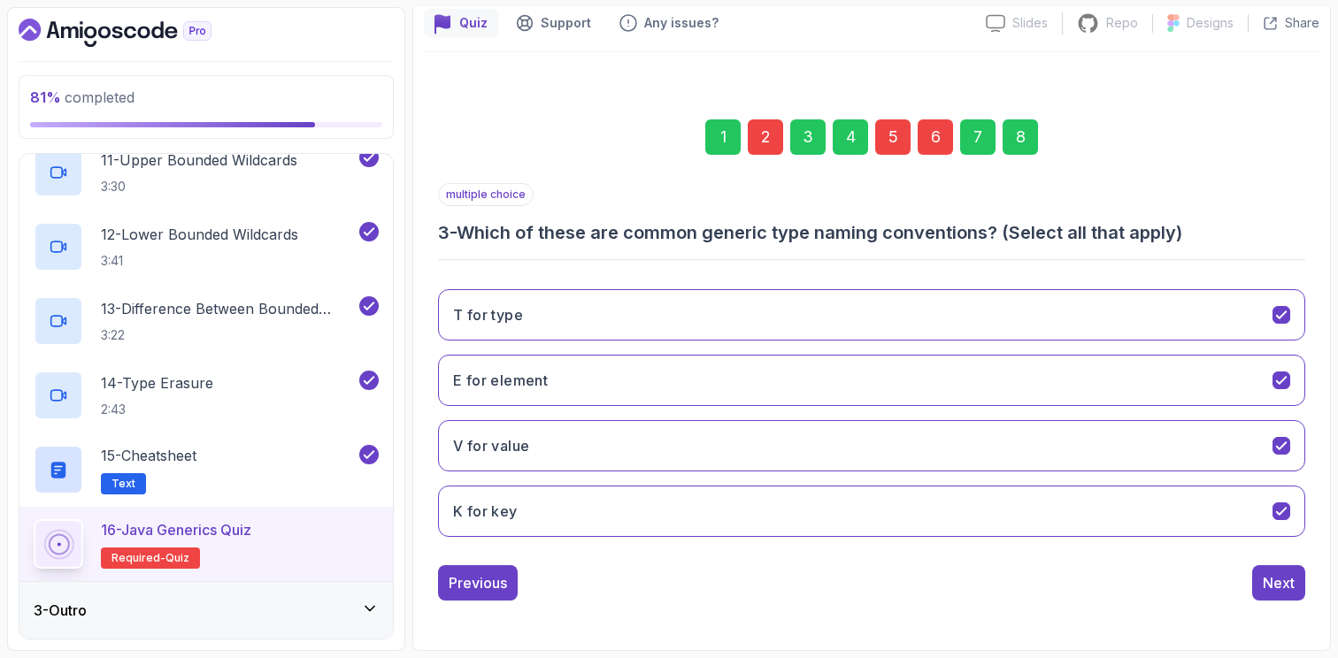
click at [1282, 580] on div "Next" at bounding box center [1279, 582] width 32 height 21
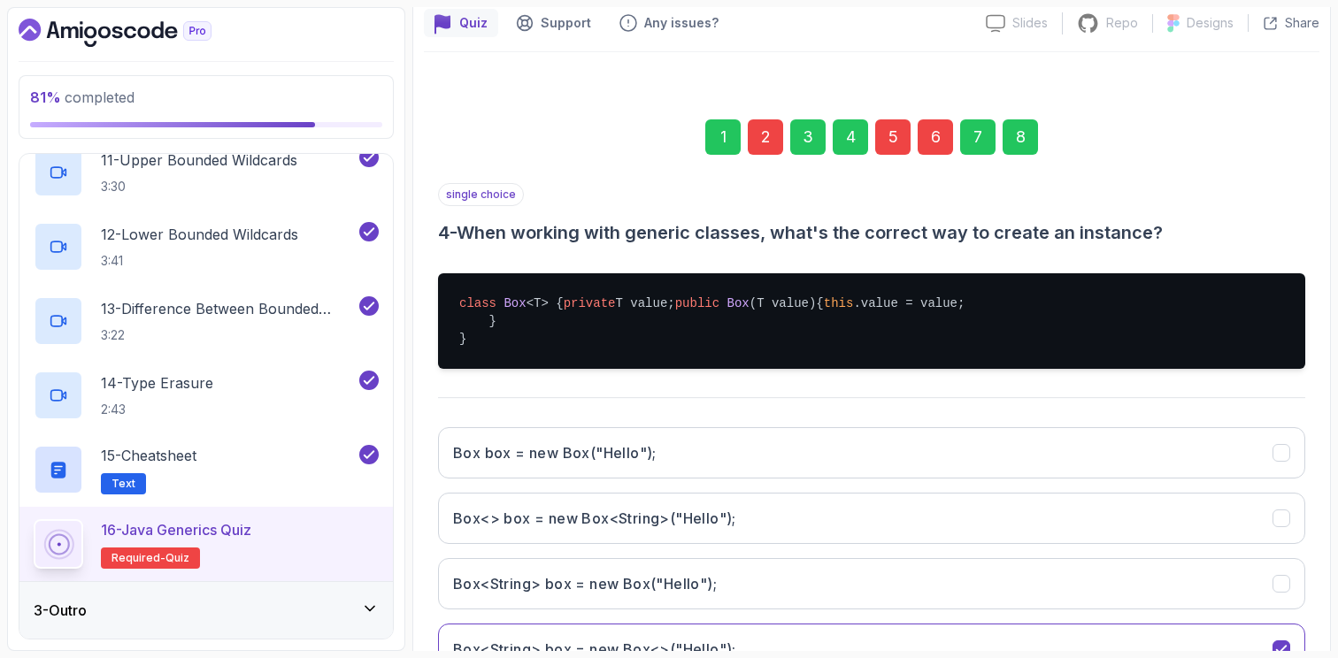
drag, startPoint x: 1282, startPoint y: 580, endPoint x: 1307, endPoint y: 342, distance: 239.3
click at [1307, 342] on div "1 2 3 4 5 6 7 8 single choice 4 - When working with generic classes, what's the…" at bounding box center [871, 415] width 895 height 676
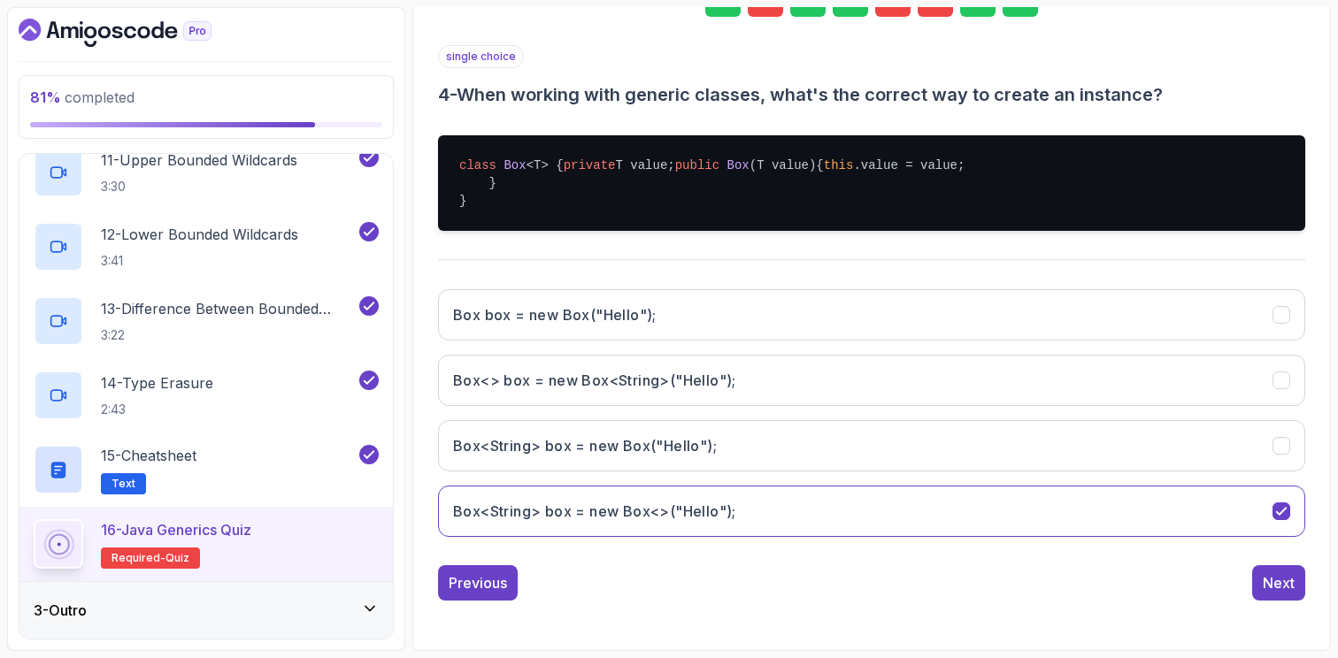
scroll to position [351, 0]
click at [1291, 583] on div "Next" at bounding box center [1279, 582] width 32 height 21
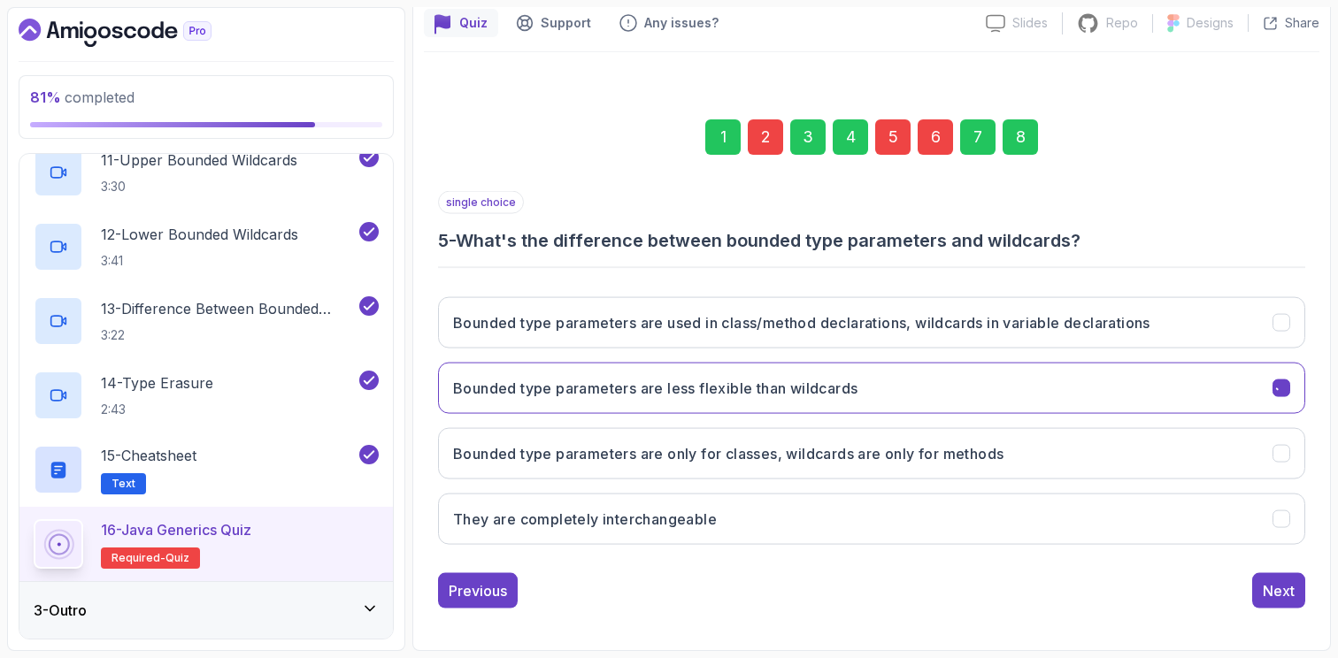
scroll to position [160, 0]
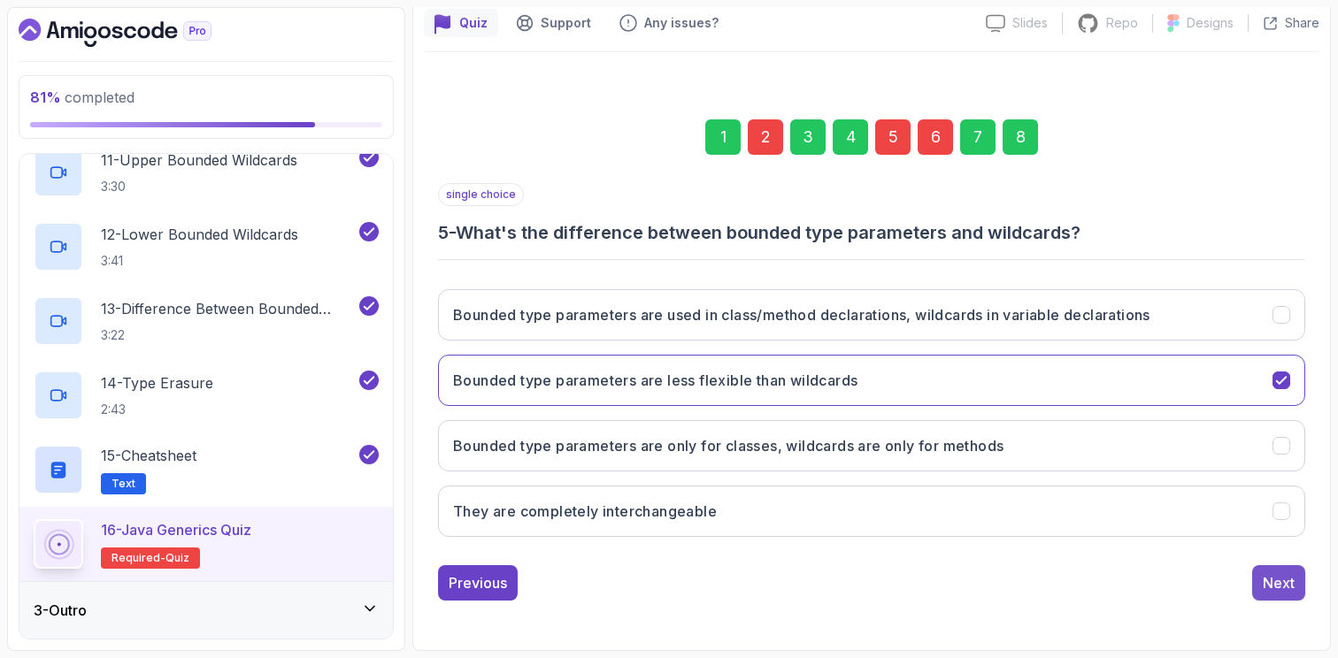
click at [1284, 595] on button "Next" at bounding box center [1278, 582] width 53 height 35
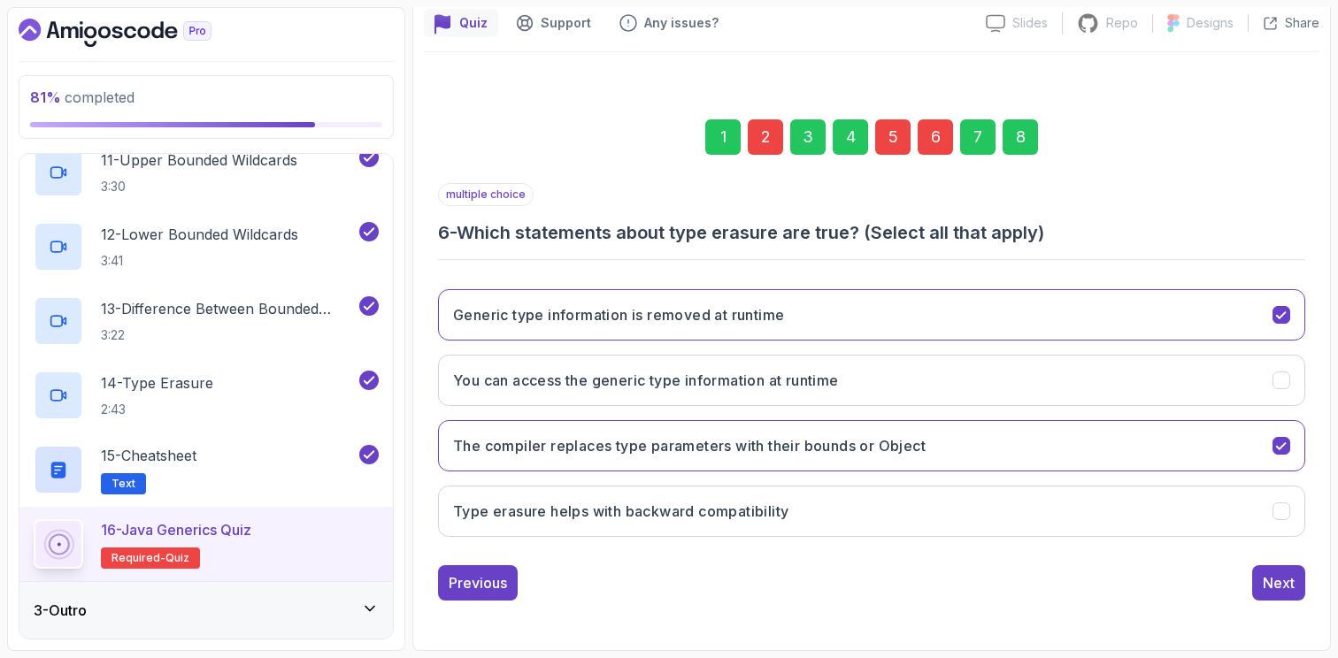
click at [1284, 595] on button "Next" at bounding box center [1278, 582] width 53 height 35
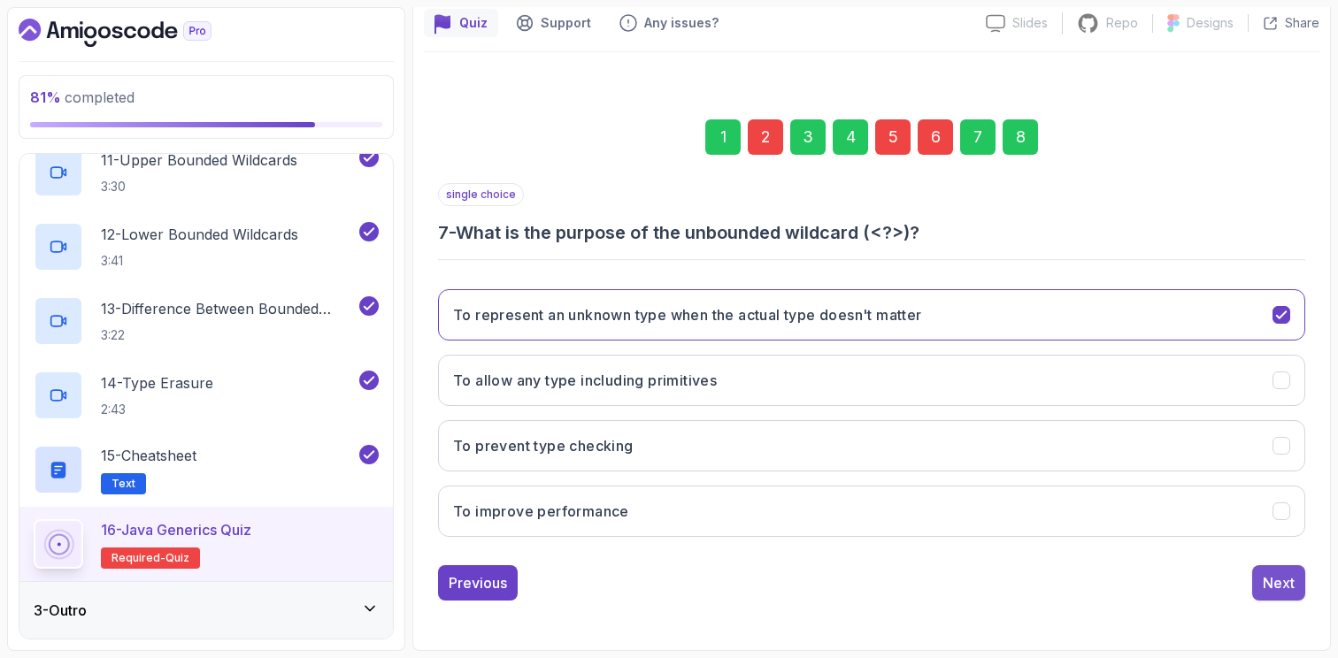
click at [1275, 582] on div "Next" at bounding box center [1279, 582] width 32 height 21
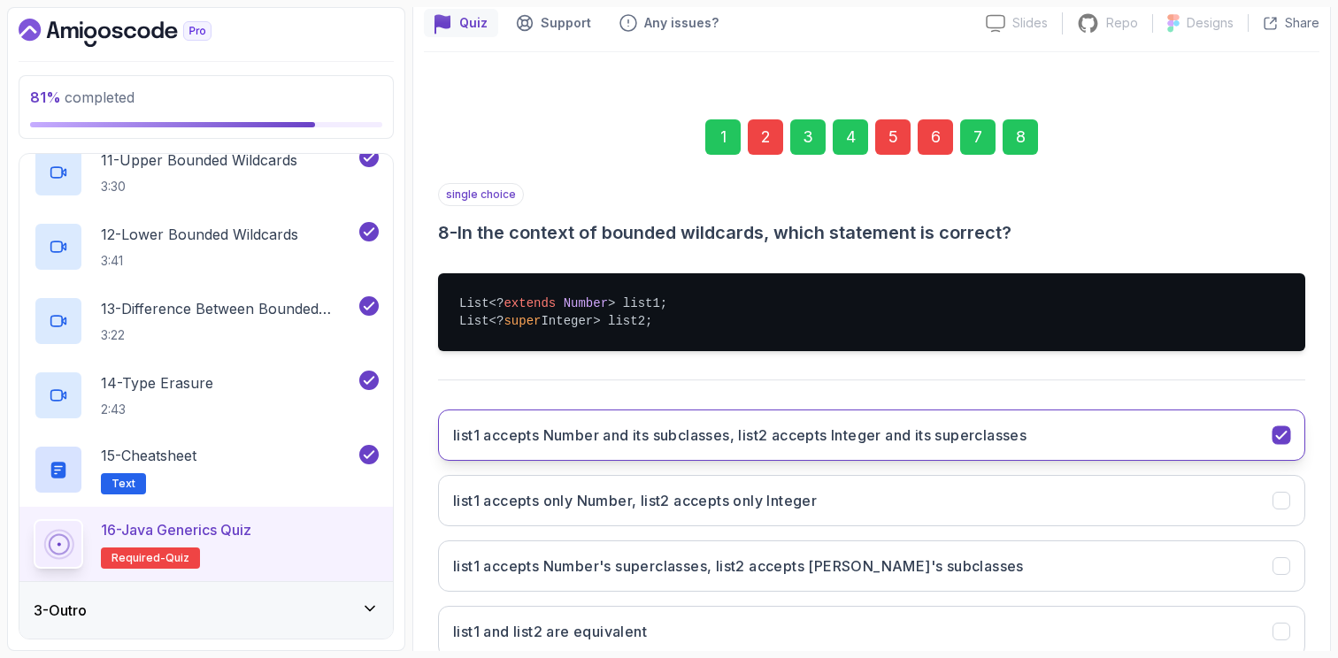
scroll to position [280, 0]
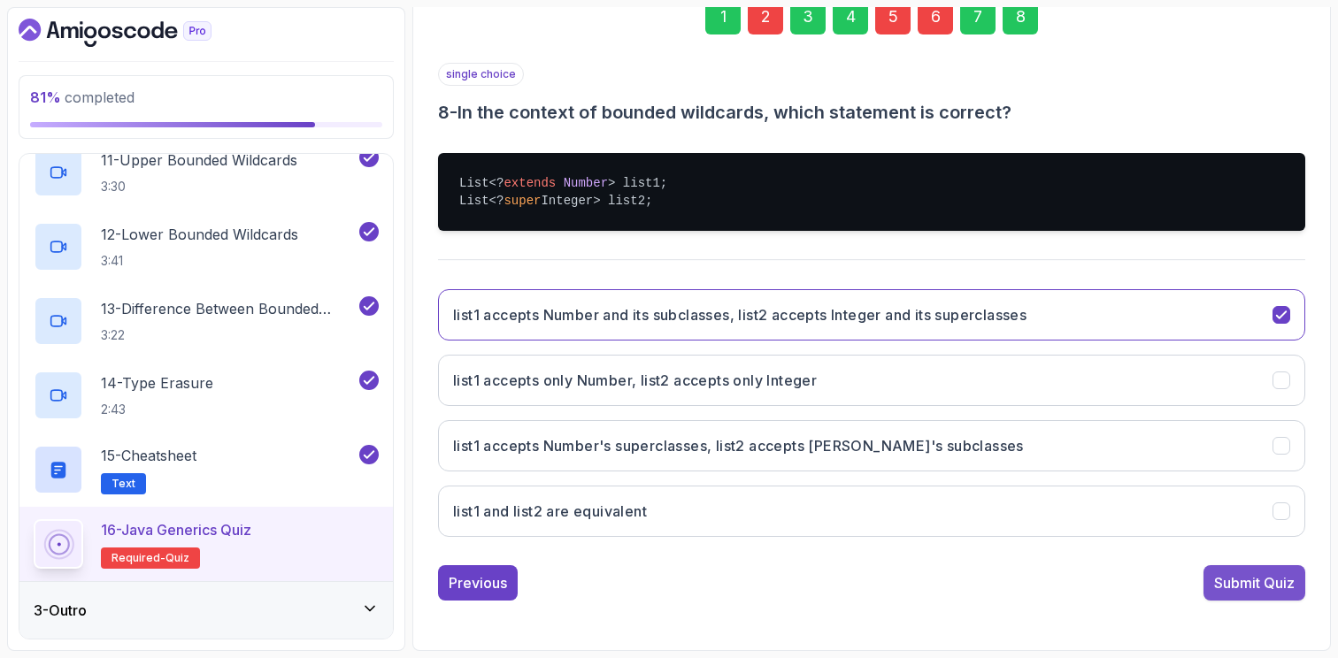
click at [1257, 589] on div "Submit Quiz" at bounding box center [1254, 582] width 81 height 21
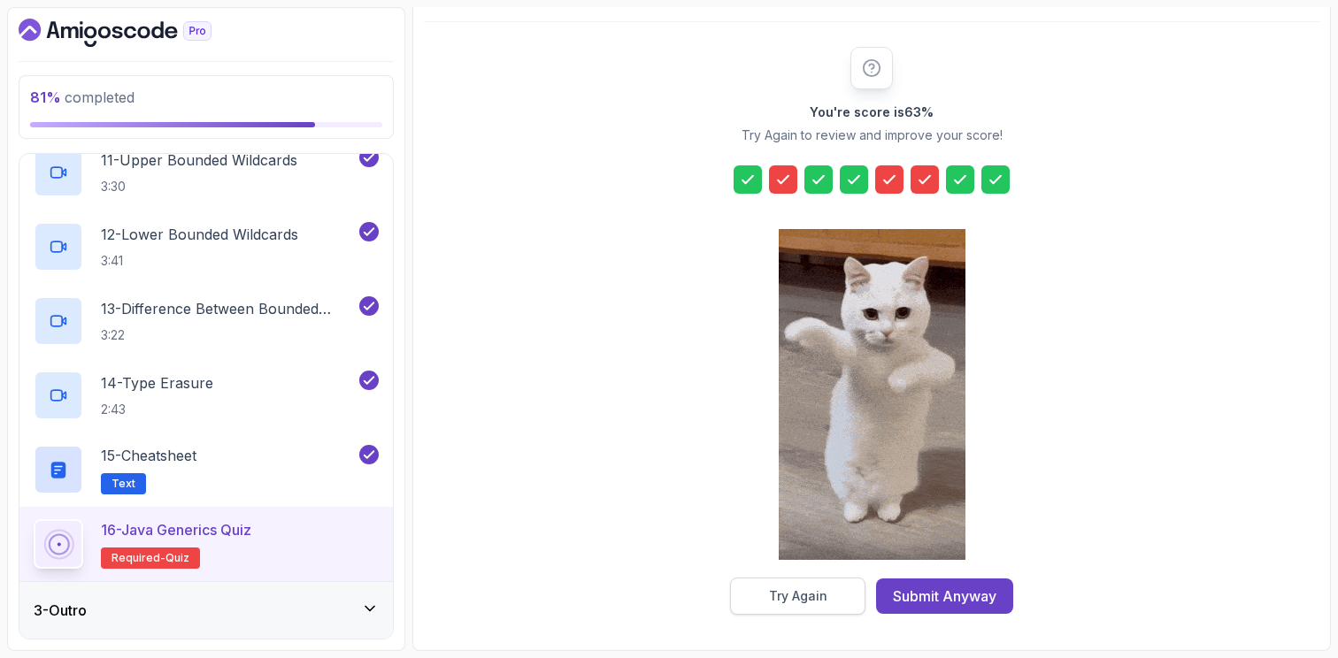
click at [805, 599] on div "Try Again" at bounding box center [798, 597] width 58 height 18
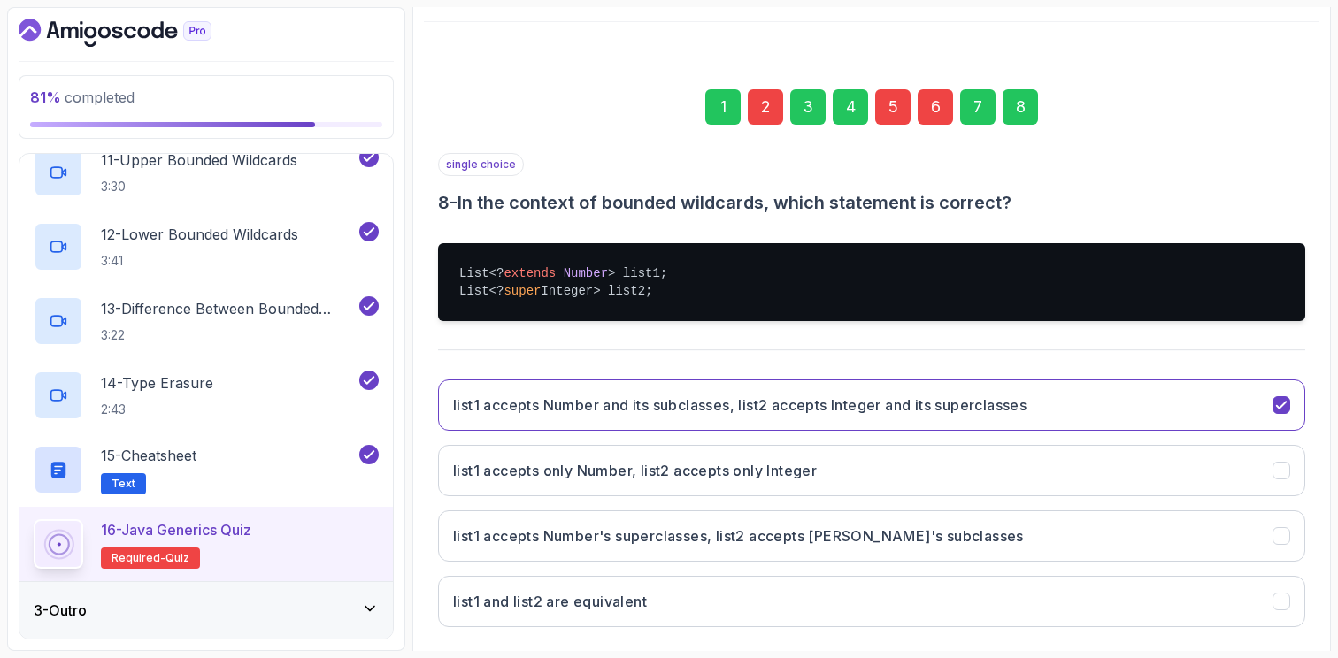
click at [766, 100] on div "2" at bounding box center [765, 106] width 35 height 35
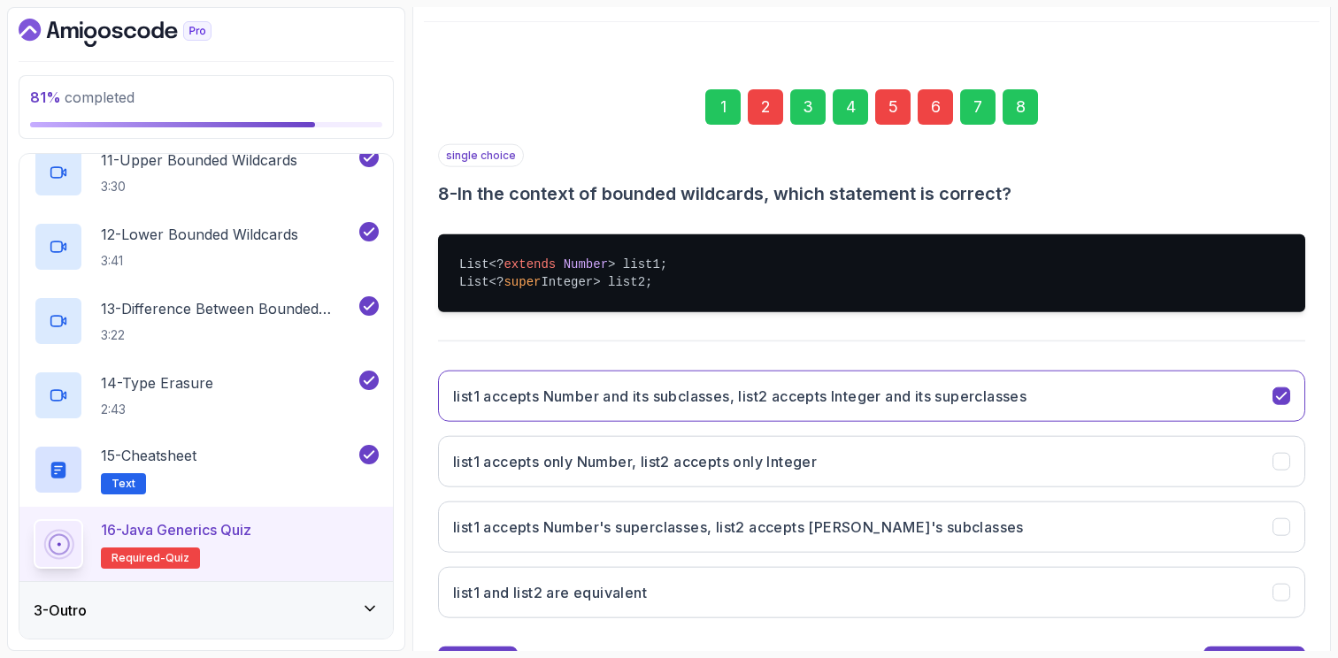
scroll to position [160, 0]
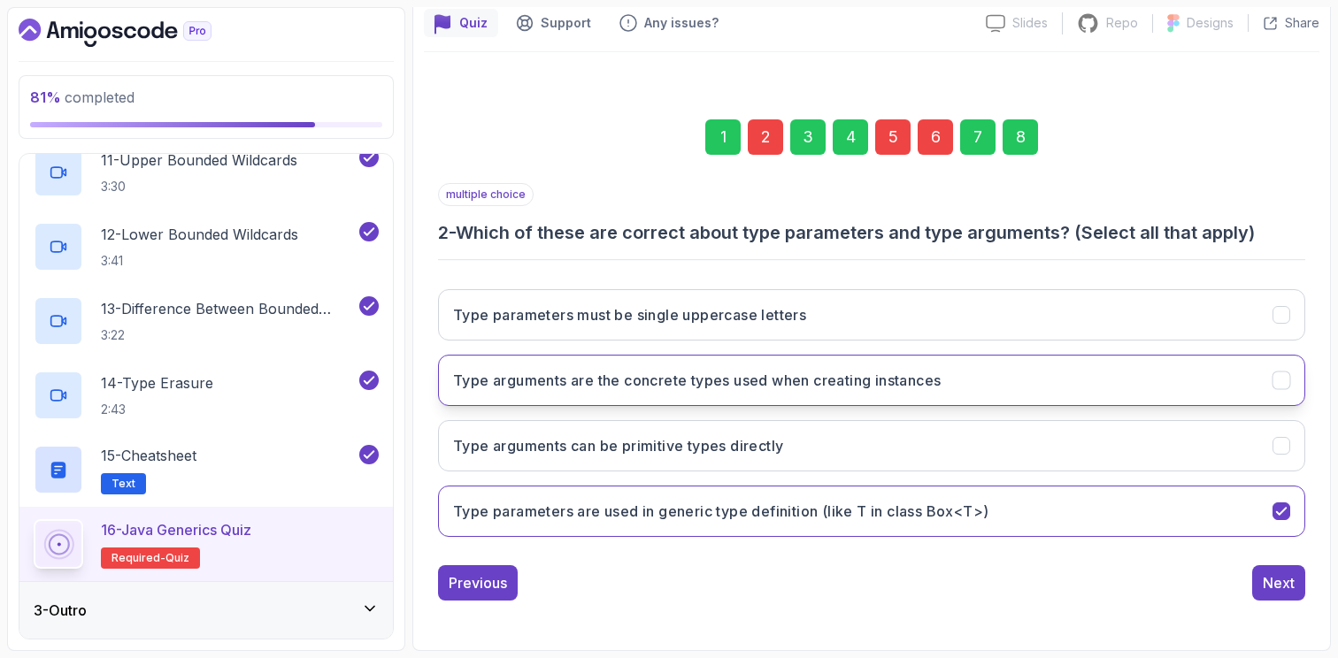
click at [921, 380] on h3 "Type arguments are the concrete types used when creating instances" at bounding box center [697, 380] width 488 height 21
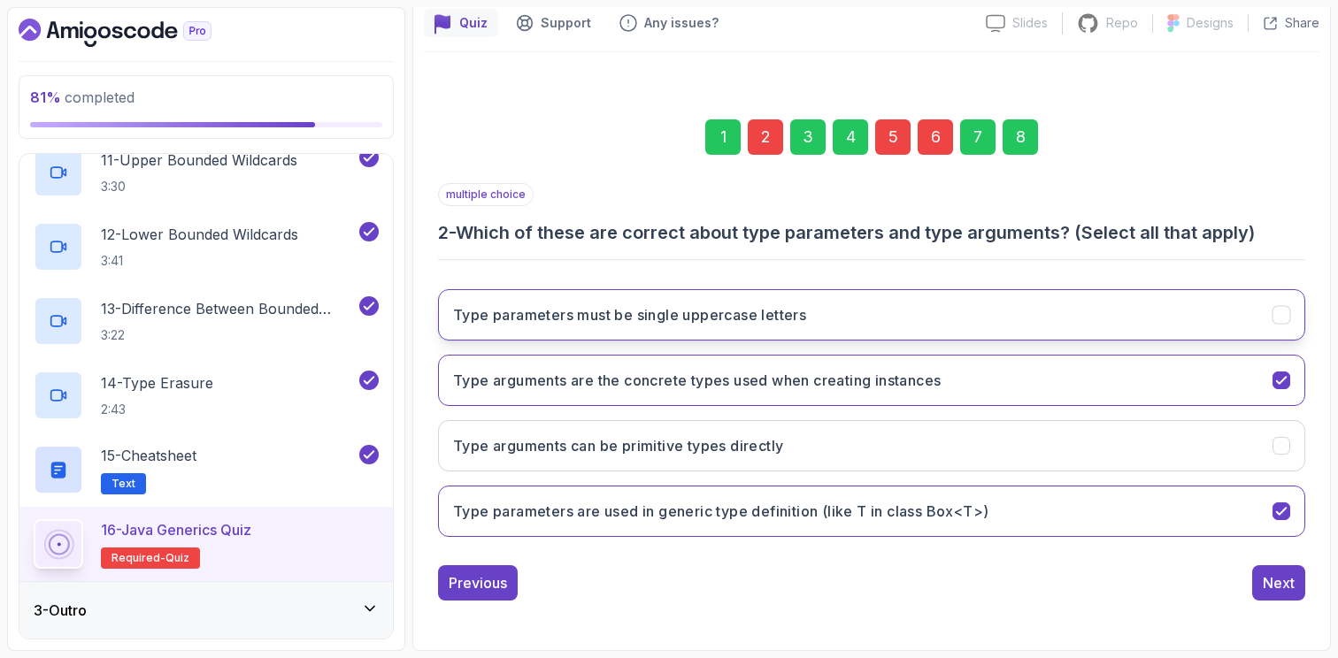
click at [1274, 307] on icon "Type parameters must be single uppercase letters" at bounding box center [1281, 315] width 17 height 17
click at [1017, 138] on div "8" at bounding box center [1019, 136] width 35 height 35
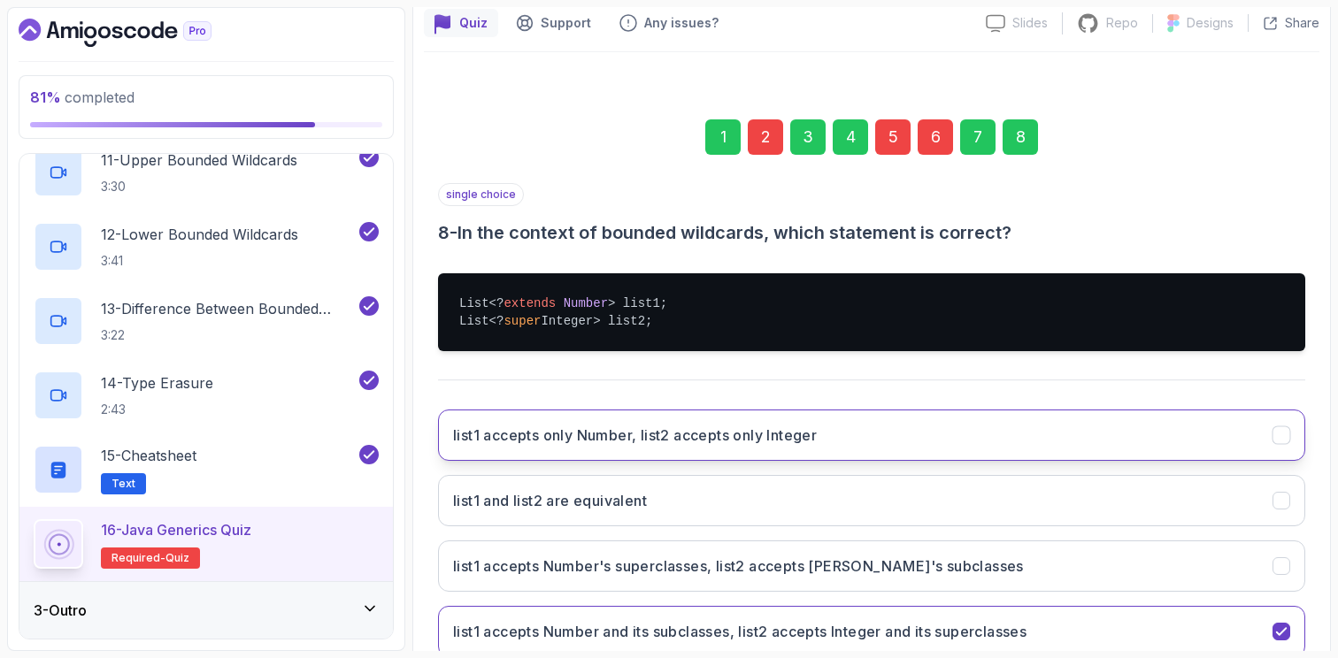
scroll to position [280, 0]
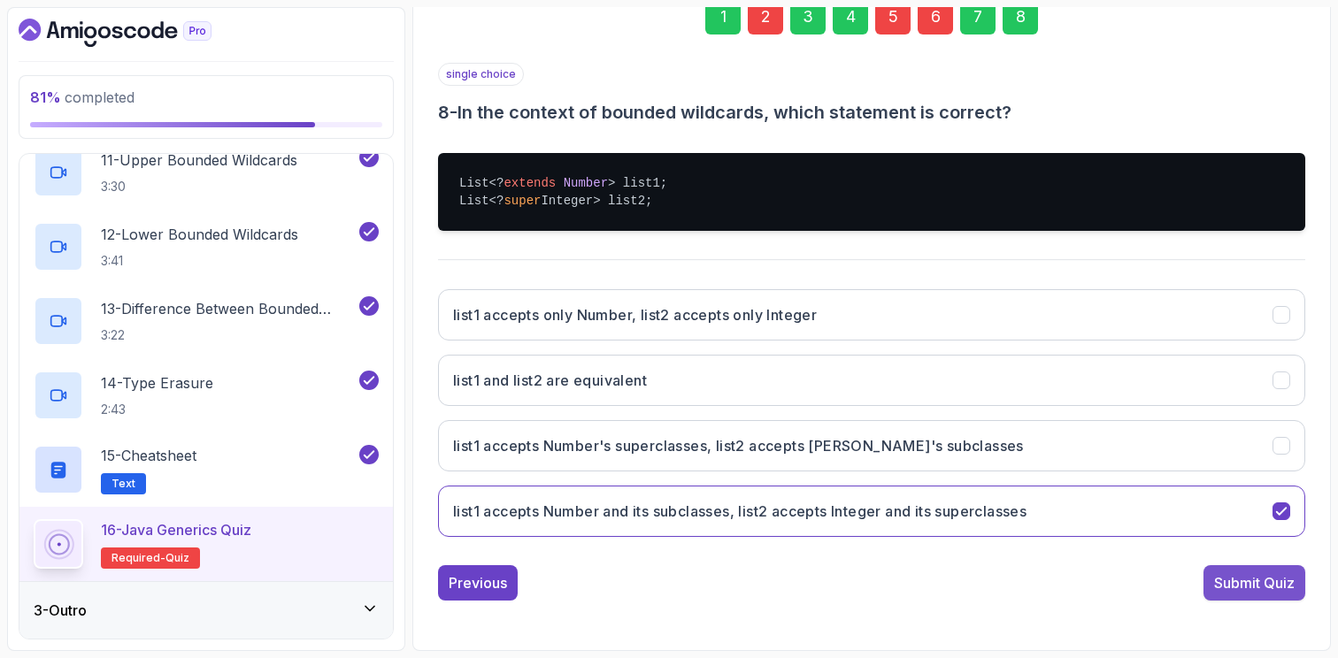
click at [1246, 578] on div "Submit Quiz" at bounding box center [1254, 582] width 81 height 21
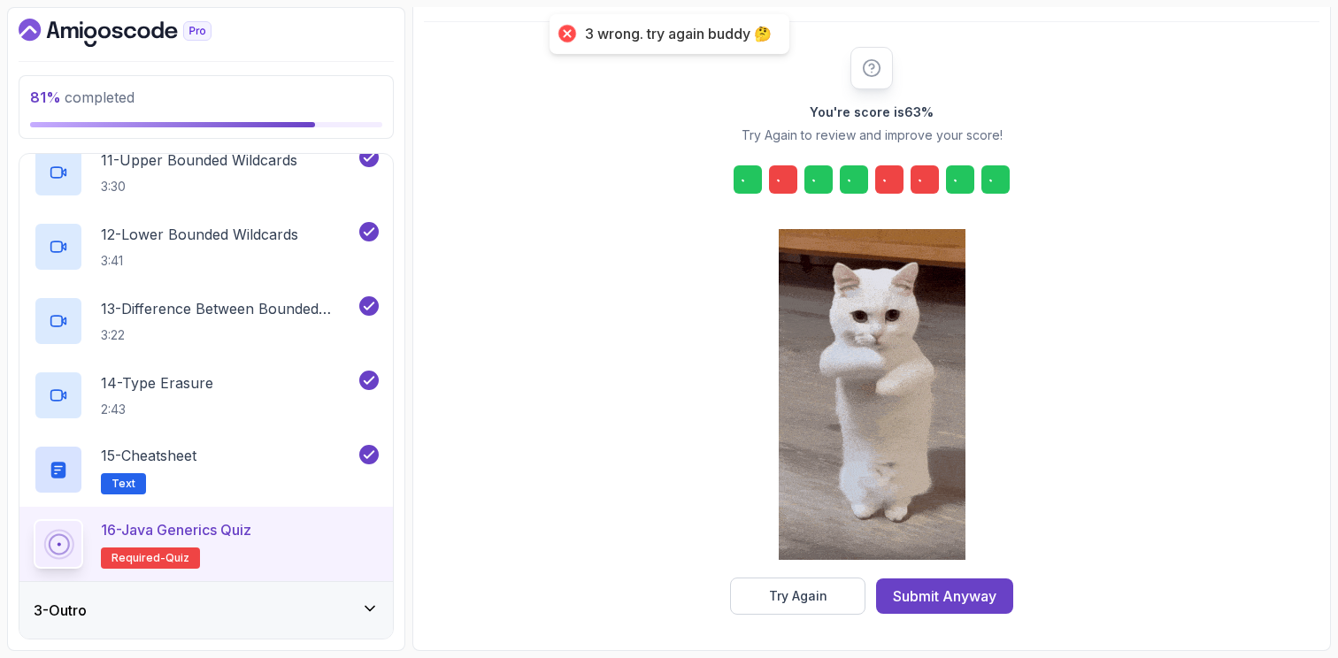
scroll to position [190, 0]
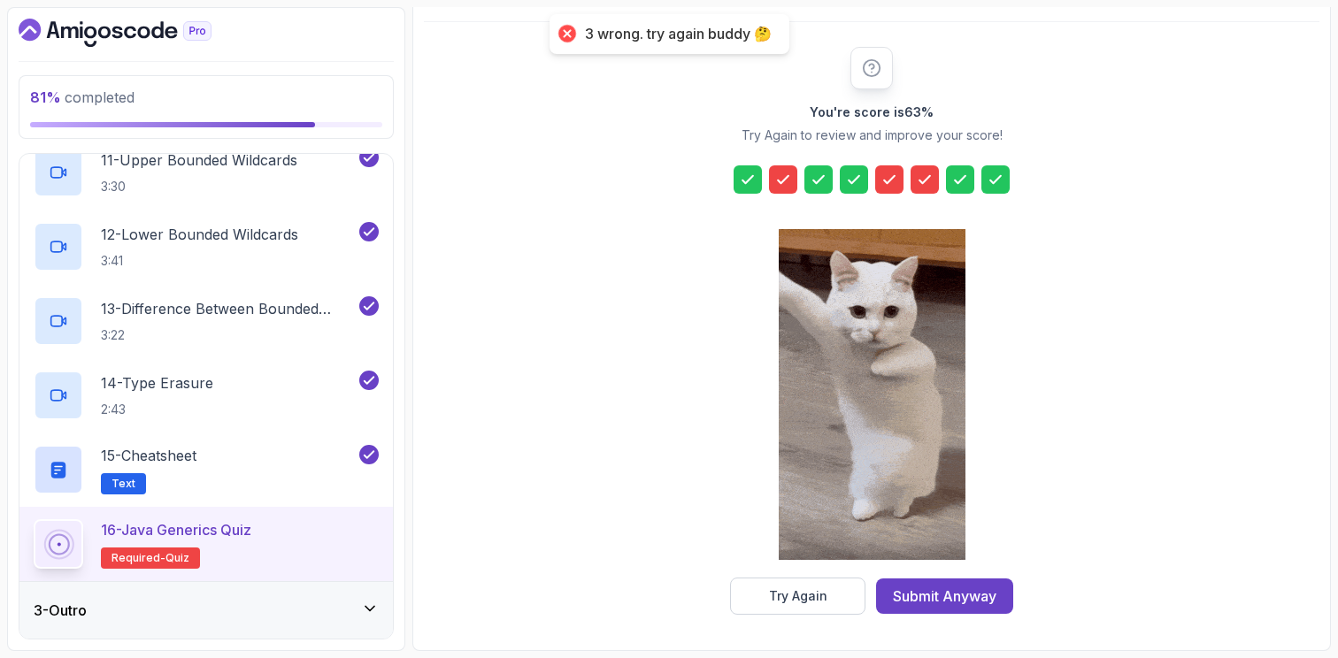
click at [791, 181] on icon at bounding box center [783, 180] width 18 height 18
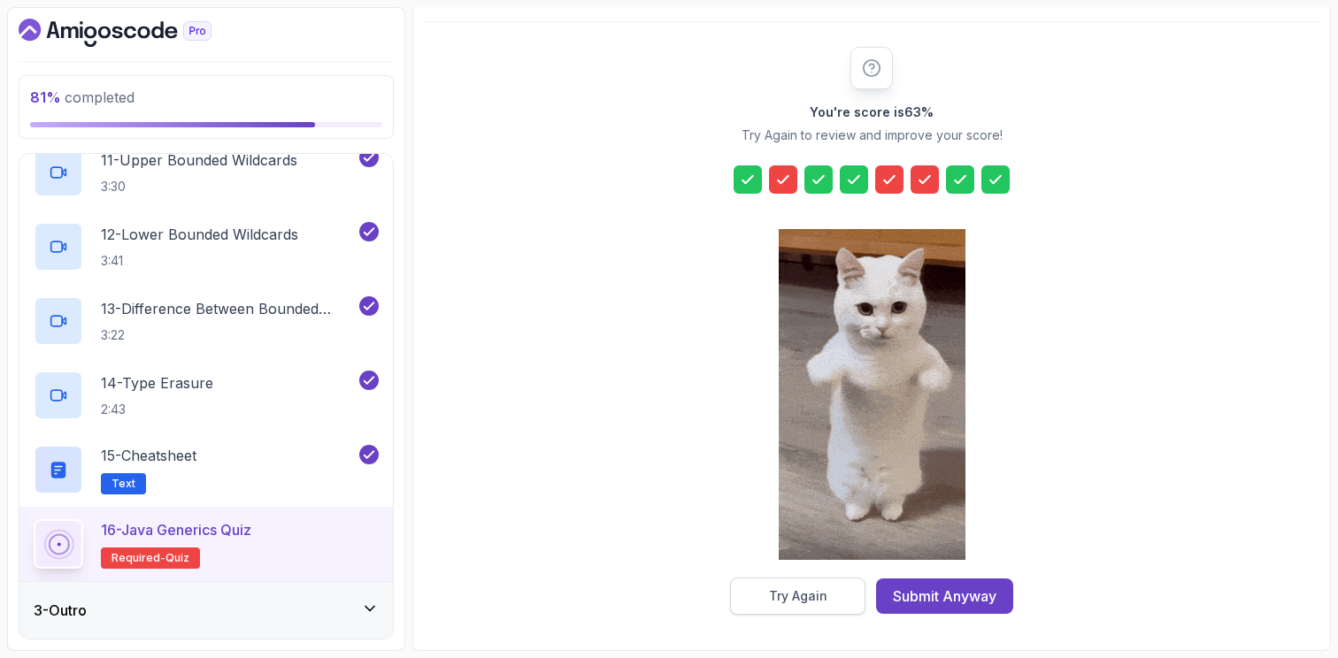
click at [797, 597] on div "Try Again" at bounding box center [798, 597] width 58 height 18
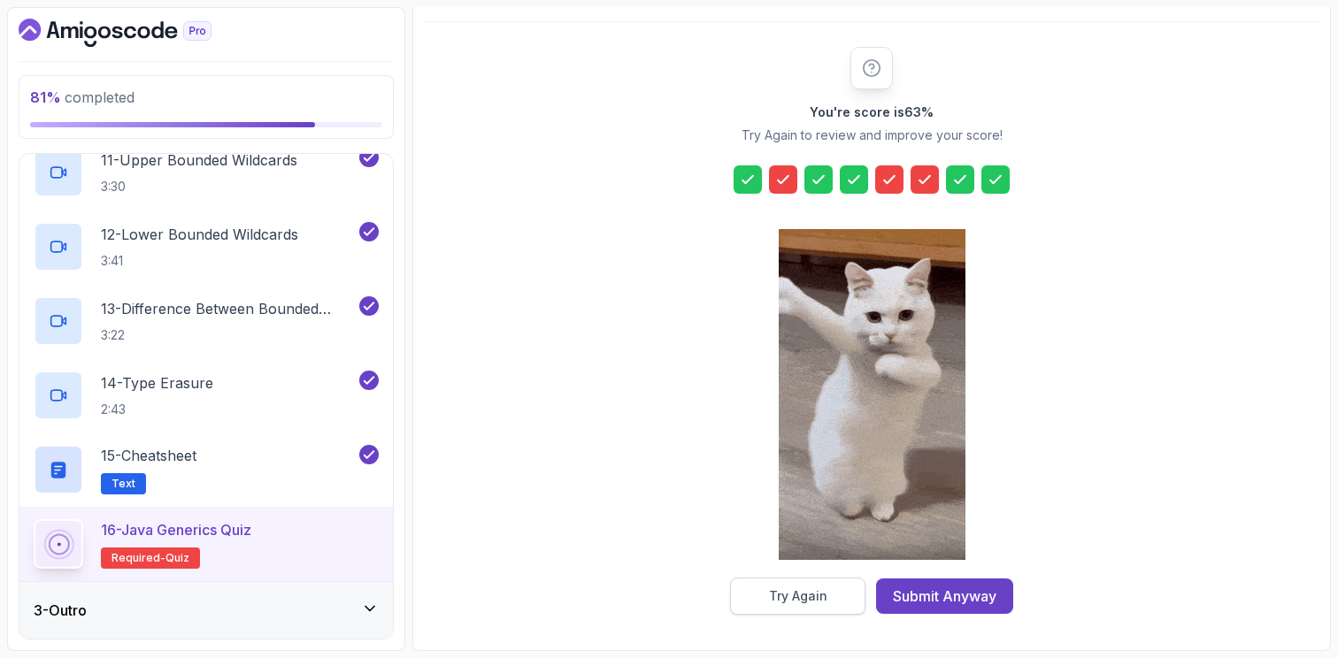
scroll to position [160, 0]
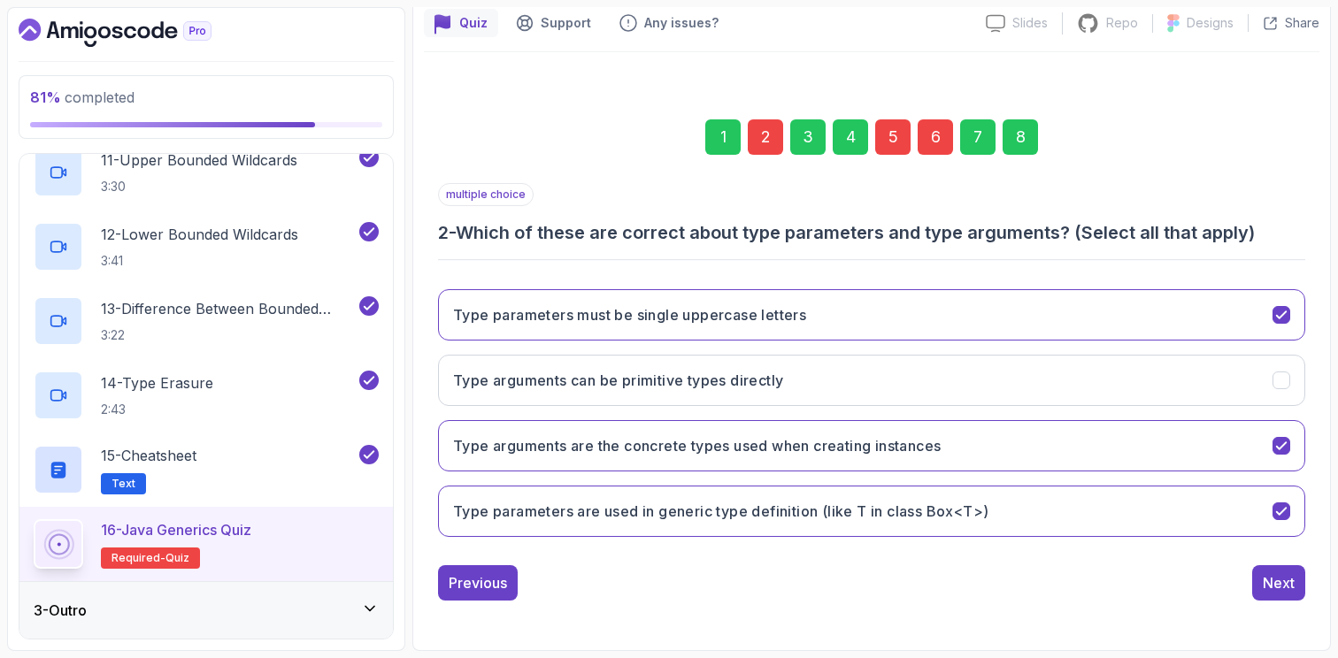
click at [761, 127] on div "2" at bounding box center [765, 136] width 35 height 35
click at [767, 138] on div "2" at bounding box center [765, 136] width 35 height 35
click at [1279, 511] on icon "Type parameters are used in generic type definition (like T in class Box<T>)" at bounding box center [1281, 511] width 17 height 17
click at [1287, 449] on icon "Type arguments are the concrete types used when creating instances" at bounding box center [1281, 446] width 17 height 17
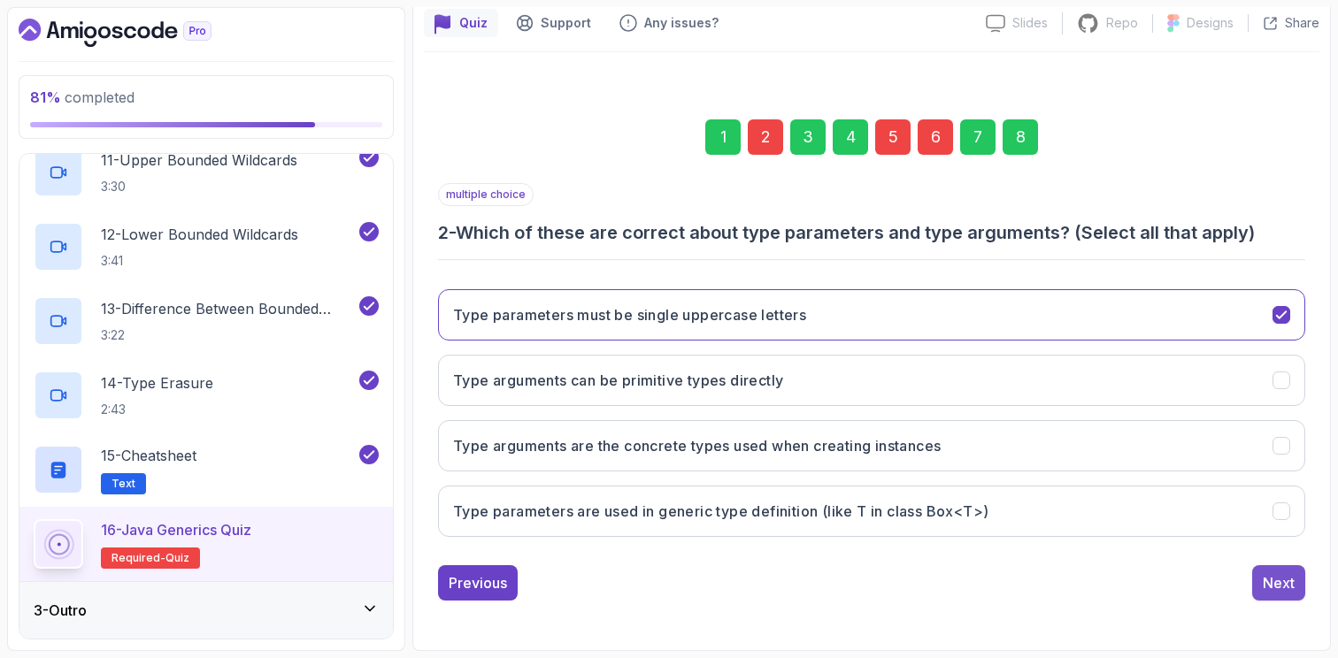
click at [1282, 581] on div "Next" at bounding box center [1279, 582] width 32 height 21
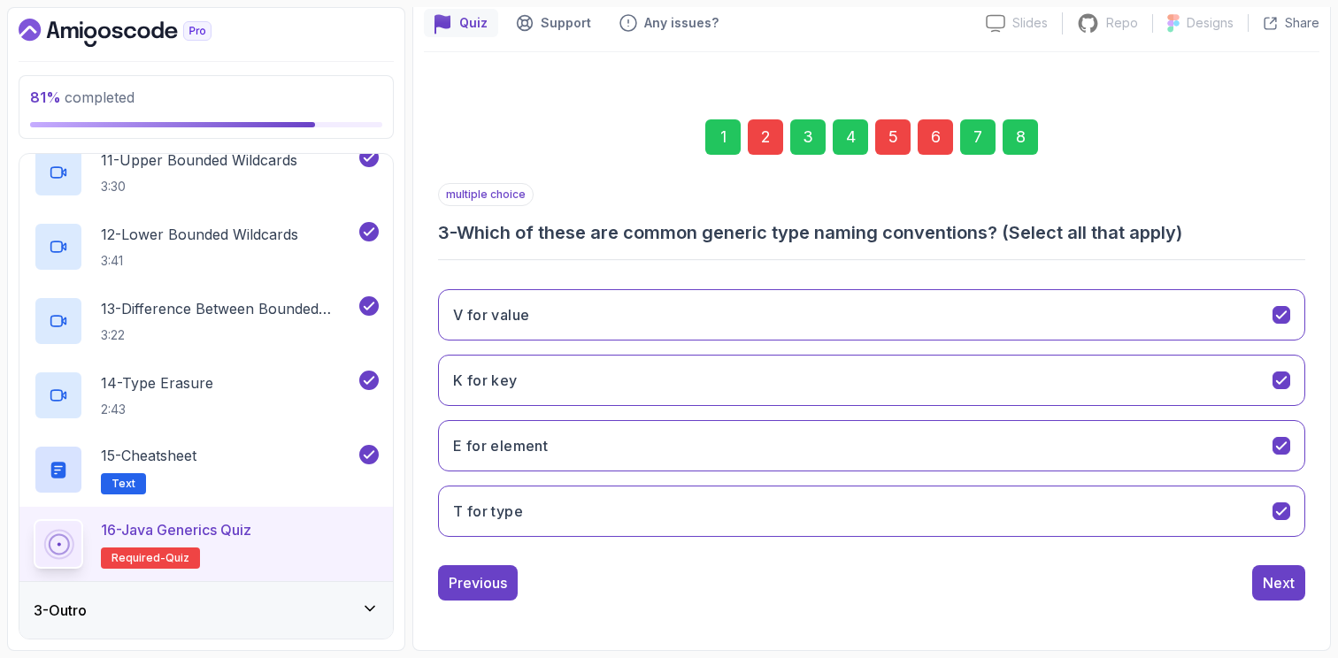
click at [1017, 142] on div "8" at bounding box center [1019, 136] width 35 height 35
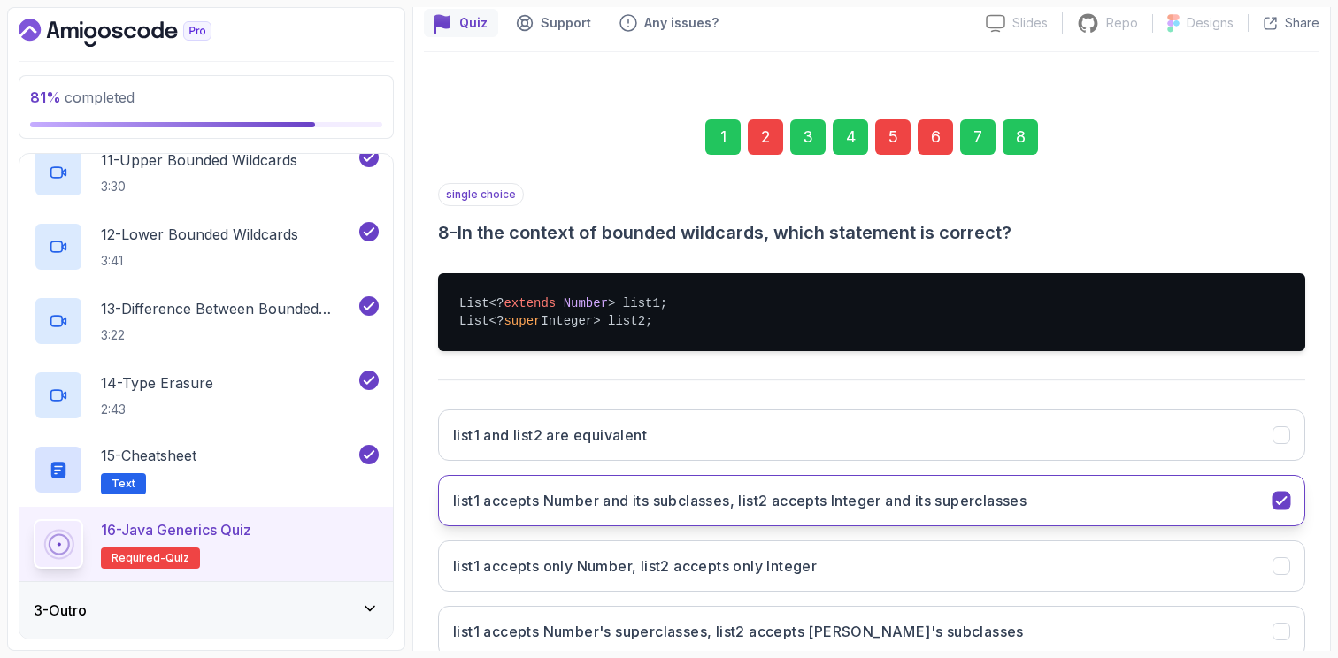
scroll to position [280, 0]
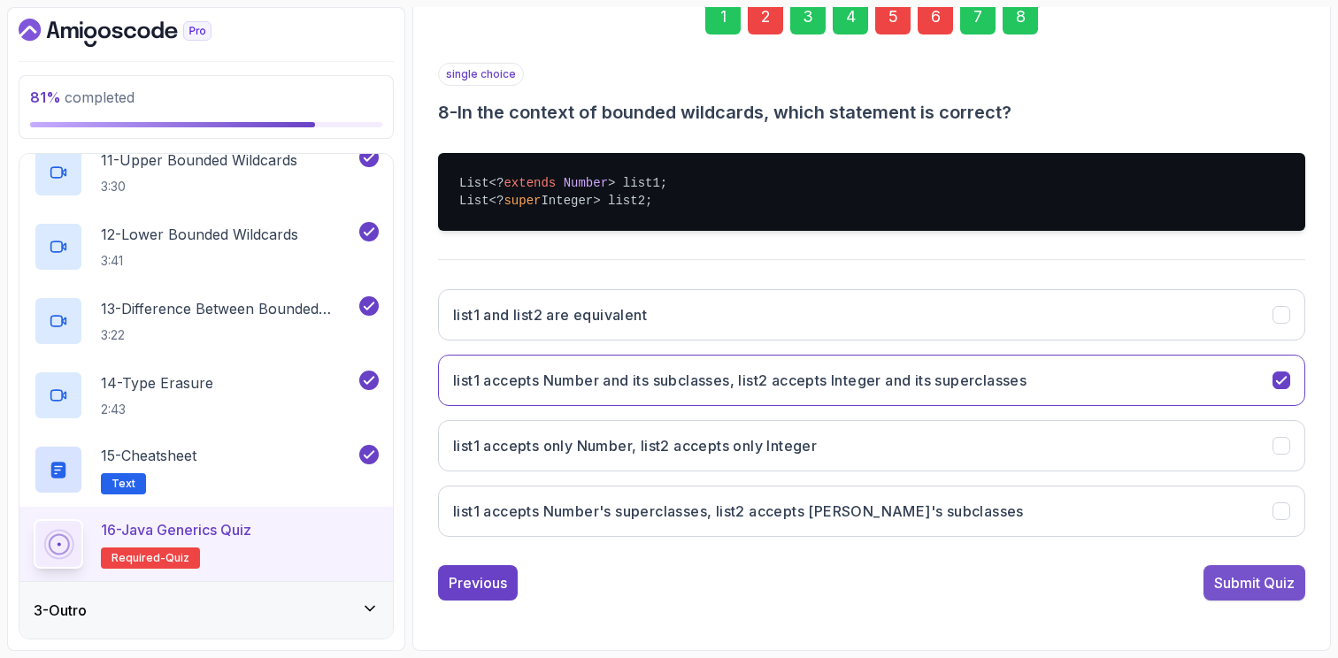
click at [1230, 581] on div "Submit Quiz" at bounding box center [1254, 582] width 81 height 21
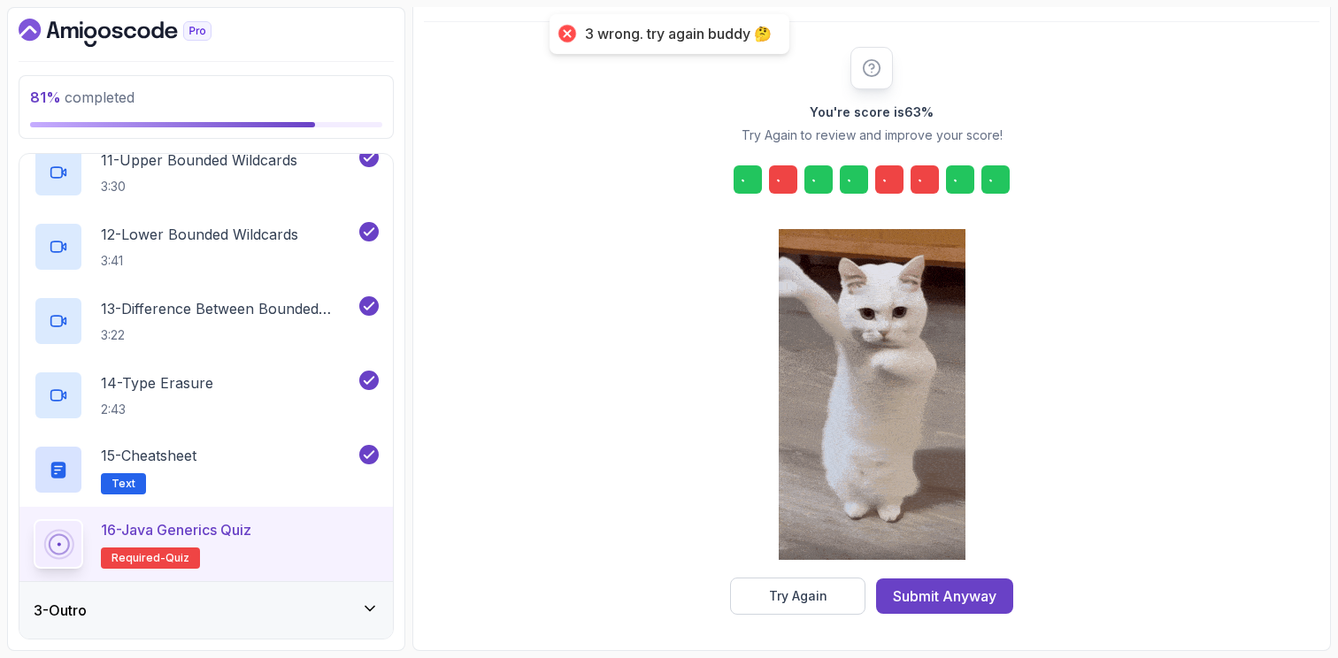
scroll to position [190, 0]
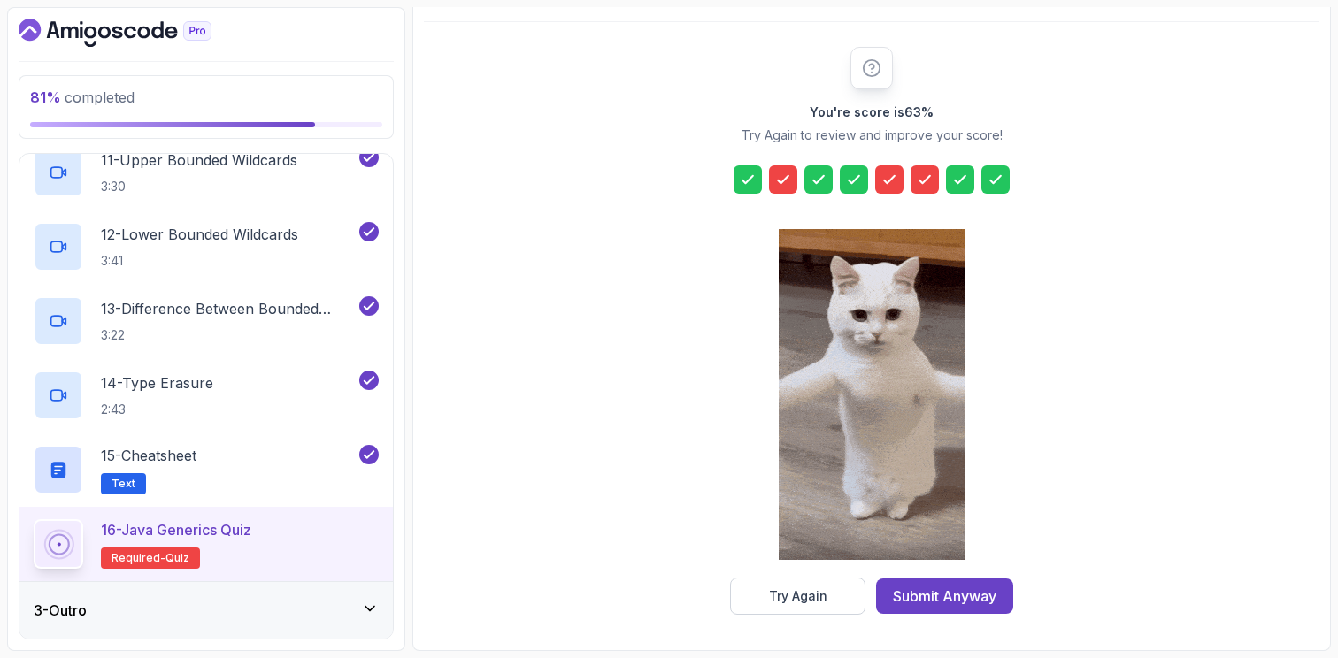
click at [891, 188] on icon at bounding box center [889, 180] width 18 height 18
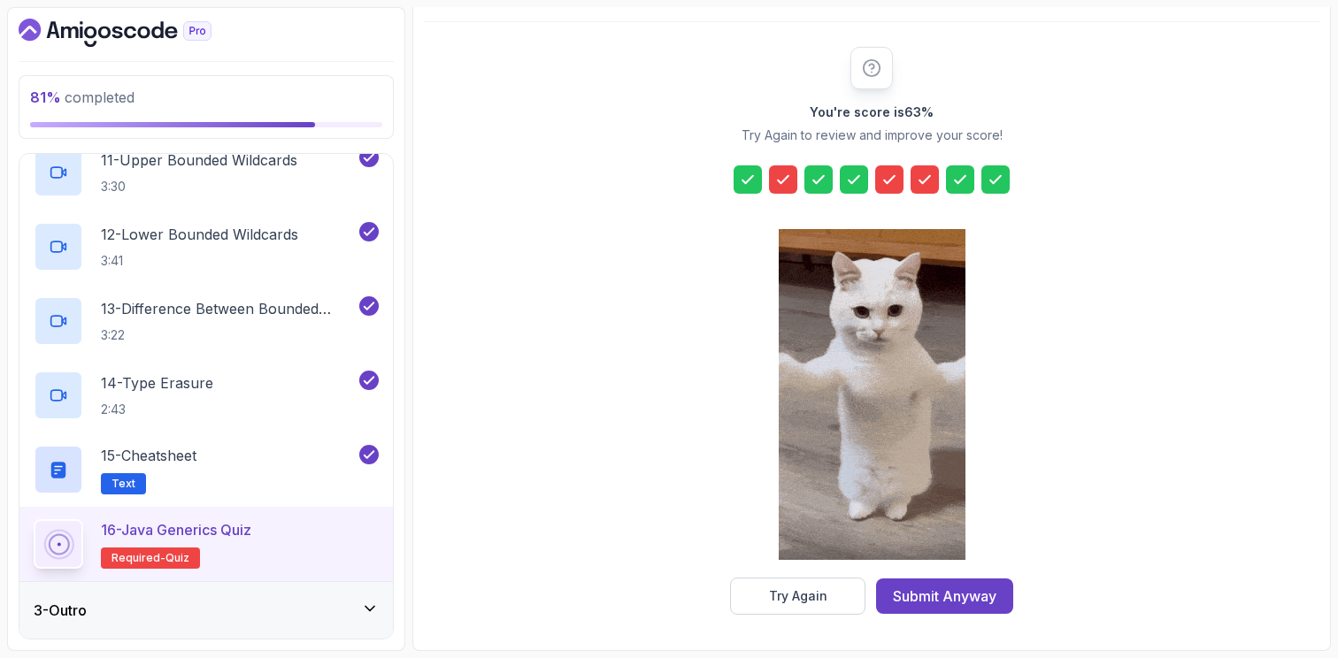
click at [891, 188] on icon at bounding box center [889, 180] width 18 height 18
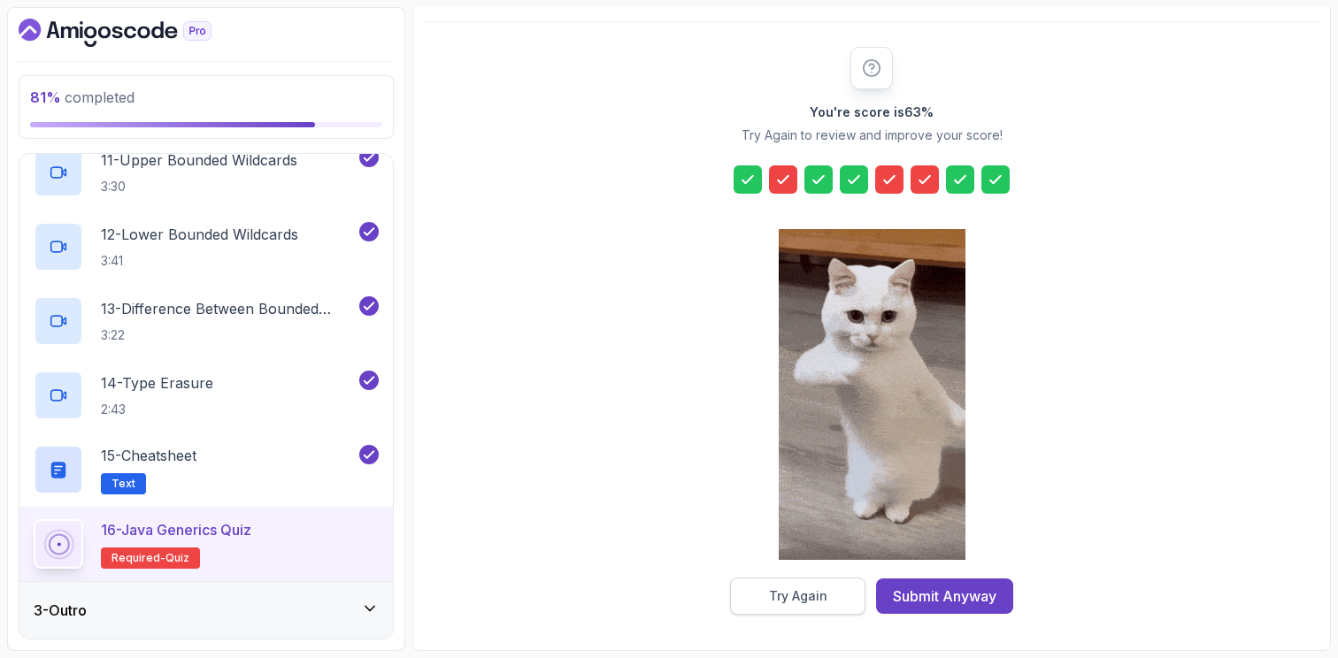
click at [775, 594] on div "Try Again" at bounding box center [798, 597] width 58 height 18
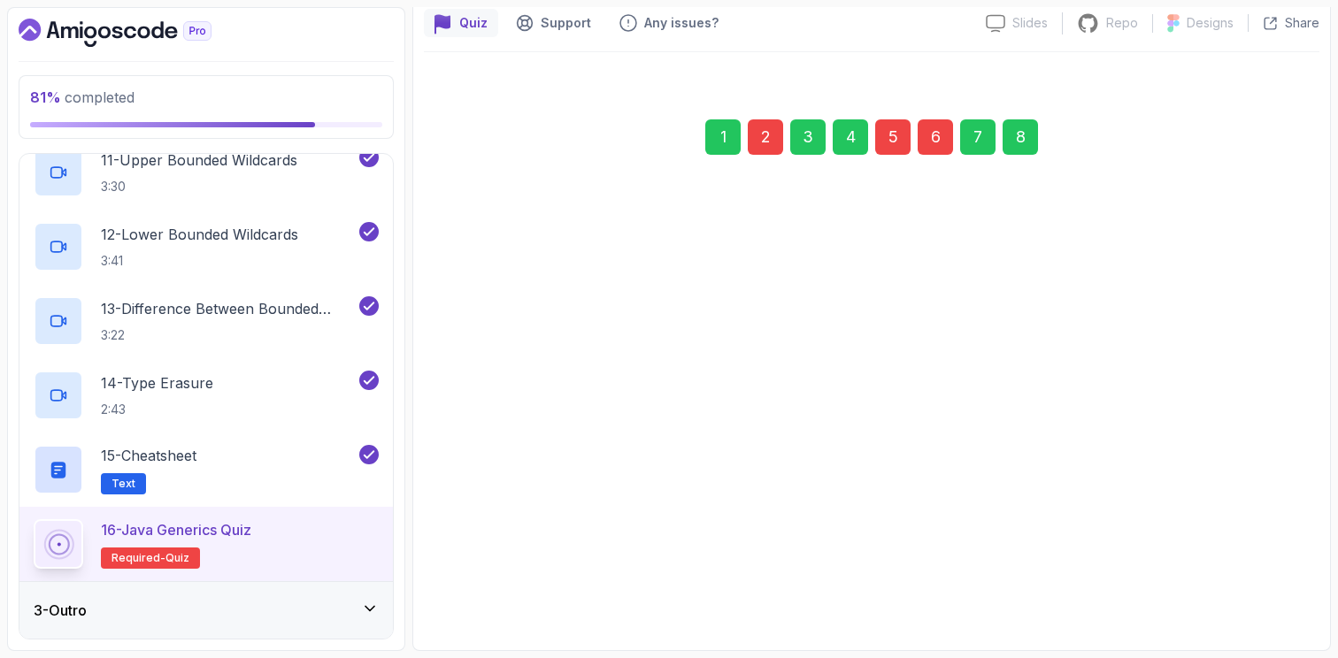
scroll to position [160, 0]
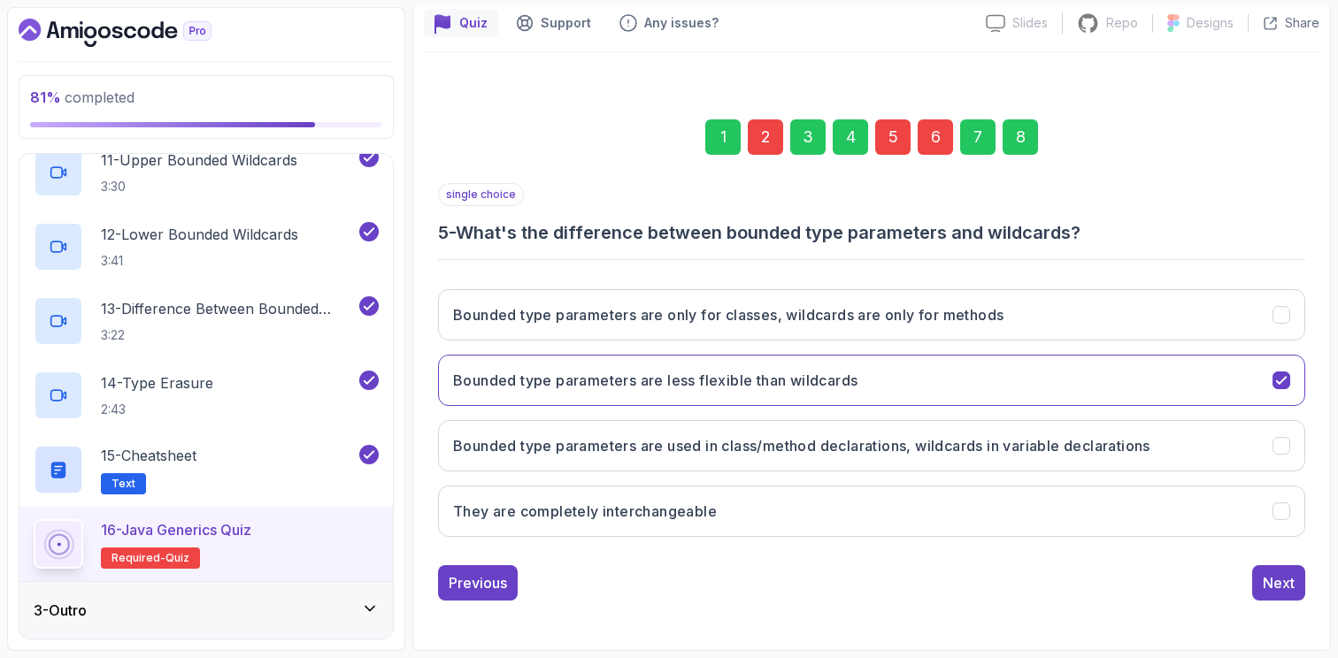
click at [895, 141] on div "5" at bounding box center [892, 136] width 35 height 35
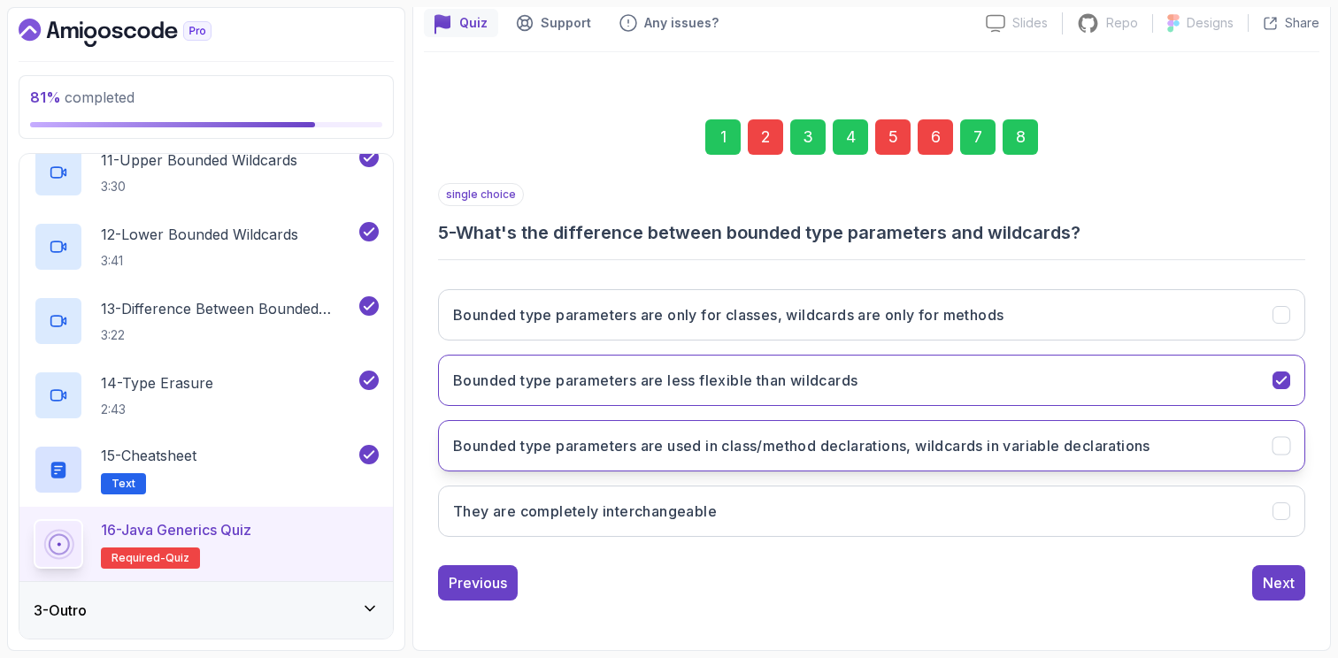
click at [1291, 452] on button "Bounded type parameters are used in class/method declarations, wildcards in var…" at bounding box center [871, 445] width 867 height 51
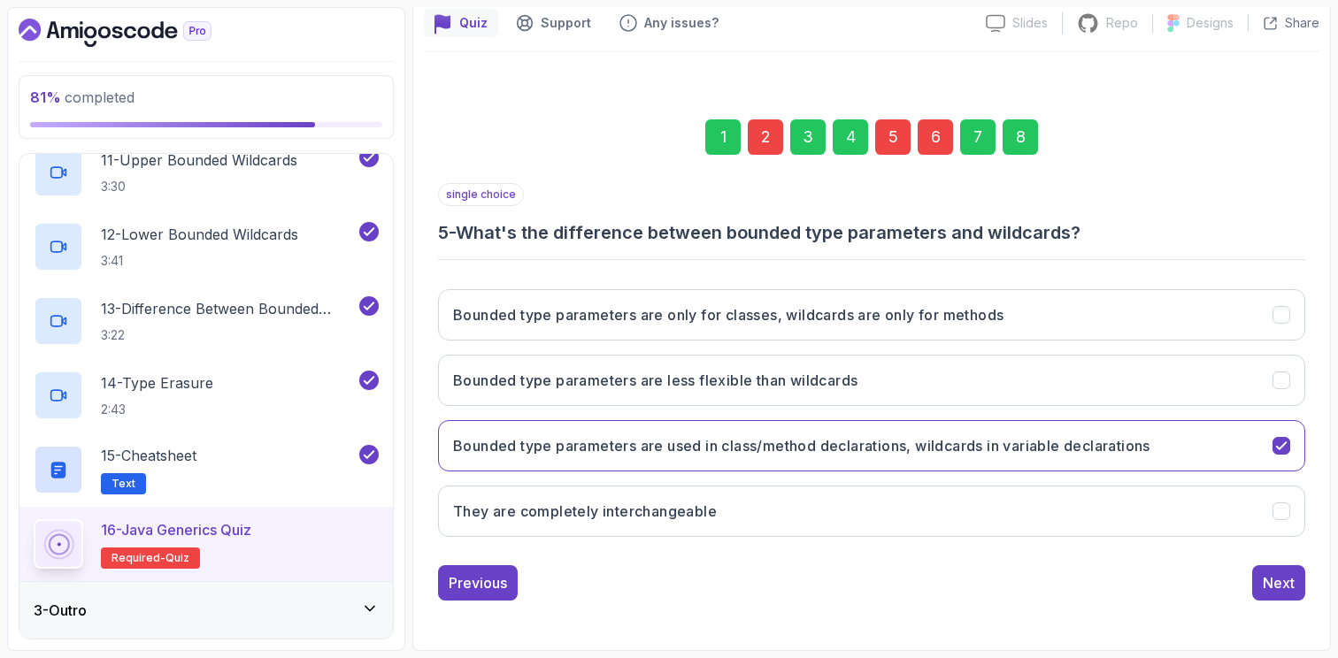
click at [1019, 139] on div "8" at bounding box center [1019, 136] width 35 height 35
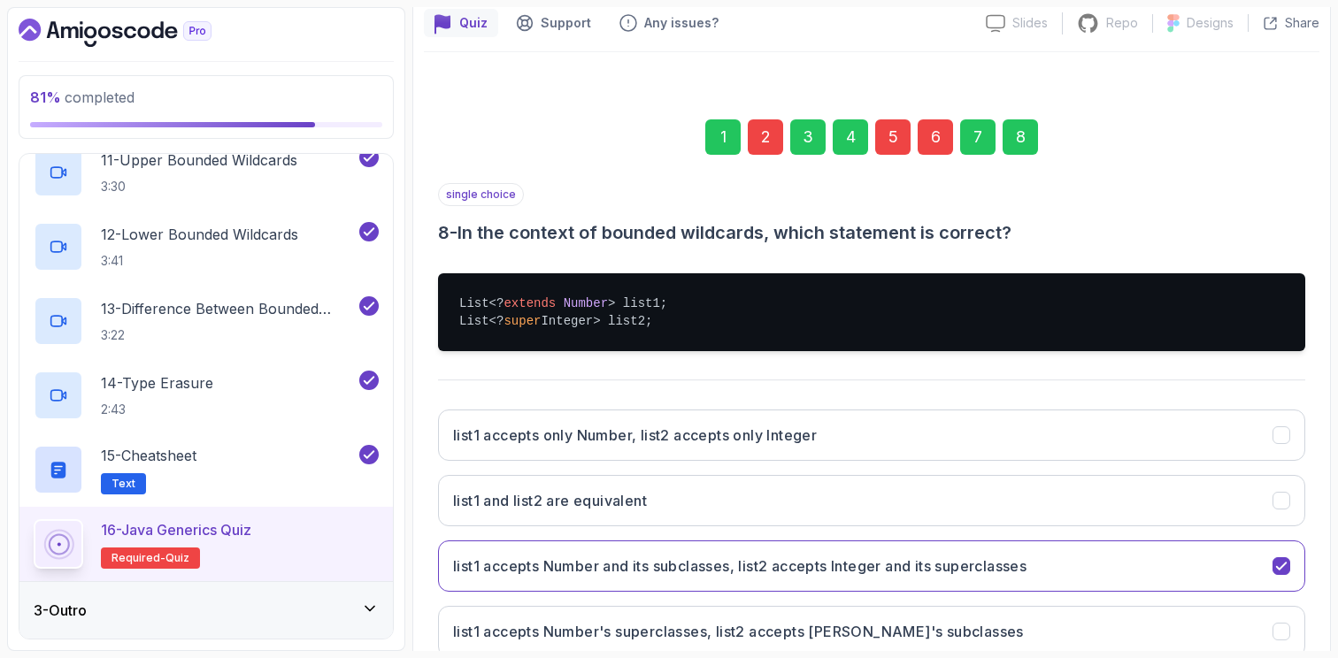
scroll to position [280, 0]
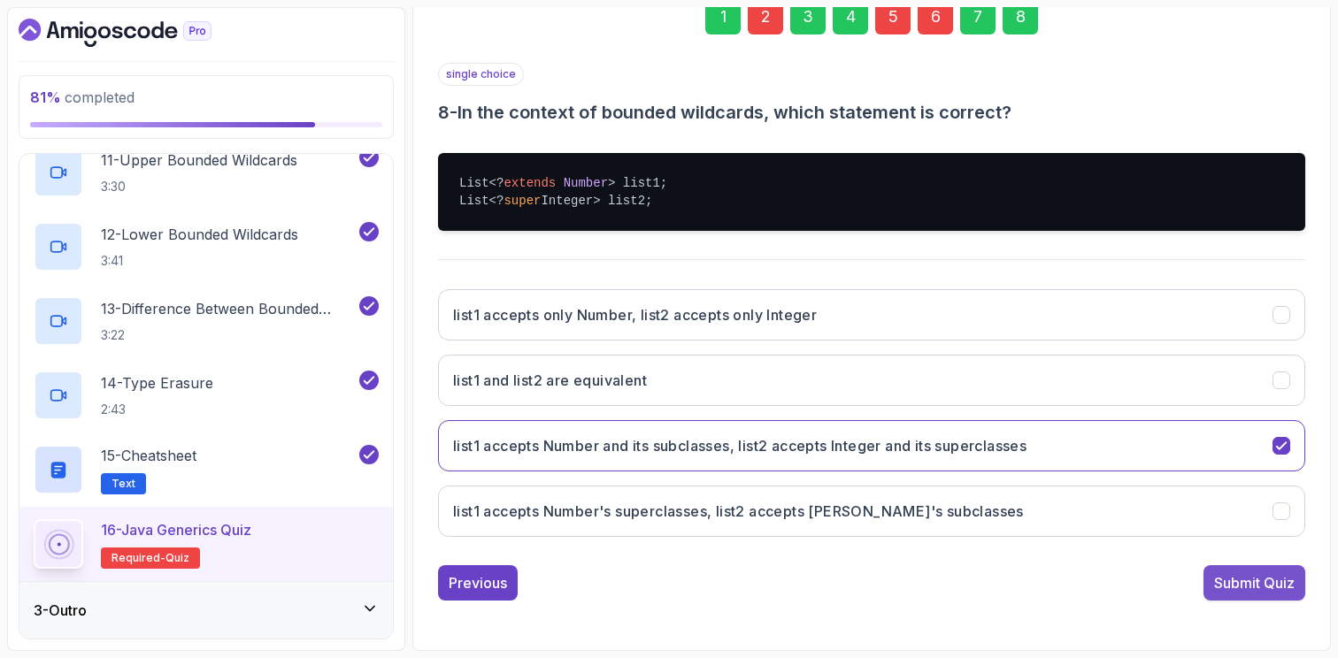
click at [1244, 594] on button "Submit Quiz" at bounding box center [1254, 582] width 102 height 35
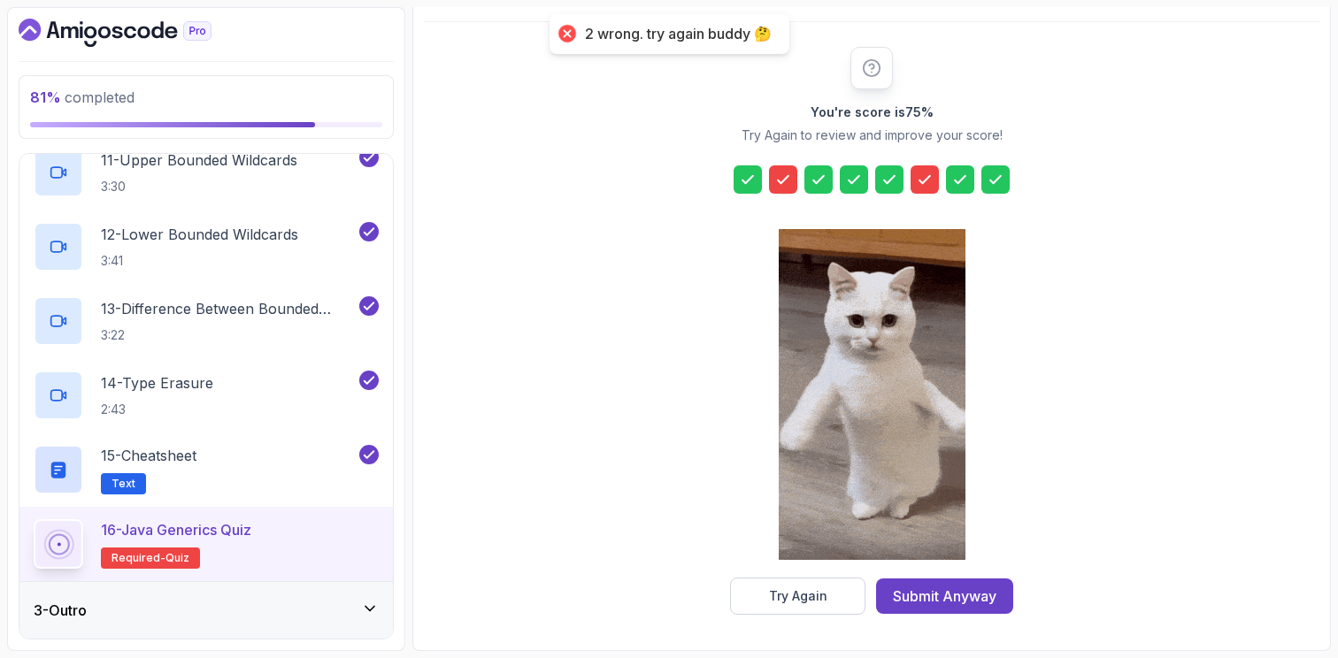
click at [931, 182] on icon at bounding box center [925, 180] width 18 height 18
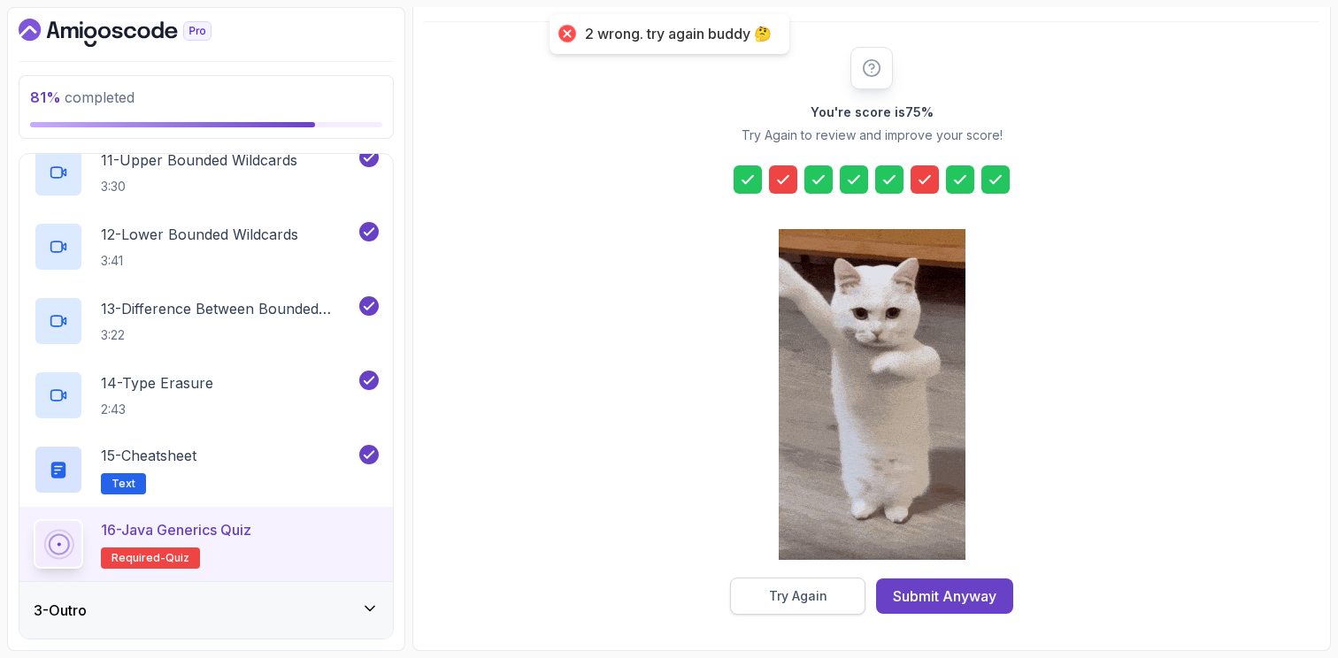
click at [824, 595] on div "Try Again" at bounding box center [798, 597] width 58 height 18
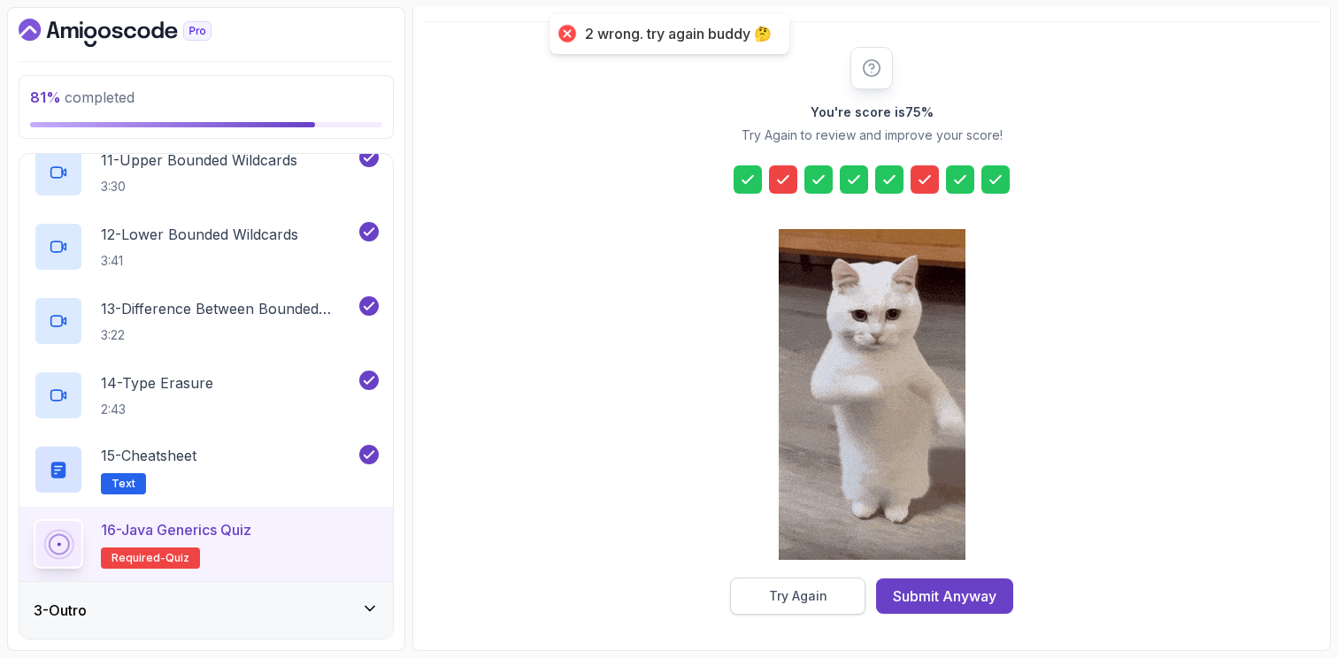
scroll to position [160, 0]
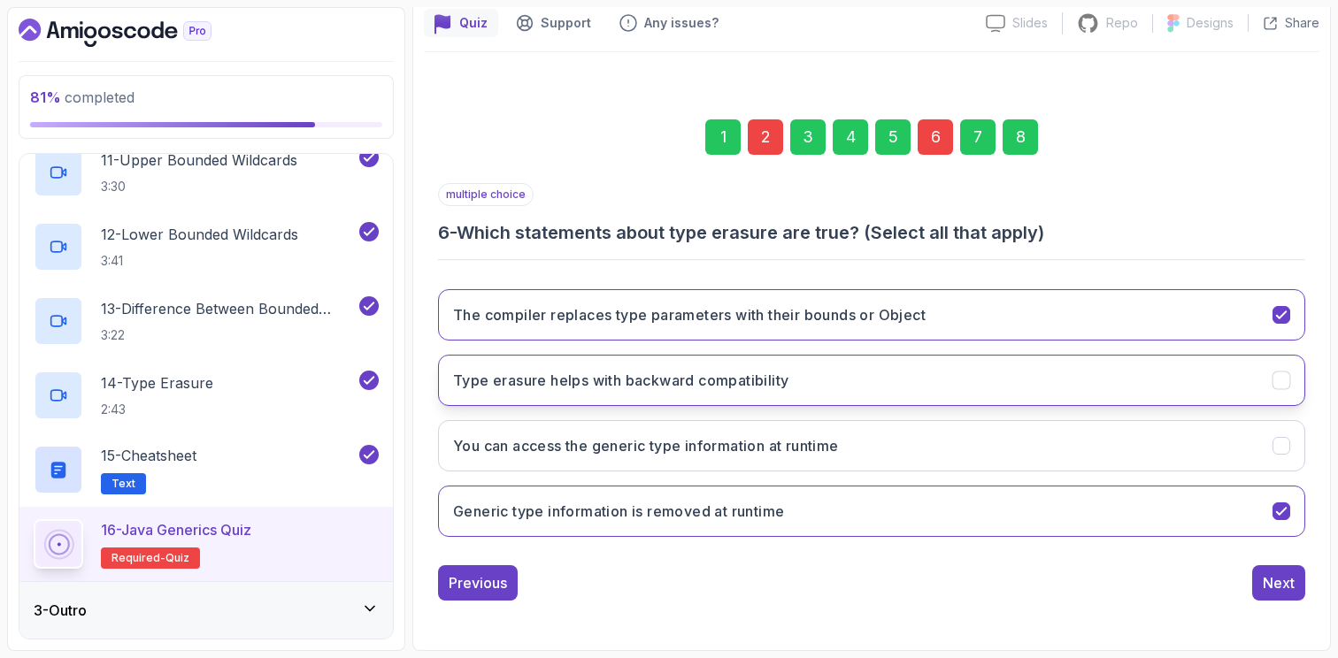
click at [1282, 384] on icon "Type erasure helps with backward compatibility" at bounding box center [1281, 381] width 17 height 17
click at [1022, 127] on div "8" at bounding box center [1019, 136] width 35 height 35
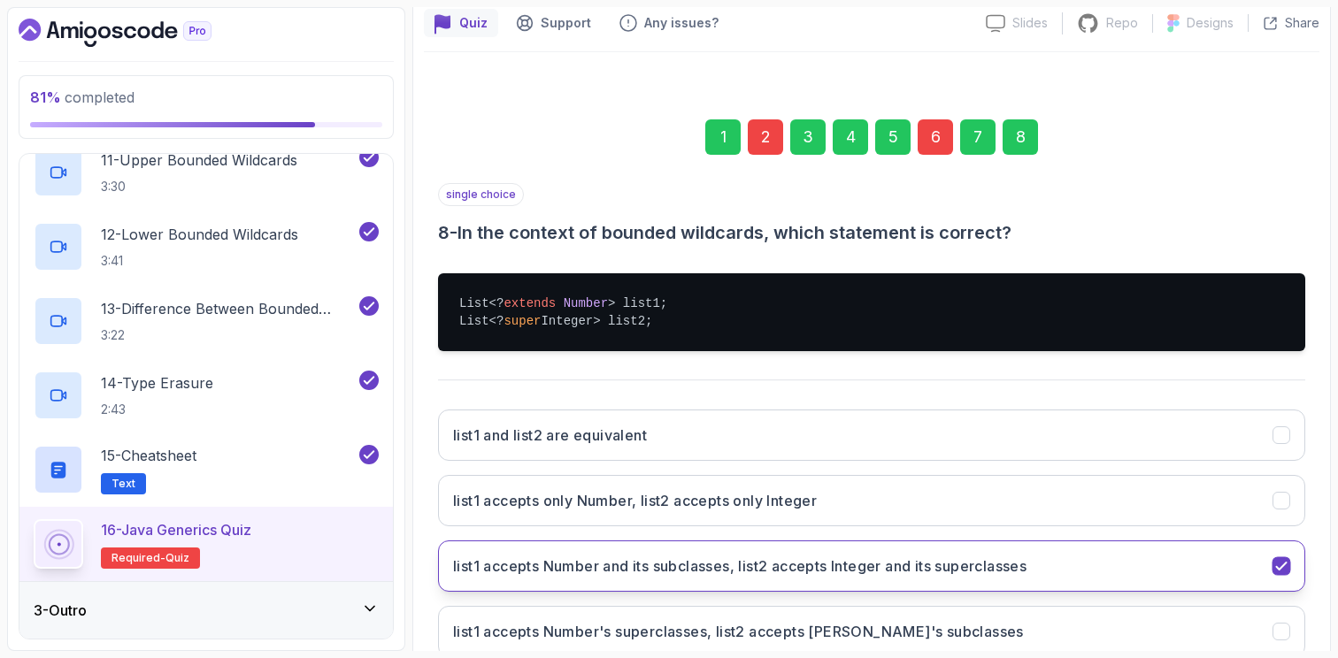
scroll to position [280, 0]
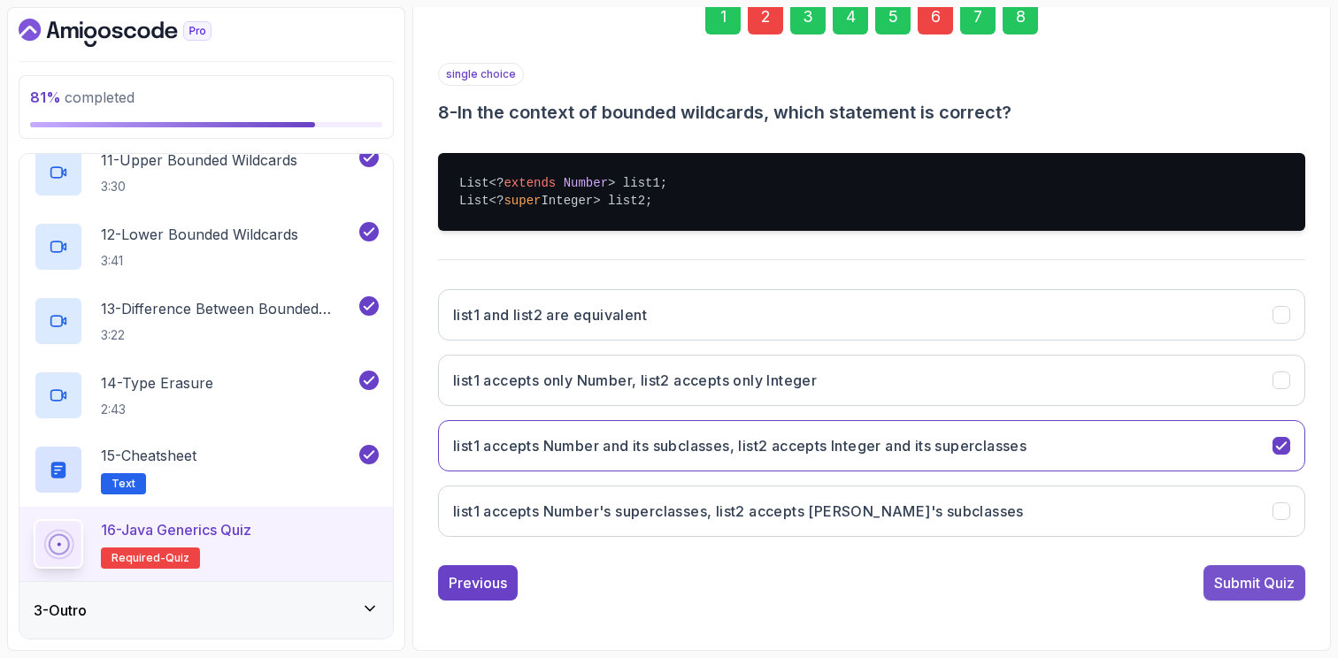
click at [1272, 596] on button "Submit Quiz" at bounding box center [1254, 582] width 102 height 35
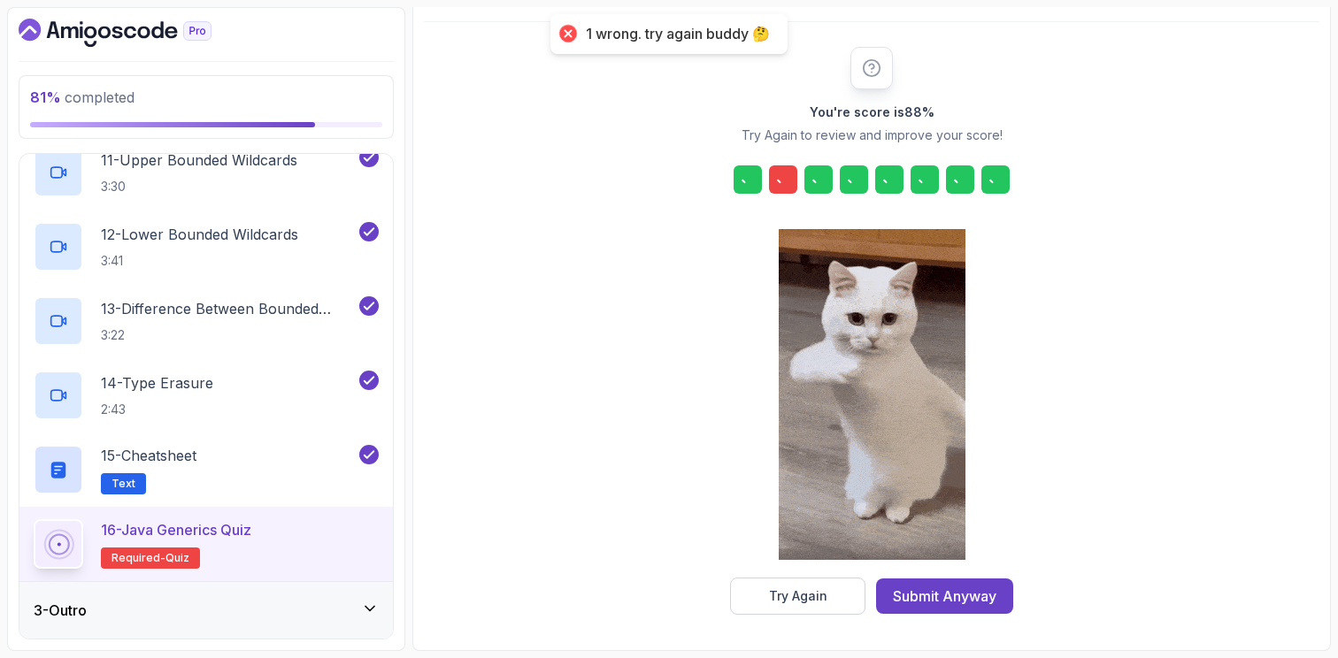
scroll to position [190, 0]
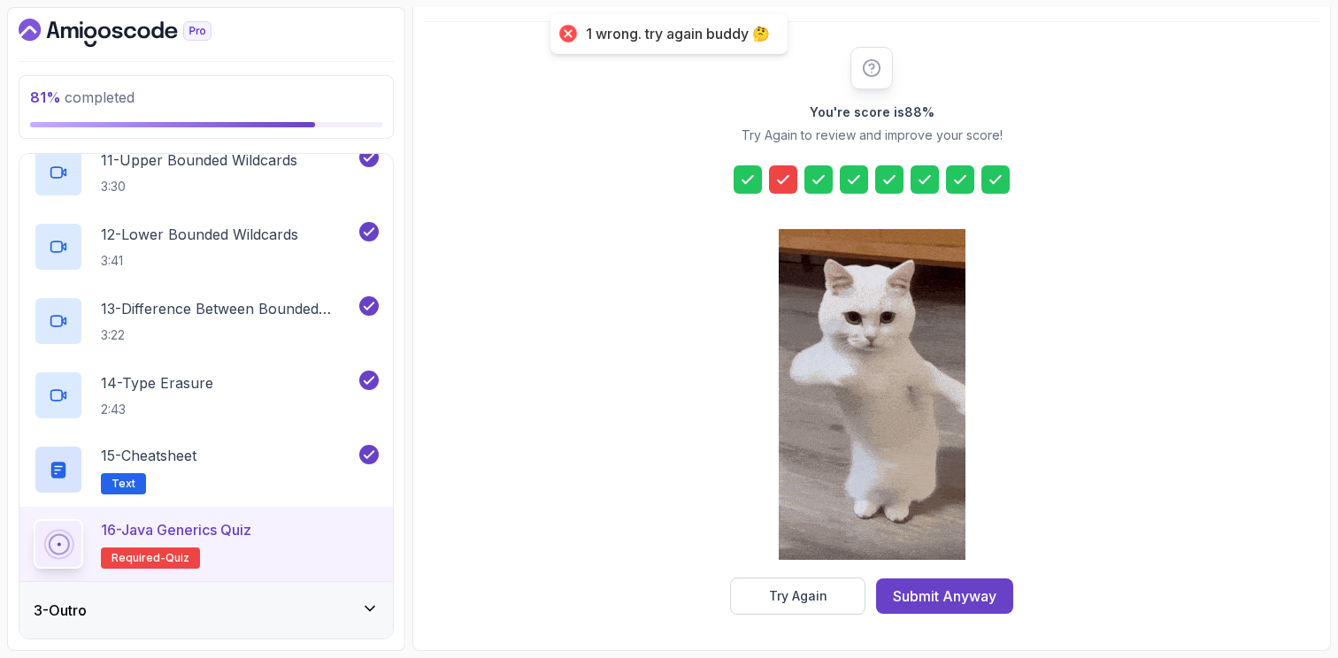
click at [785, 179] on icon at bounding box center [783, 179] width 11 height 7
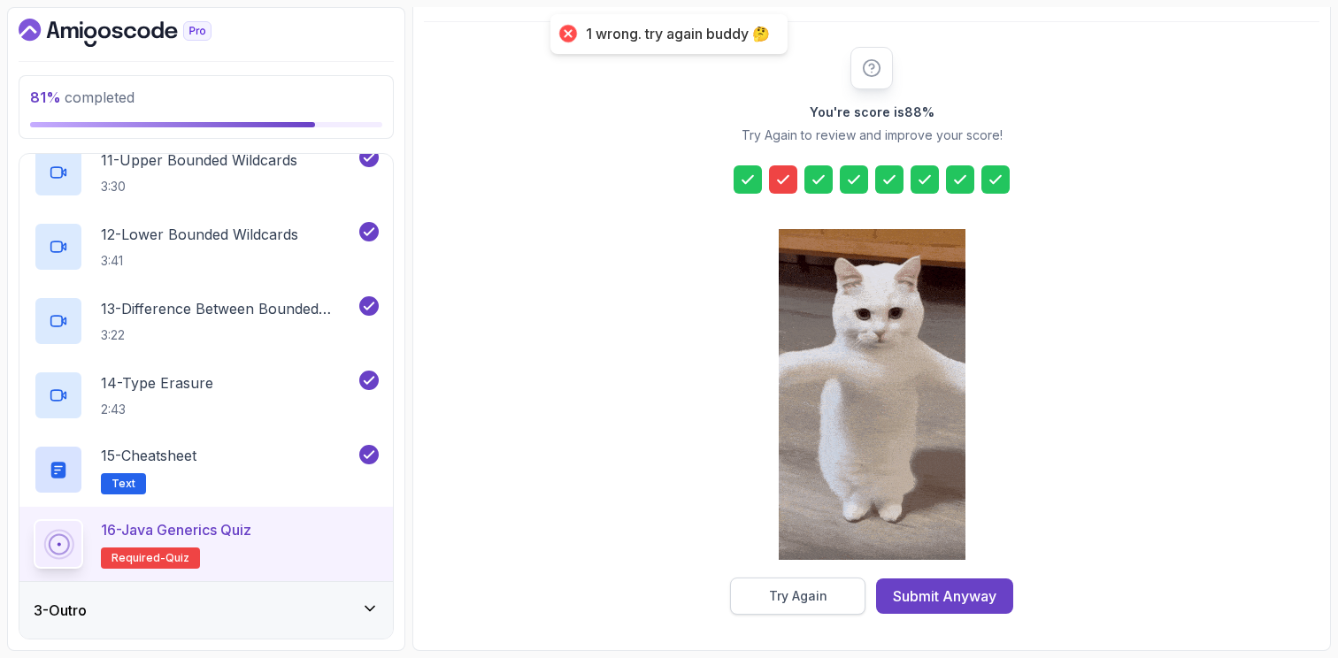
click at [802, 591] on div "Try Again" at bounding box center [798, 597] width 58 height 18
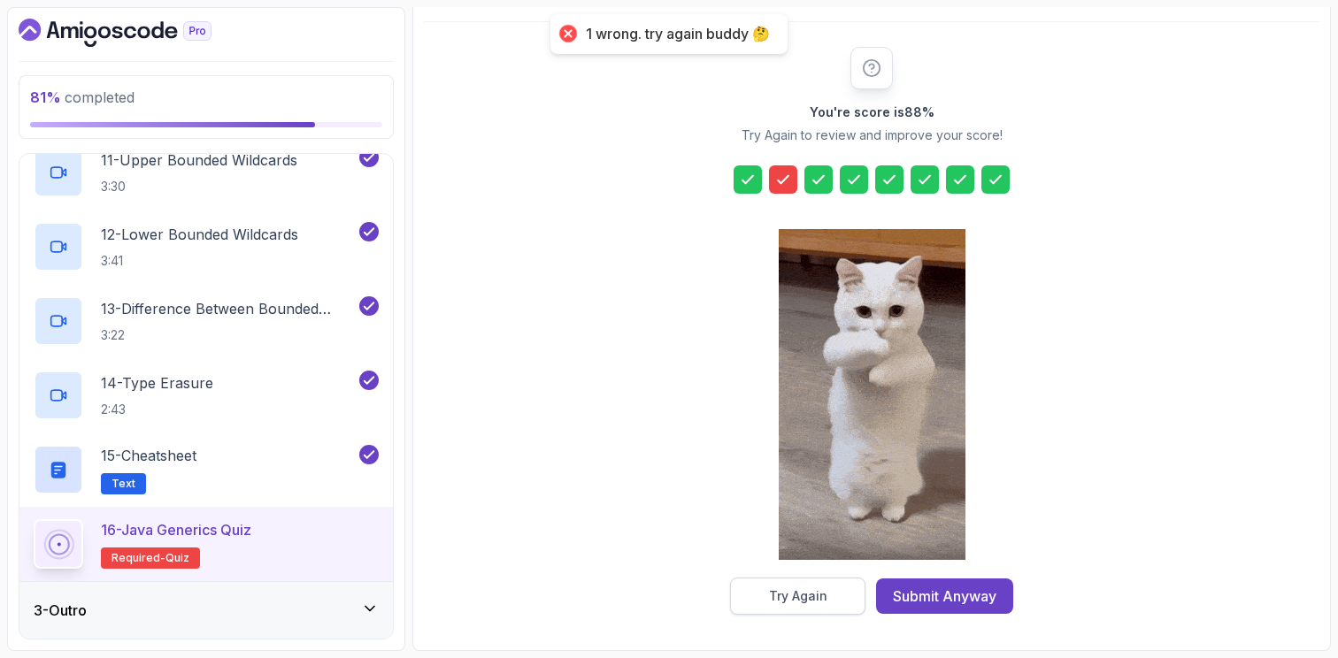
scroll to position [160, 0]
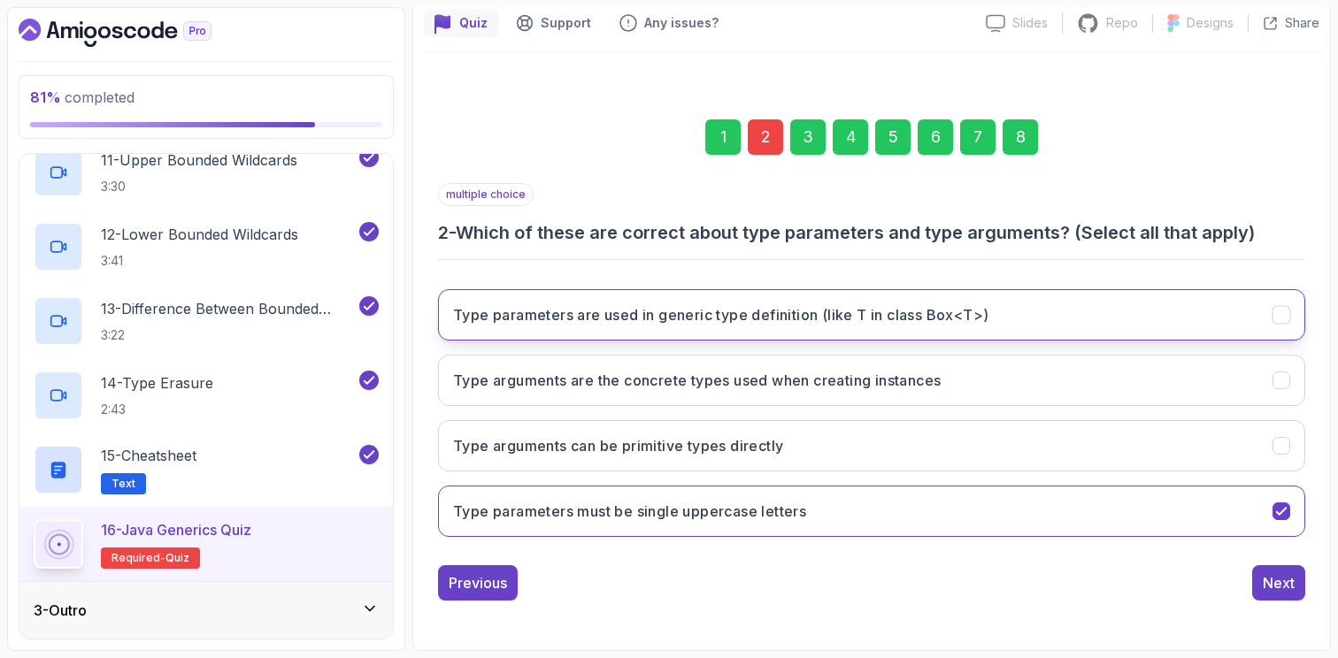
click at [1274, 313] on icon "Type parameters are used in generic type definition (like T in class Box<T>)" at bounding box center [1281, 315] width 17 height 17
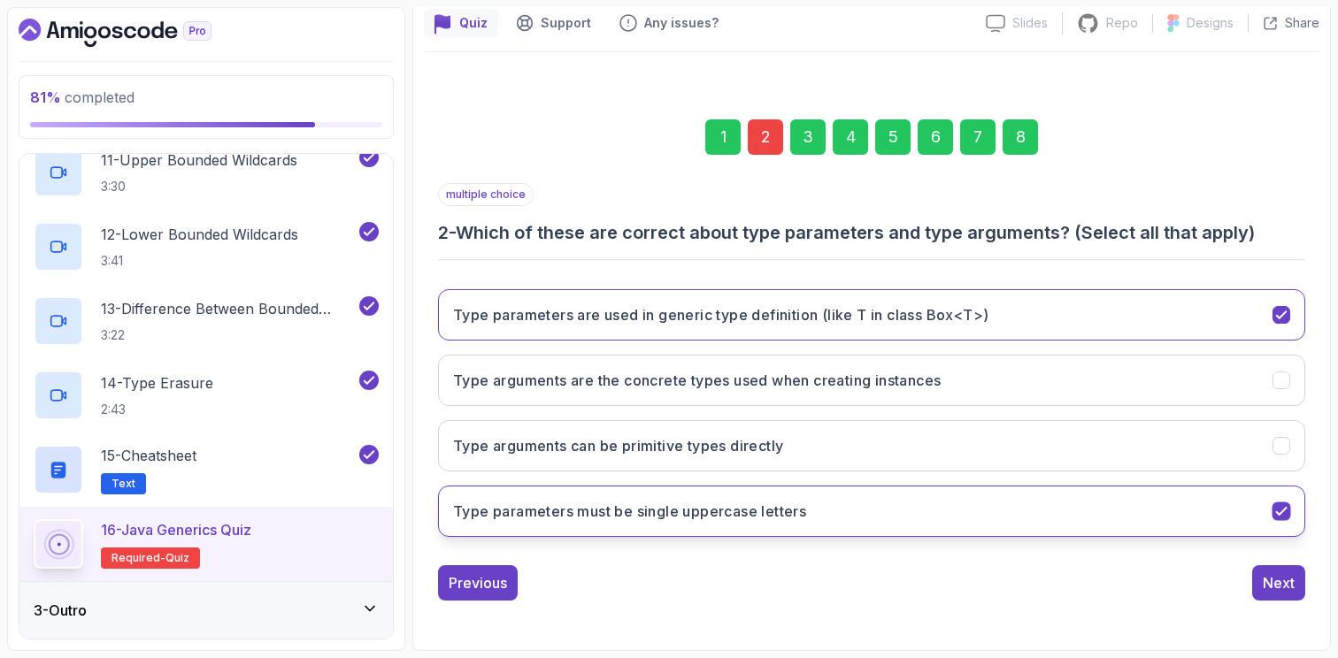
click at [1283, 508] on icon "Type parameters must be single uppercase letters" at bounding box center [1281, 511] width 17 height 17
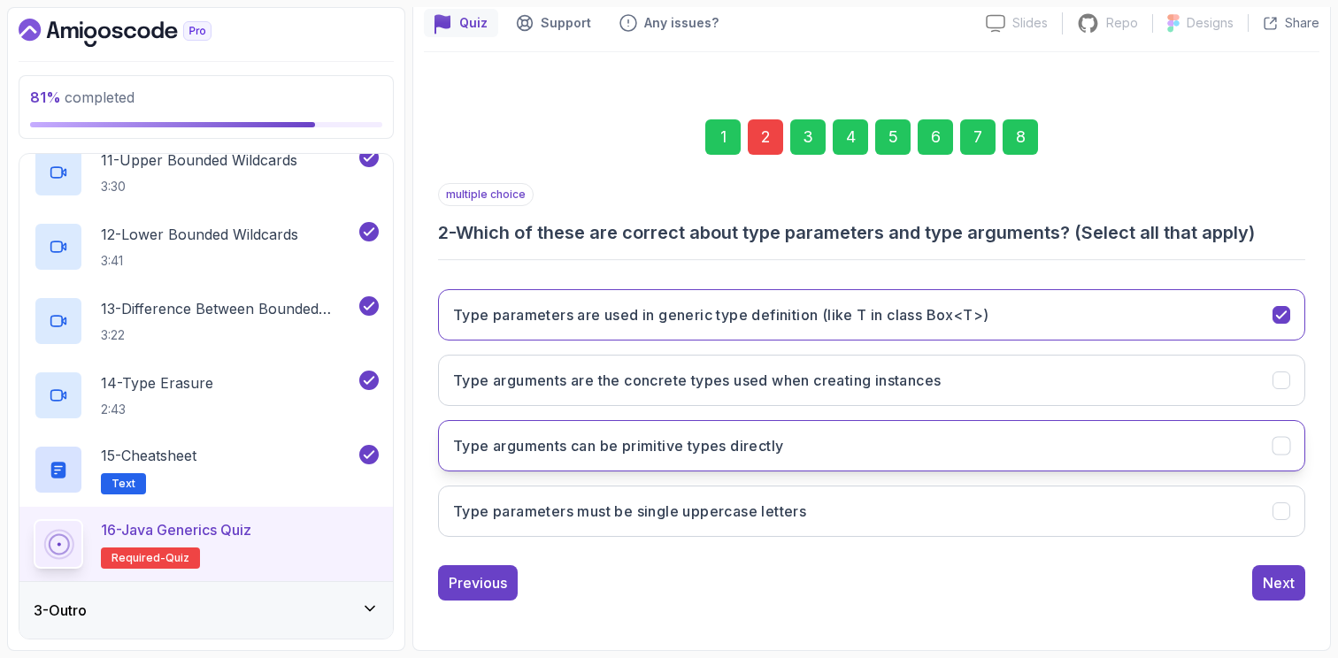
click at [1289, 446] on div "Type arguments can be primitive types directly" at bounding box center [1281, 446] width 19 height 19
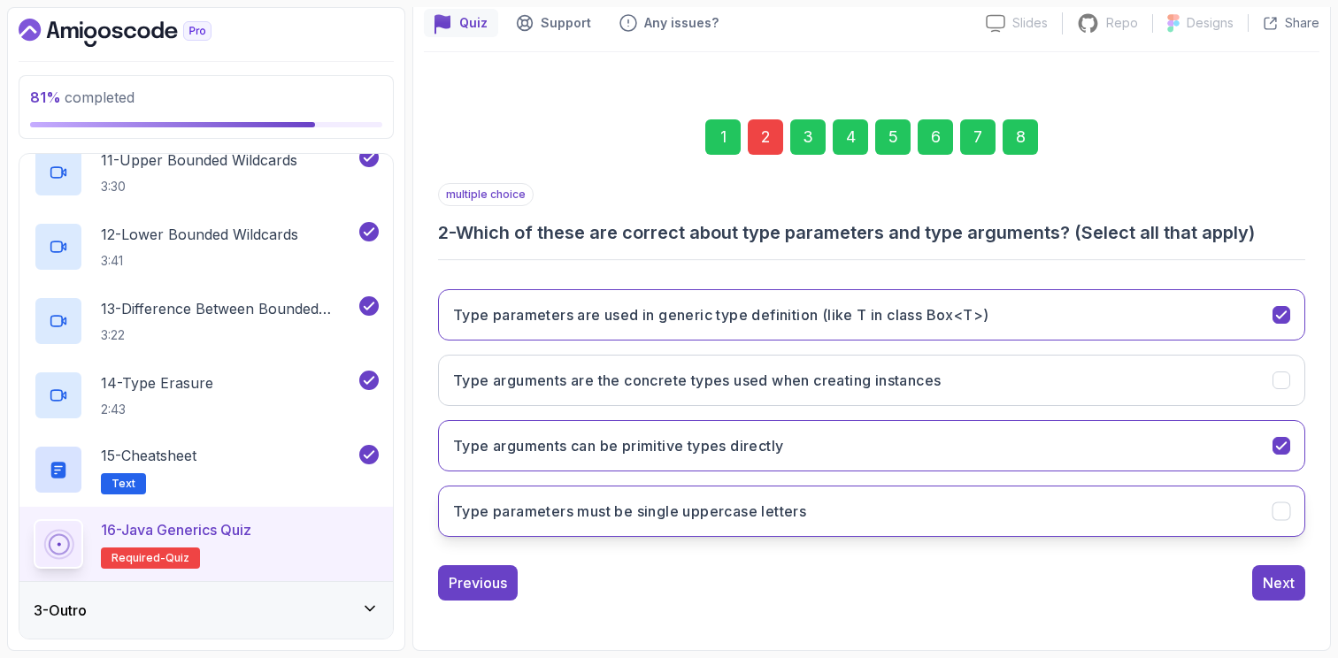
click at [1287, 512] on icon "Type parameters must be single uppercase letters" at bounding box center [1281, 511] width 17 height 17
click at [1019, 141] on div "8" at bounding box center [1019, 136] width 35 height 35
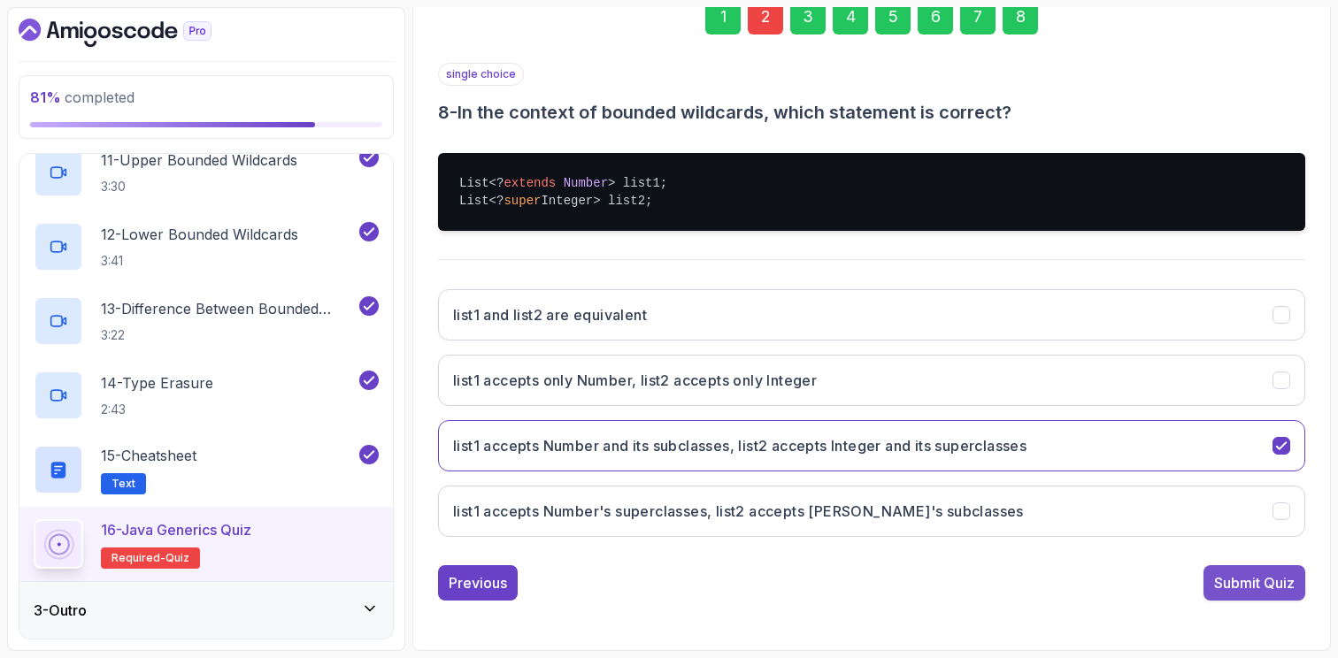
click at [1272, 584] on div "Submit Quiz" at bounding box center [1254, 582] width 81 height 21
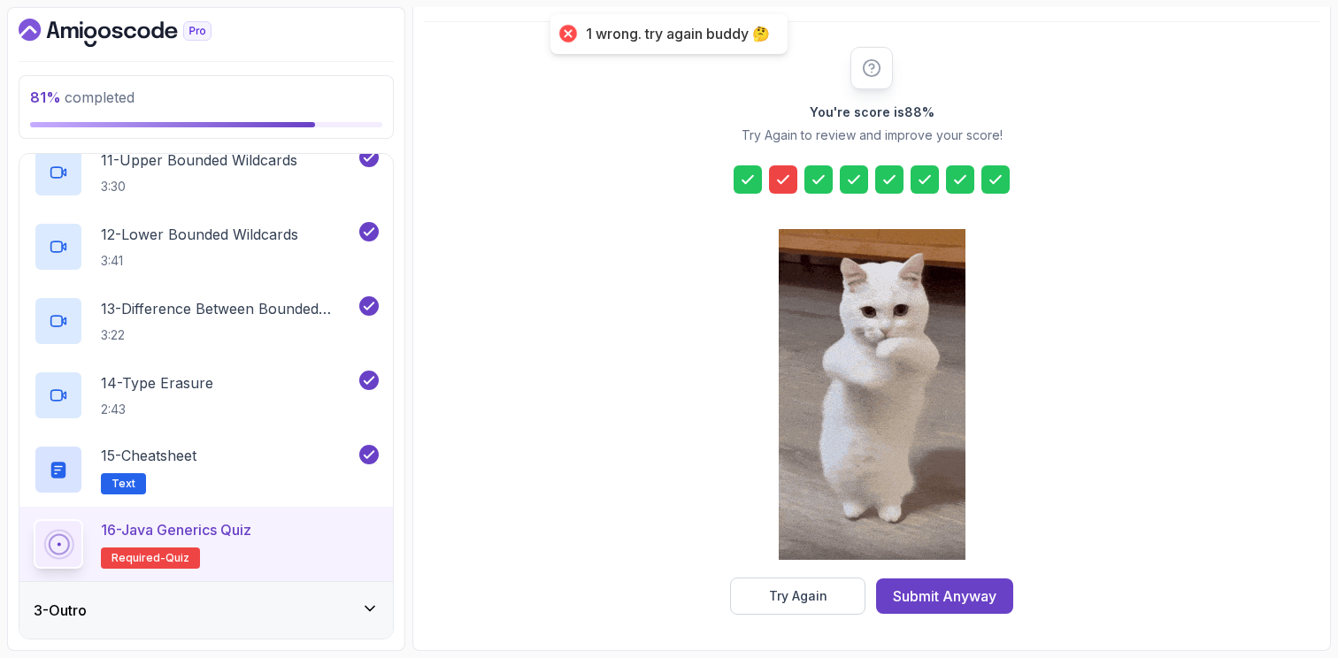
click at [781, 181] on icon at bounding box center [783, 180] width 18 height 18
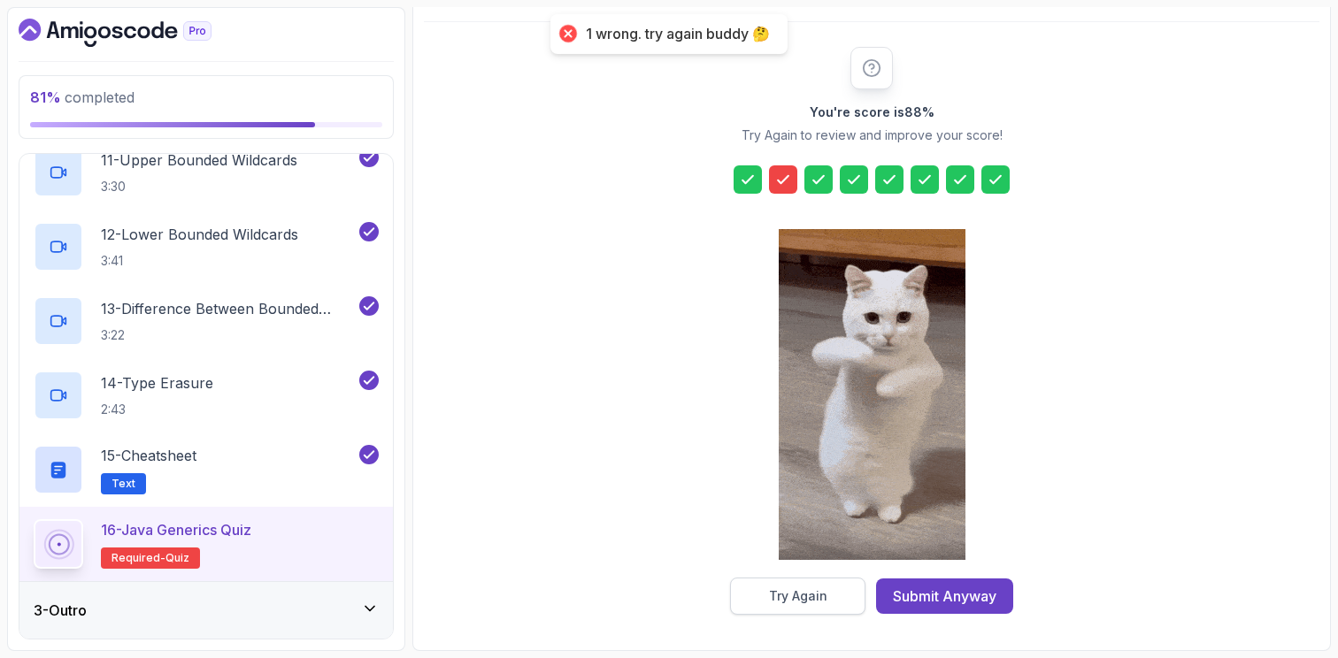
click at [806, 604] on div "Try Again" at bounding box center [798, 597] width 58 height 18
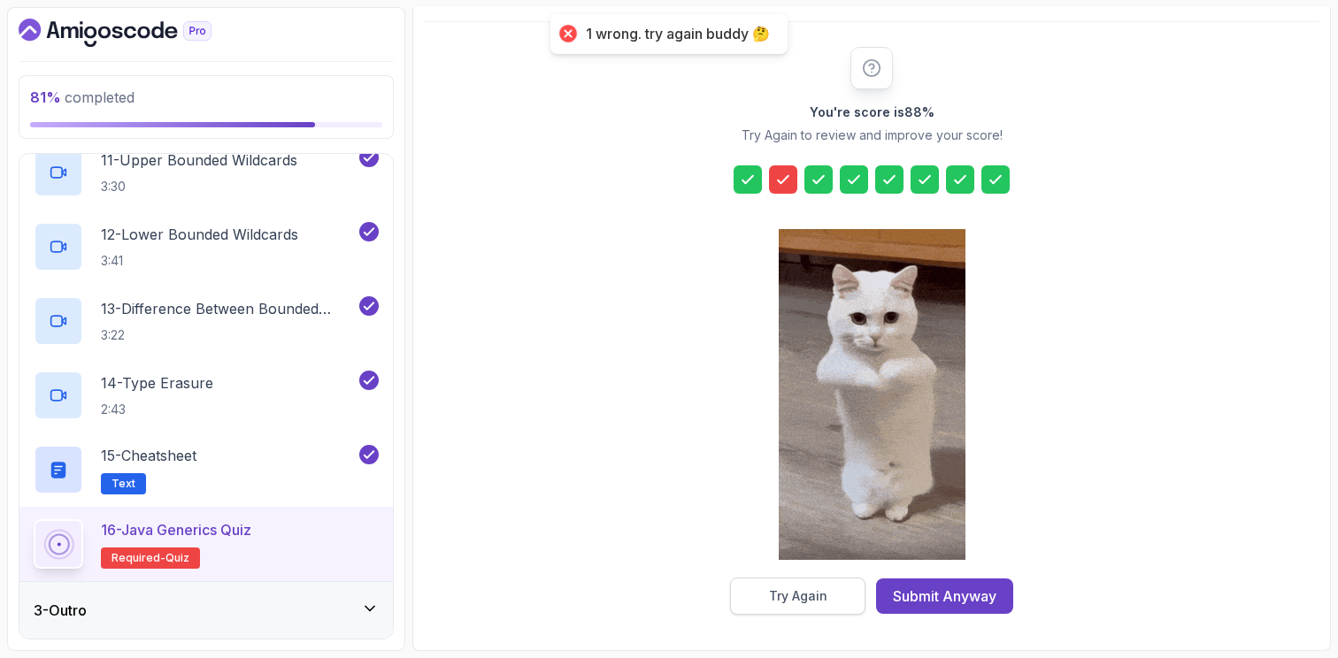
scroll to position [160, 0]
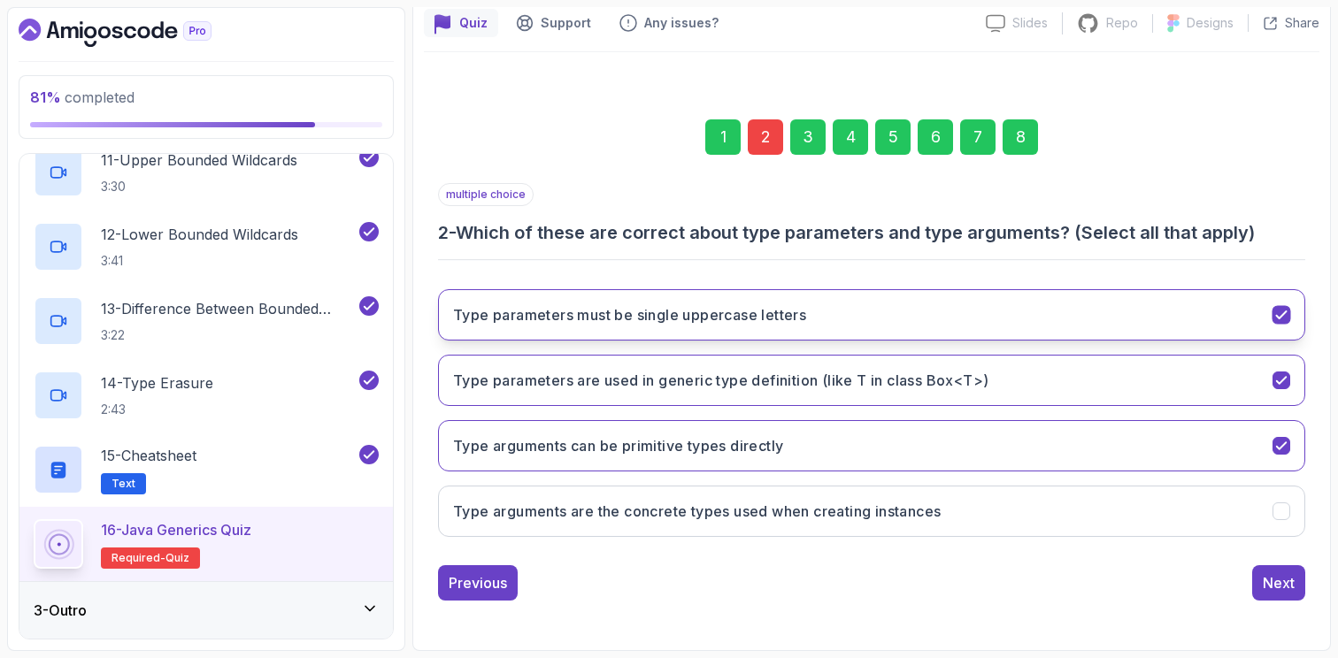
click at [1285, 321] on icon "Type parameters must be single uppercase letters" at bounding box center [1281, 315] width 17 height 17
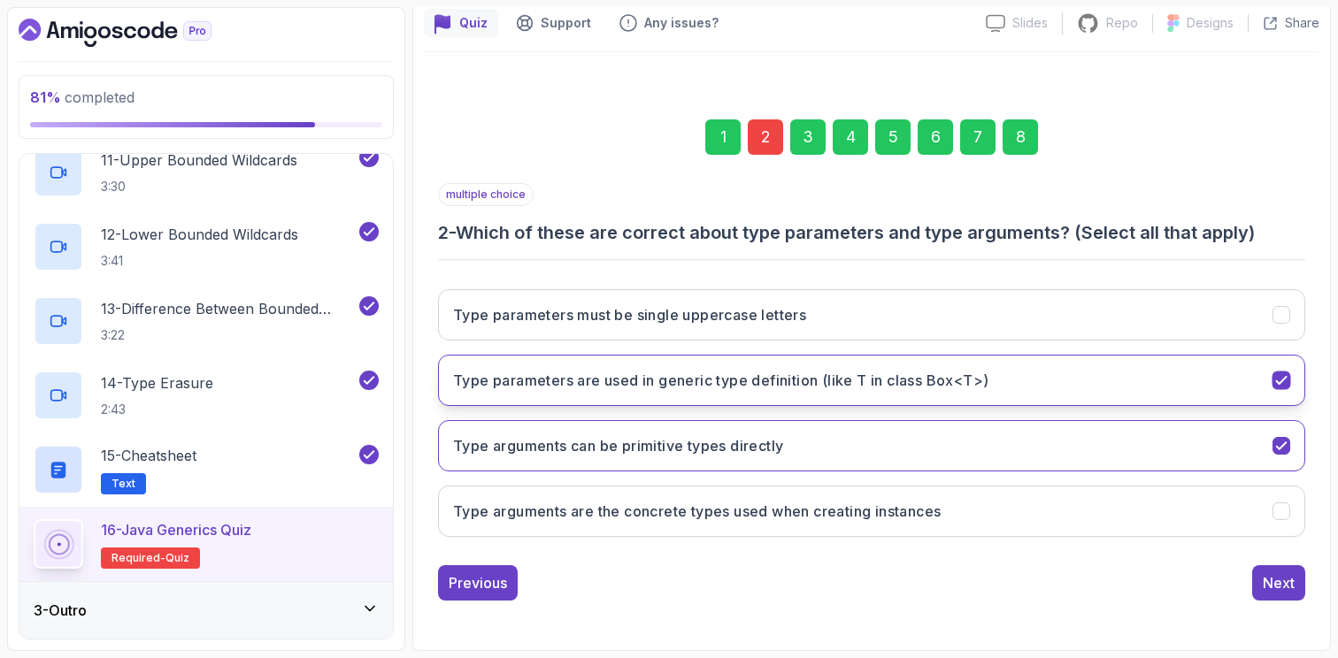
click at [1285, 363] on button "Type parameters are used in generic type definition (like T in class Box<T>)" at bounding box center [871, 380] width 867 height 51
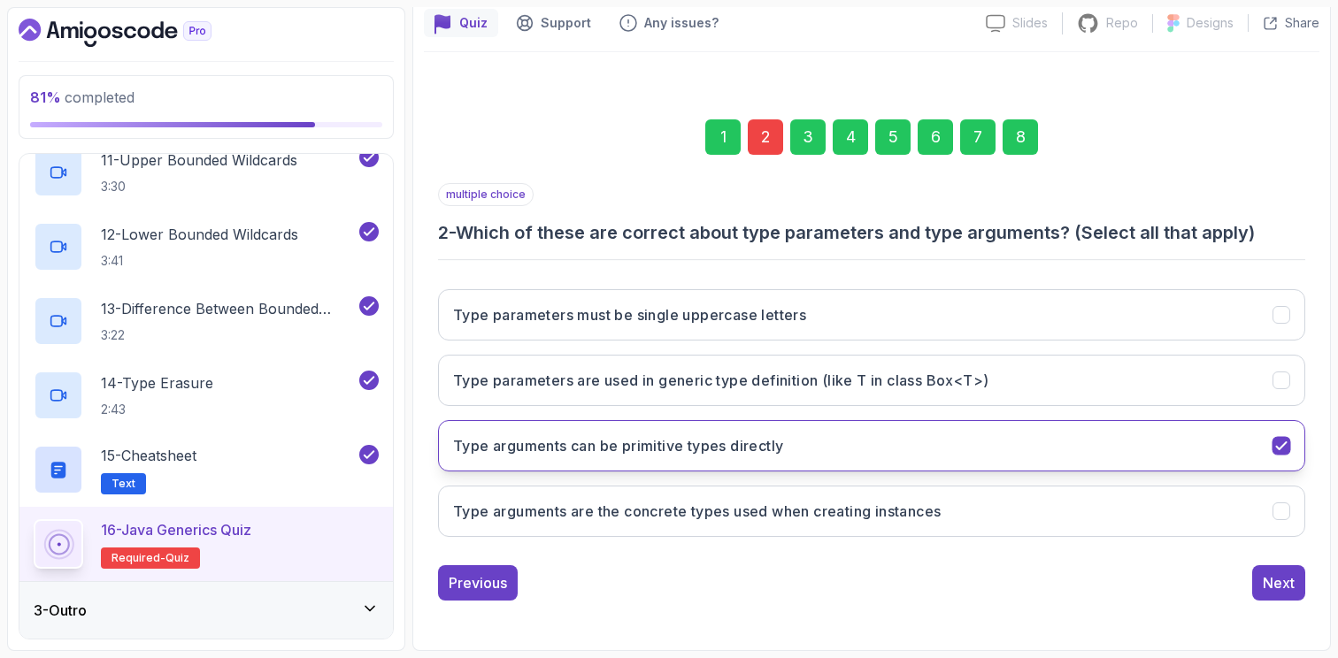
click at [1283, 443] on icon "Type arguments can be primitive types directly" at bounding box center [1281, 446] width 17 height 17
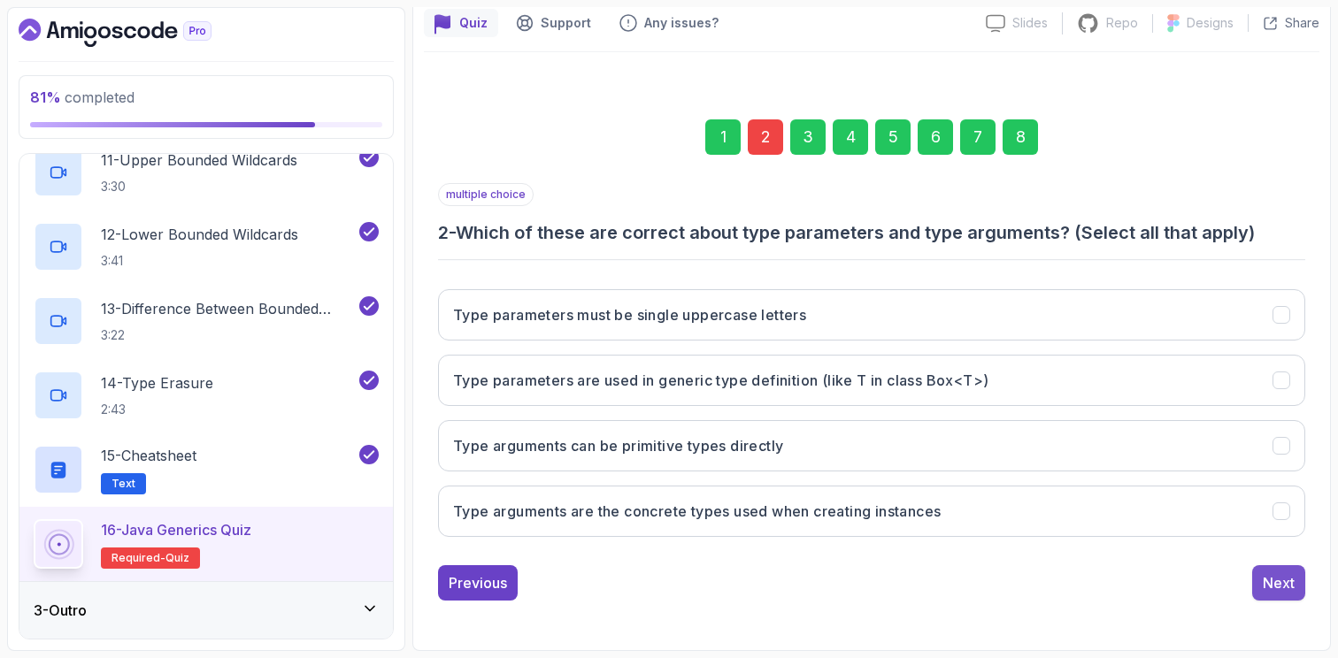
click at [1282, 588] on div "Next" at bounding box center [1279, 582] width 32 height 21
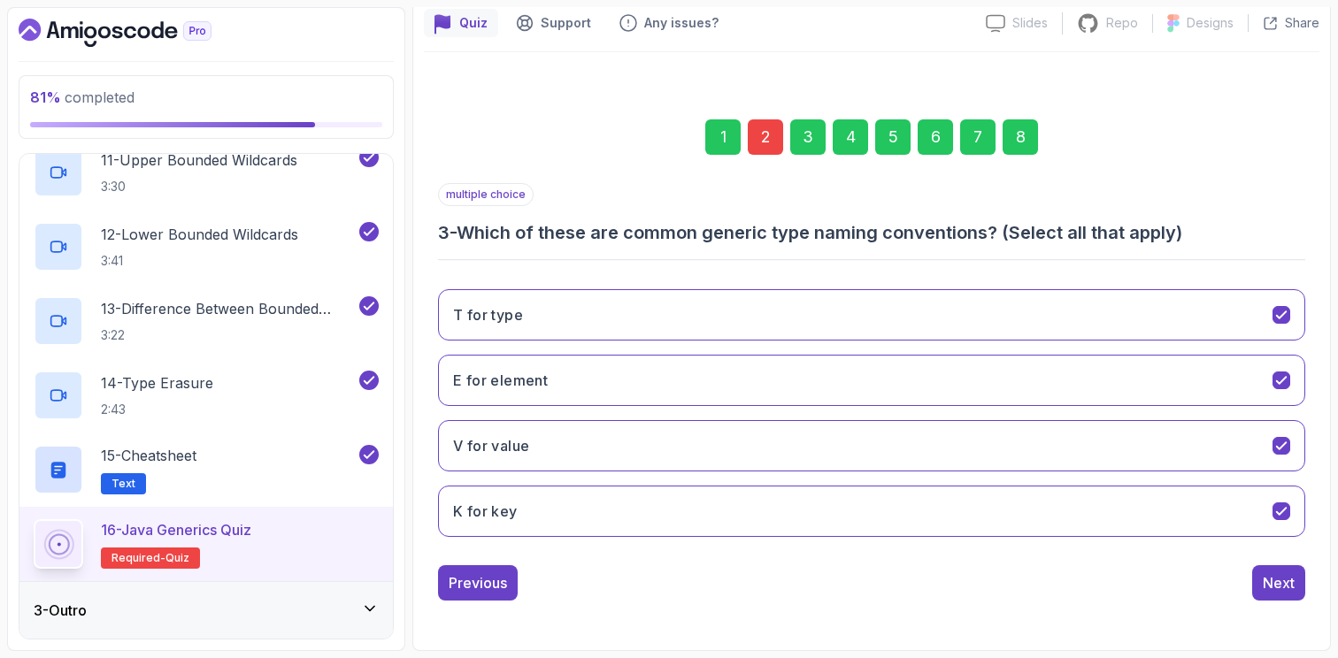
click at [1019, 134] on div "8" at bounding box center [1019, 136] width 35 height 35
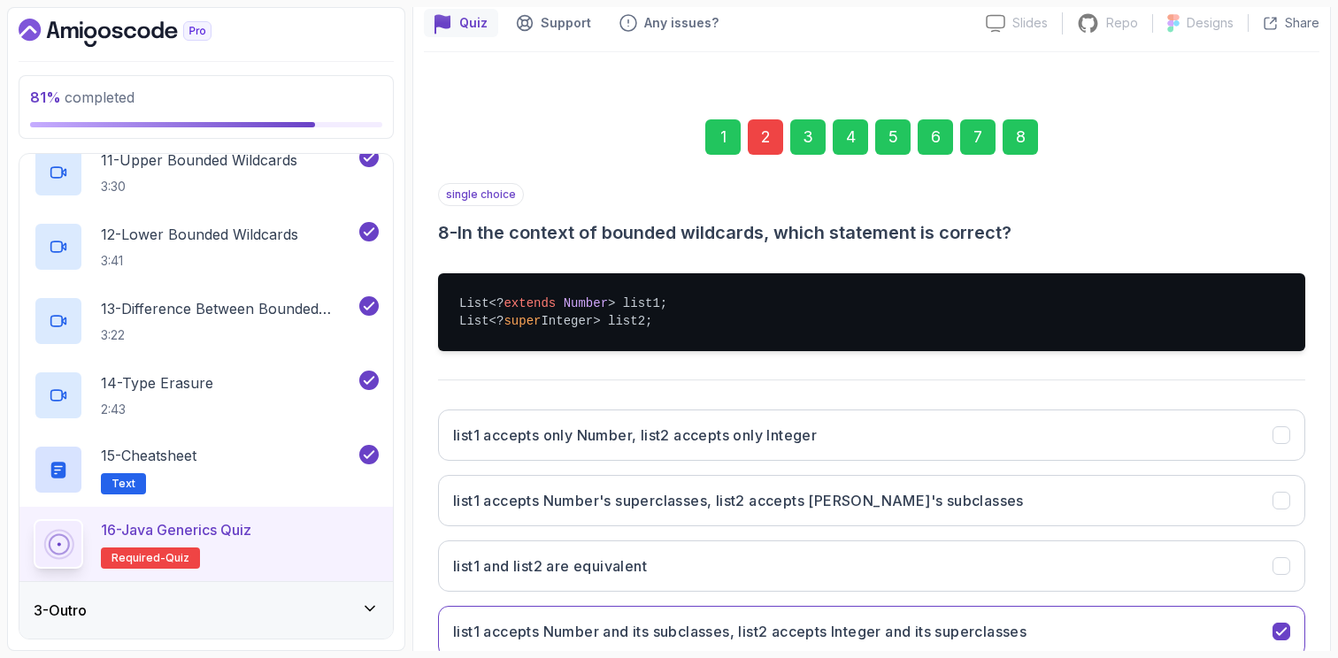
scroll to position [280, 0]
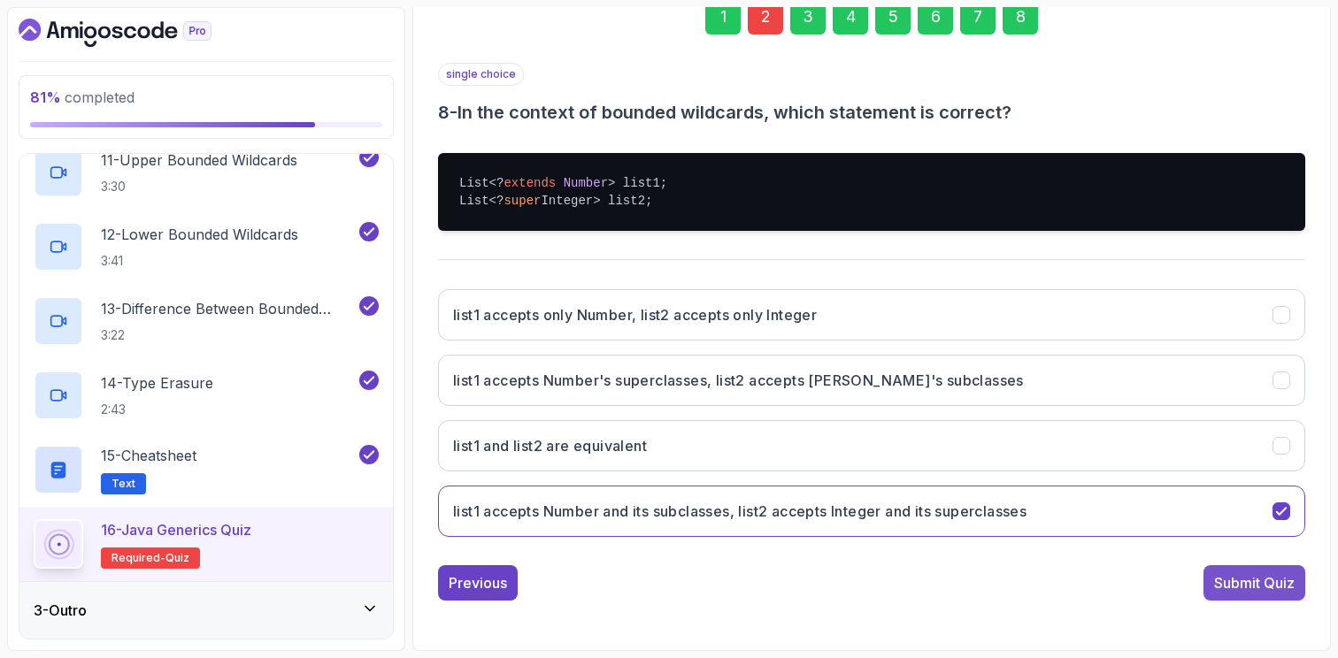
click at [1227, 581] on div "Submit Quiz" at bounding box center [1254, 582] width 81 height 21
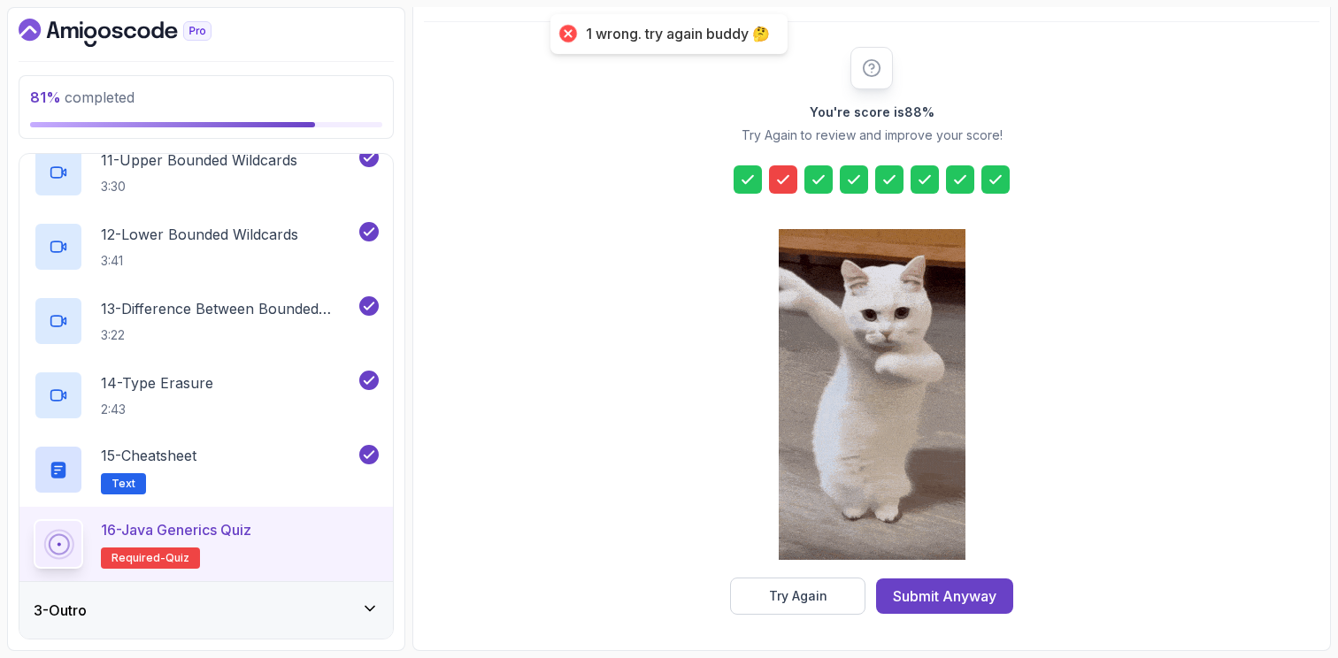
click at [791, 183] on icon at bounding box center [783, 180] width 18 height 18
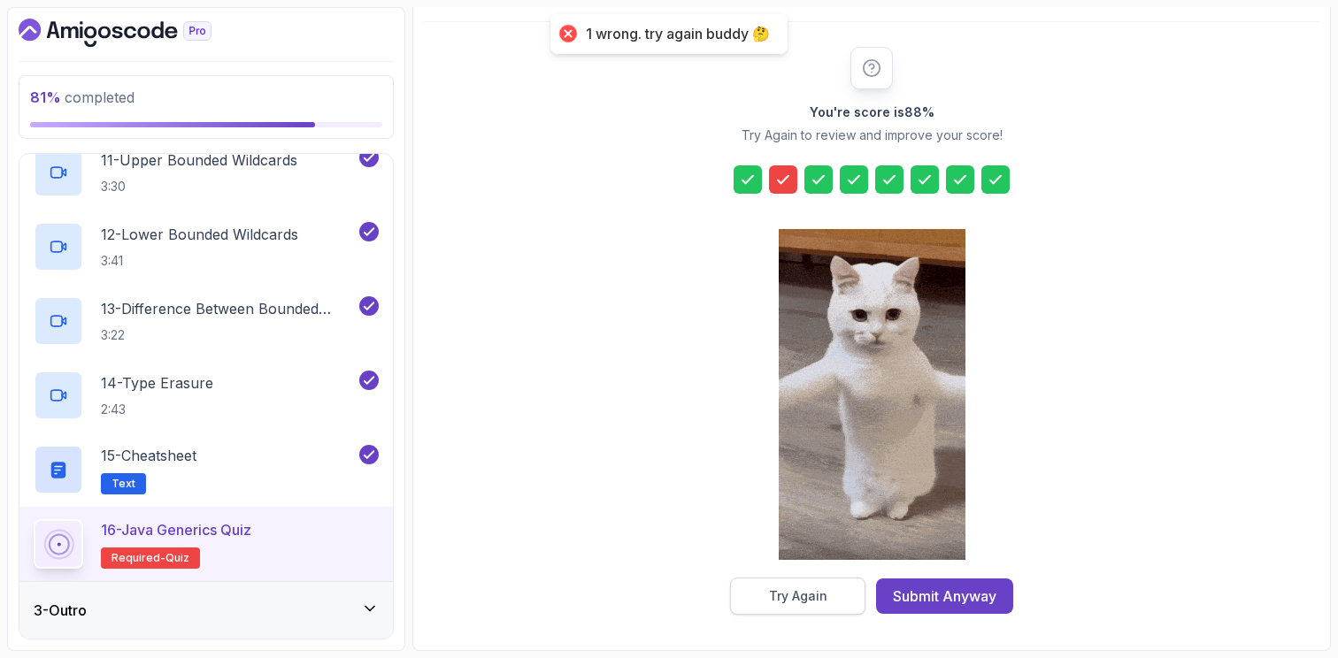
click at [814, 595] on div "Try Again" at bounding box center [798, 597] width 58 height 18
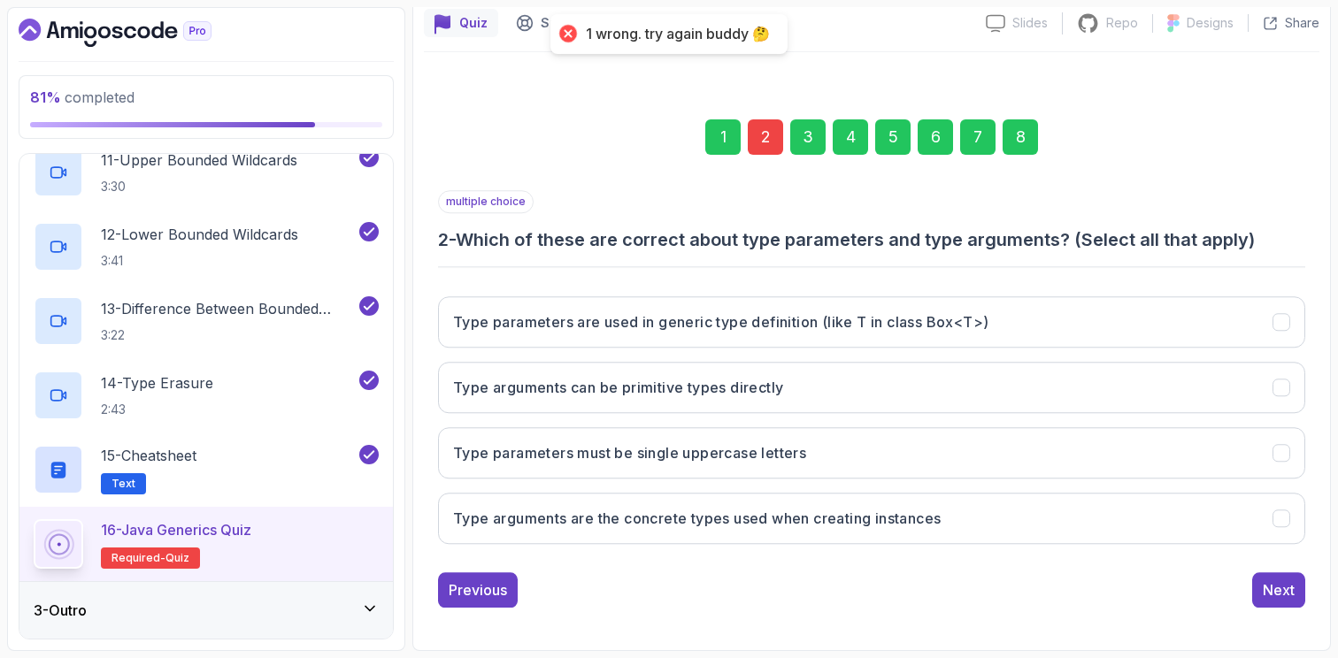
scroll to position [160, 0]
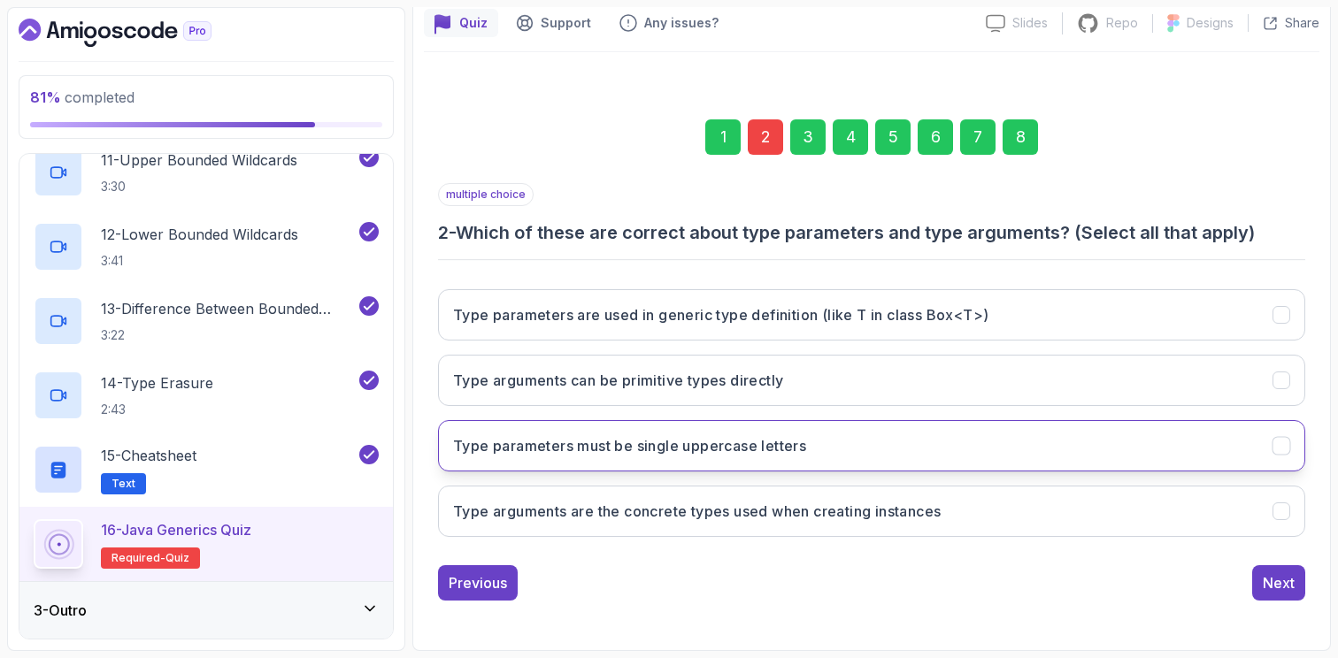
click at [1288, 448] on icon "Type parameters must be single uppercase letters" at bounding box center [1281, 446] width 17 height 17
click at [1283, 588] on div "Next" at bounding box center [1279, 582] width 32 height 21
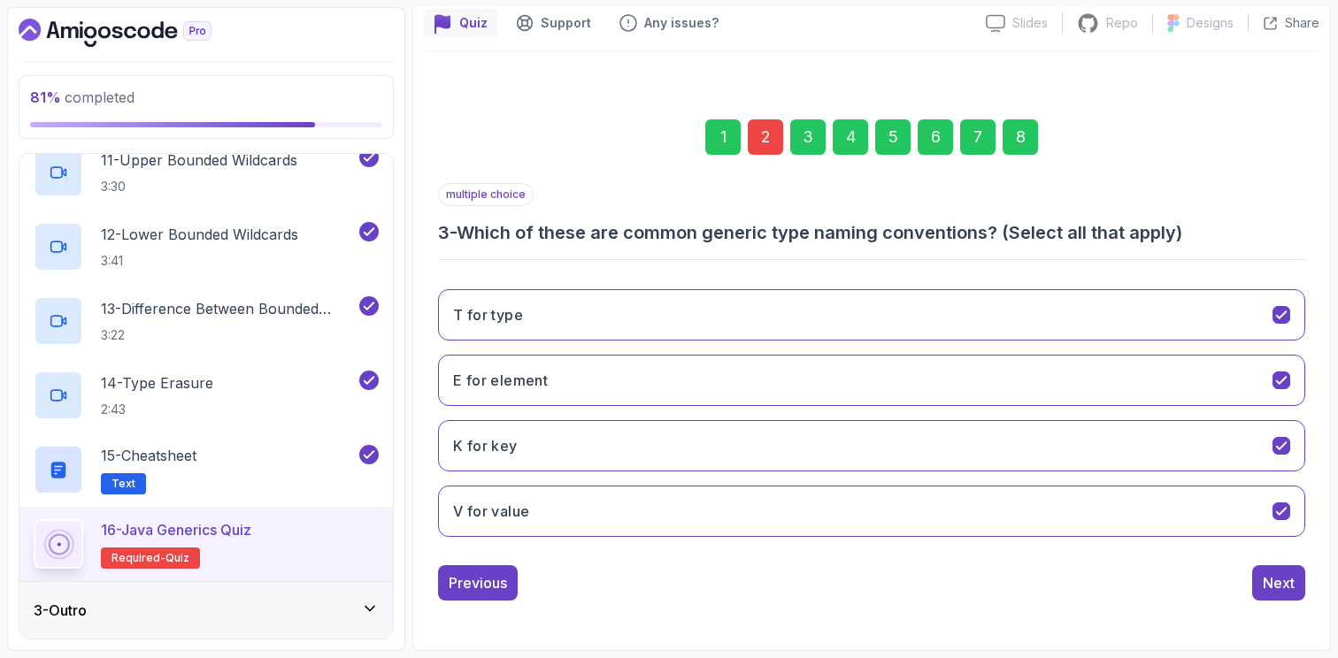
click at [1028, 138] on div "8" at bounding box center [1019, 136] width 35 height 35
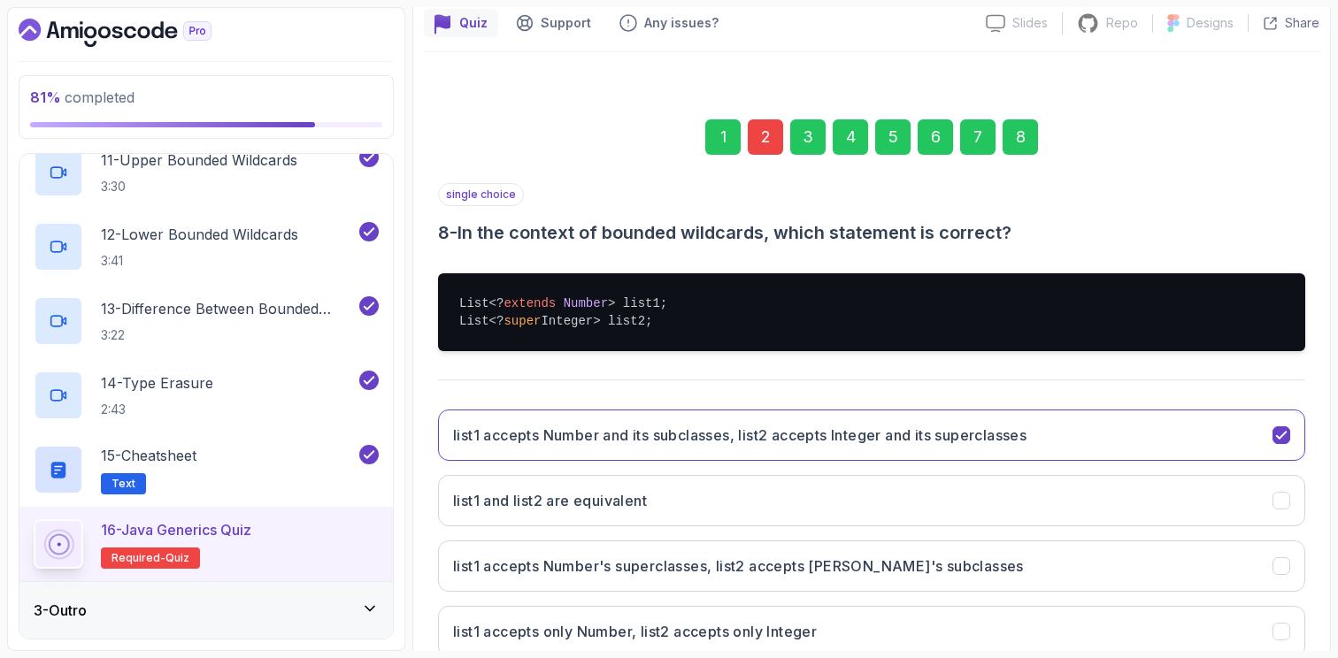
scroll to position [280, 0]
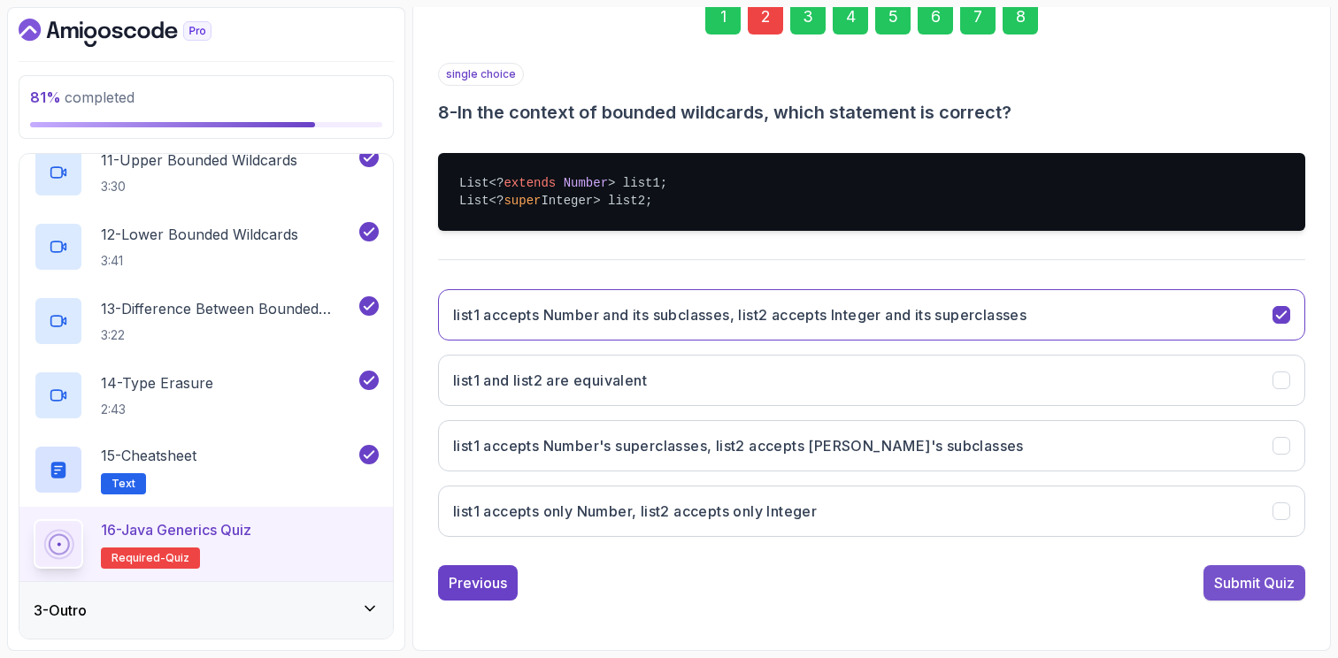
click at [1267, 588] on div "Submit Quiz" at bounding box center [1254, 582] width 81 height 21
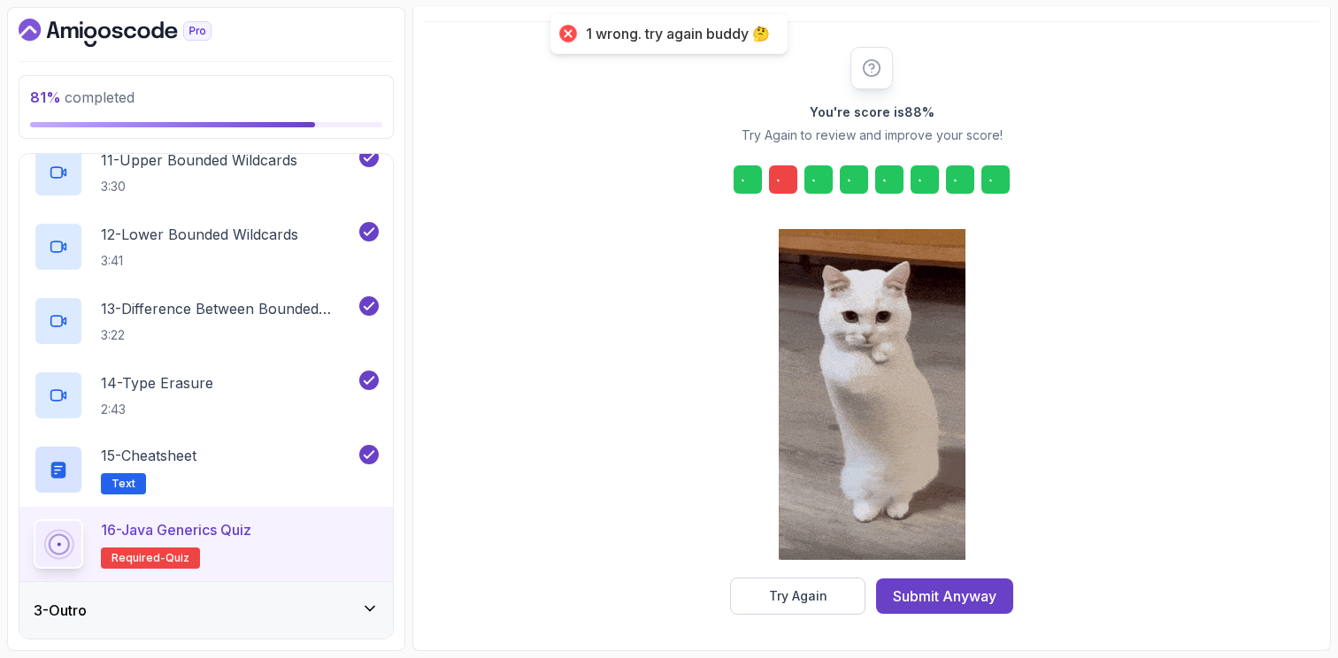
scroll to position [190, 0]
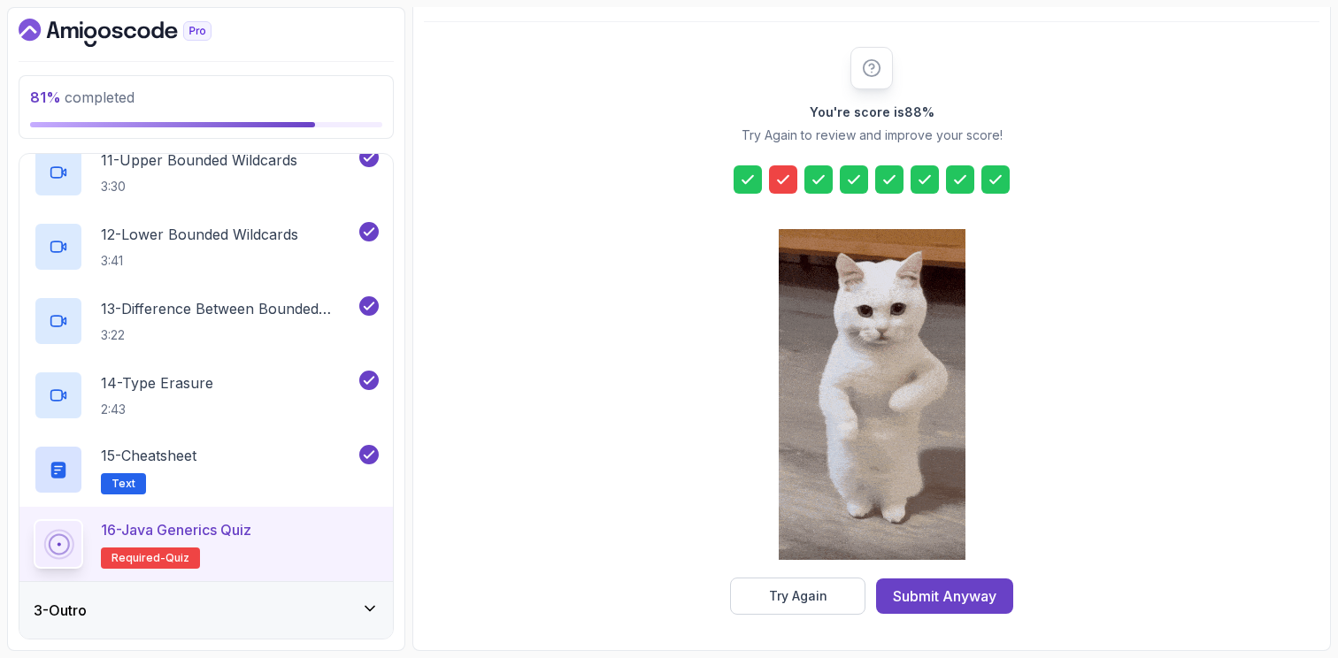
click at [787, 183] on icon at bounding box center [783, 180] width 18 height 18
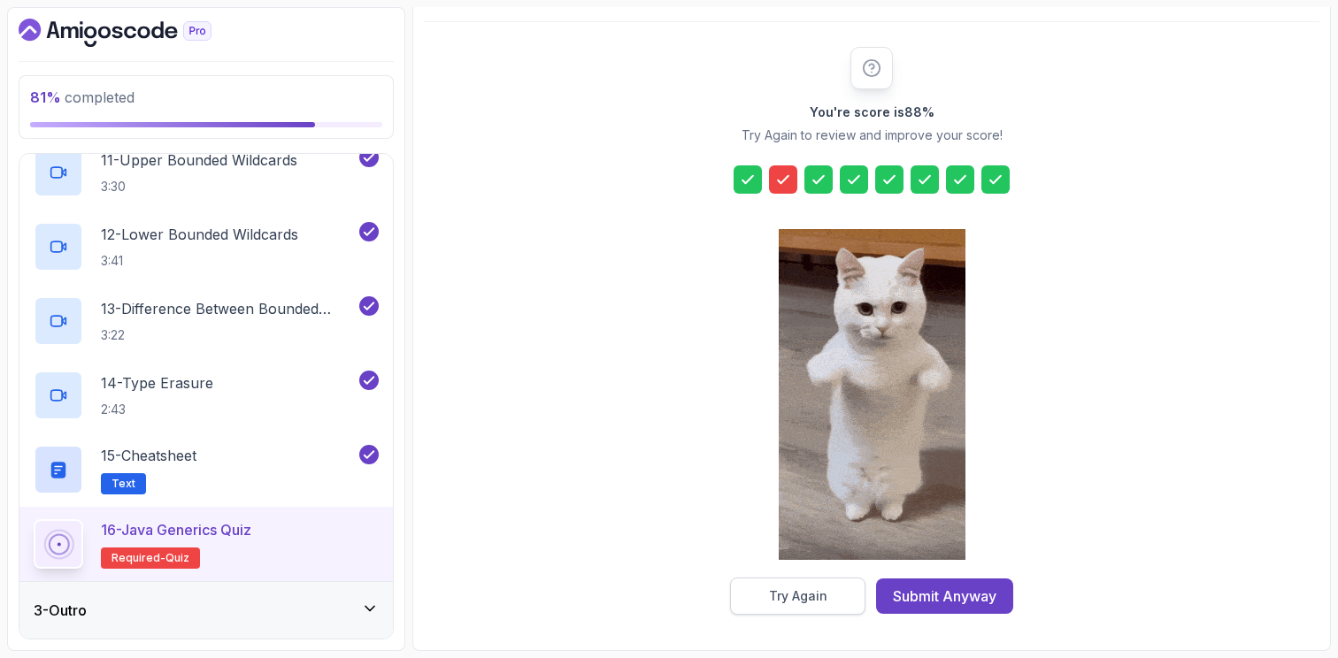
click at [799, 603] on div "Try Again" at bounding box center [798, 597] width 58 height 18
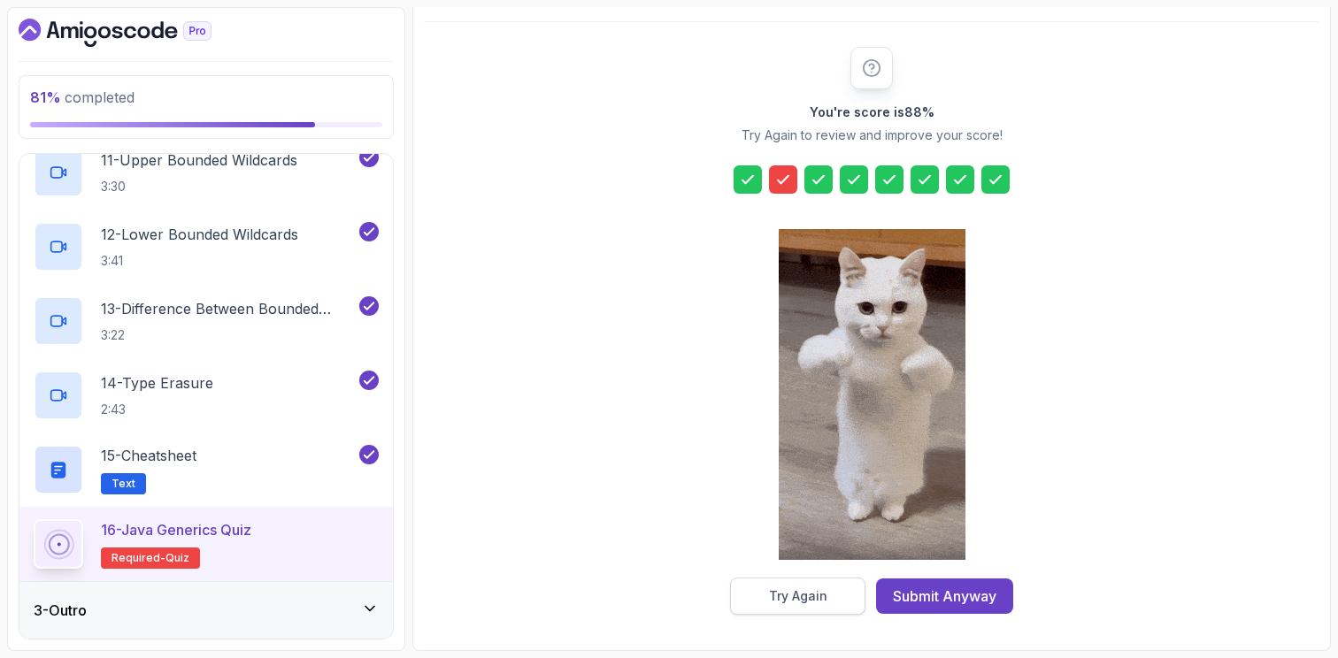
scroll to position [160, 0]
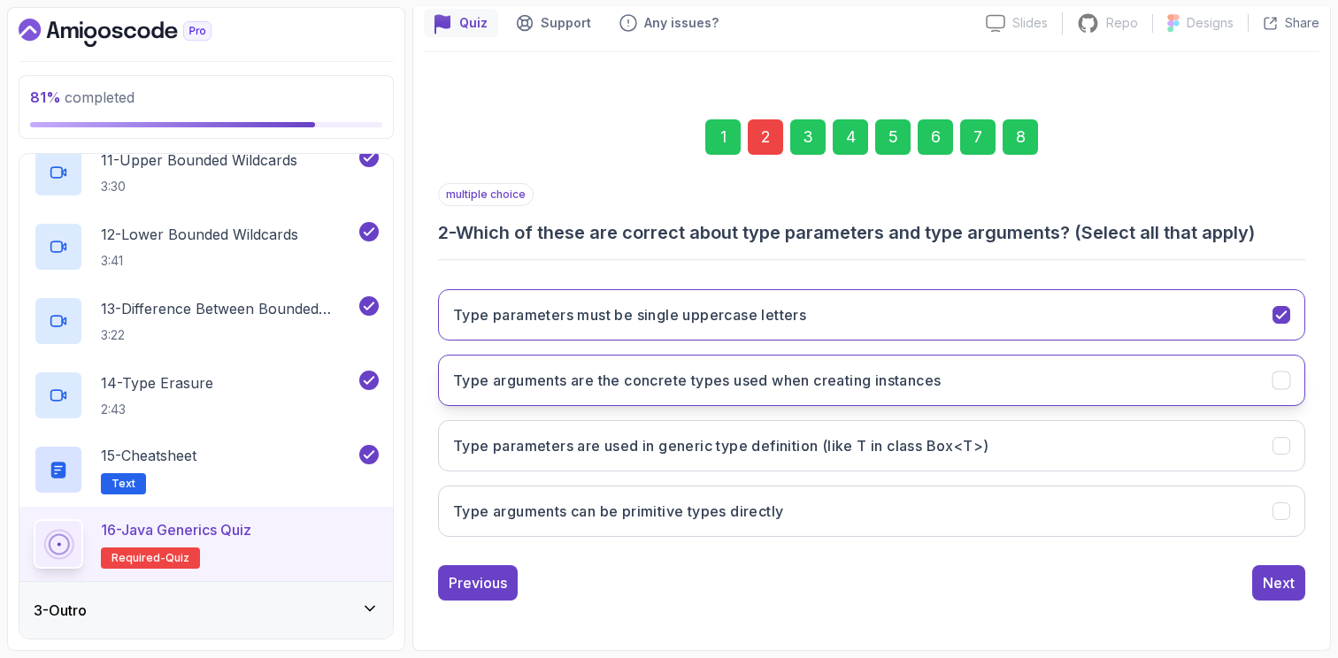
click at [1283, 379] on icon "Type arguments are the concrete types used when creating instances" at bounding box center [1281, 380] width 10 height 7
click at [1025, 132] on div "8" at bounding box center [1019, 136] width 35 height 35
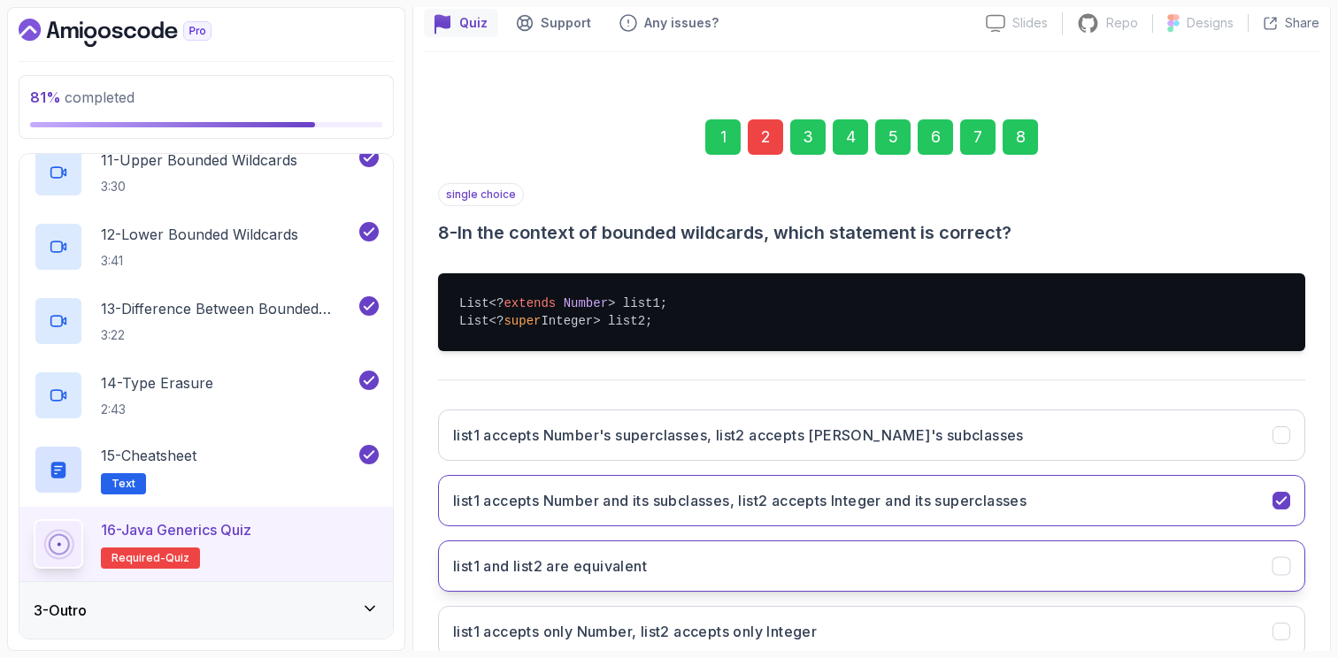
scroll to position [280, 0]
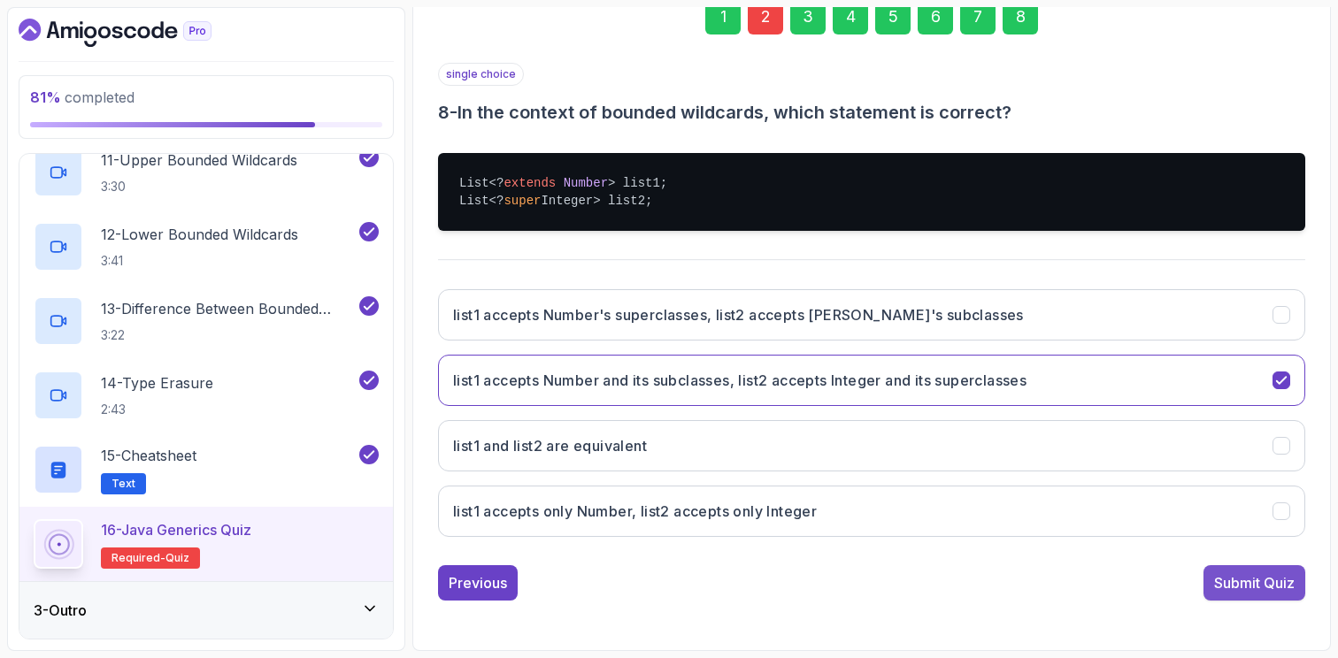
click at [1231, 582] on div "Submit Quiz" at bounding box center [1254, 582] width 81 height 21
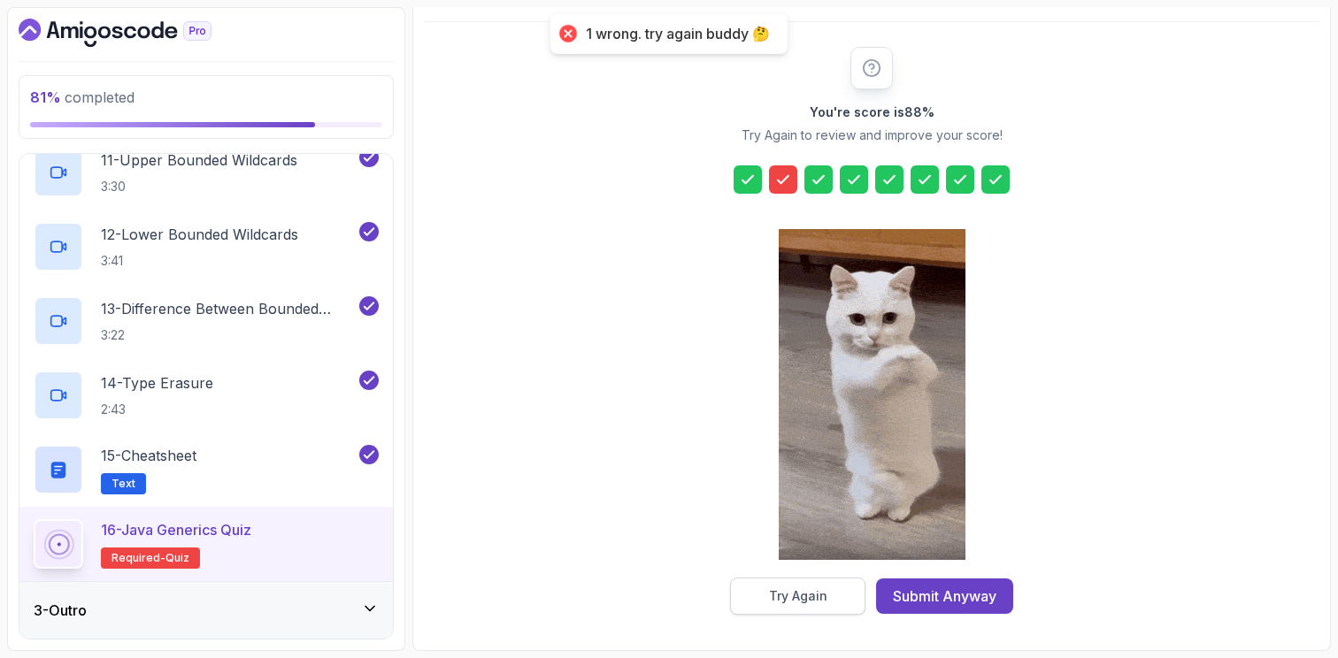
click at [826, 581] on button "Try Again" at bounding box center [797, 596] width 135 height 37
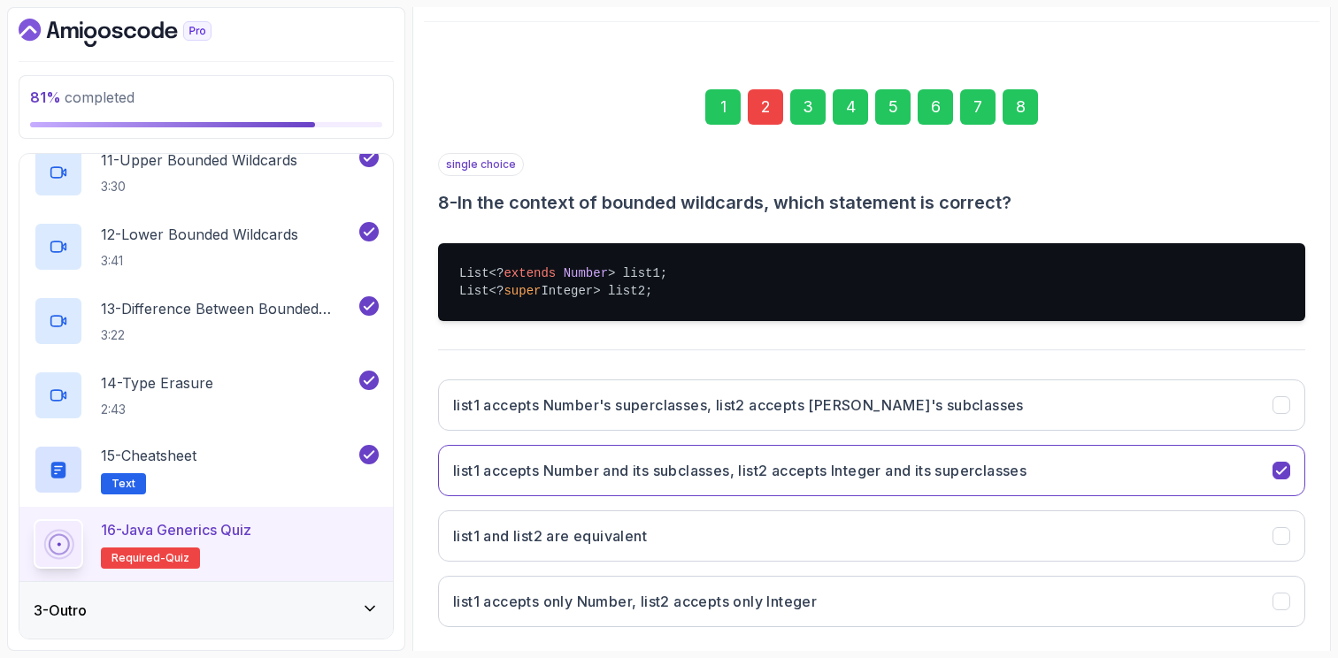
click at [771, 111] on div "2" at bounding box center [765, 106] width 35 height 35
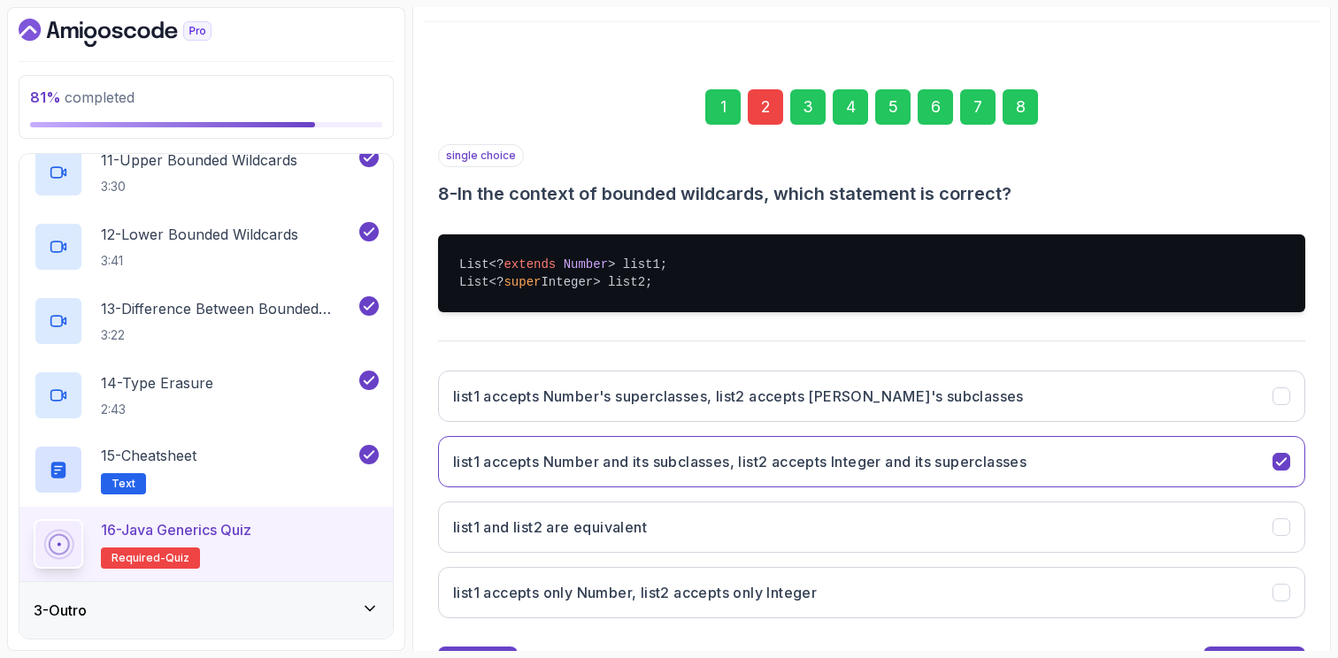
scroll to position [160, 0]
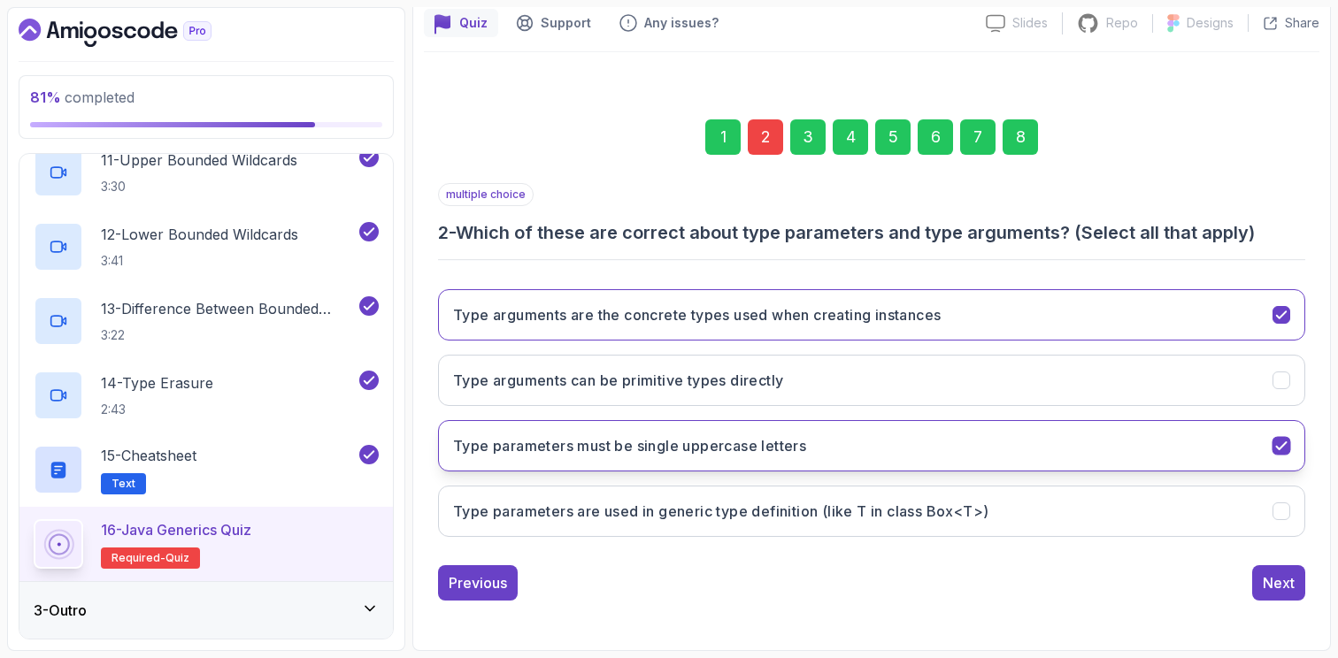
click at [1277, 444] on icon "Type parameters must be single uppercase letters" at bounding box center [1281, 446] width 17 height 17
click at [1276, 309] on icon "Type arguments are the concrete types used when creating instances" at bounding box center [1281, 315] width 17 height 17
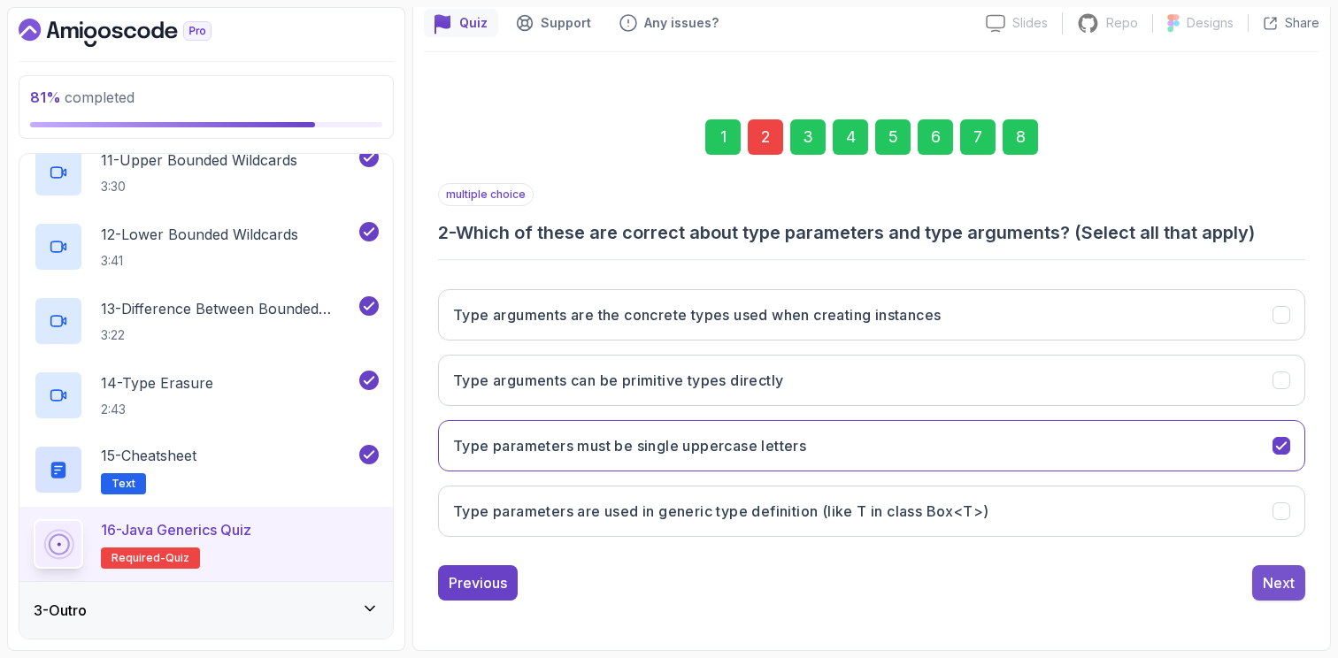
click at [1267, 580] on div "Next" at bounding box center [1279, 582] width 32 height 21
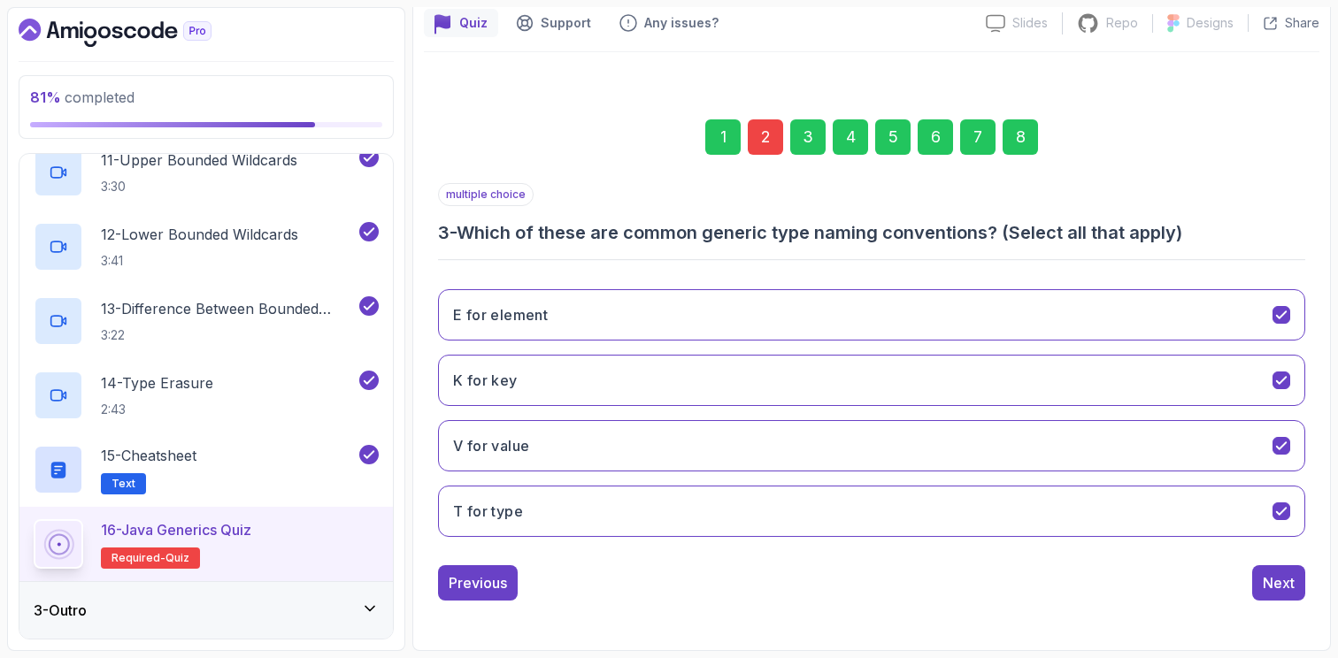
click at [1021, 143] on div "8" at bounding box center [1019, 136] width 35 height 35
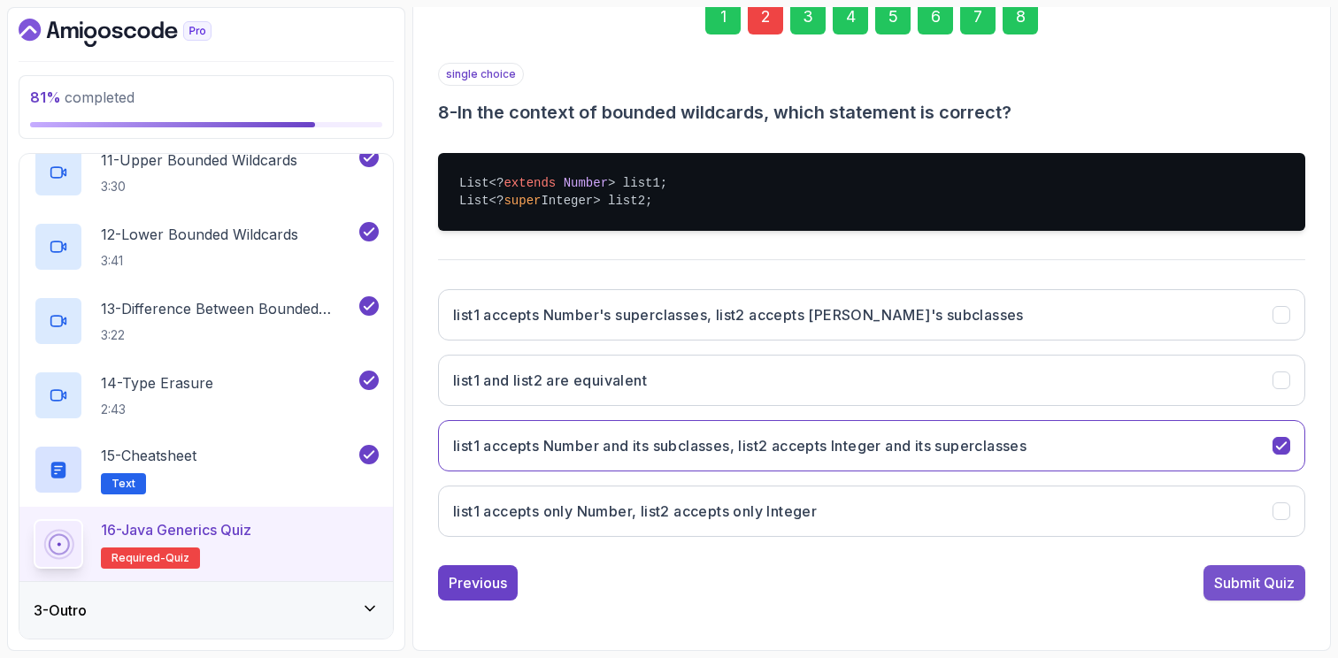
click at [1267, 594] on button "Submit Quiz" at bounding box center [1254, 582] width 102 height 35
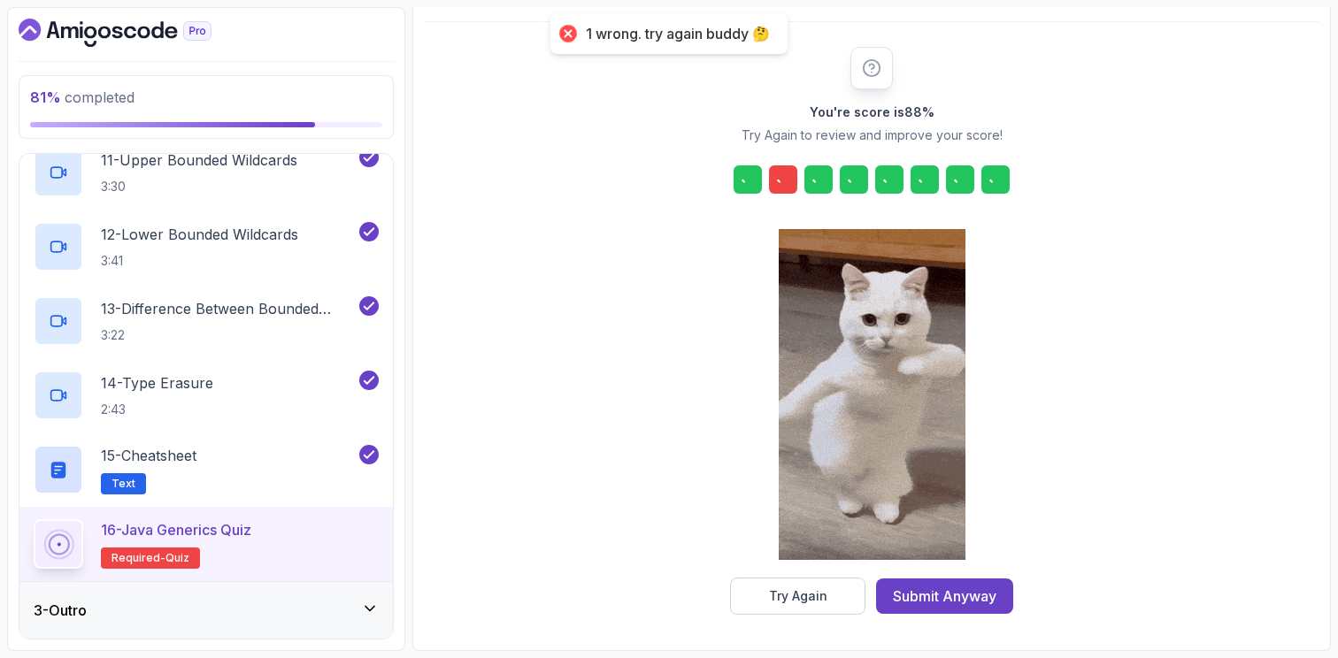
scroll to position [190, 0]
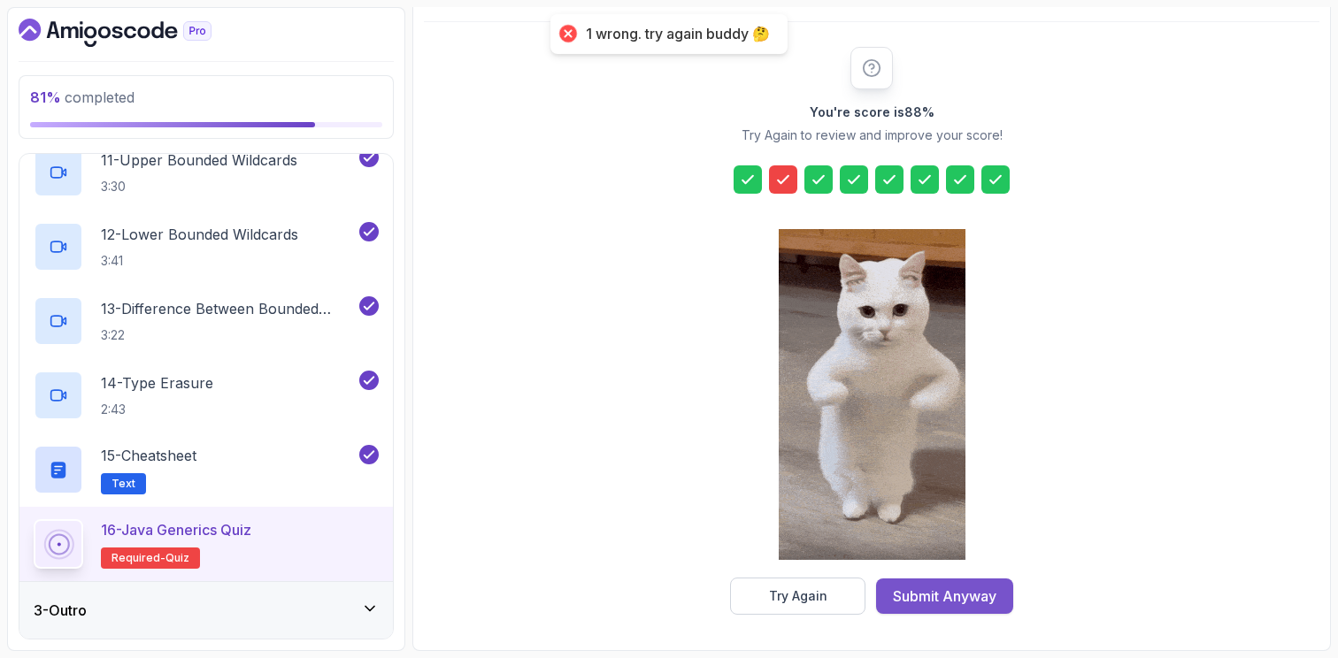
click at [936, 595] on div "Submit Anyway" at bounding box center [945, 596] width 104 height 21
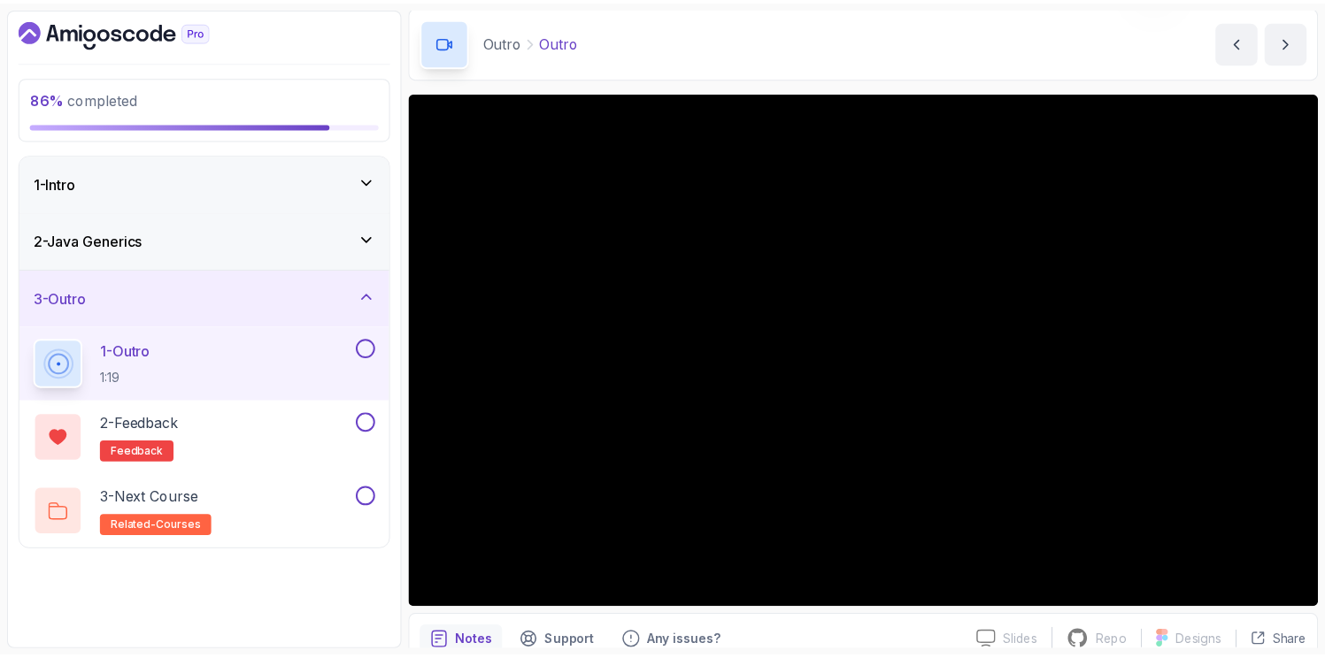
scroll to position [64, 0]
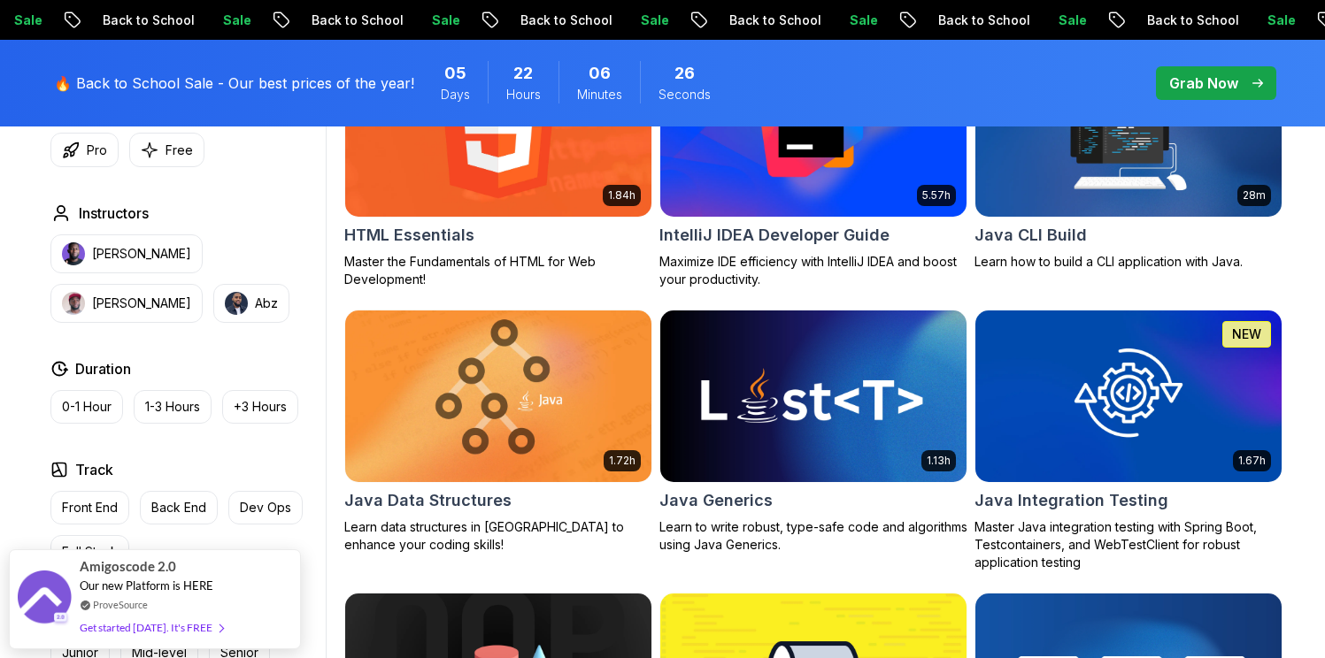
scroll to position [2322, 0]
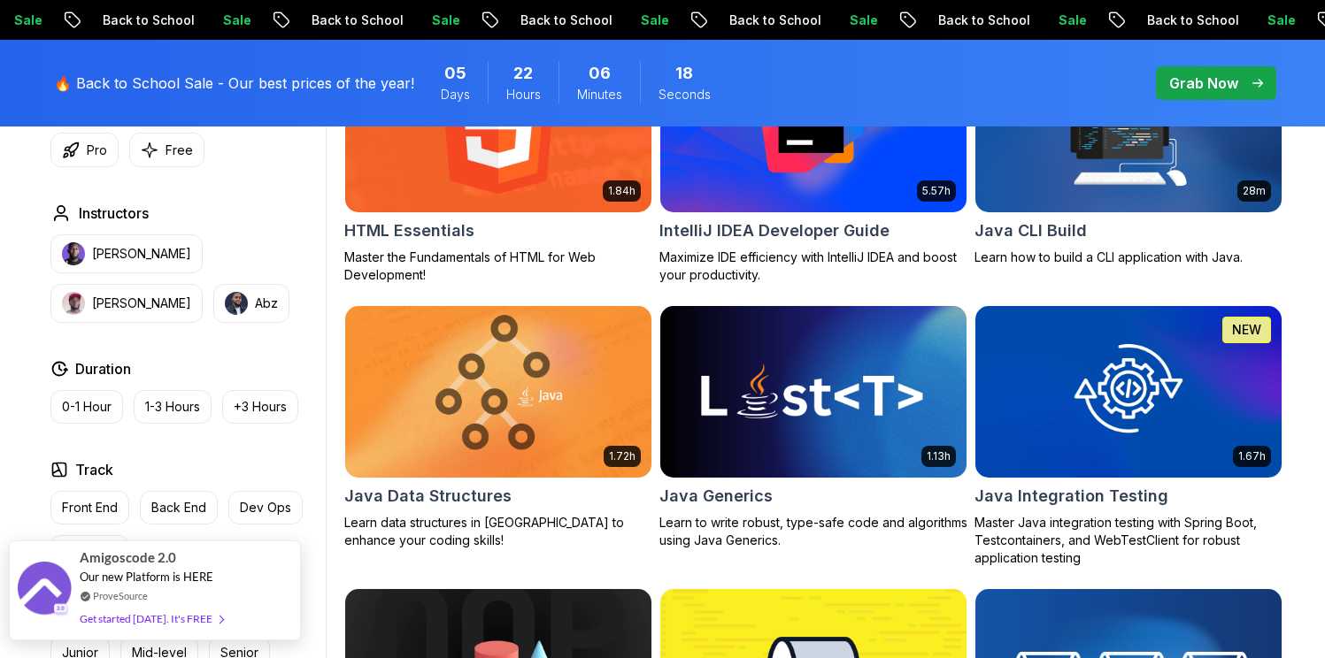
click at [157, 618] on div "Get started [DATE]. It's FREE" at bounding box center [151, 619] width 143 height 20
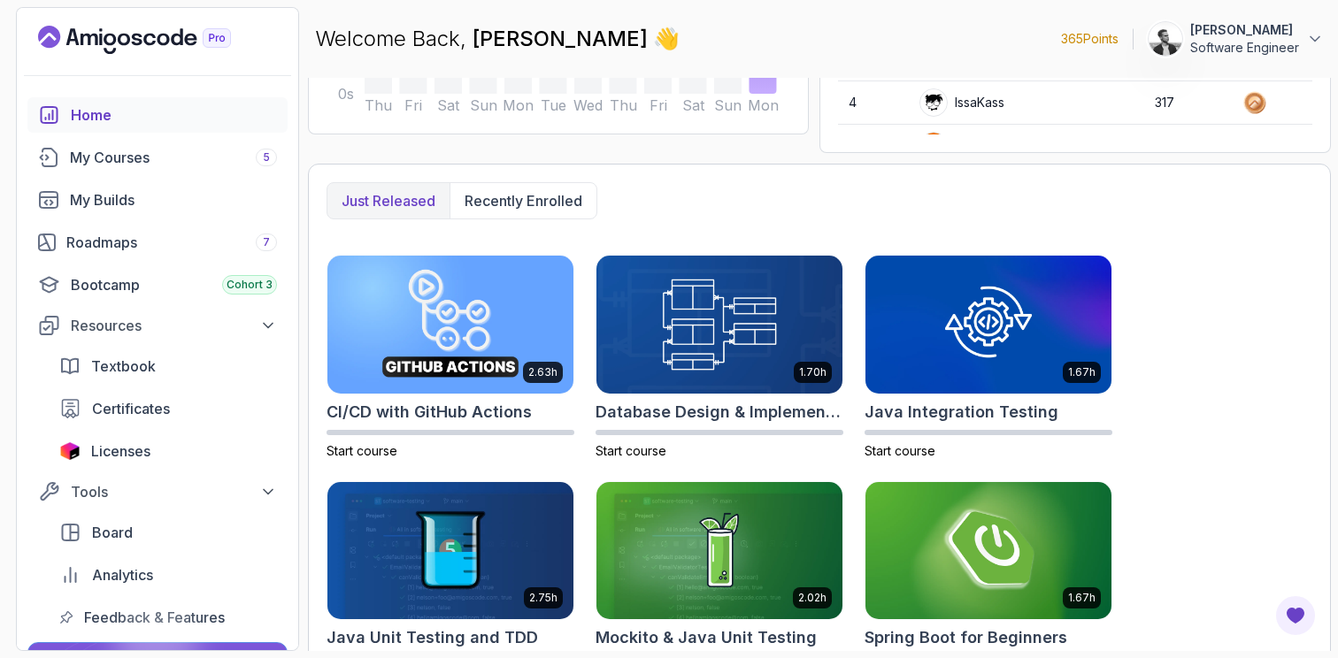
scroll to position [375, 0]
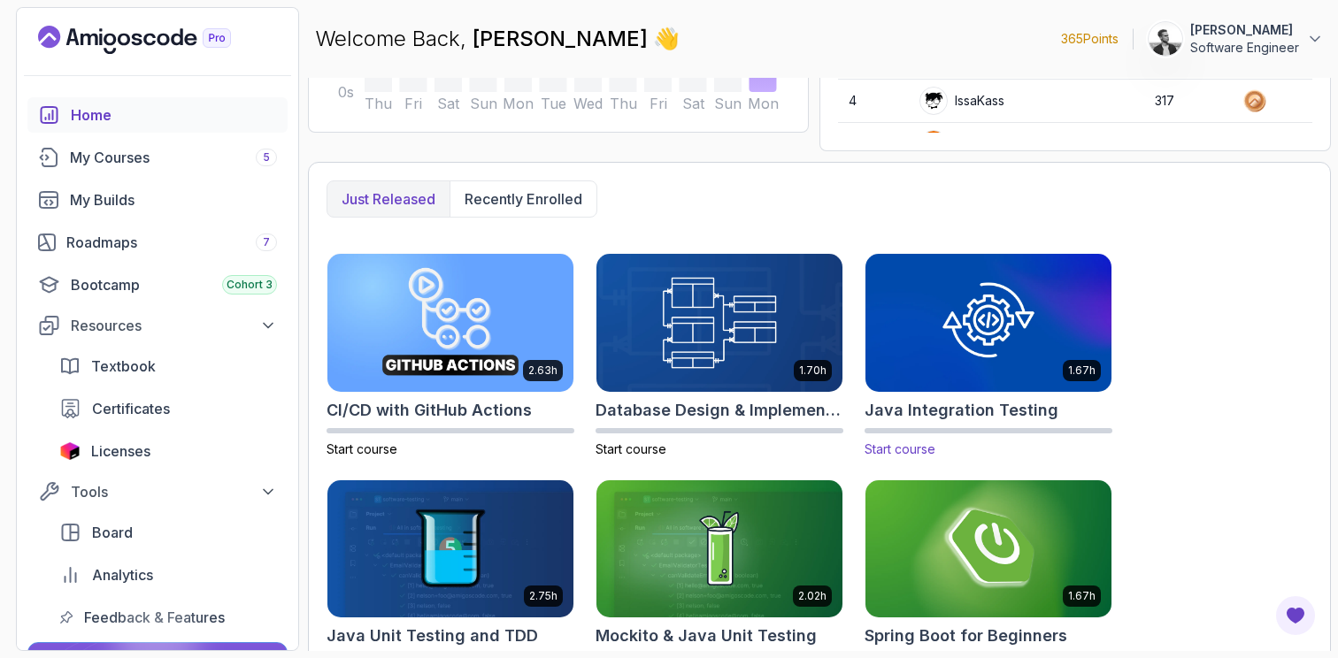
click at [954, 411] on h2 "Java Integration Testing" at bounding box center [961, 410] width 194 height 25
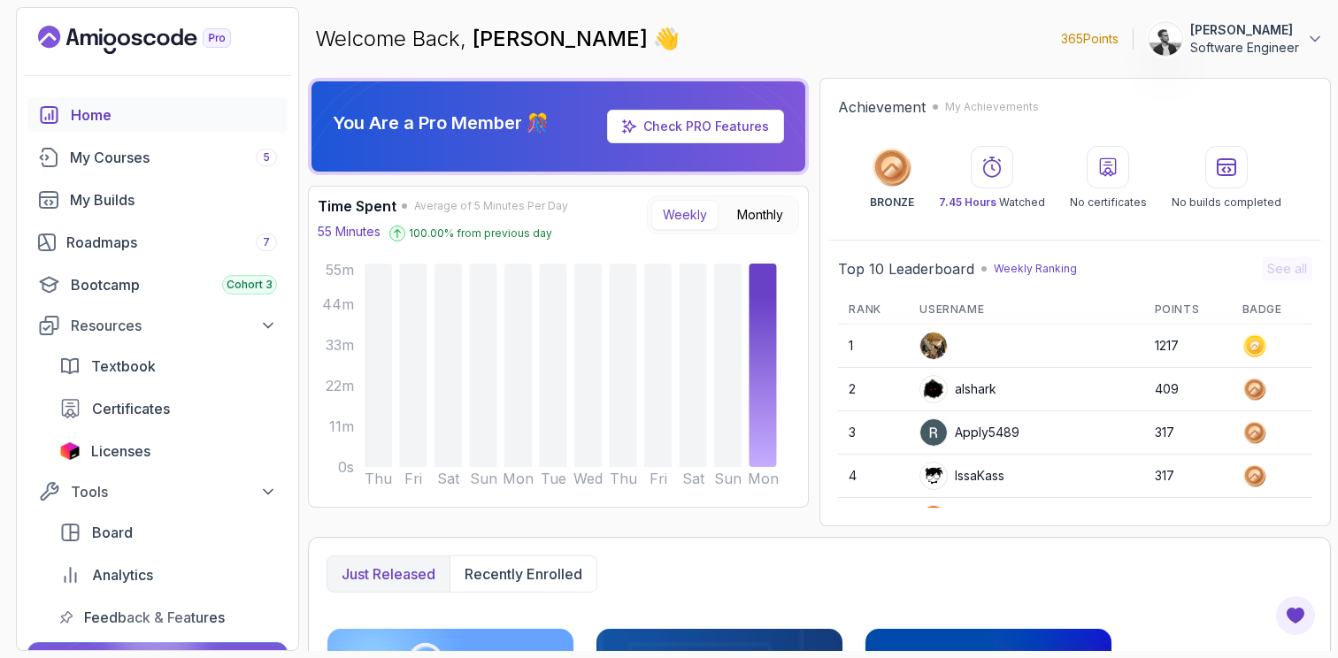
click at [147, 35] on icon "Landing page" at bounding box center [149, 40] width 12 height 12
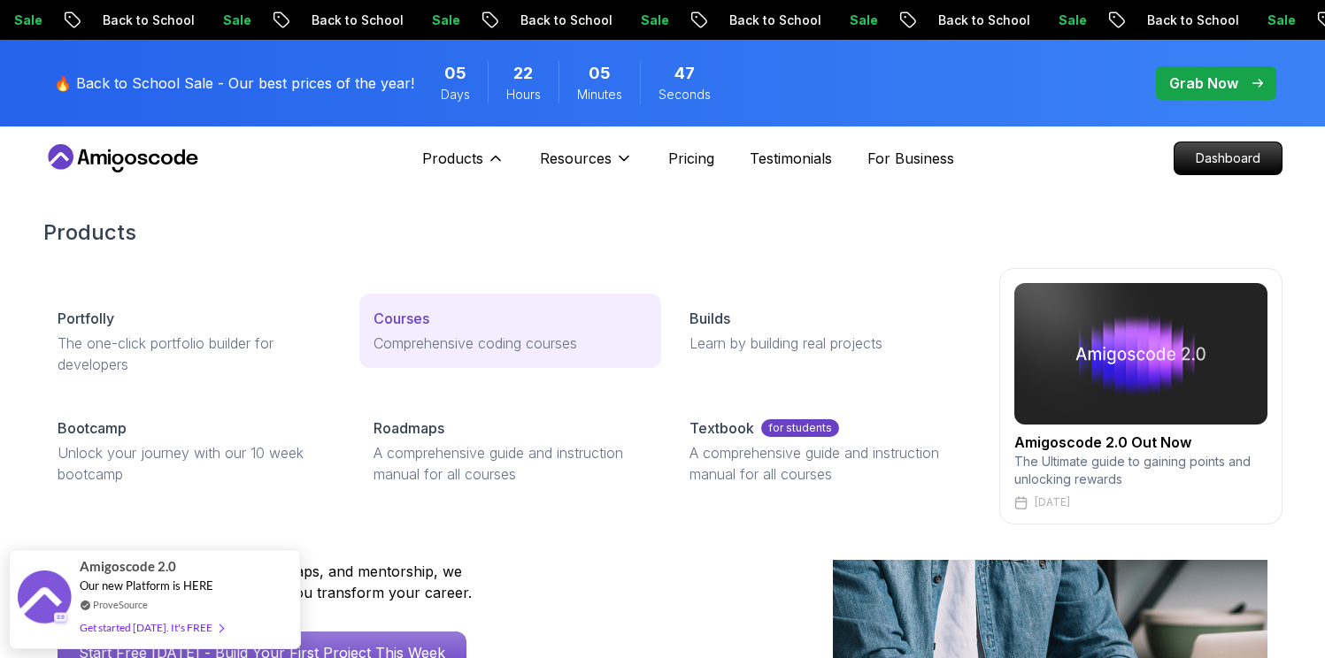
click at [452, 346] on p "Comprehensive coding courses" at bounding box center [509, 343] width 273 height 21
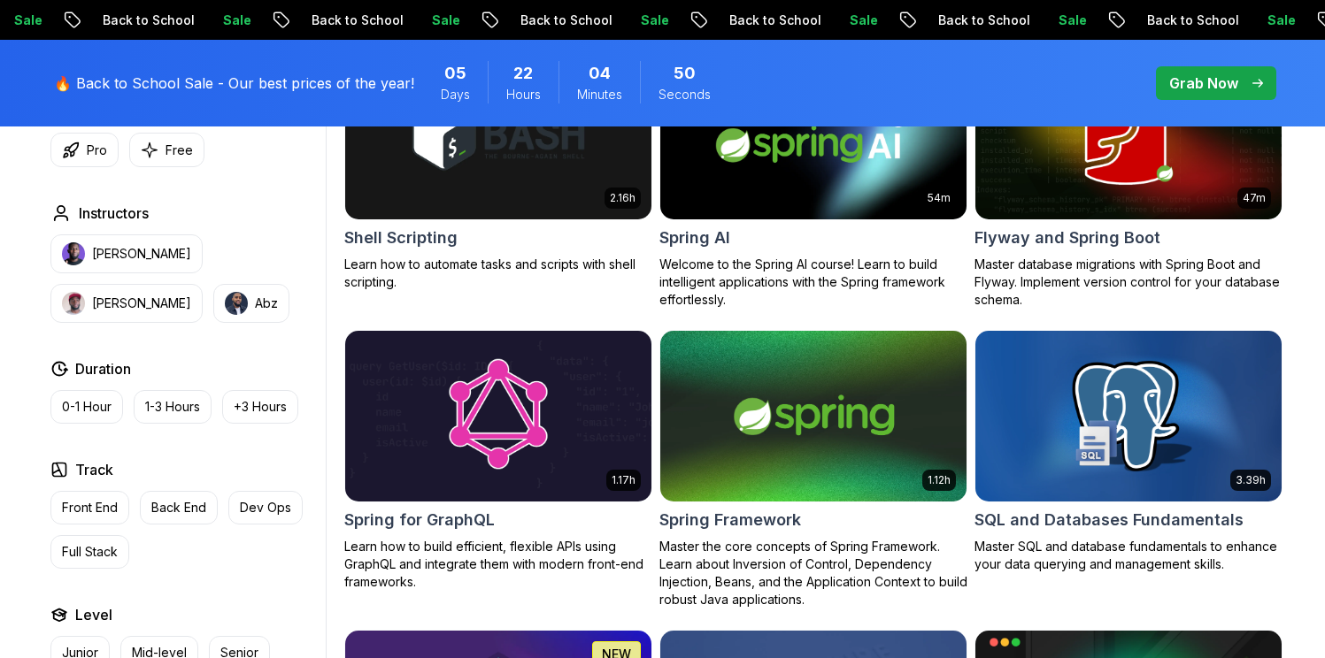
scroll to position [4300, 0]
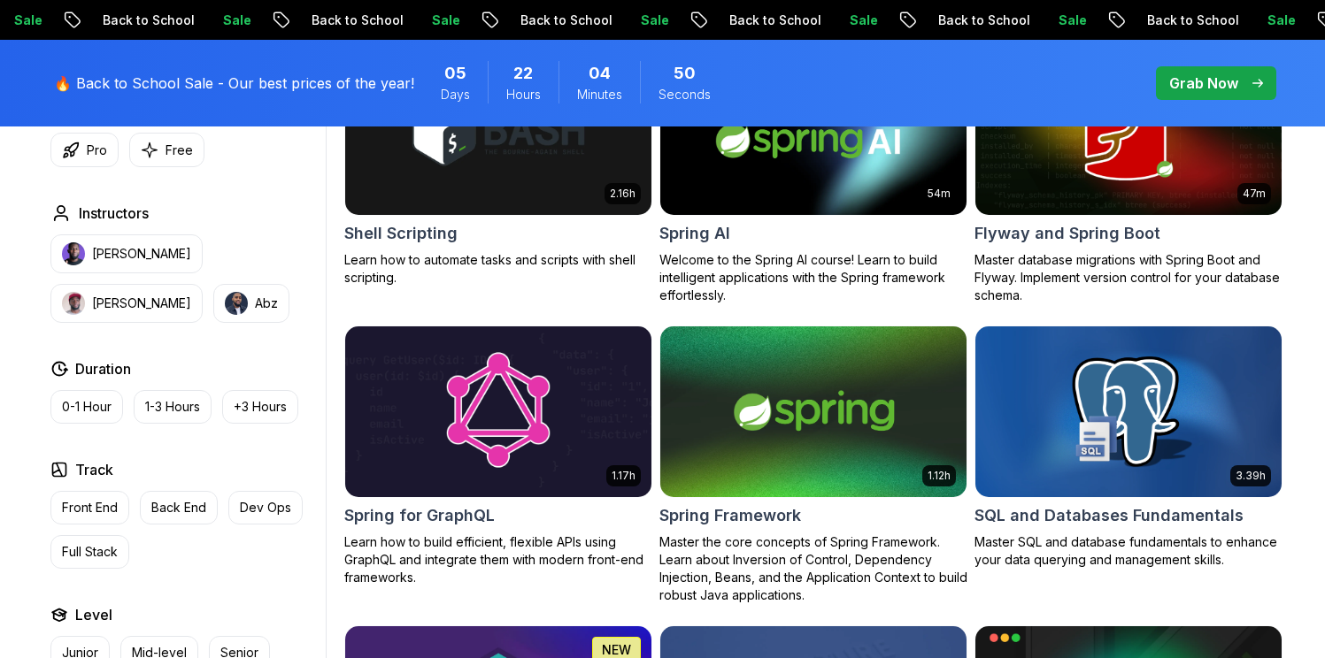
click at [494, 386] on img at bounding box center [497, 412] width 321 height 180
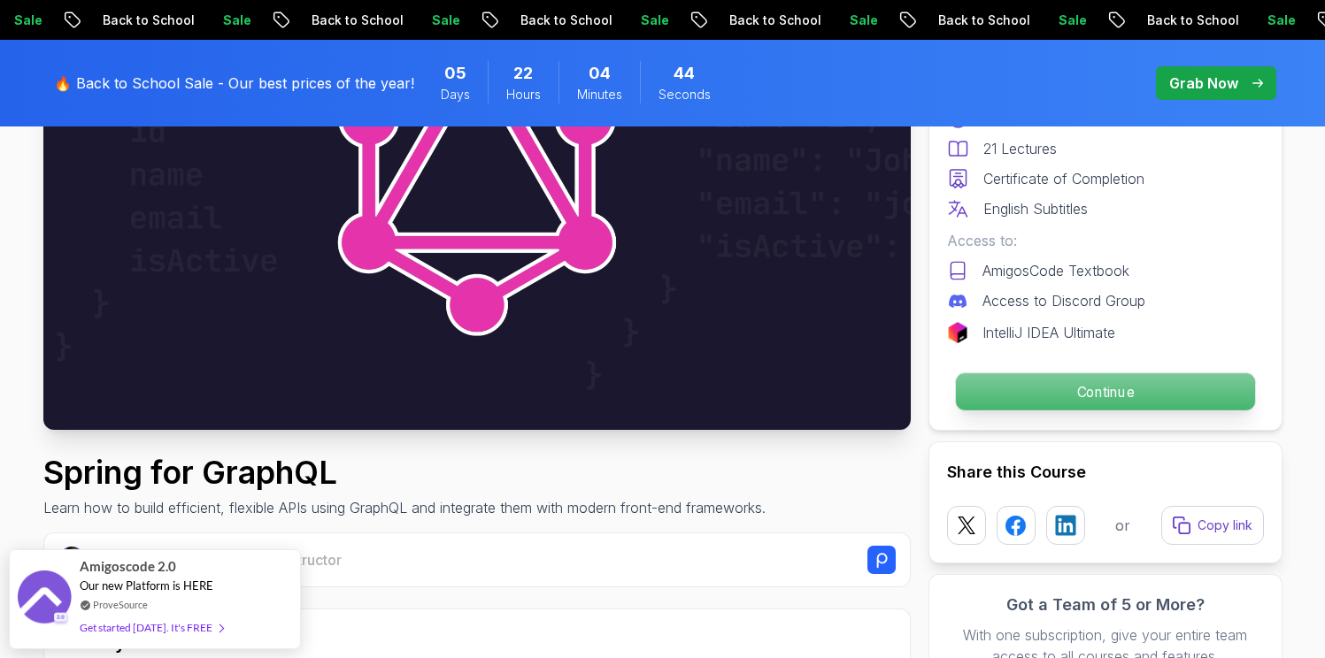
scroll to position [371, 0]
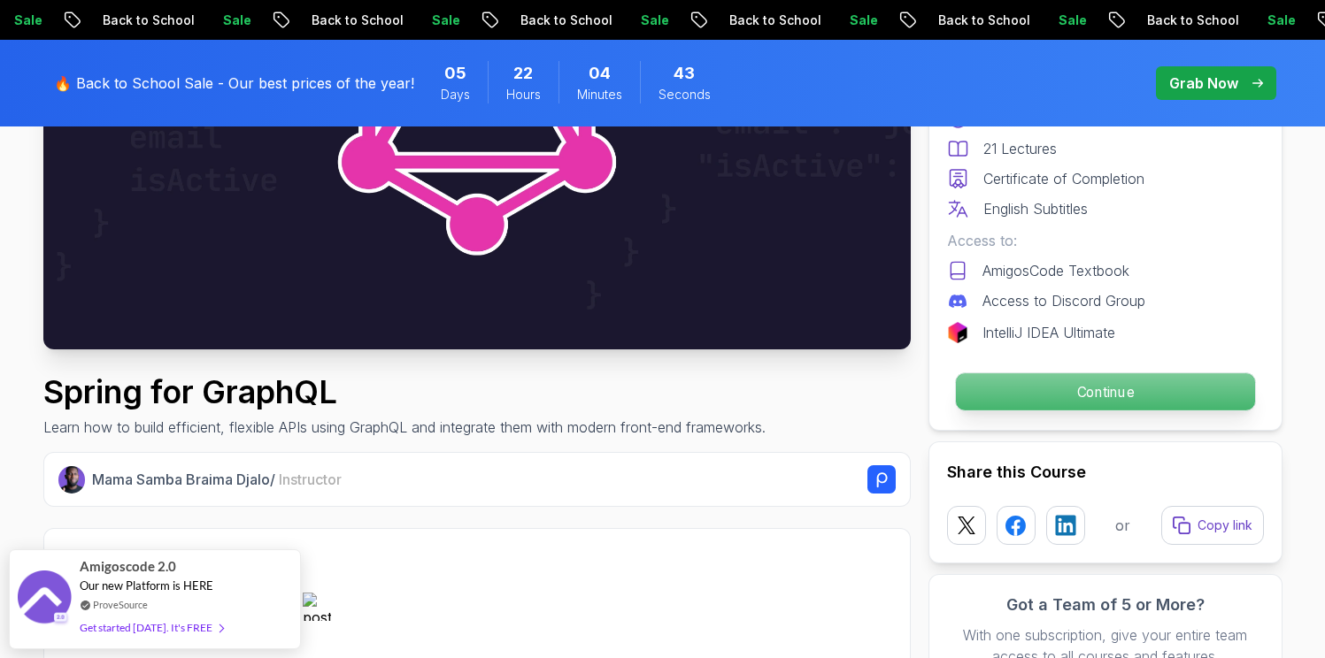
click at [1125, 389] on p "Continue" at bounding box center [1104, 391] width 299 height 37
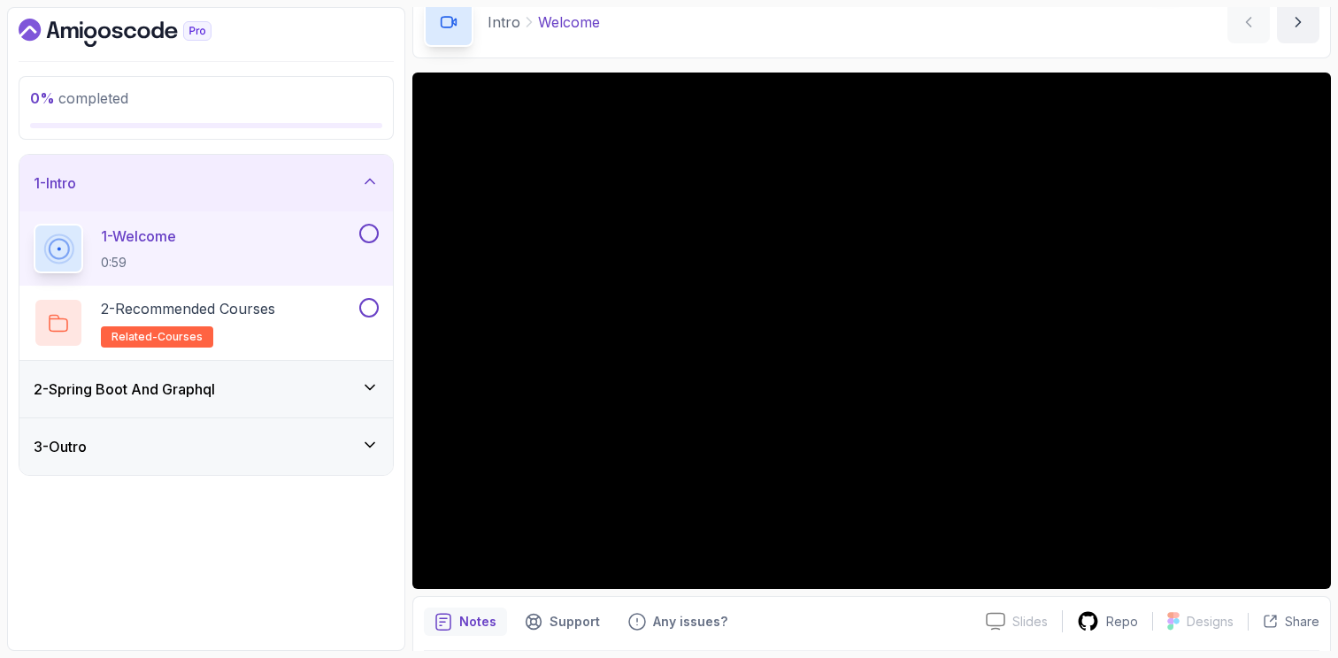
scroll to position [101, 0]
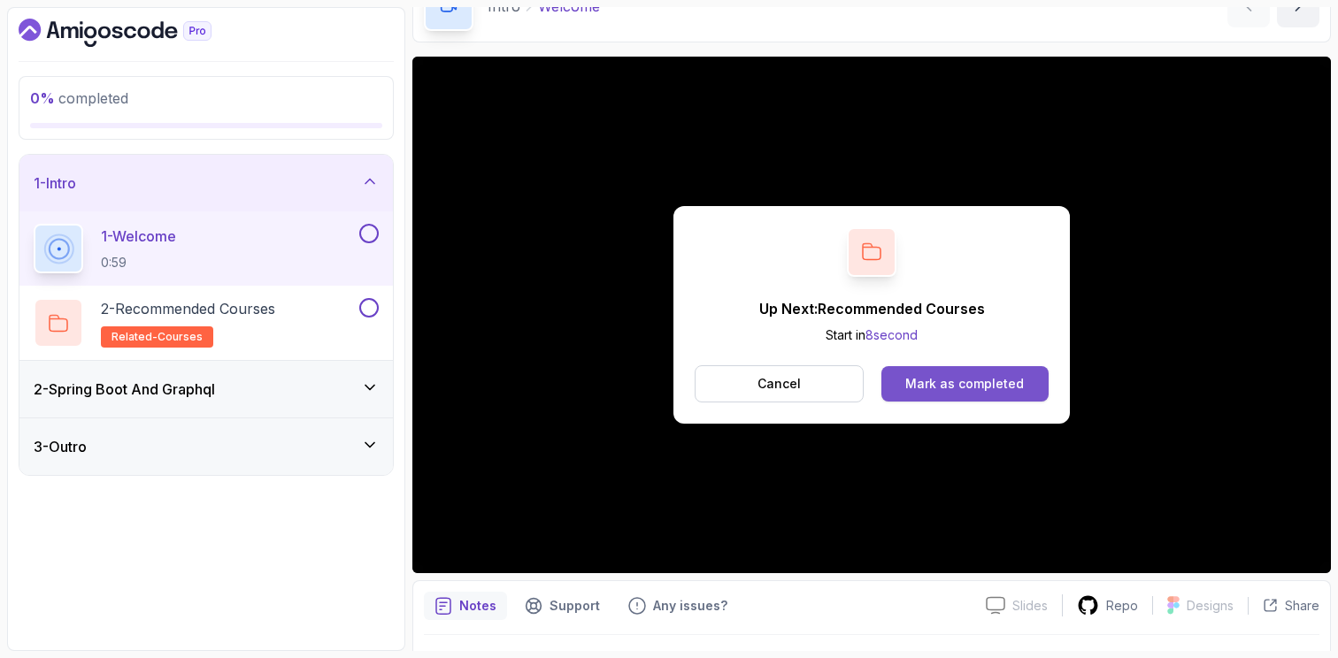
click at [934, 386] on div "Mark as completed" at bounding box center [964, 384] width 119 height 18
